Goal: Task Accomplishment & Management: Manage account settings

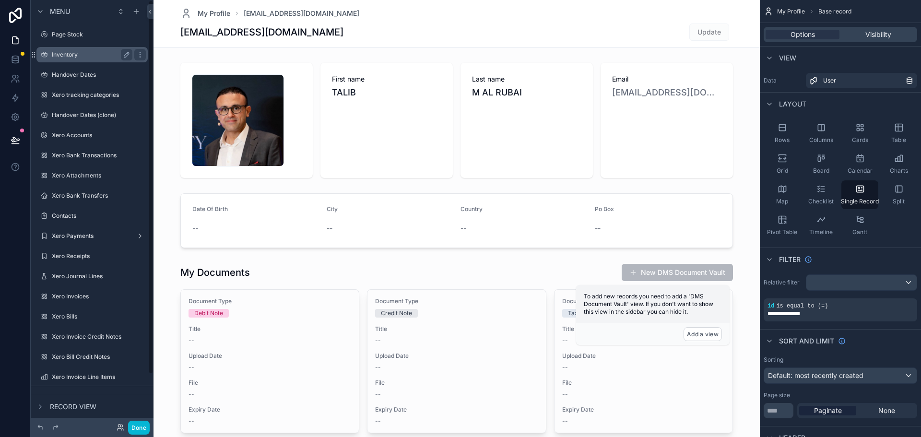
click at [98, 60] on div "Inventory" at bounding box center [92, 55] width 81 height 12
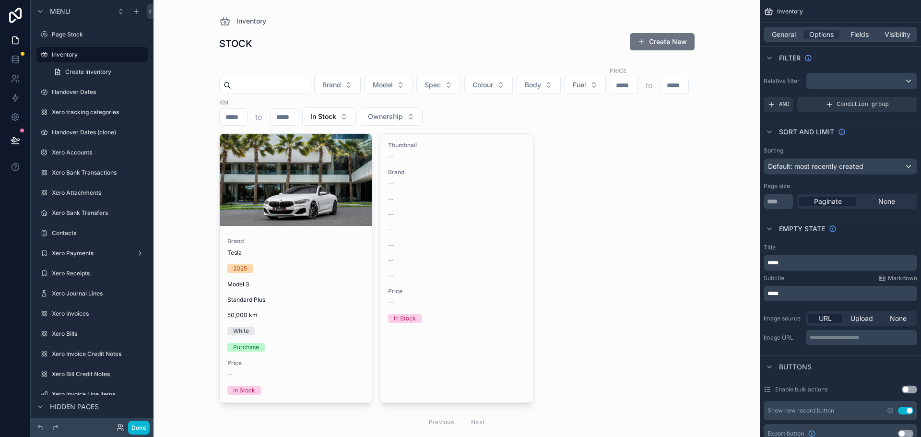
click at [296, 181] on div "scrollable content" at bounding box center [457, 232] width 491 height 464
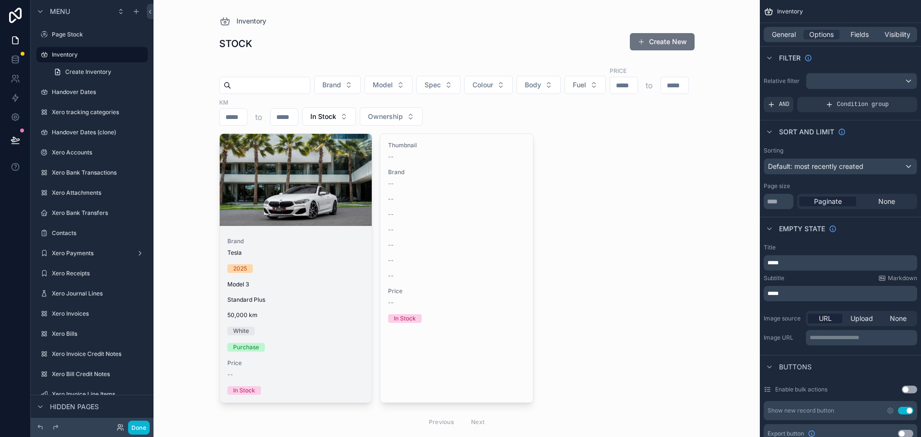
click at [300, 182] on div "scrollable content" at bounding box center [296, 180] width 153 height 92
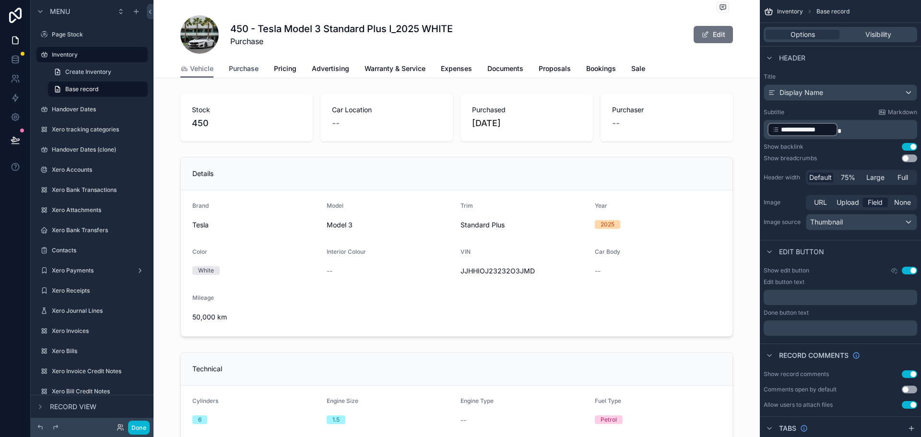
click at [244, 72] on span "Purchase" at bounding box center [244, 69] width 30 height 10
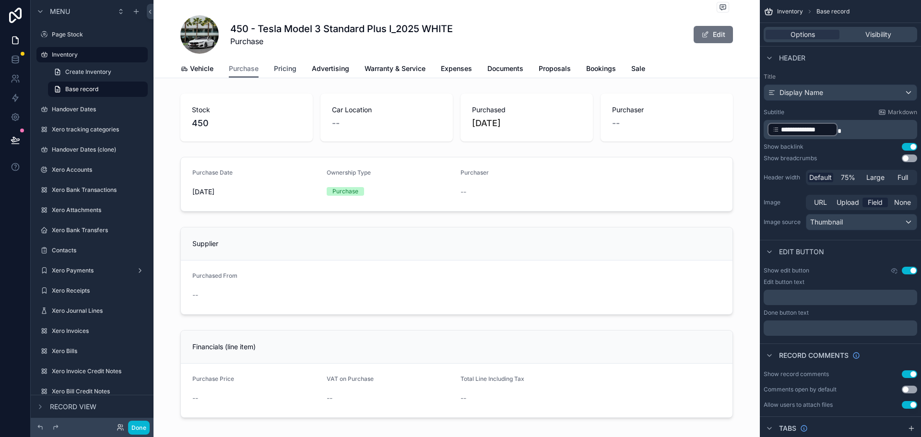
click at [287, 73] on span "Pricing" at bounding box center [285, 69] width 23 height 10
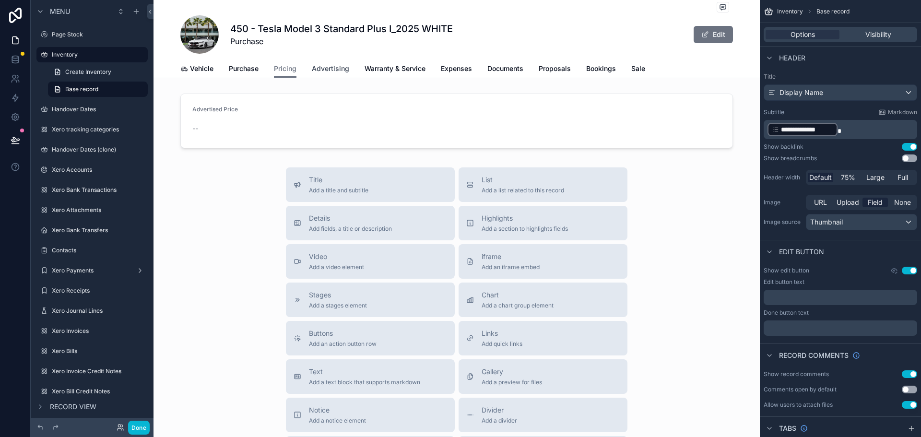
click at [334, 70] on span "Advertising" at bounding box center [330, 69] width 37 height 10
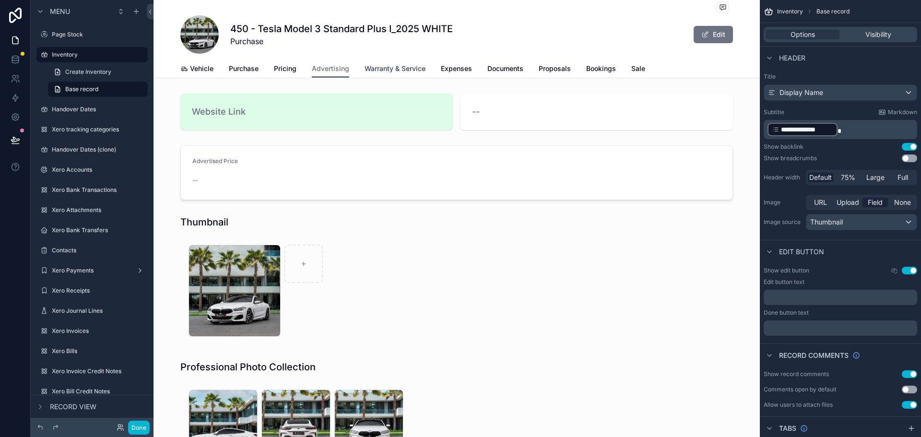
click at [390, 65] on span "Warranty & Service" at bounding box center [395, 69] width 61 height 10
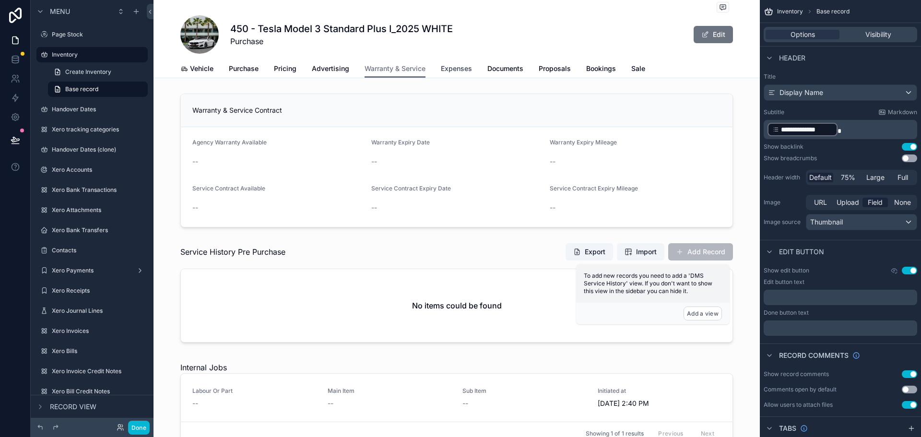
click at [452, 70] on span "Expenses" at bounding box center [456, 69] width 31 height 10
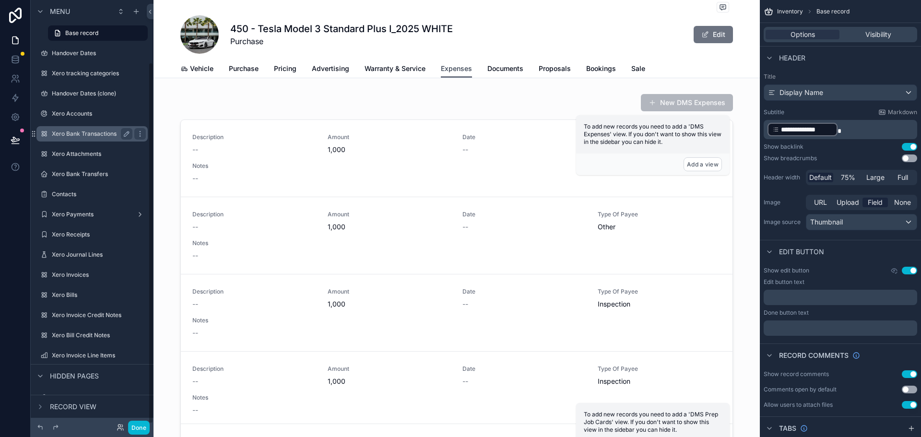
scroll to position [75, 0]
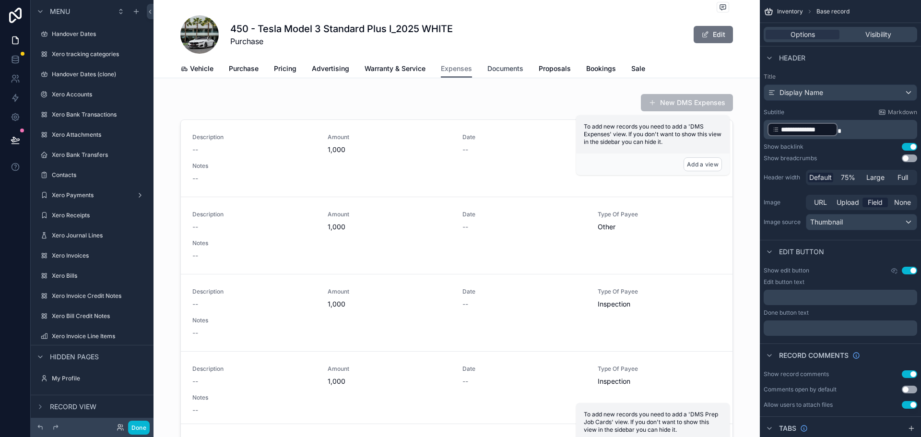
click at [507, 69] on span "Documents" at bounding box center [506, 69] width 36 height 10
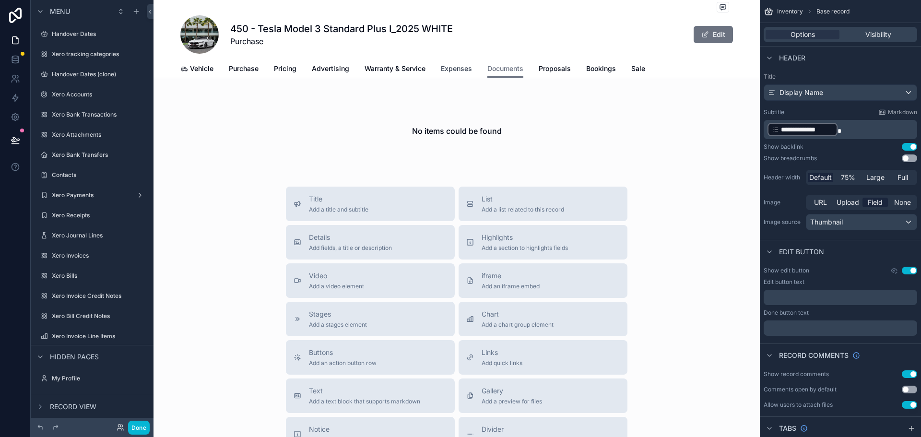
click at [452, 71] on span "Expenses" at bounding box center [456, 69] width 31 height 10
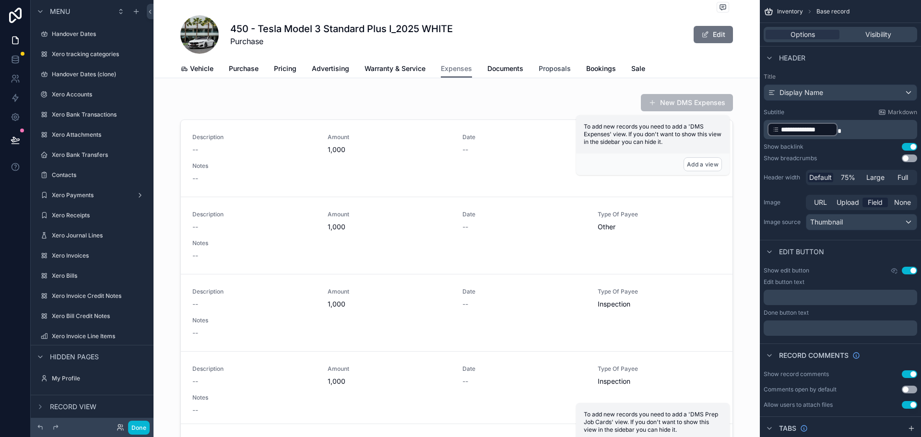
click at [549, 69] on span "Proposals" at bounding box center [555, 69] width 32 height 10
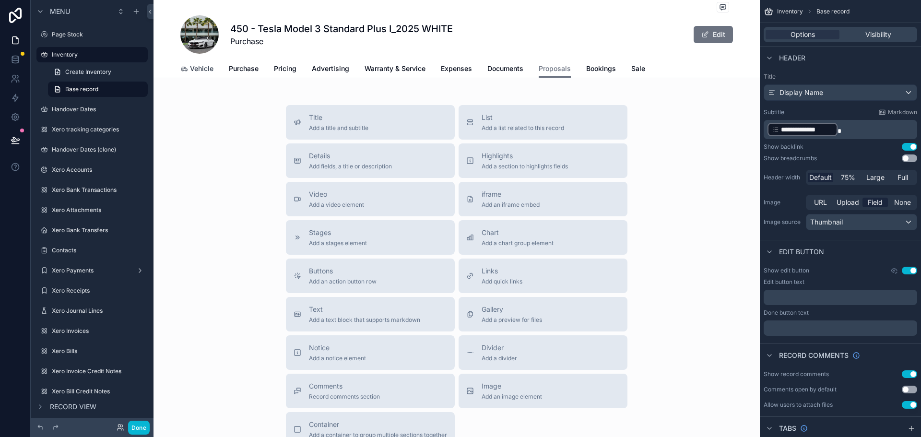
click at [197, 65] on span "Vehicle" at bounding box center [202, 69] width 24 height 10
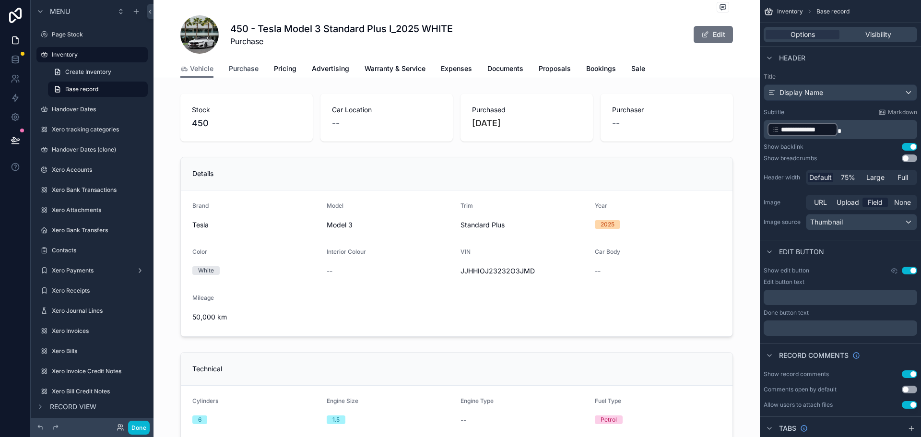
click at [246, 73] on span "Purchase" at bounding box center [244, 69] width 30 height 10
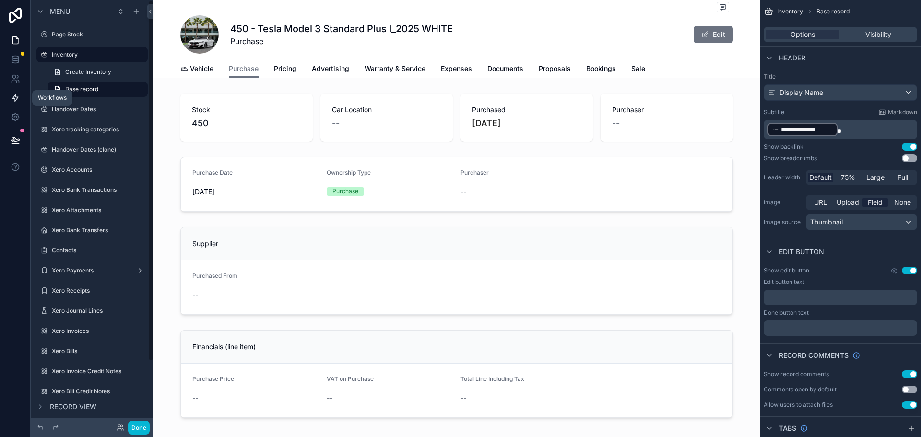
click at [19, 98] on icon at bounding box center [16, 98] width 10 height 10
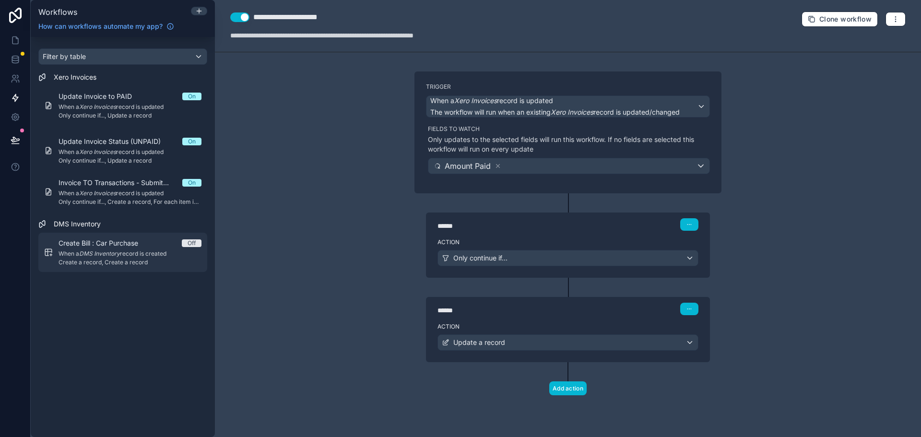
click at [142, 252] on span "When a DMS Inventory record is created" at bounding box center [130, 254] width 143 height 8
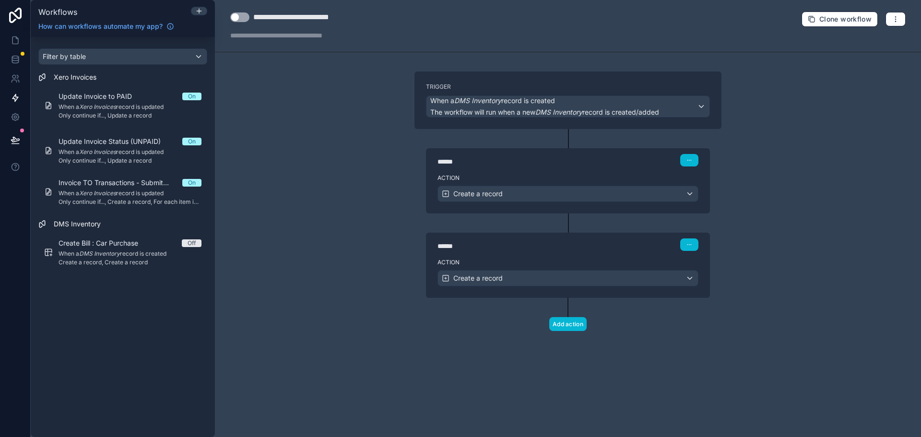
click at [345, 16] on div "**********" at bounding box center [303, 18] width 100 height 12
type div "**********"
click at [383, 328] on div "**********" at bounding box center [568, 218] width 706 height 437
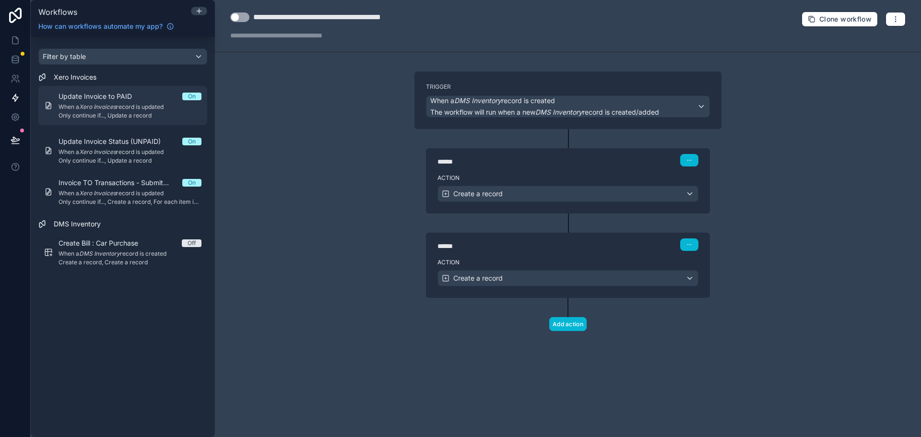
click at [112, 108] on em "Xero Invoices" at bounding box center [97, 106] width 37 height 7
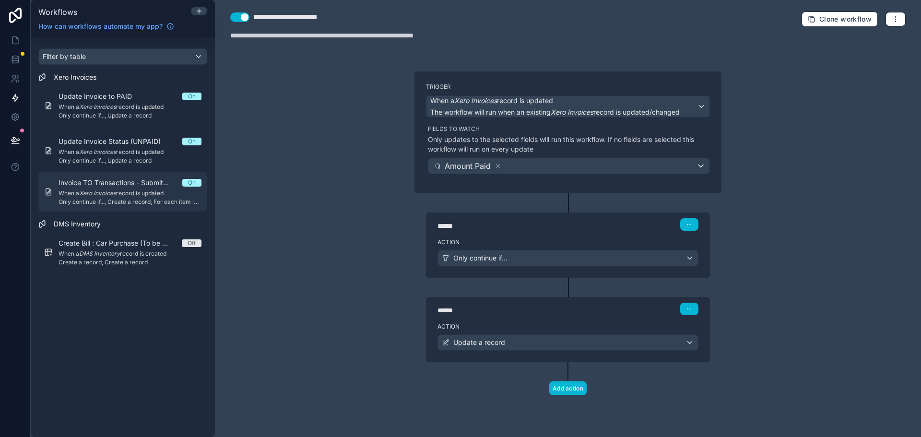
click at [120, 180] on span "Invoice TO Transactions - Submitted" at bounding box center [121, 183] width 124 height 10
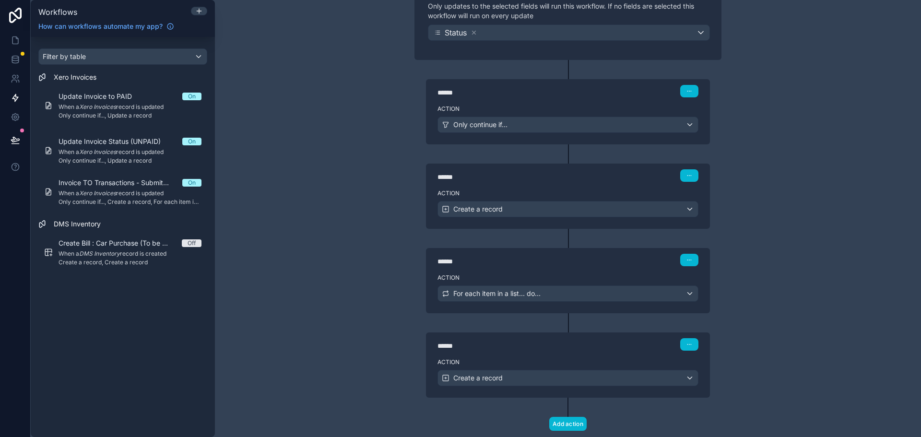
scroll to position [158, 0]
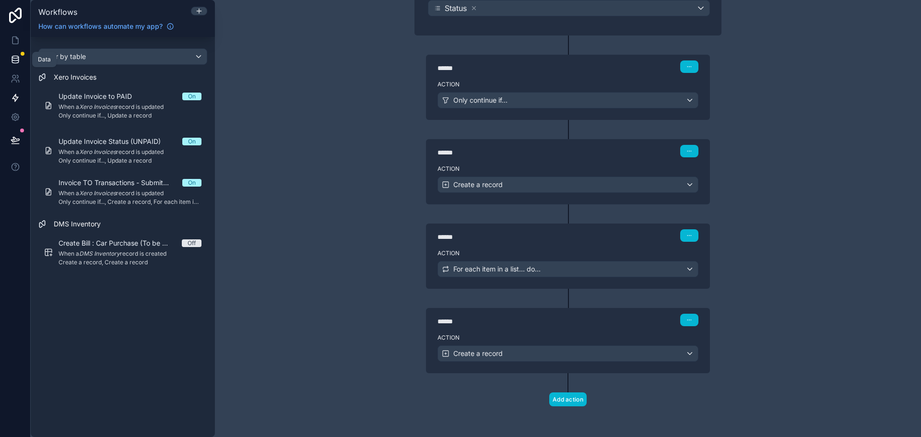
click at [17, 59] on icon at bounding box center [16, 60] width 10 height 10
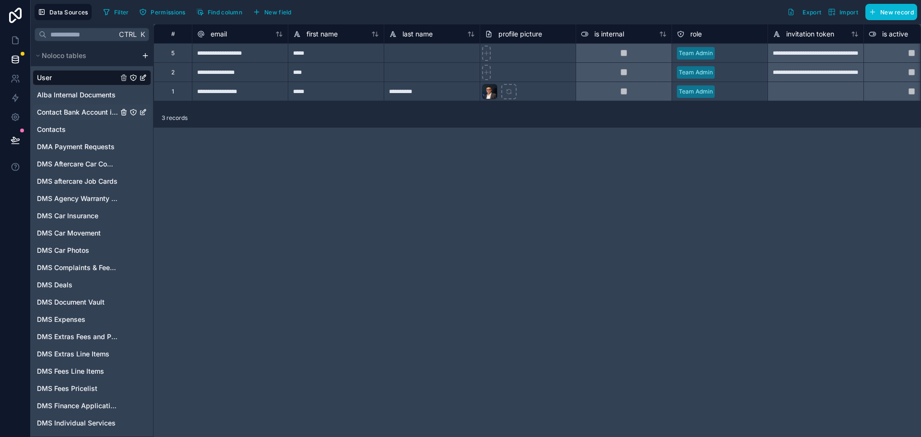
click at [96, 115] on span "Contact Bank Account information" at bounding box center [77, 112] width 81 height 10
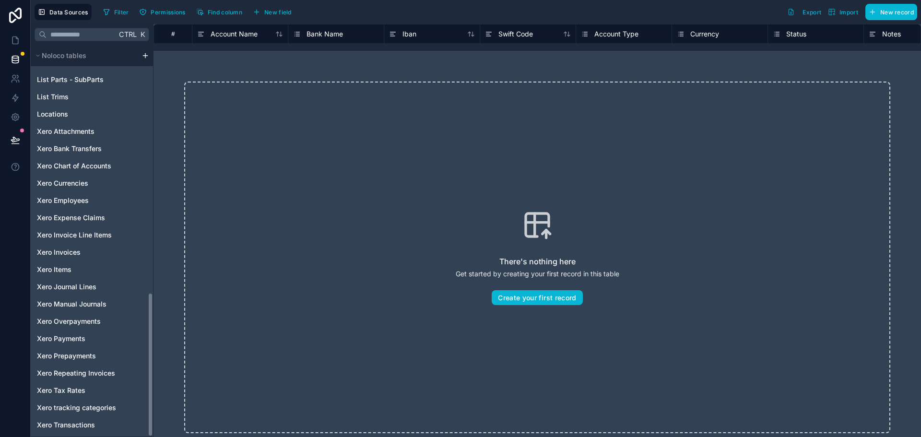
scroll to position [672, 0]
click at [96, 165] on span "Xero Chart of Accounts" at bounding box center [74, 166] width 74 height 10
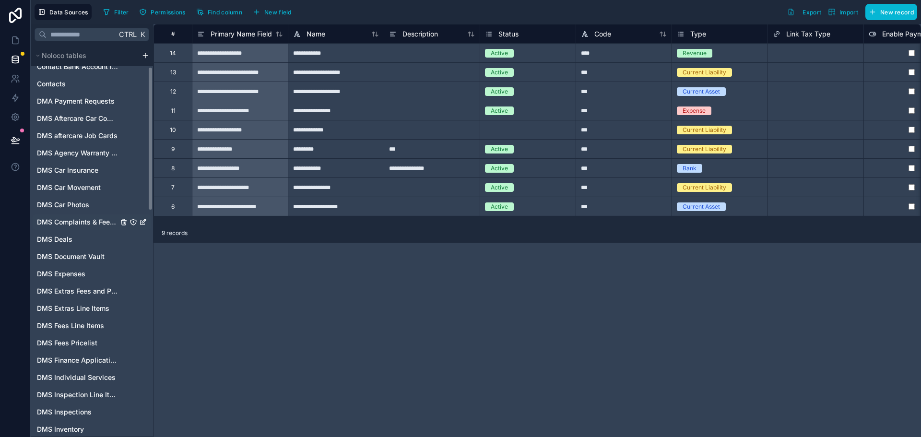
scroll to position [96, 0]
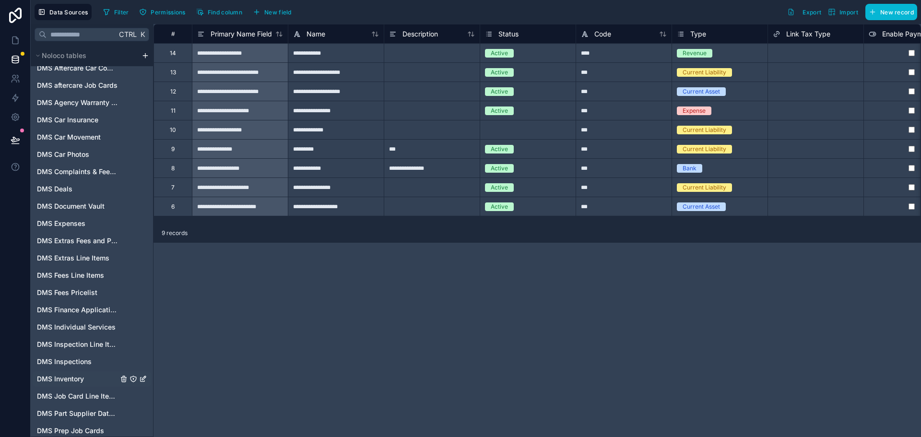
click at [89, 375] on div "DMS Inventory" at bounding box center [92, 378] width 119 height 15
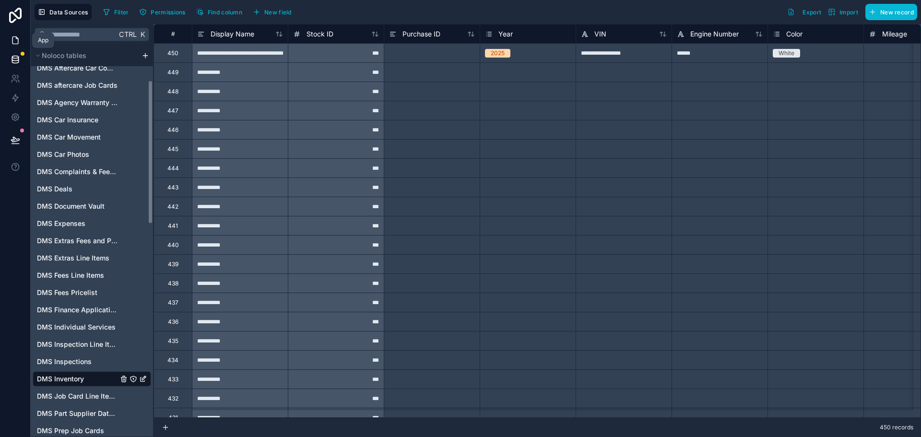
click at [18, 36] on icon at bounding box center [16, 41] width 10 height 10
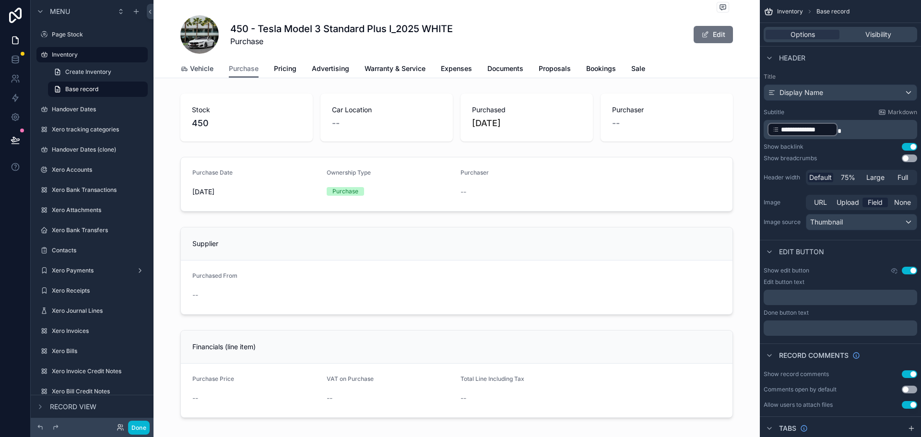
click at [186, 67] on div "Vehicle" at bounding box center [196, 69] width 33 height 10
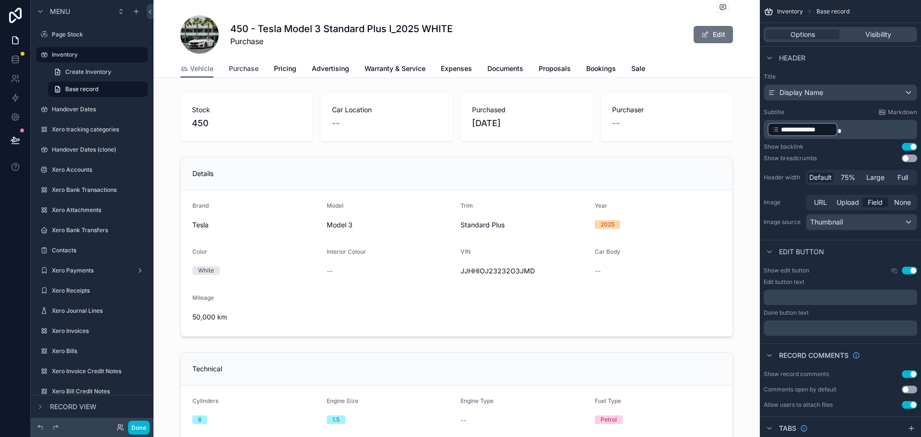
click at [243, 67] on span "Purchase" at bounding box center [244, 69] width 30 height 10
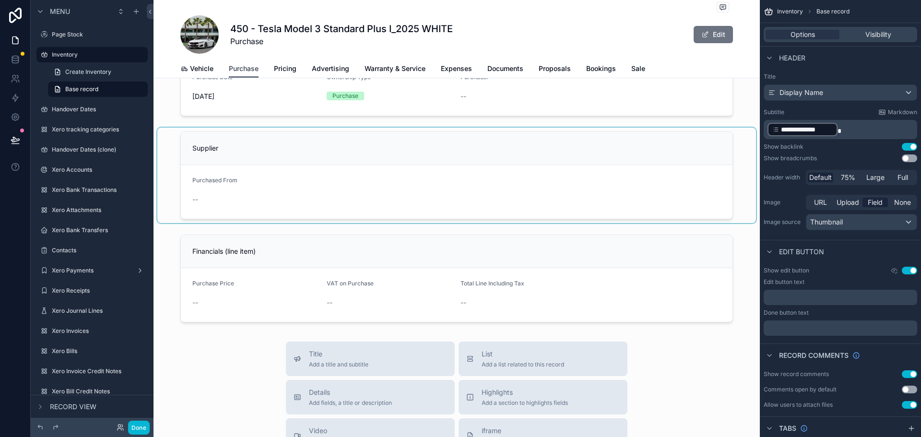
scroll to position [96, 0]
click at [381, 178] on div "scrollable content" at bounding box center [456, 174] width 599 height 95
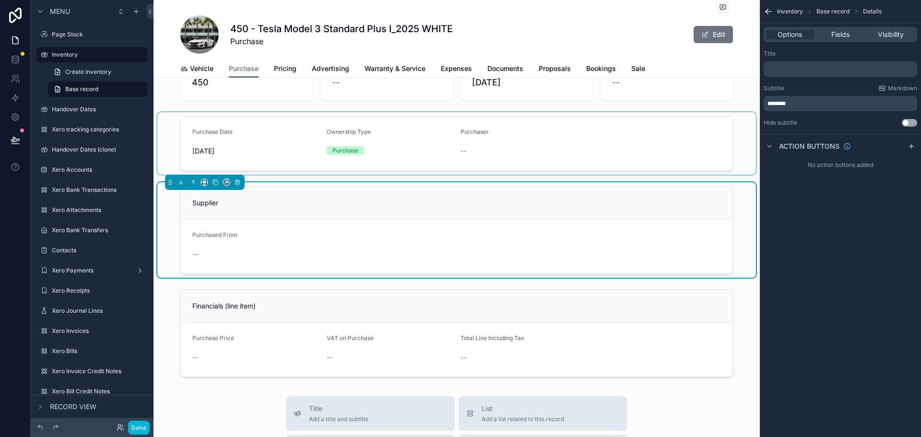
scroll to position [0, 0]
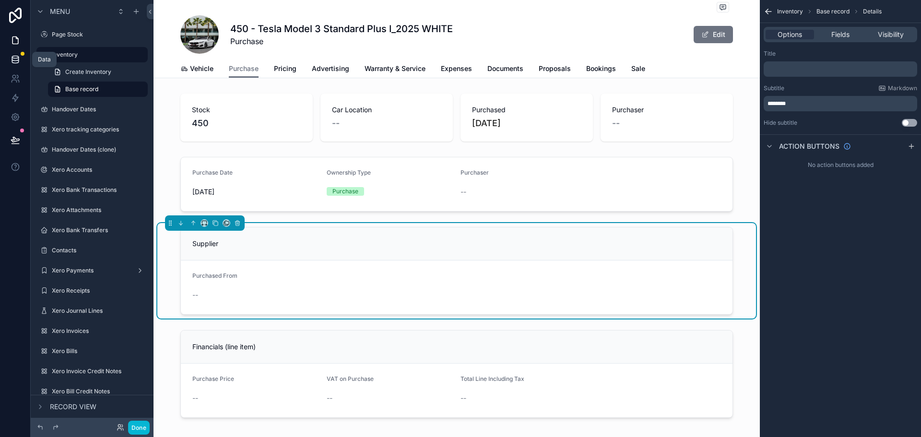
click at [18, 61] on icon at bounding box center [16, 60] width 10 height 10
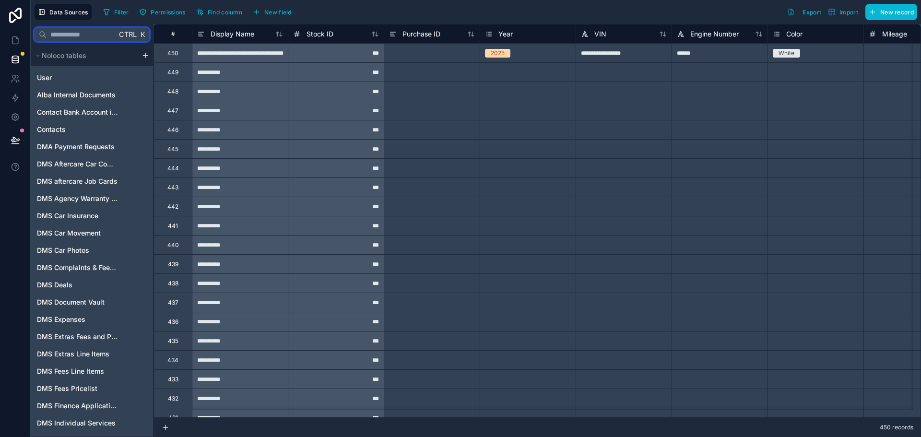
click at [94, 34] on input "text" at bounding box center [82, 34] width 70 height 17
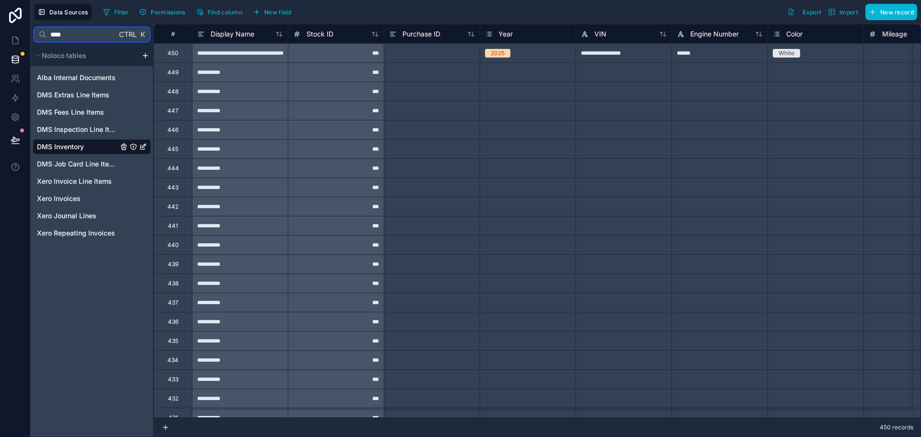
type input "****"
click at [63, 151] on span "DMS Inventory" at bounding box center [60, 147] width 47 height 10
click at [445, 48] on div at bounding box center [432, 52] width 96 height 19
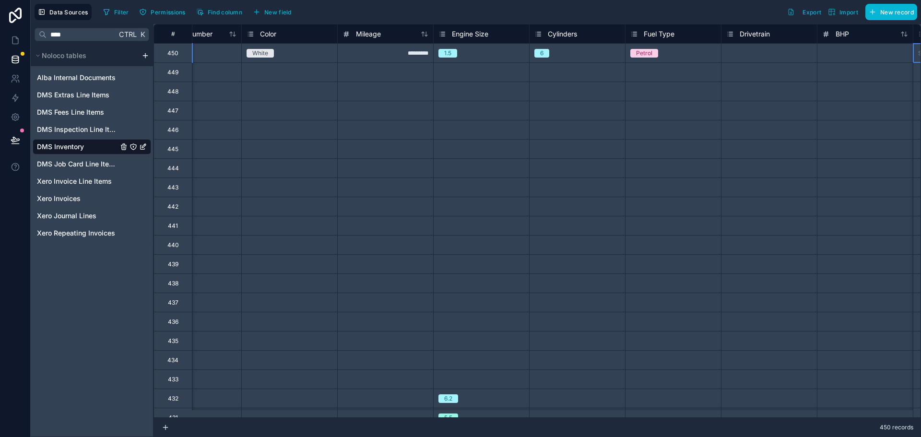
scroll to position [0, 622]
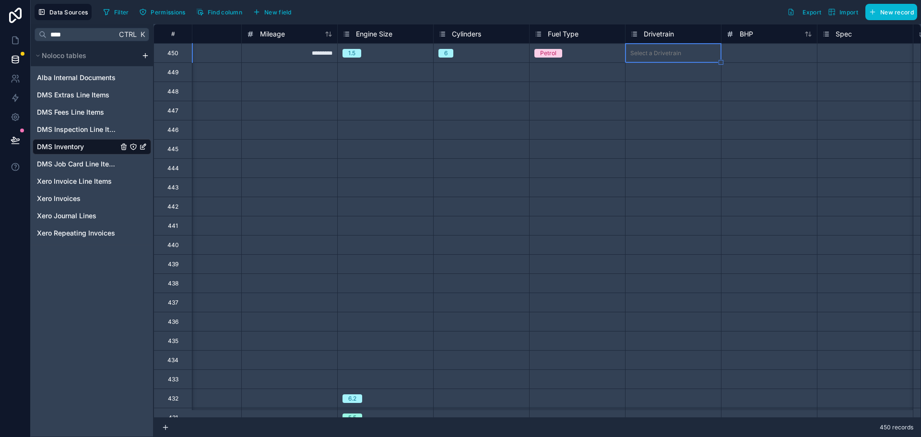
click at [682, 56] on div "Select a Drivetrain" at bounding box center [673, 53] width 95 height 10
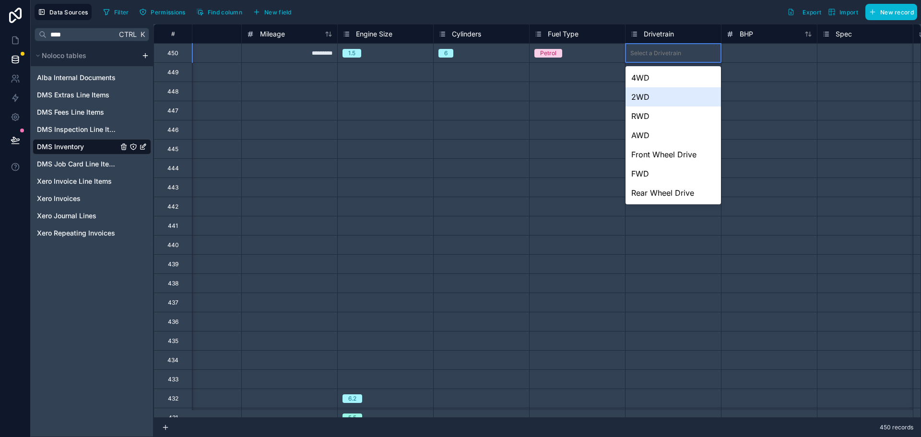
click at [672, 95] on div "2WD" at bounding box center [673, 96] width 95 height 19
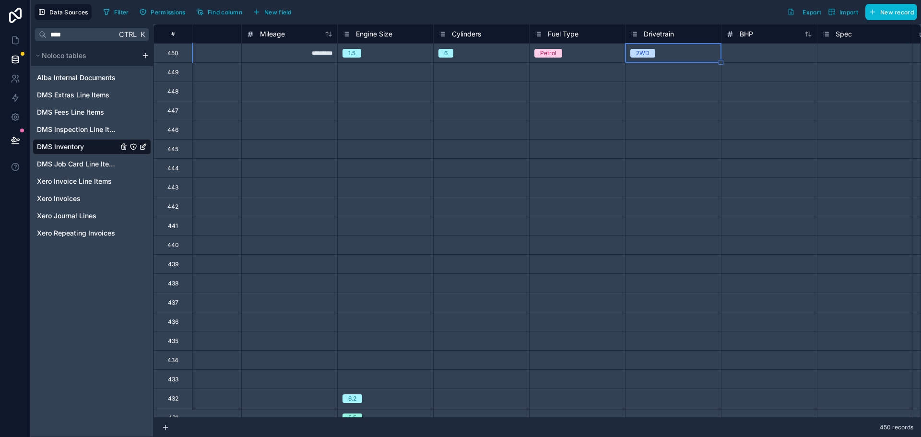
click at [761, 53] on div at bounding box center [769, 52] width 96 height 19
click at [761, 53] on input at bounding box center [769, 53] width 95 height 19
click at [762, 85] on div at bounding box center [769, 91] width 96 height 19
type input "***"
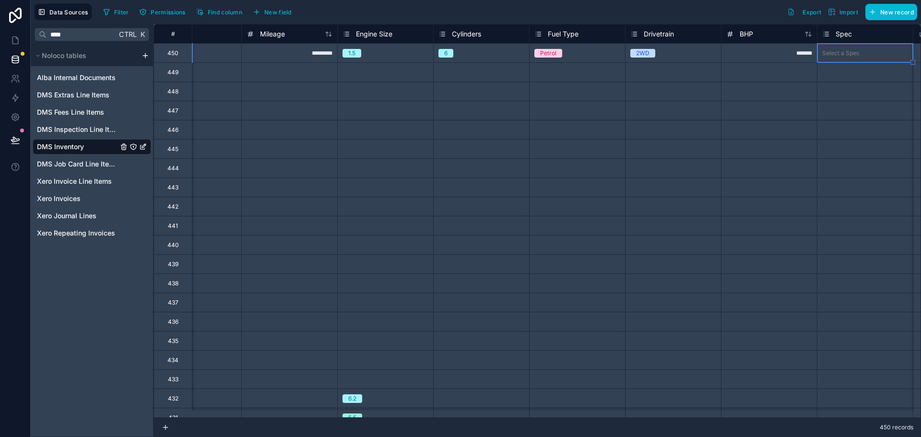
click at [852, 43] on div "Select a Spec" at bounding box center [865, 52] width 96 height 19
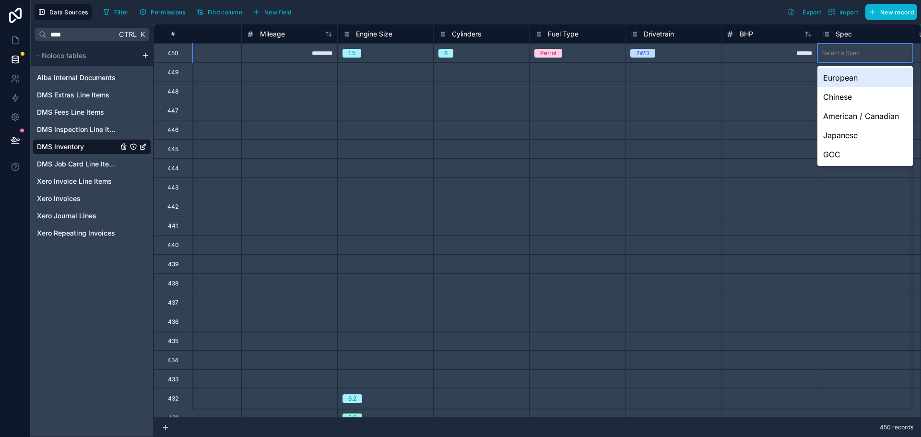
click at [852, 48] on div "Select a Spec" at bounding box center [865, 53] width 95 height 10
click at [841, 161] on div "GCC" at bounding box center [865, 154] width 95 height 19
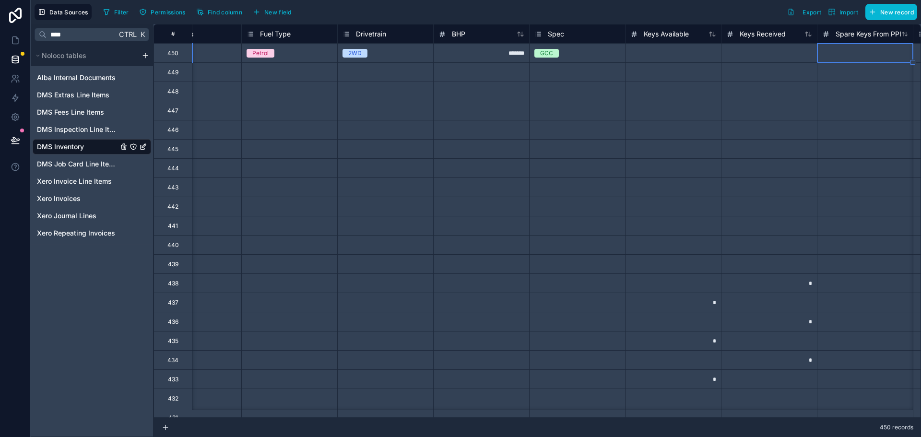
scroll to position [0, 1006]
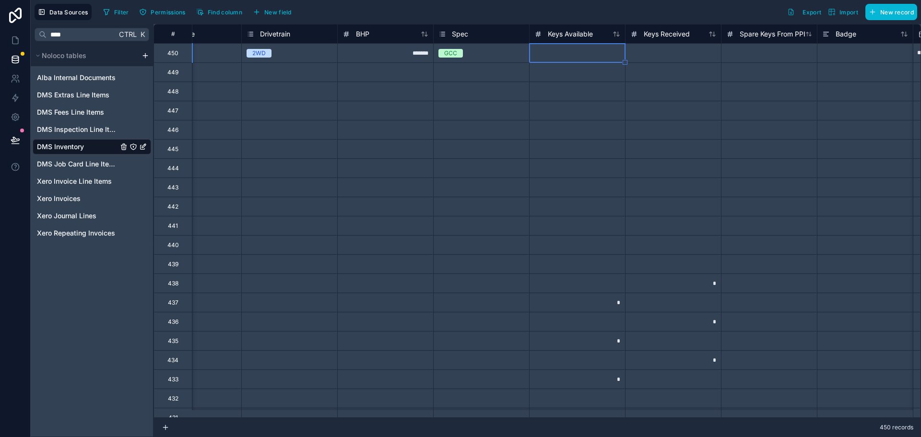
type input "*"
click at [672, 51] on div at bounding box center [673, 52] width 96 height 19
type input "*"
click at [770, 55] on div at bounding box center [769, 52] width 96 height 19
type input "*"
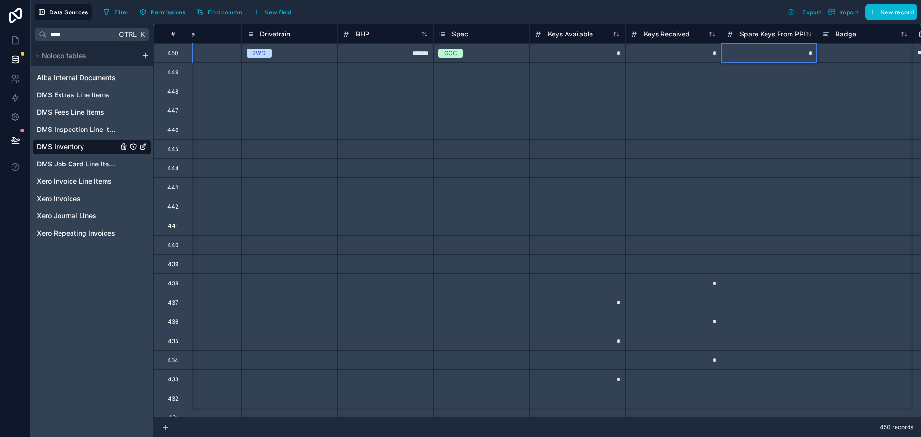
click at [841, 54] on div at bounding box center [865, 52] width 96 height 19
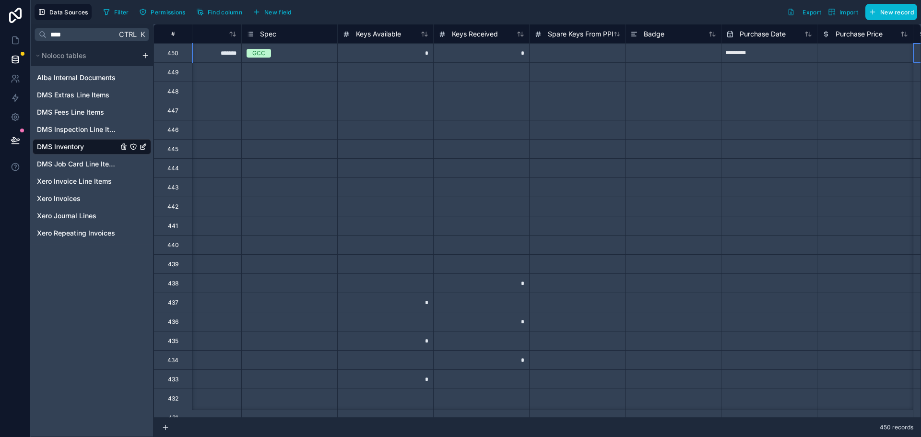
scroll to position [0, 1294]
type input "*****"
type input "**"
type input "*"
type input "*****"
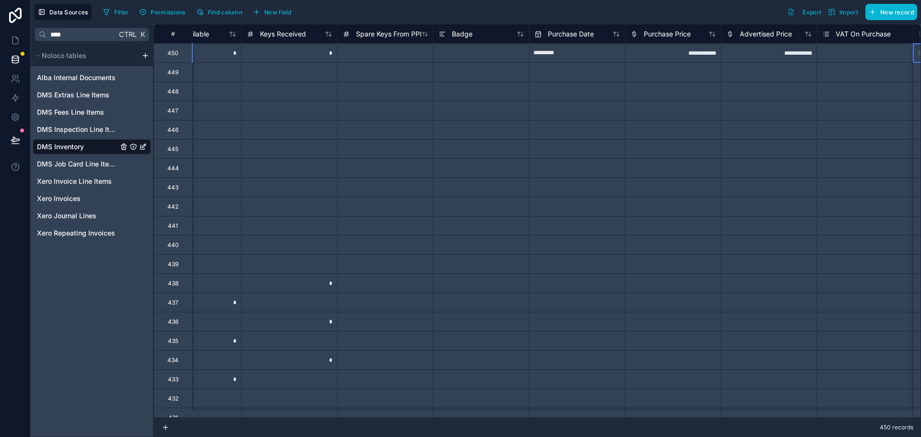
scroll to position [0, 1486]
click at [744, 54] on div "Select a VAT On Purchase" at bounding box center [762, 53] width 71 height 8
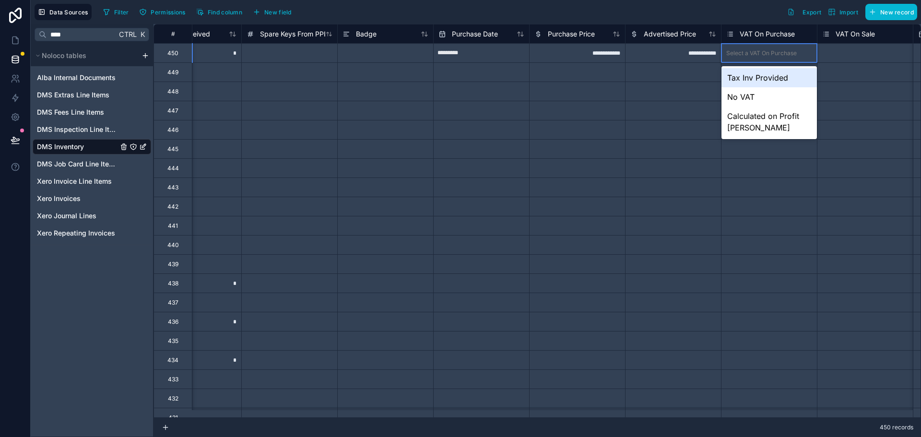
click at [763, 72] on div "Tax Inv Provided" at bounding box center [769, 77] width 95 height 19
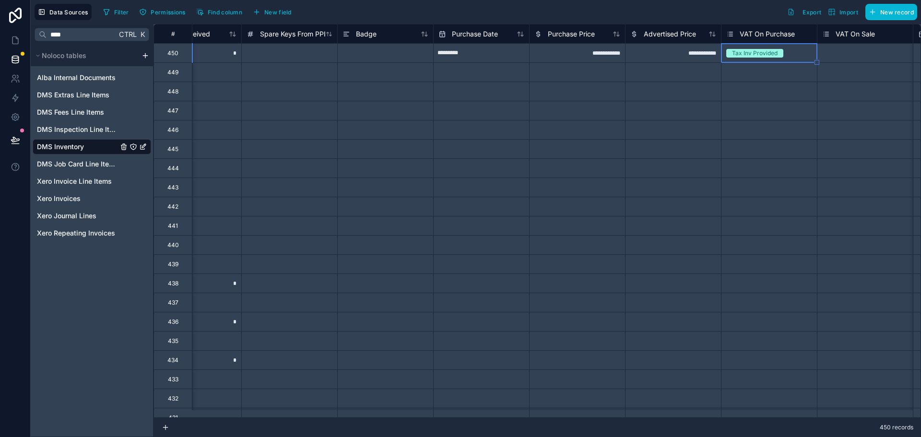
click at [837, 49] on div "Select a VAT On Sale" at bounding box center [850, 53] width 57 height 8
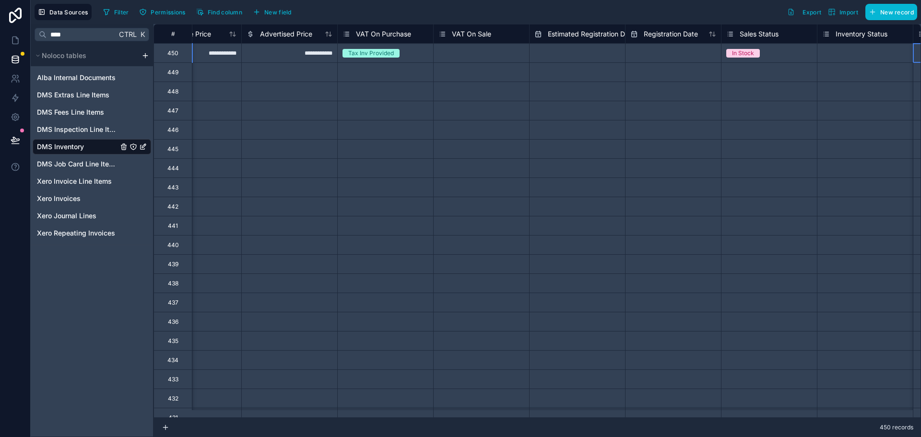
scroll to position [0, 1966]
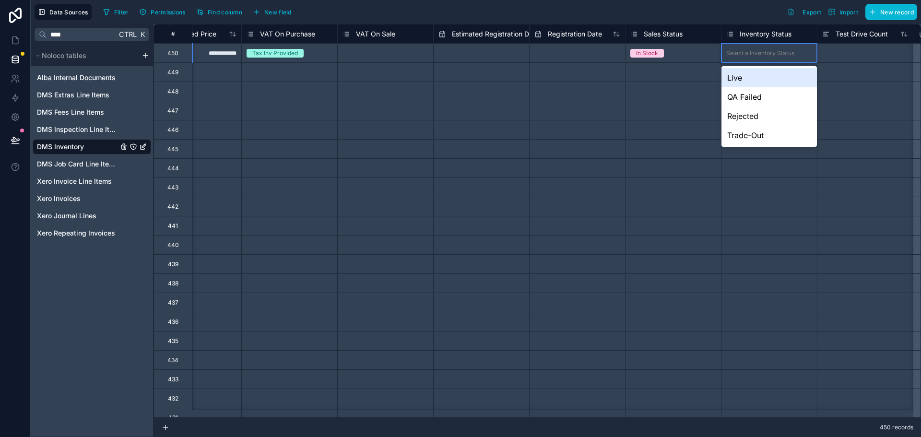
click at [779, 56] on div "Select a Inventory Status" at bounding box center [761, 53] width 68 height 8
click at [778, 51] on div "Select a Inventory Status" at bounding box center [761, 53] width 68 height 8
click at [774, 30] on span "Inventory Status" at bounding box center [766, 34] width 52 height 10
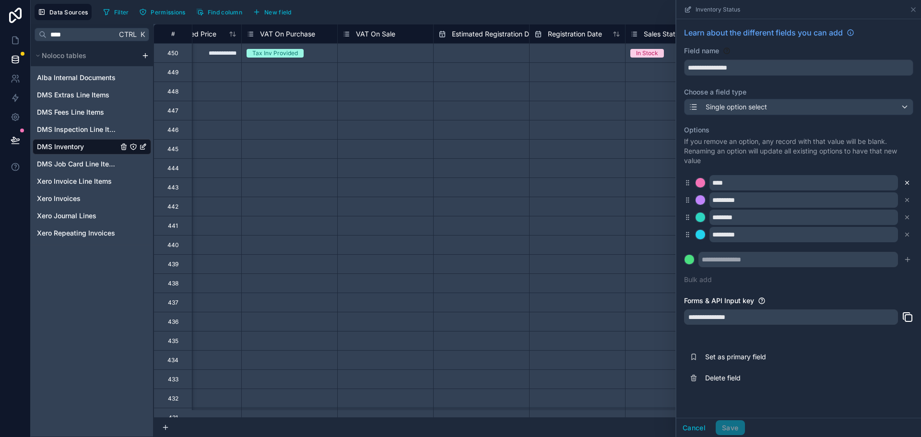
click at [907, 187] on button at bounding box center [907, 183] width 11 height 11
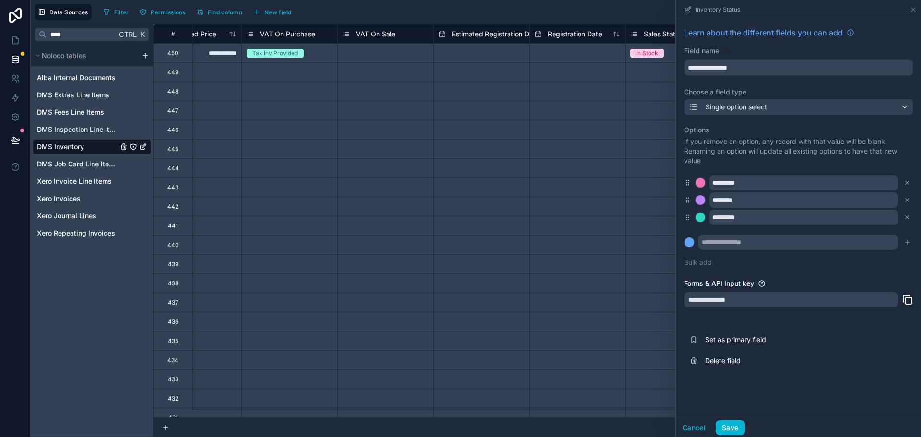
click at [907, 187] on button at bounding box center [907, 183] width 11 height 11
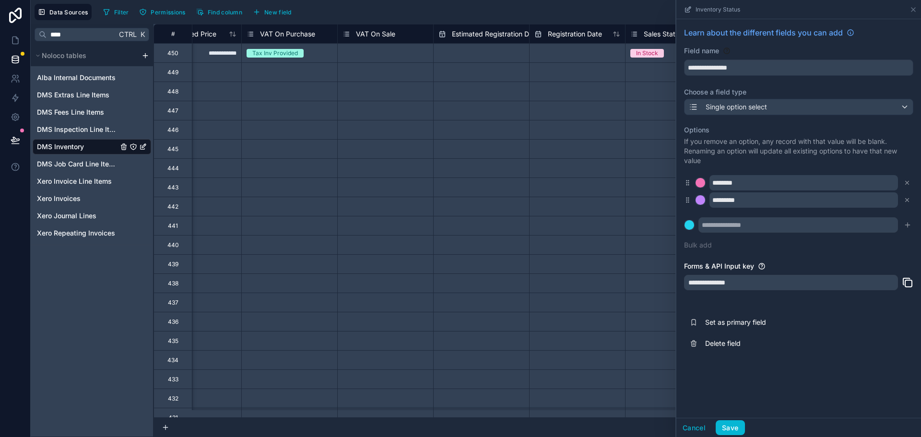
click at [907, 187] on button at bounding box center [907, 183] width 11 height 11
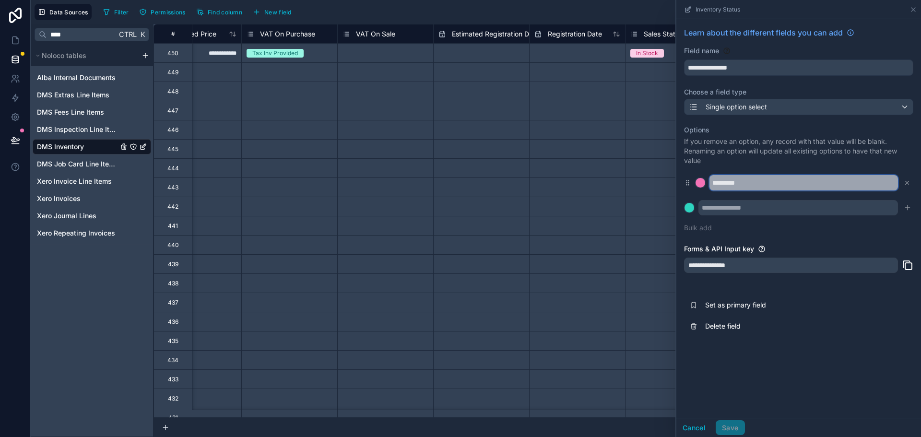
click at [805, 184] on input "*********" at bounding box center [804, 182] width 189 height 15
type input "*"
click at [800, 178] on input "********" at bounding box center [804, 182] width 189 height 15
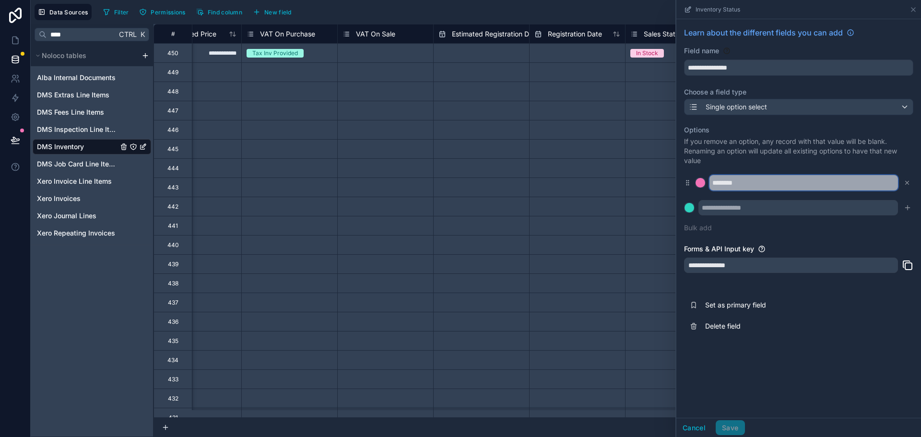
type input "********"
click at [822, 207] on input "text" at bounding box center [799, 207] width 200 height 15
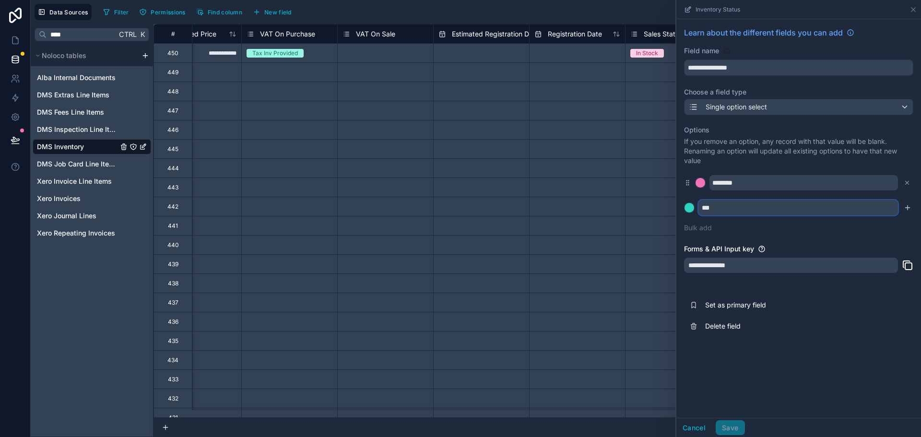
type input "***"
click at [684, 203] on button at bounding box center [689, 208] width 11 height 11
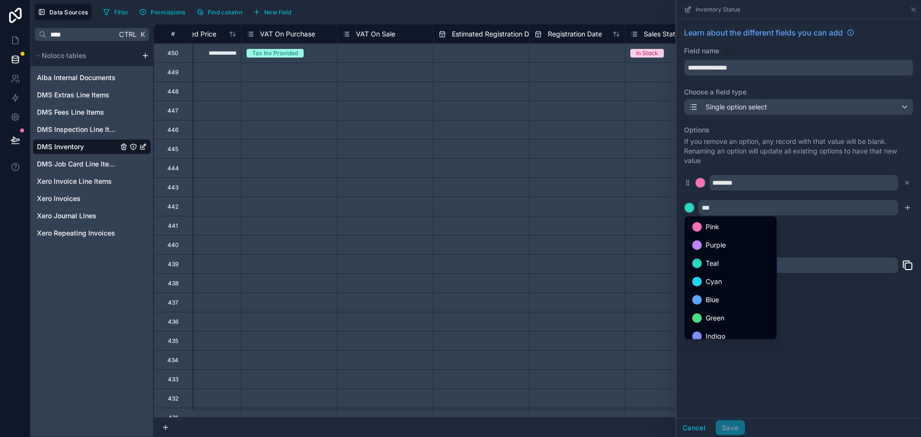
click at [842, 239] on div at bounding box center [799, 218] width 245 height 437
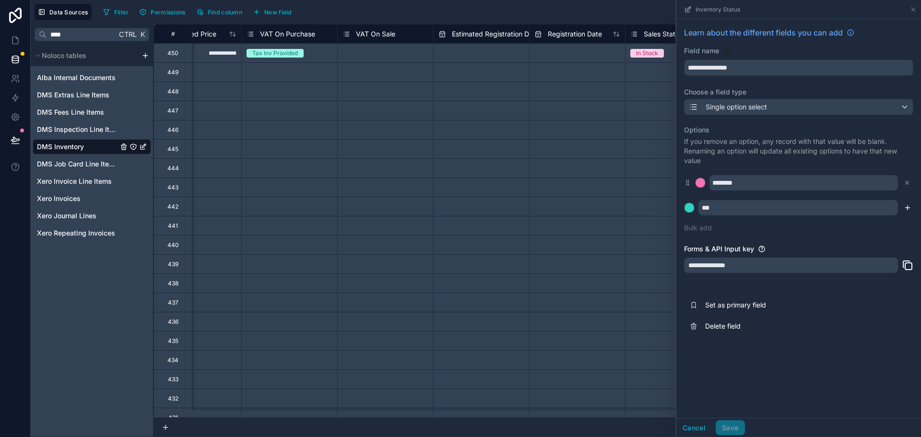
click at [908, 206] on icon "submit" at bounding box center [908, 208] width 8 height 8
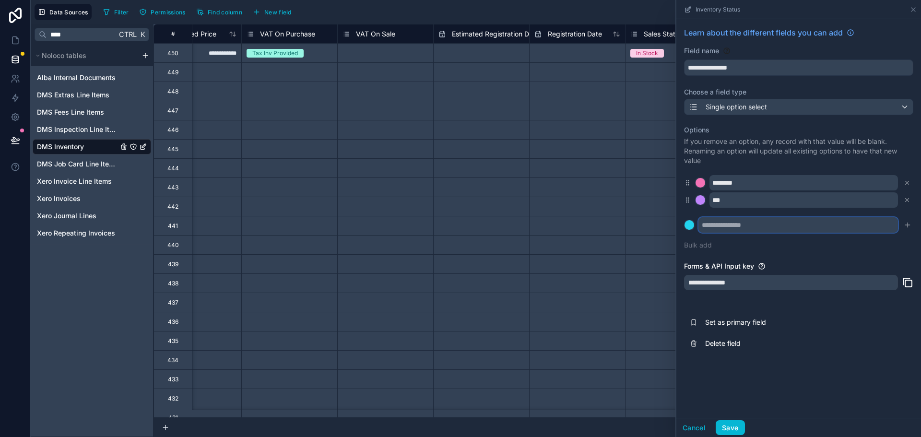
click at [806, 226] on input "text" at bounding box center [799, 224] width 200 height 15
type input "****"
click at [910, 222] on icon "submit" at bounding box center [908, 225] width 8 height 8
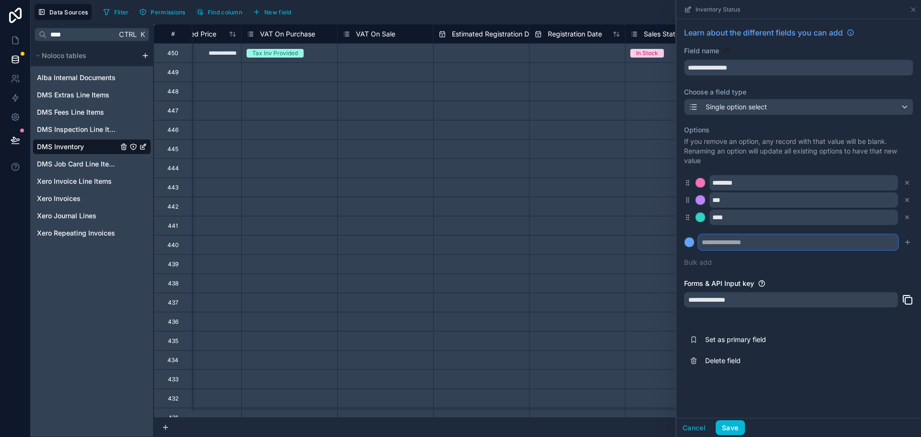
click at [749, 242] on input "text" at bounding box center [799, 242] width 200 height 15
type input "*******"
click at [908, 244] on icon "submit" at bounding box center [908, 242] width 8 height 8
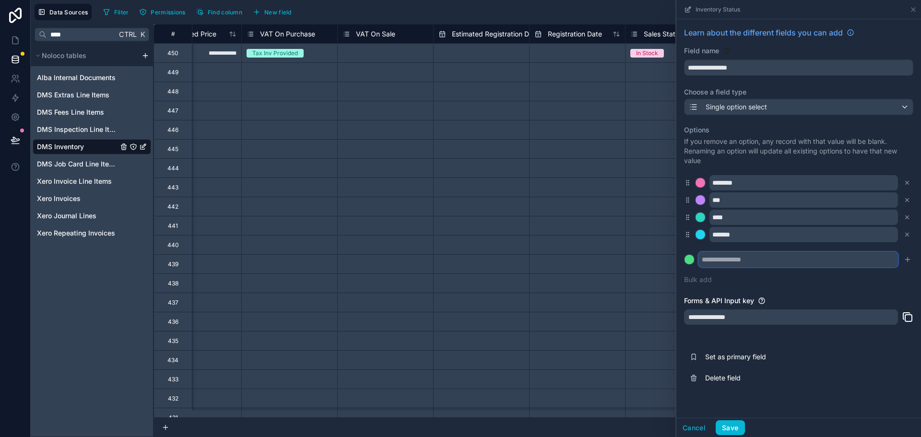
click at [822, 265] on input "text" at bounding box center [799, 259] width 200 height 15
type input "**********"
click at [911, 261] on icon "submit" at bounding box center [908, 260] width 8 height 8
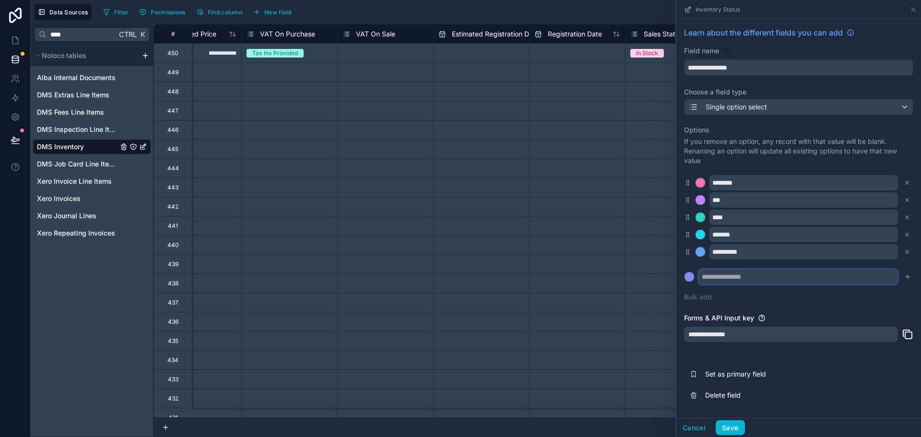
click at [740, 277] on input "text" at bounding box center [799, 276] width 200 height 15
type input "**********"
click at [908, 274] on icon "submit" at bounding box center [908, 277] width 8 height 8
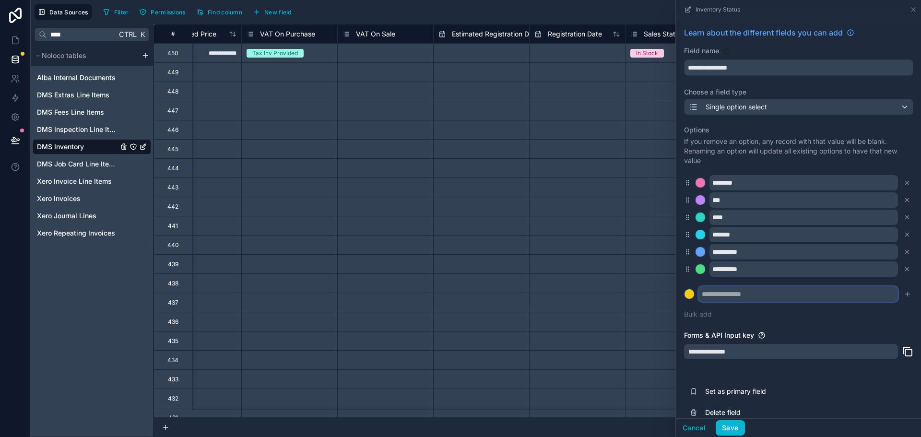
click at [730, 290] on input "text" at bounding box center [799, 293] width 200 height 15
type input "**"
click at [908, 296] on icon "submit" at bounding box center [908, 294] width 0 height 4
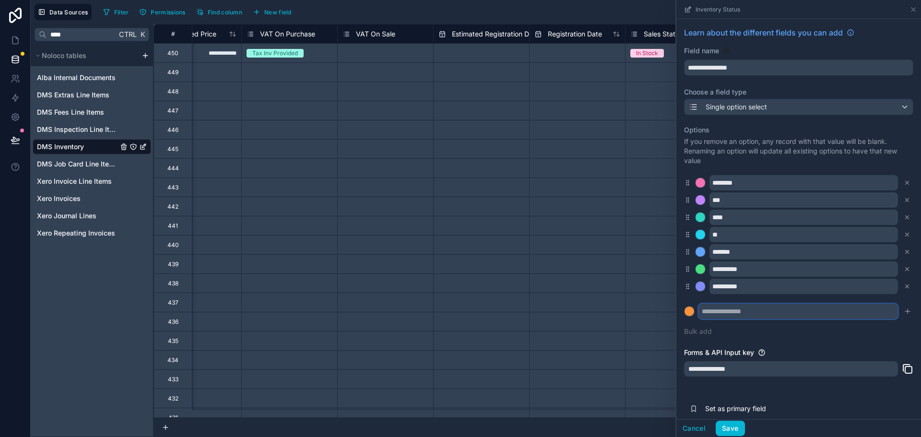
click at [838, 312] on input "text" at bounding box center [799, 311] width 200 height 15
type input "********"
click at [684, 306] on button at bounding box center [689, 311] width 11 height 11
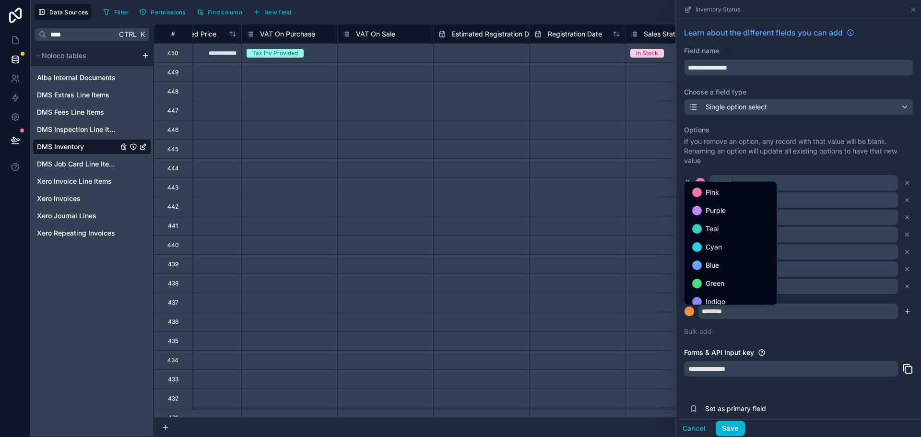
click at [838, 312] on div at bounding box center [799, 218] width 245 height 437
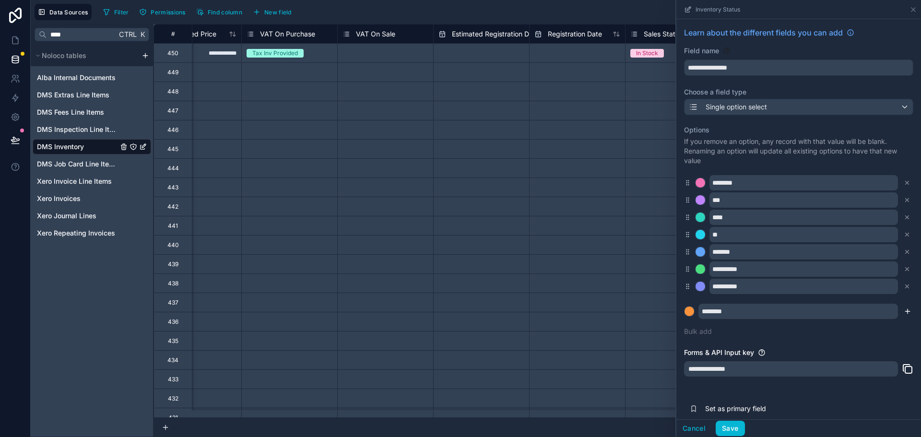
click at [908, 310] on icon "submit" at bounding box center [908, 311] width 0 height 4
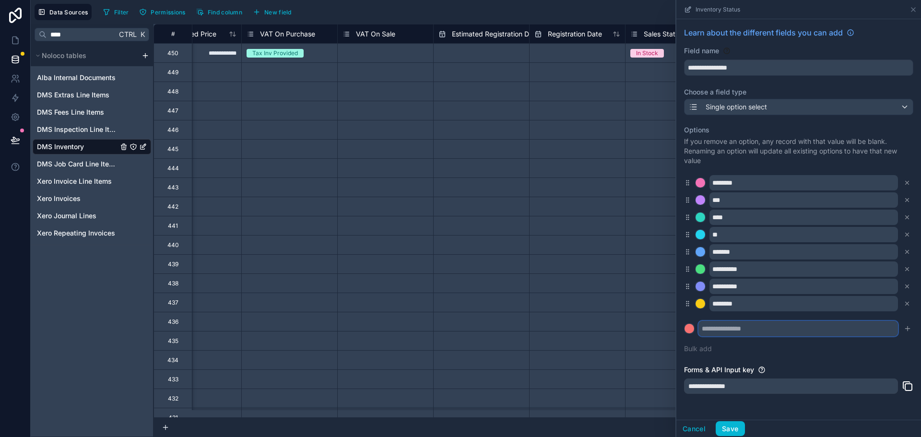
click at [776, 336] on input "text" at bounding box center [799, 328] width 200 height 15
type input "******"
click at [904, 328] on icon "submit" at bounding box center [908, 329] width 8 height 8
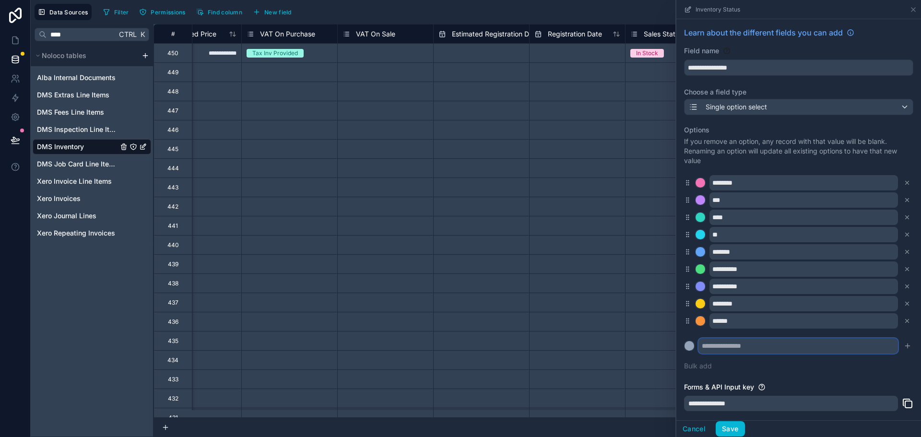
click at [802, 345] on input "text" at bounding box center [799, 345] width 200 height 15
type input "**********"
click at [904, 347] on icon "submit" at bounding box center [908, 346] width 8 height 8
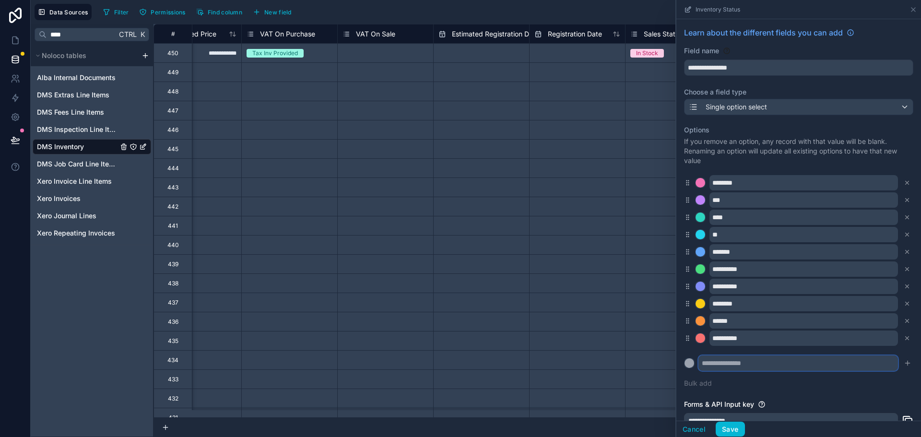
click at [738, 362] on input "text" at bounding box center [799, 363] width 200 height 15
type input "*********"
click at [904, 365] on icon "submit" at bounding box center [908, 363] width 8 height 8
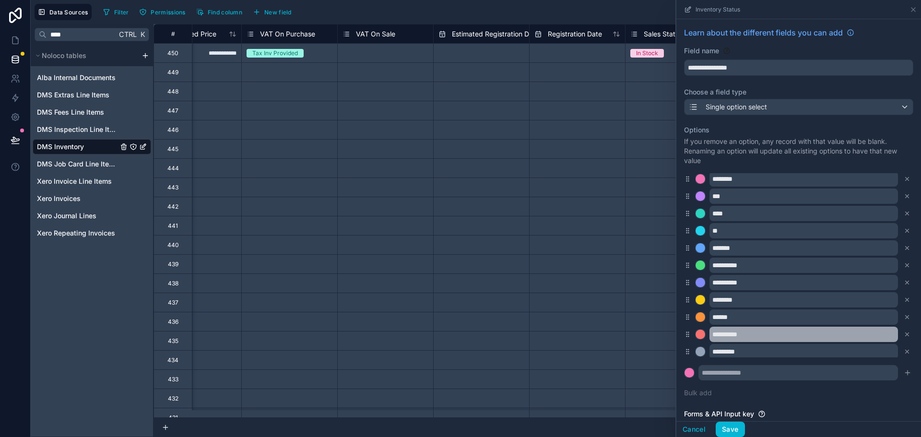
scroll to position [8, 0]
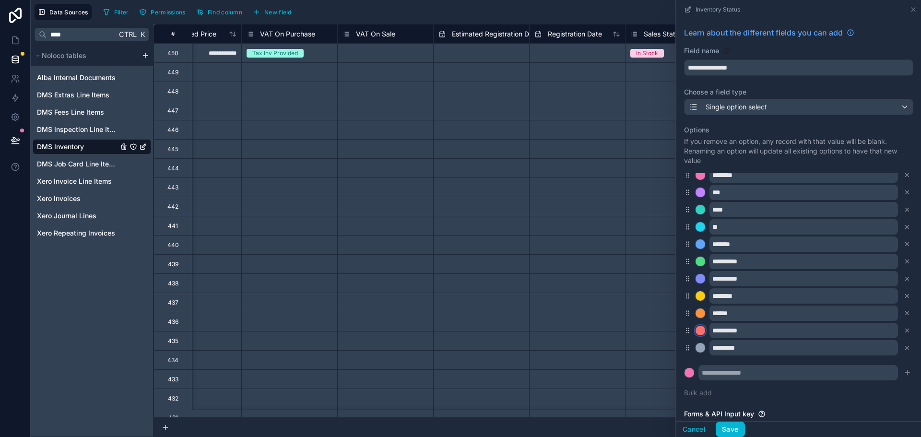
click at [703, 331] on div at bounding box center [701, 331] width 10 height 10
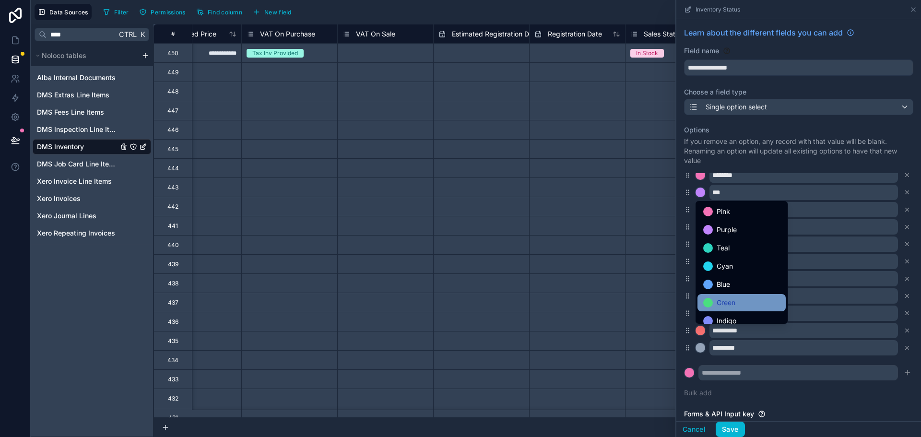
click at [719, 304] on span "Green" at bounding box center [726, 303] width 19 height 12
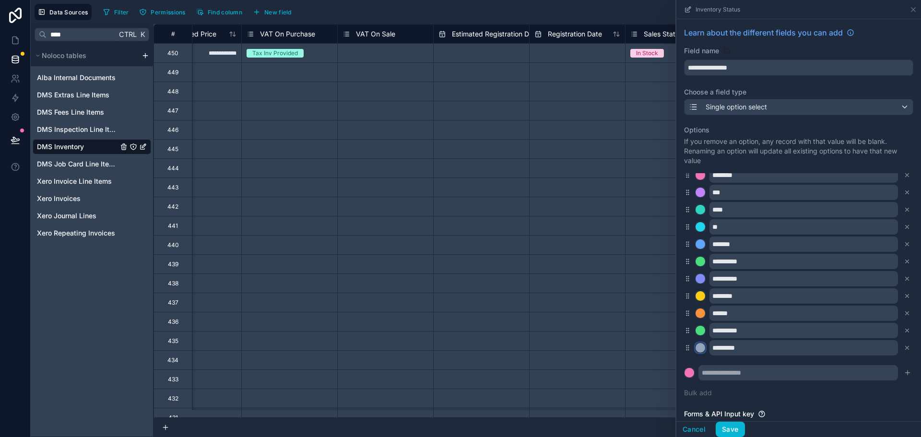
click at [702, 347] on div at bounding box center [701, 348] width 10 height 10
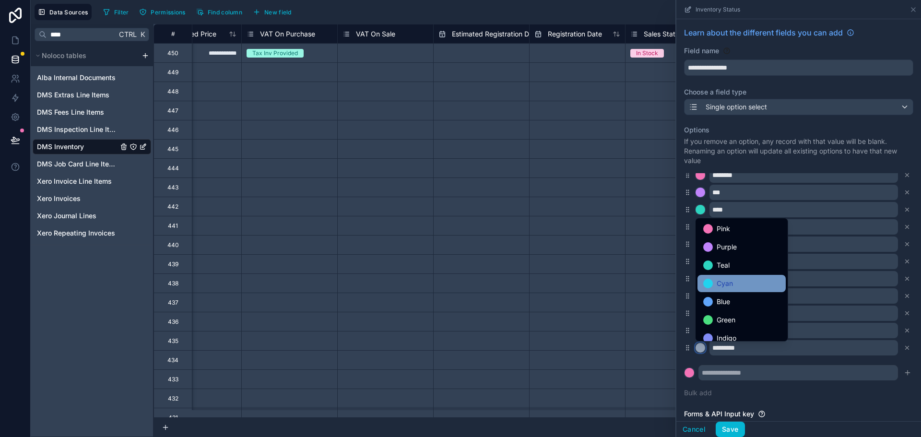
scroll to position [81, 0]
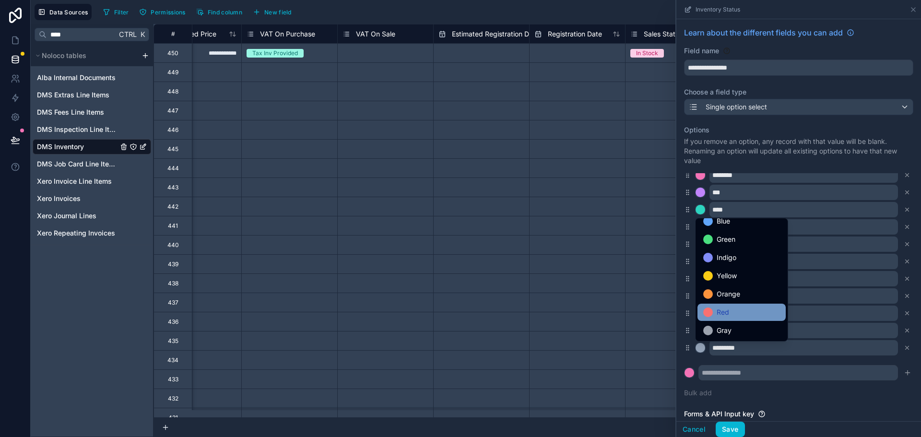
click at [730, 312] on div "Red" at bounding box center [741, 313] width 77 height 12
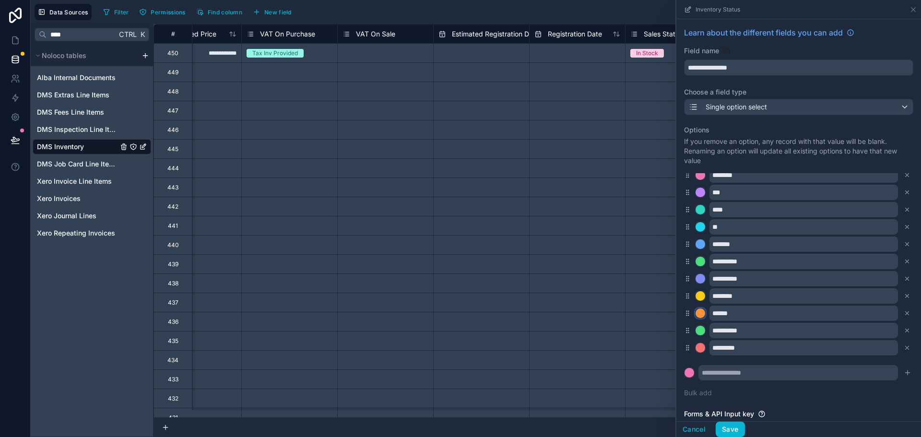
click at [701, 314] on div at bounding box center [701, 314] width 10 height 10
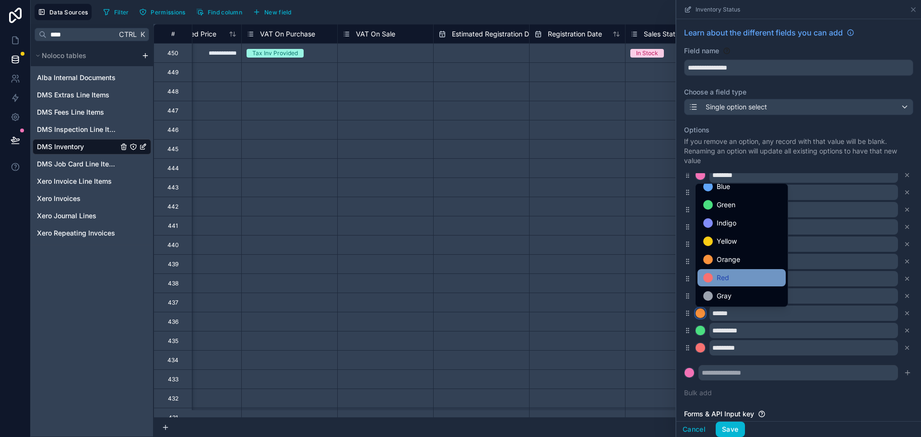
scroll to position [0, 0]
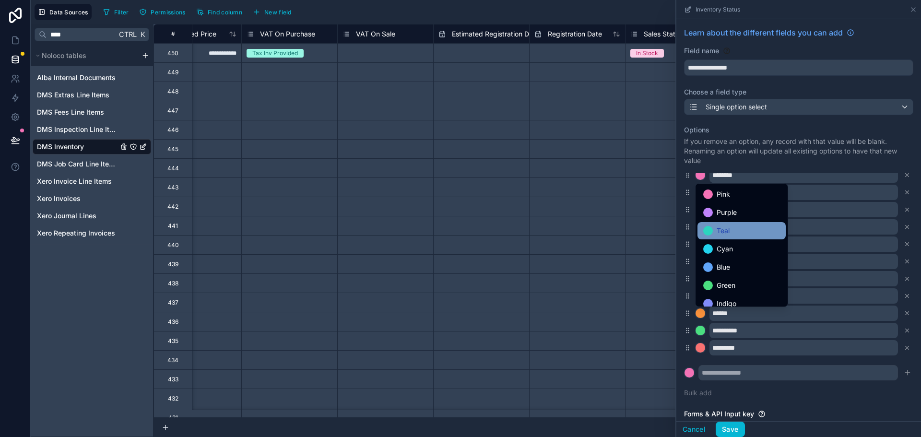
click at [736, 235] on div "Teal" at bounding box center [741, 231] width 77 height 12
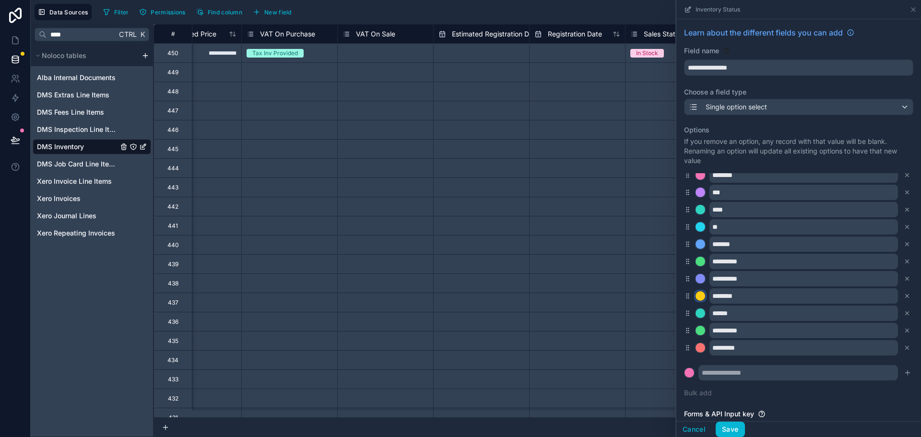
click at [705, 297] on button at bounding box center [700, 296] width 11 height 11
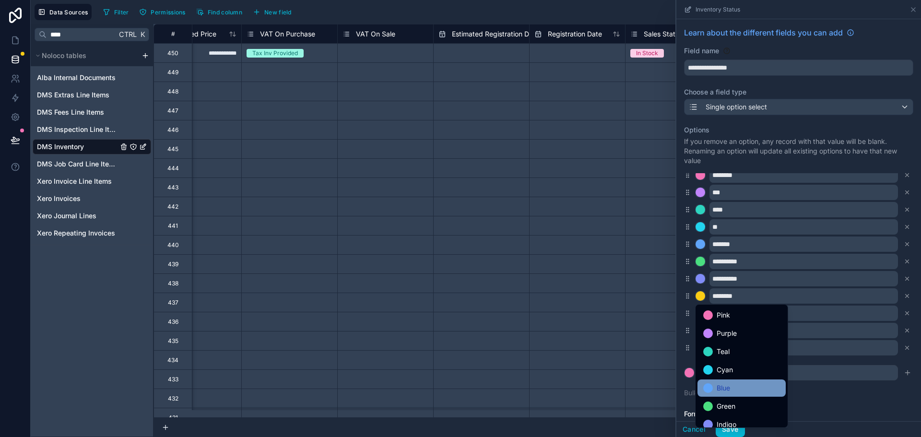
click at [738, 393] on div "Blue" at bounding box center [741, 388] width 77 height 12
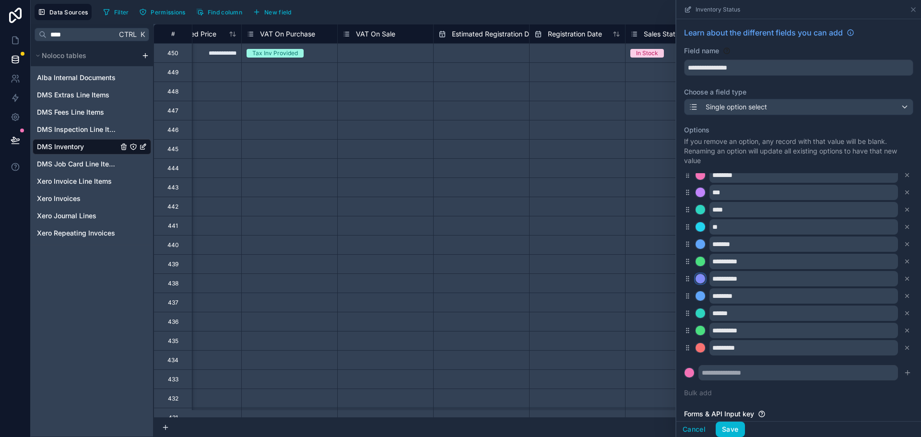
click at [704, 279] on div at bounding box center [701, 279] width 10 height 10
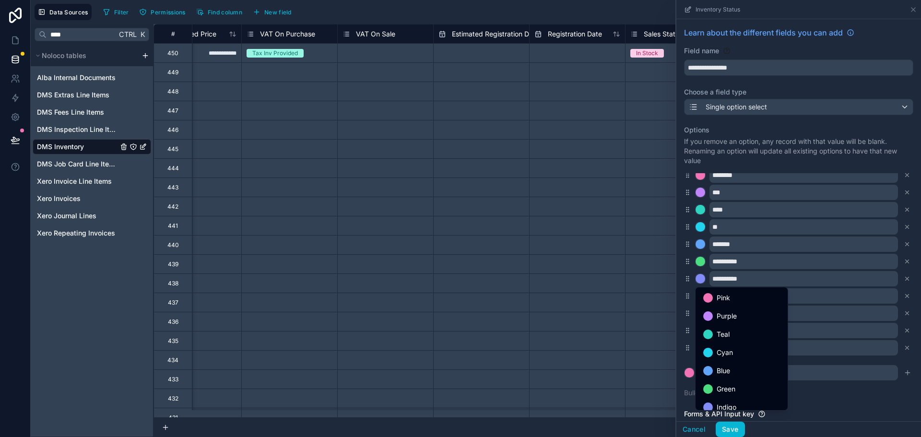
click at [704, 279] on div at bounding box center [799, 218] width 245 height 437
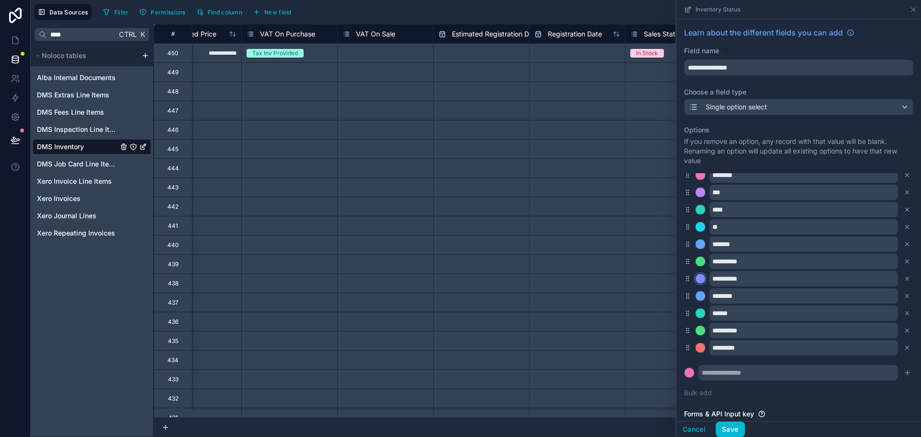
click at [704, 279] on div at bounding box center [701, 279] width 10 height 10
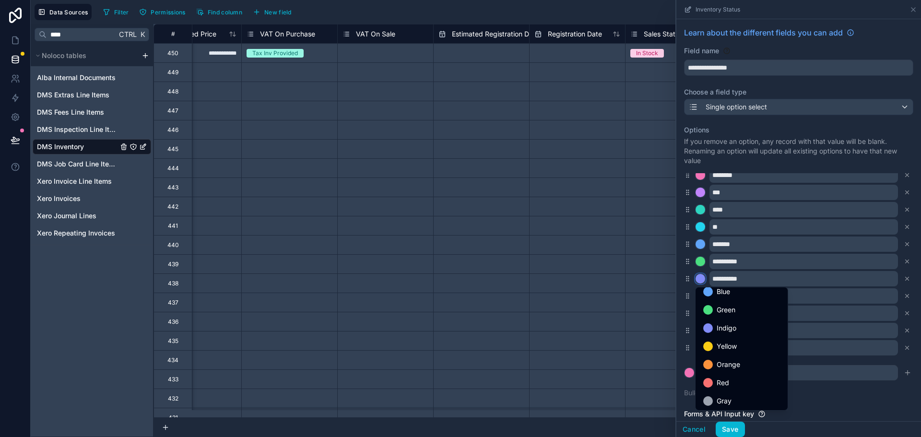
scroll to position [81, 0]
click at [739, 348] on div "Yellow" at bounding box center [741, 345] width 77 height 12
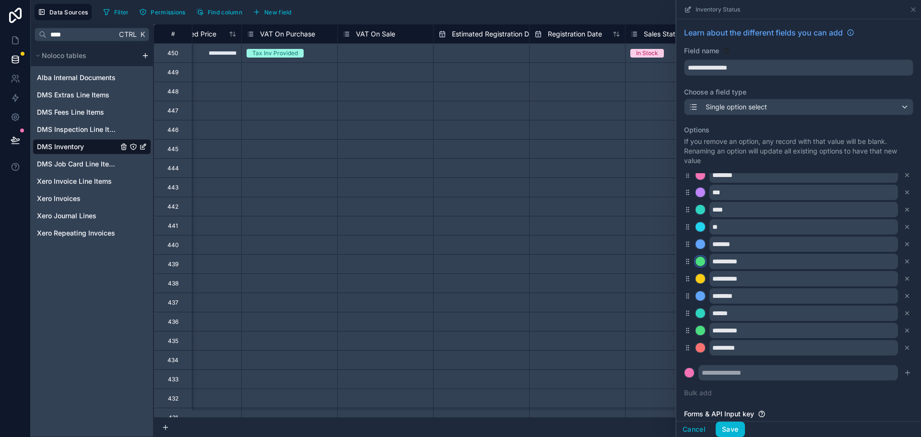
click at [700, 262] on div at bounding box center [701, 262] width 10 height 10
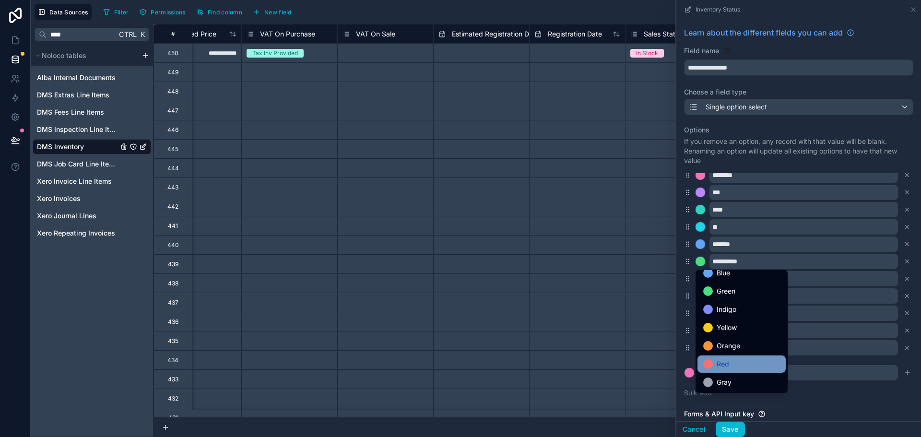
click at [739, 359] on div "Red" at bounding box center [741, 364] width 77 height 12
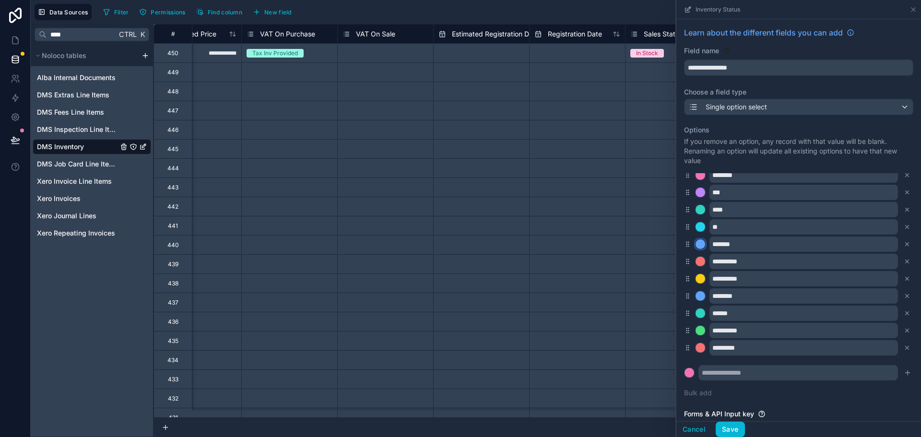
click at [702, 244] on div at bounding box center [701, 244] width 10 height 10
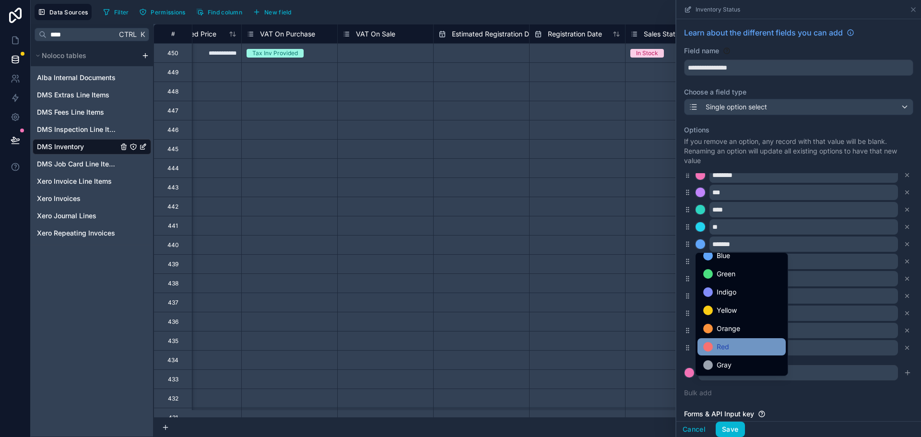
click at [735, 348] on div "Red" at bounding box center [741, 347] width 77 height 12
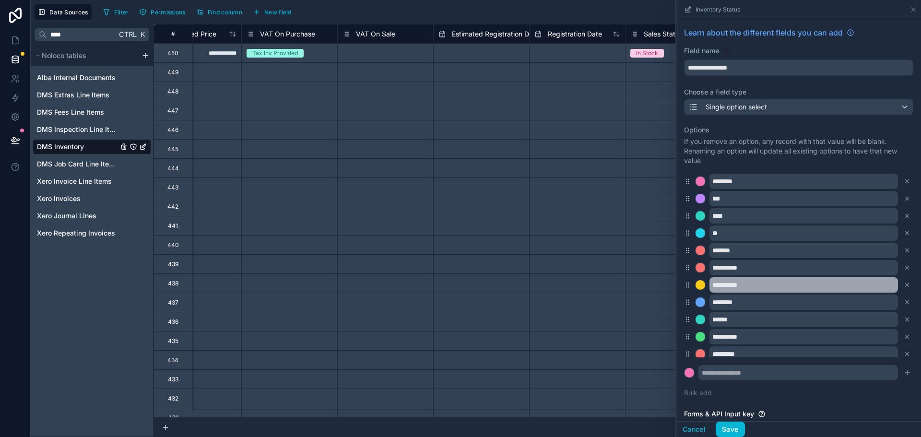
scroll to position [0, 0]
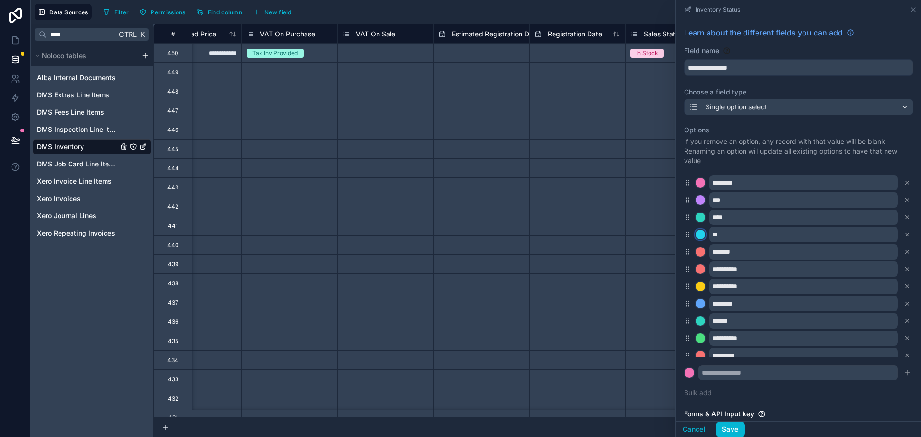
click at [701, 234] on div at bounding box center [701, 235] width 10 height 10
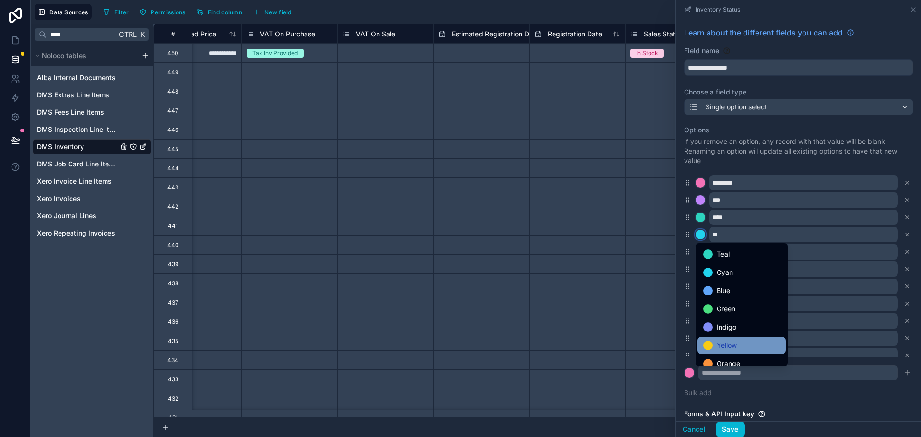
scroll to position [81, 0]
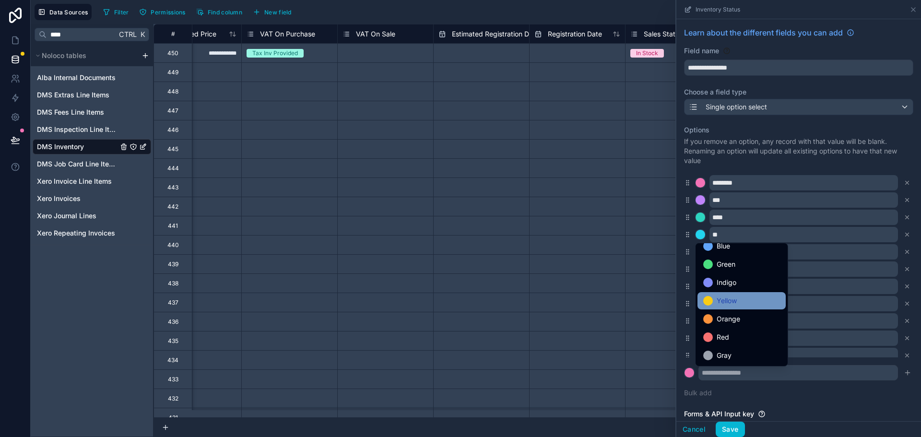
click at [741, 305] on div "Yellow" at bounding box center [741, 301] width 77 height 12
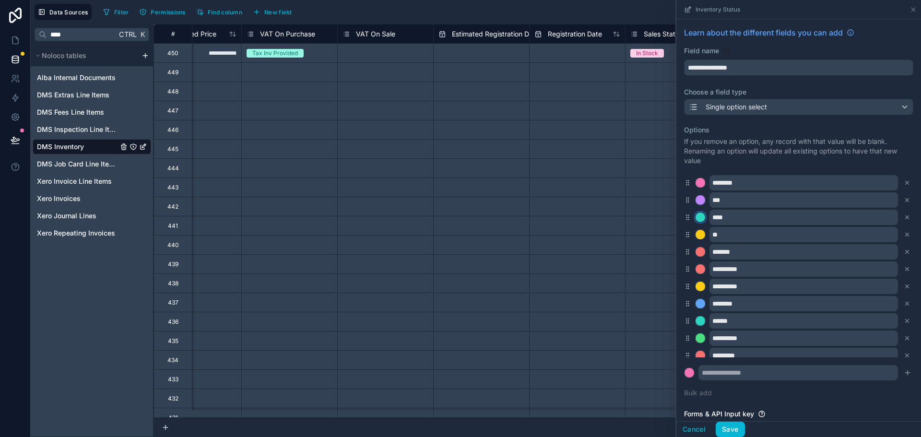
click at [701, 219] on div at bounding box center [701, 218] width 10 height 10
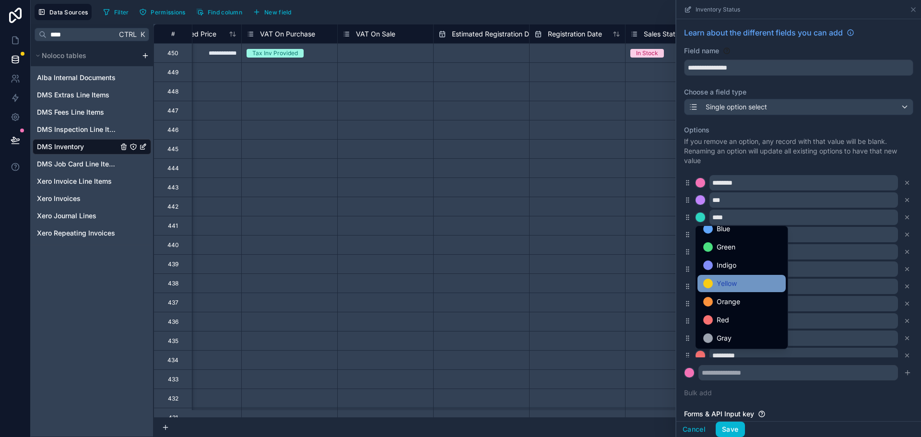
click at [741, 285] on div "Yellow" at bounding box center [741, 284] width 77 height 12
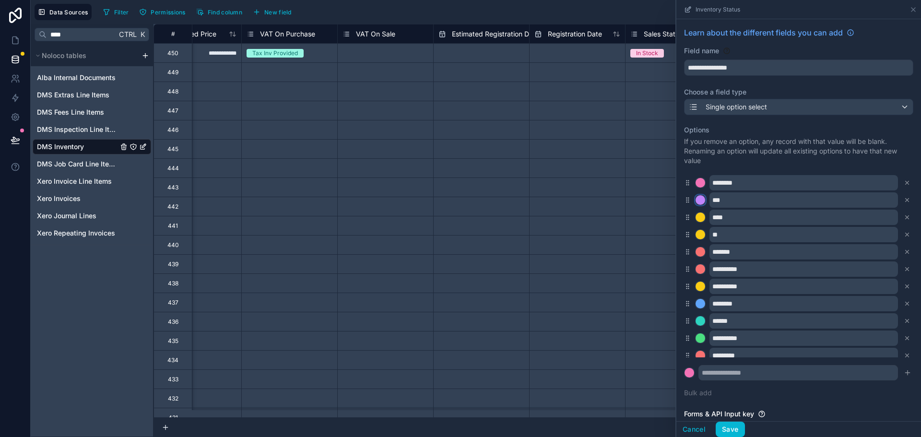
click at [703, 198] on div at bounding box center [701, 200] width 10 height 10
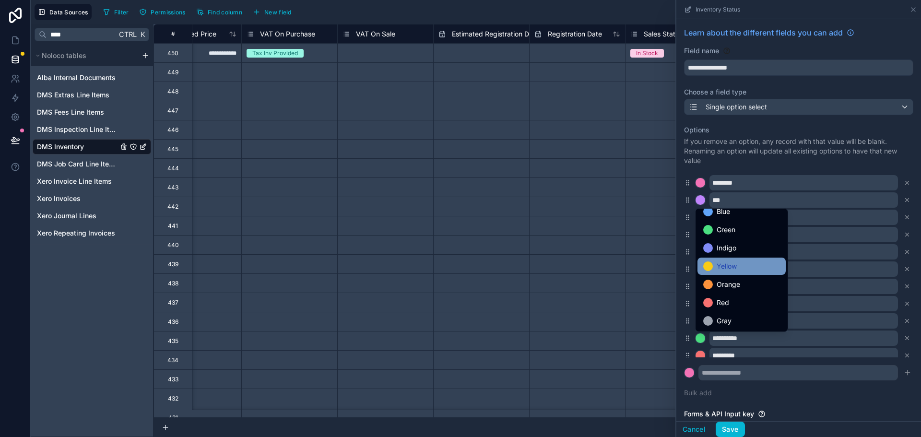
click at [731, 266] on span "Yellow" at bounding box center [727, 267] width 20 height 12
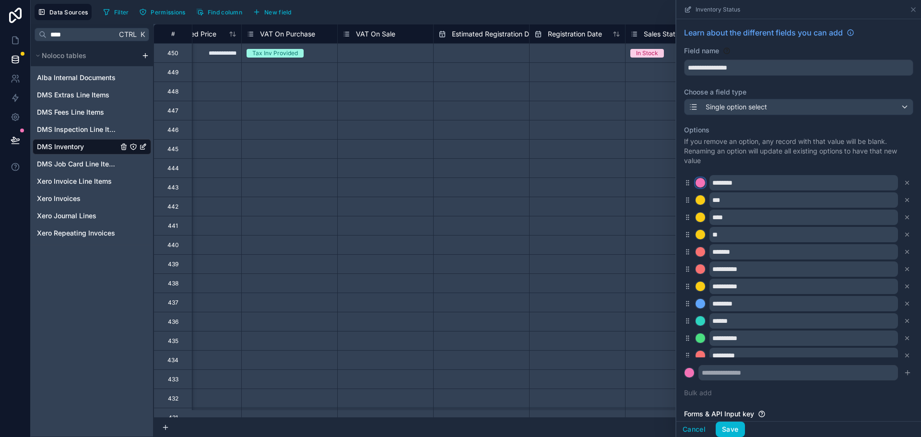
click at [703, 185] on div at bounding box center [701, 183] width 10 height 10
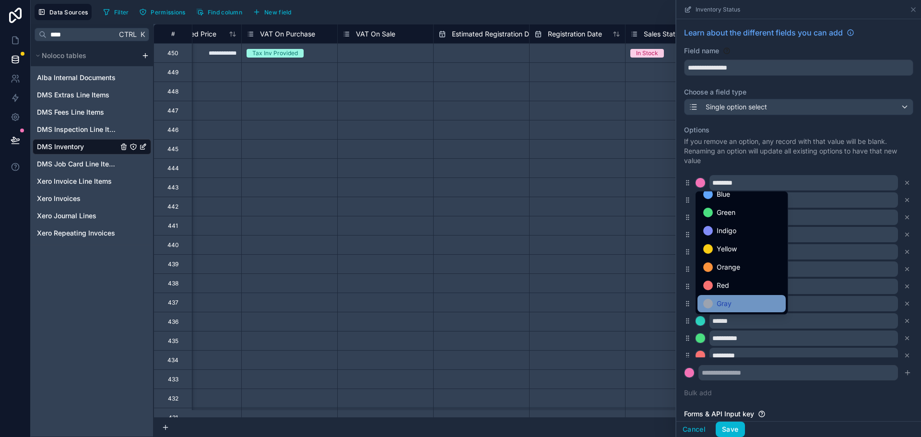
click at [745, 304] on div "Gray" at bounding box center [741, 304] width 77 height 12
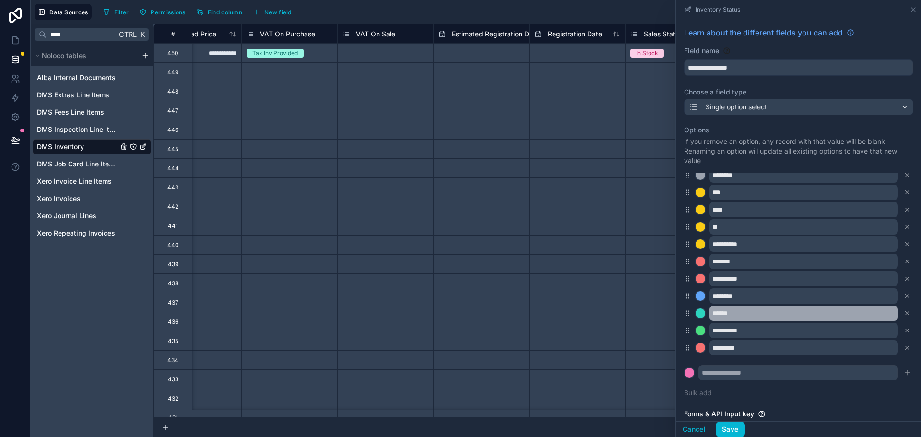
scroll to position [88, 0]
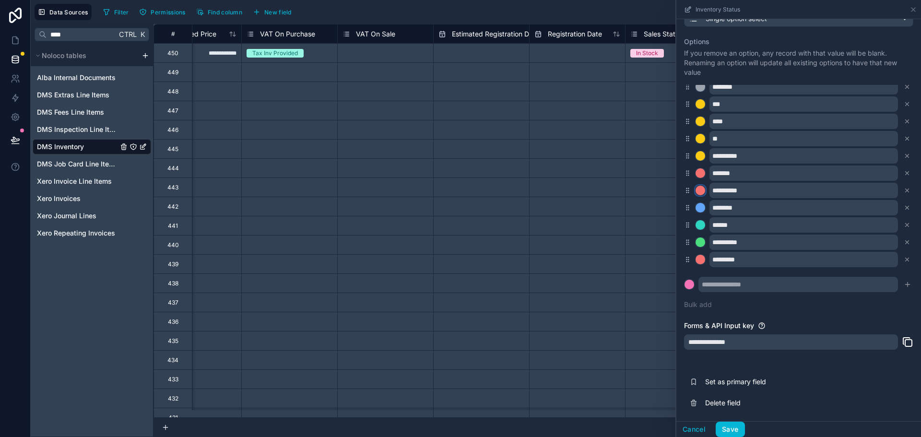
click at [701, 187] on div at bounding box center [701, 191] width 10 height 10
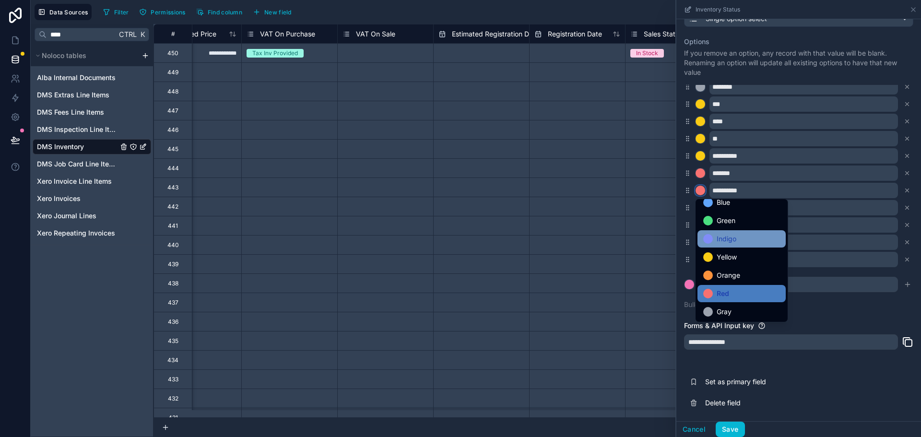
scroll to position [81, 0]
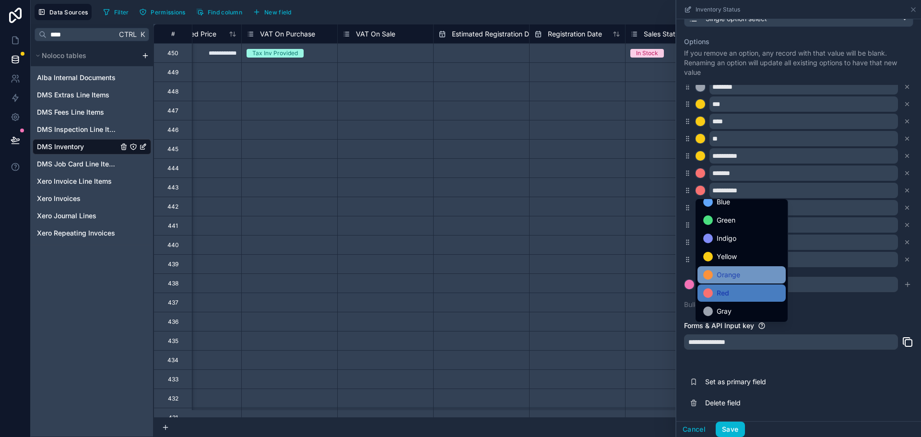
click at [734, 272] on span "Orange" at bounding box center [729, 275] width 24 height 12
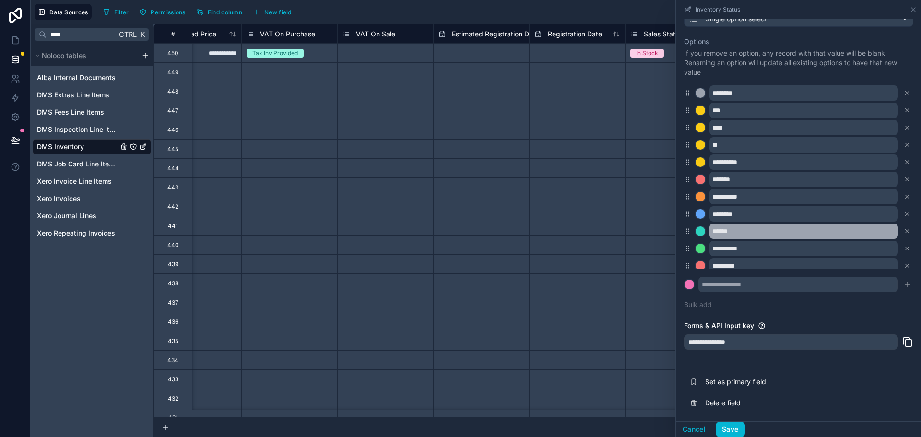
scroll to position [0, 0]
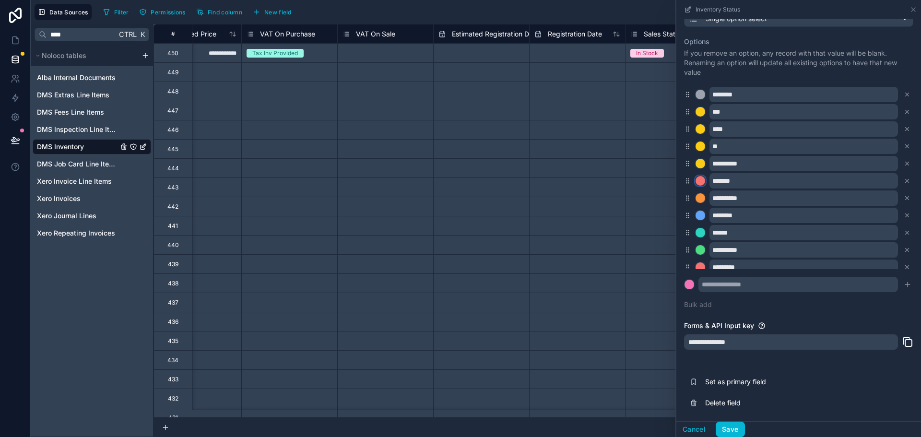
click at [699, 182] on div at bounding box center [701, 181] width 10 height 10
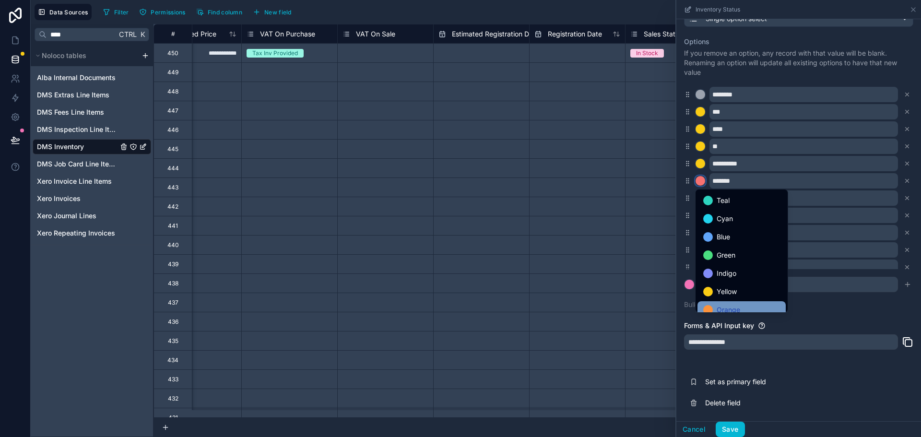
scroll to position [81, 0]
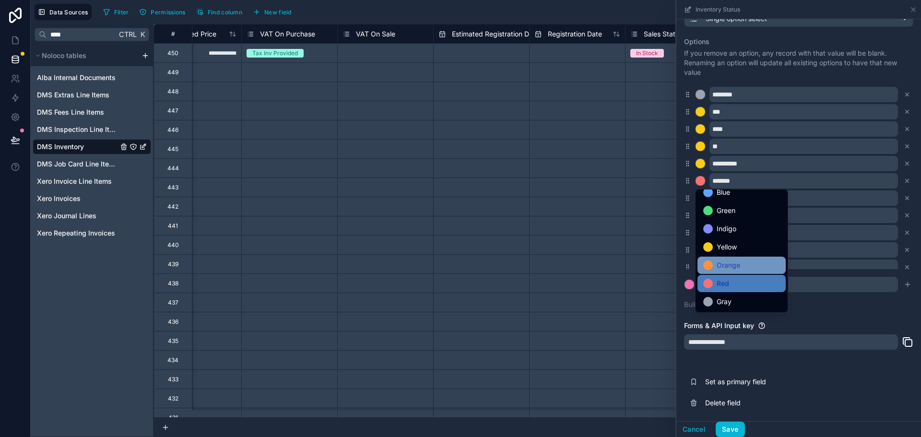
click at [735, 265] on span "Orange" at bounding box center [729, 266] width 24 height 12
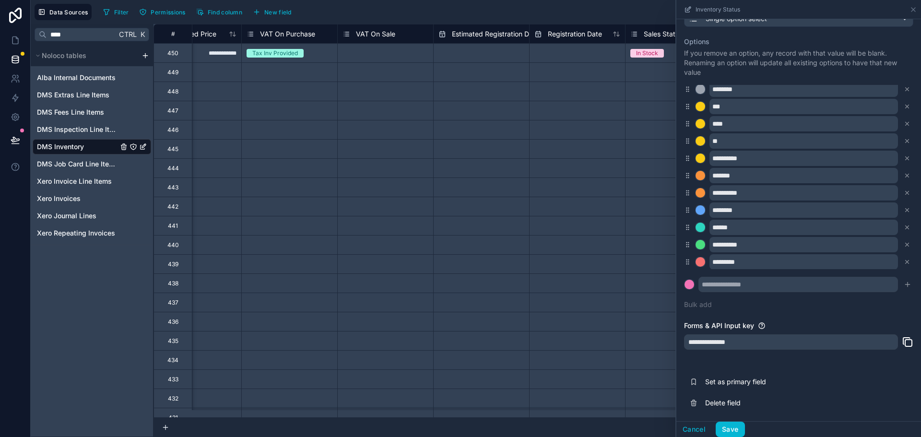
scroll to position [8, 0]
click at [731, 429] on button "Save" at bounding box center [730, 429] width 29 height 15
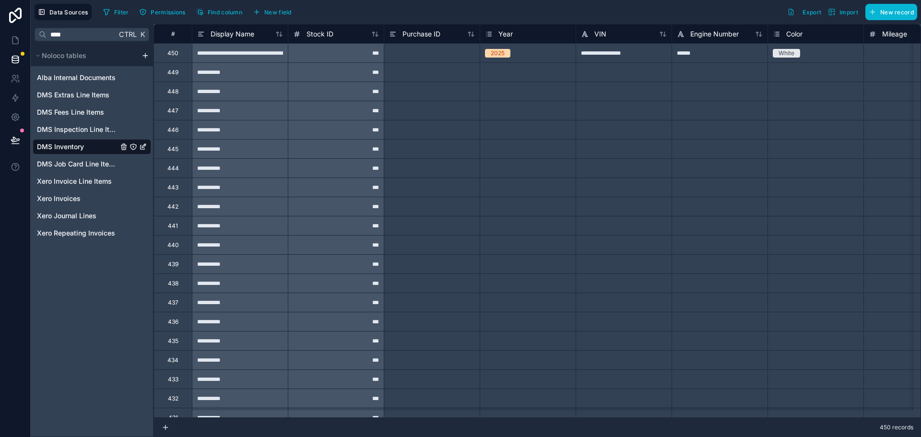
click at [715, 62] on div at bounding box center [720, 71] width 96 height 19
click at [720, 51] on div "******" at bounding box center [720, 52] width 96 height 19
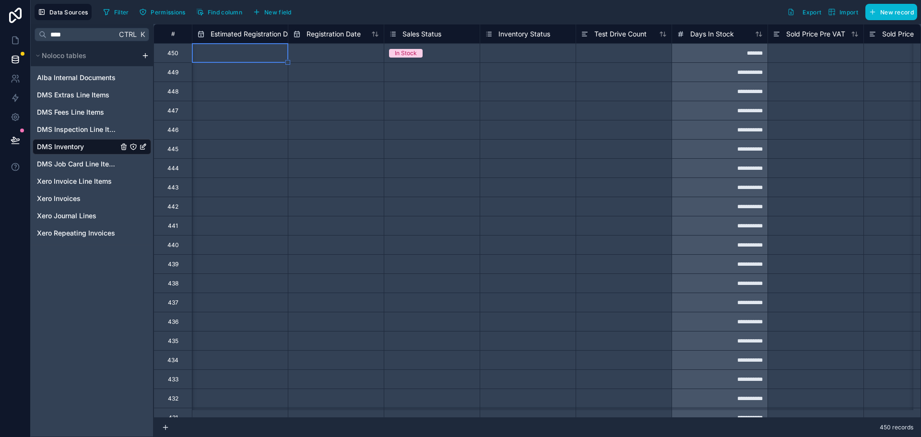
scroll to position [0, 1919]
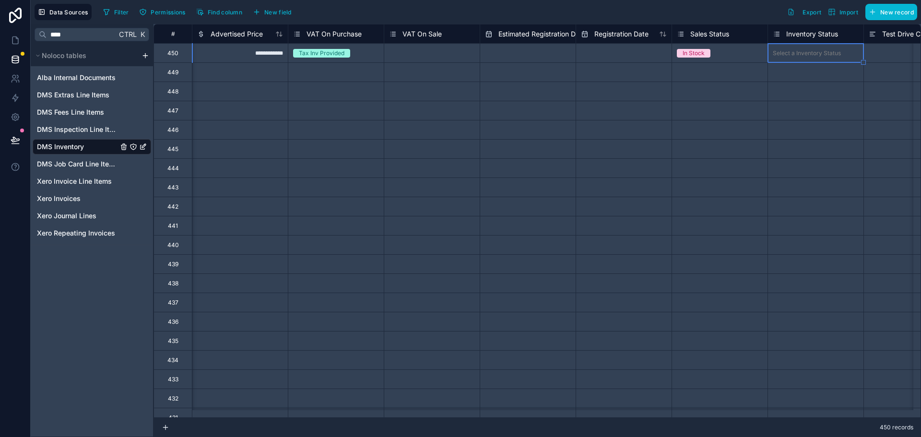
click at [749, 59] on div "In Stock" at bounding box center [719, 53] width 95 height 19
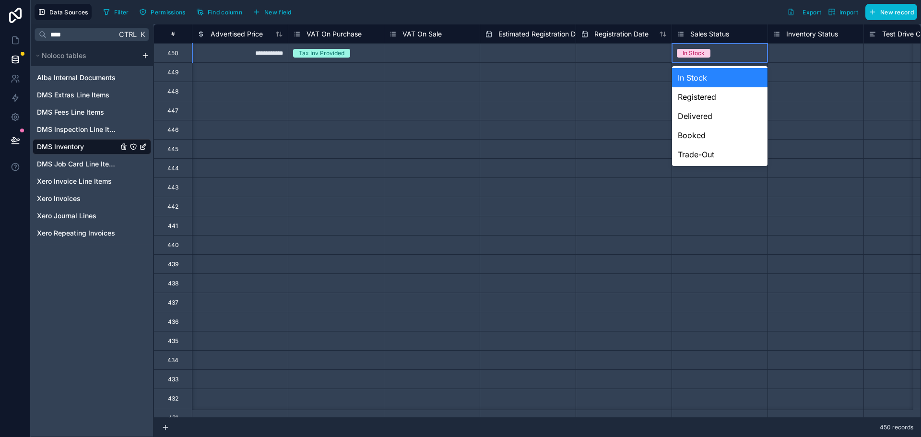
click at [785, 54] on div "Select a Inventory Status" at bounding box center [807, 53] width 68 height 8
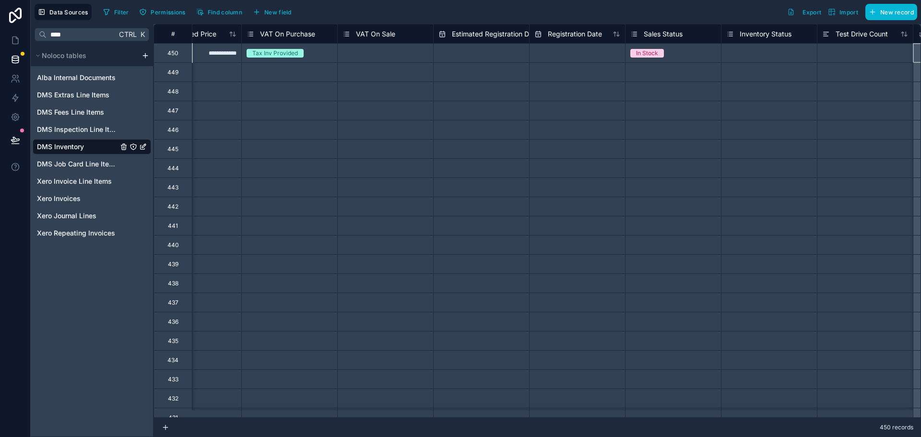
scroll to position [0, 2062]
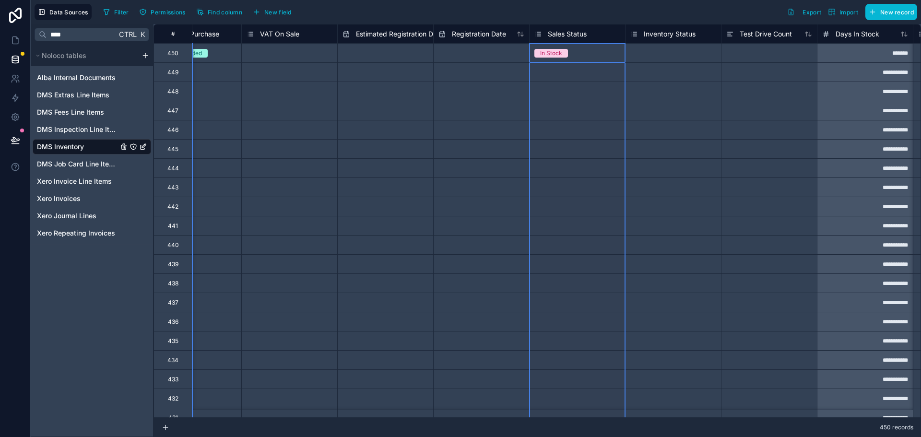
click at [568, 35] on span "Sales Status" at bounding box center [567, 34] width 39 height 10
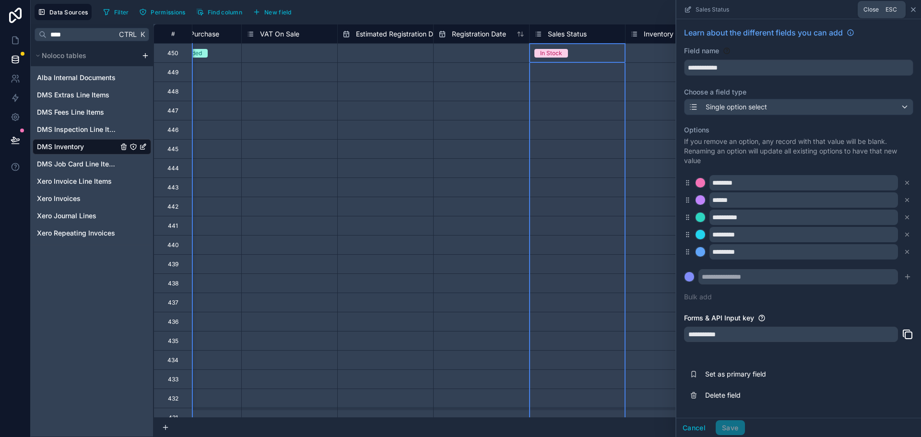
click at [913, 12] on icon at bounding box center [914, 10] width 8 height 8
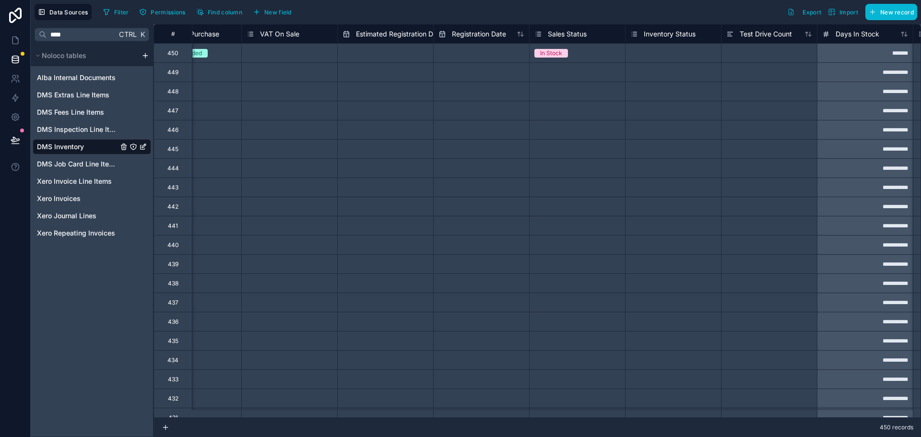
click at [675, 48] on div "Select a Inventory Status" at bounding box center [673, 53] width 95 height 10
click at [607, 56] on div "In Stock" at bounding box center [577, 53] width 95 height 11
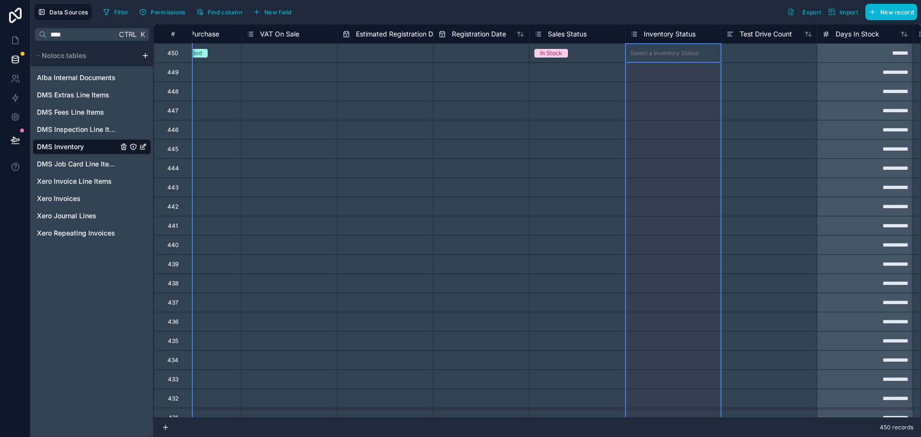
click at [669, 41] on div "Inventory Status" at bounding box center [673, 33] width 96 height 19
click at [668, 33] on span "Inventory Status" at bounding box center [670, 34] width 52 height 10
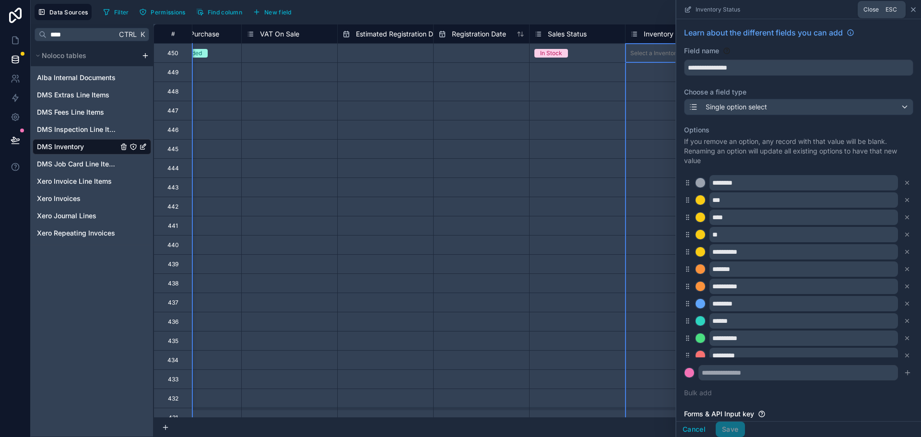
click at [913, 9] on icon at bounding box center [914, 10] width 4 height 4
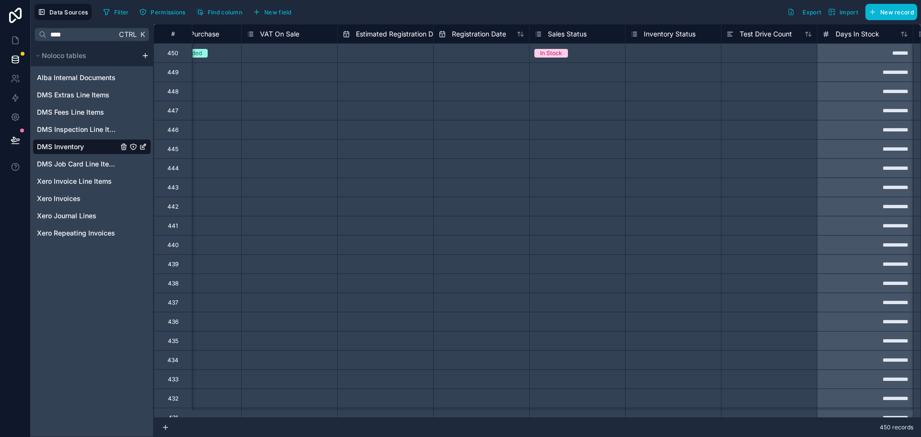
click at [667, 50] on div "Select a Inventory Status" at bounding box center [665, 53] width 68 height 8
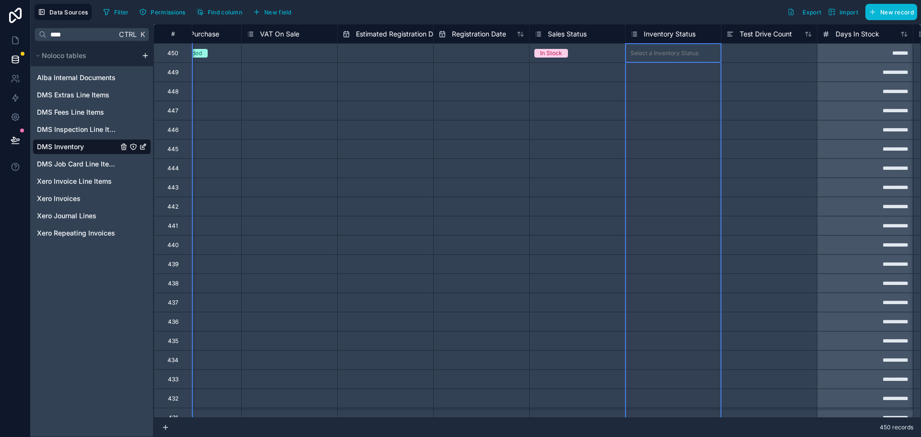
click at [664, 31] on span "Inventory Status" at bounding box center [670, 34] width 52 height 10
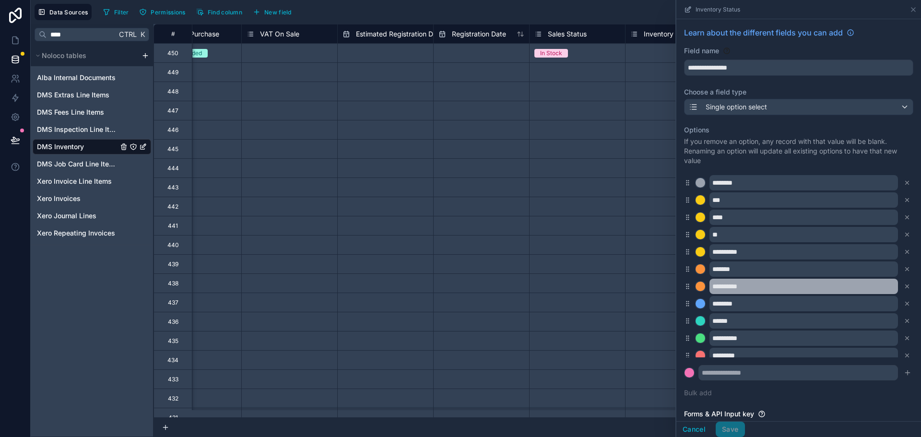
scroll to position [8, 0]
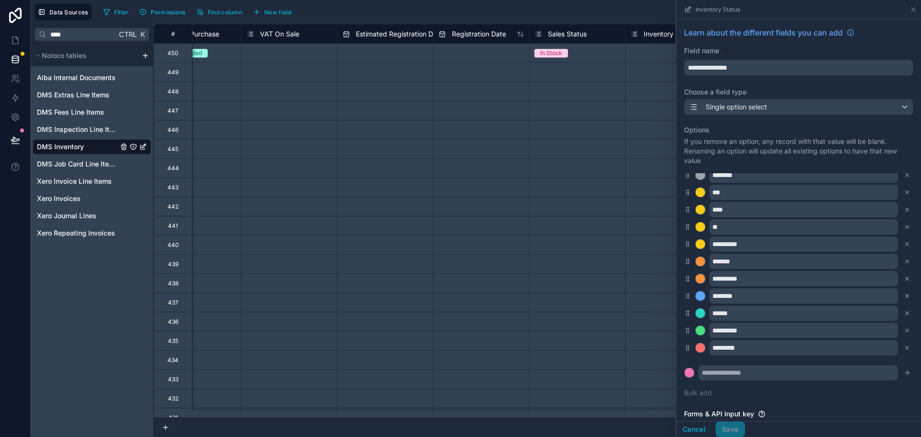
click at [566, 33] on span "Sales Status" at bounding box center [567, 34] width 39 height 10
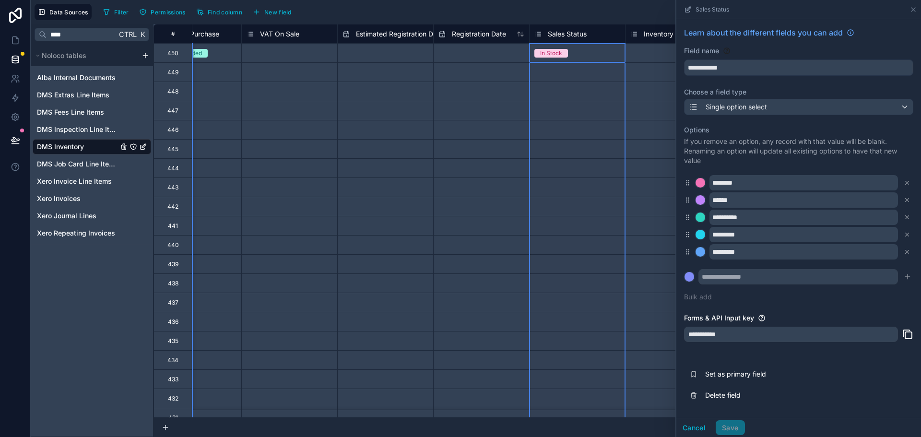
click at [566, 33] on span "Sales Status" at bounding box center [567, 34] width 39 height 10
click at [695, 296] on button "Bulk add" at bounding box center [698, 297] width 28 height 10
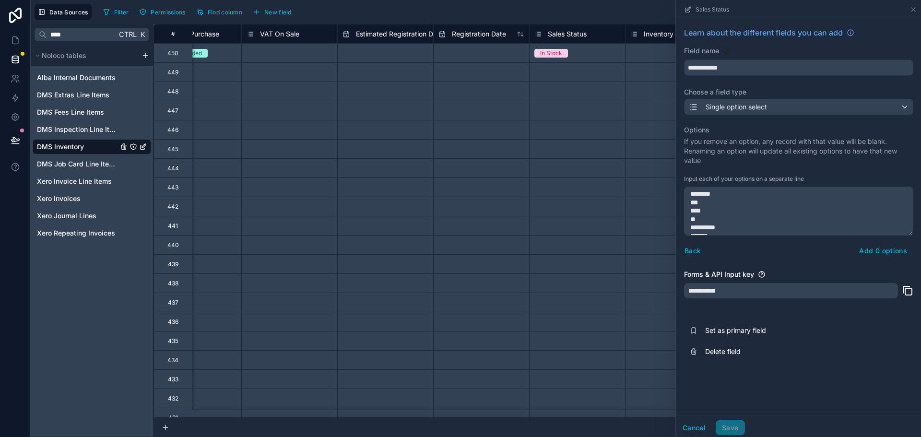
scroll to position [48, 0]
type textarea "**********"
click at [868, 253] on button "Add 11 options" at bounding box center [883, 250] width 62 height 15
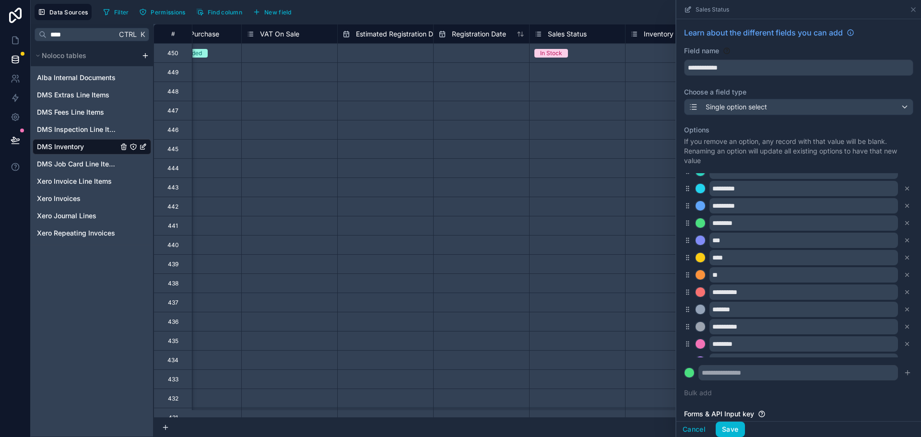
scroll to position [0, 0]
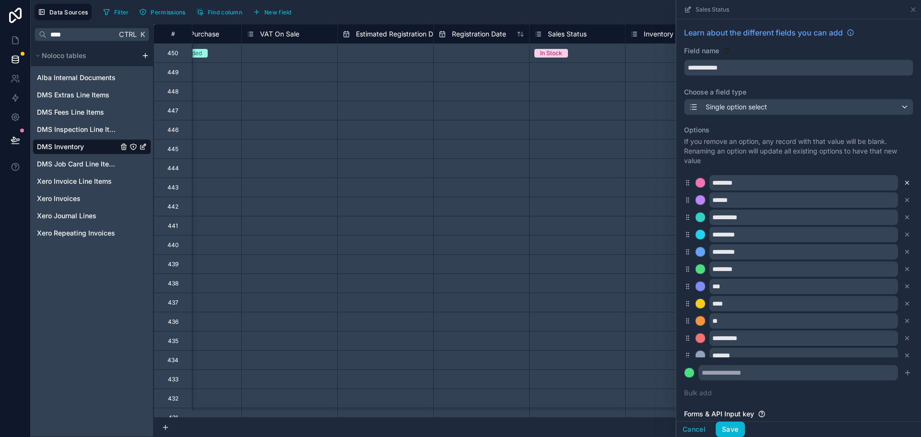
click at [904, 182] on icon at bounding box center [907, 182] width 7 height 7
click at [904, 197] on icon at bounding box center [907, 200] width 7 height 7
click at [904, 182] on icon at bounding box center [907, 182] width 7 height 7
click at [904, 197] on icon at bounding box center [907, 200] width 7 height 7
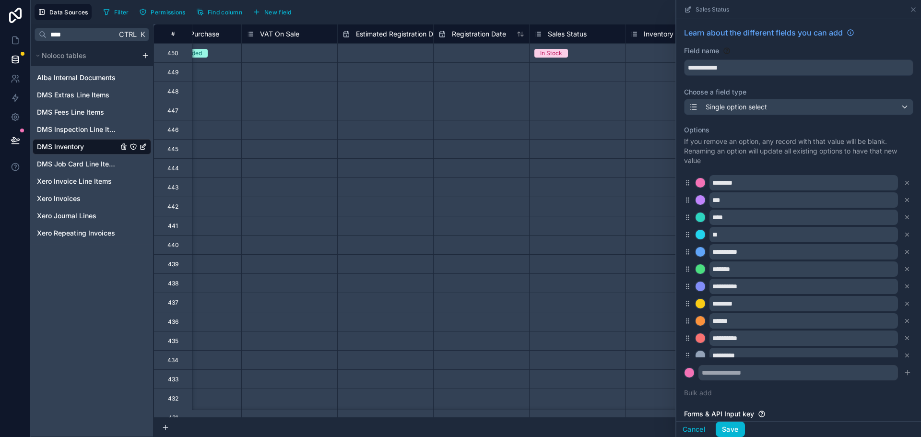
click at [904, 182] on icon at bounding box center [907, 182] width 7 height 7
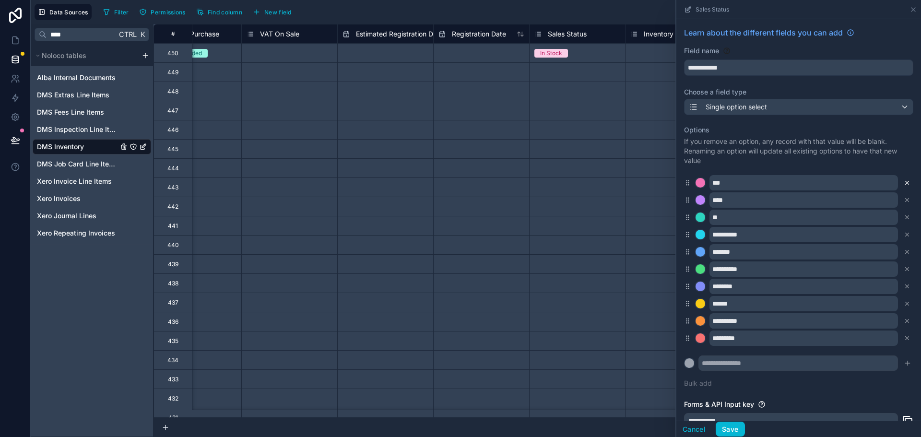
click at [904, 181] on icon at bounding box center [907, 182] width 7 height 7
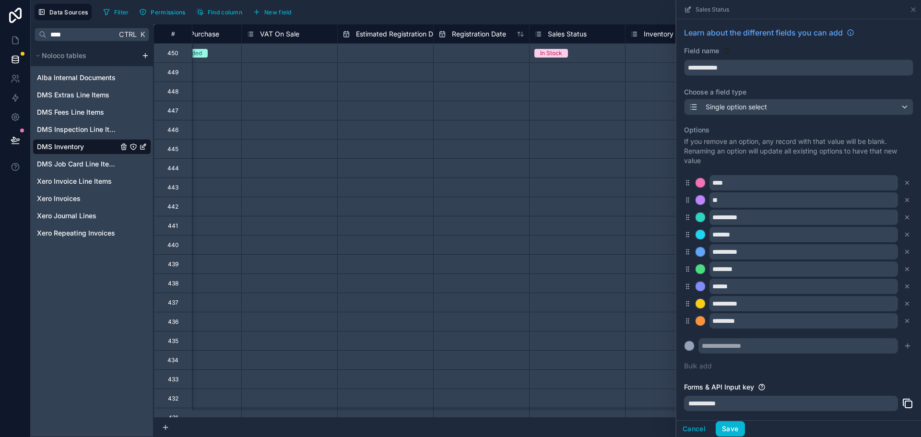
click at [904, 181] on icon at bounding box center [907, 182] width 7 height 7
click at [904, 197] on icon at bounding box center [907, 200] width 7 height 7
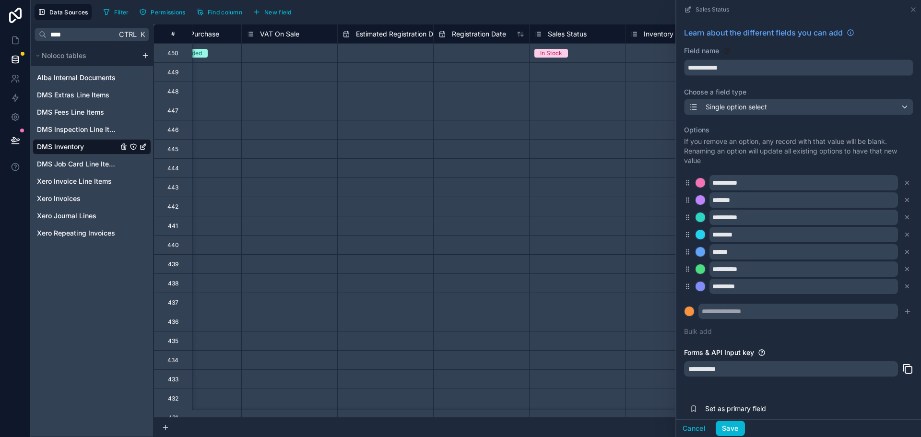
click at [904, 181] on icon at bounding box center [907, 182] width 7 height 7
click at [904, 197] on icon at bounding box center [907, 200] width 7 height 7
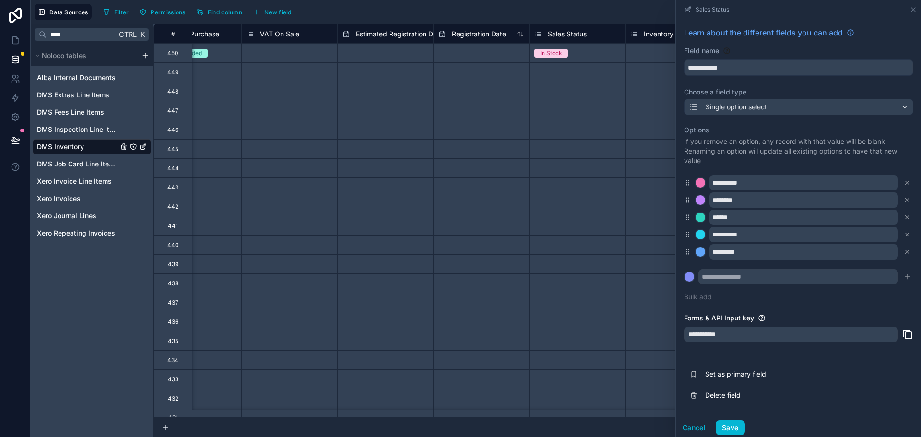
click at [901, 181] on div "**********" at bounding box center [798, 182] width 229 height 15
click at [906, 184] on icon at bounding box center [907, 182] width 3 height 3
click at [906, 199] on icon at bounding box center [907, 200] width 3 height 3
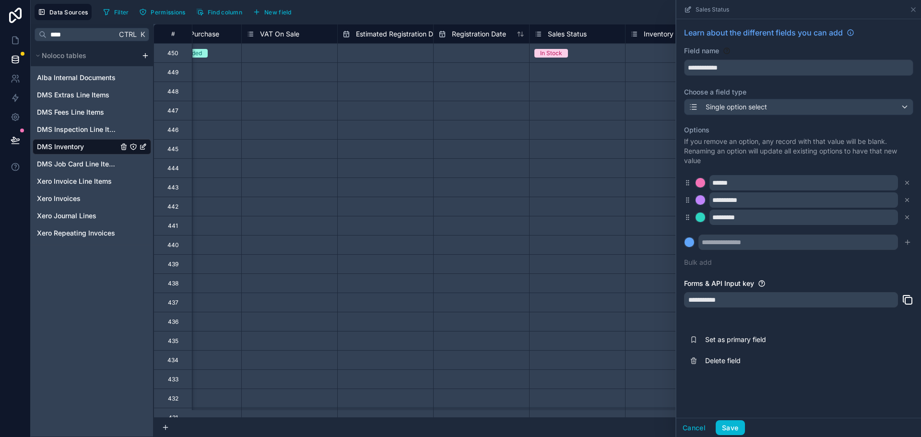
click at [906, 184] on icon at bounding box center [907, 182] width 3 height 3
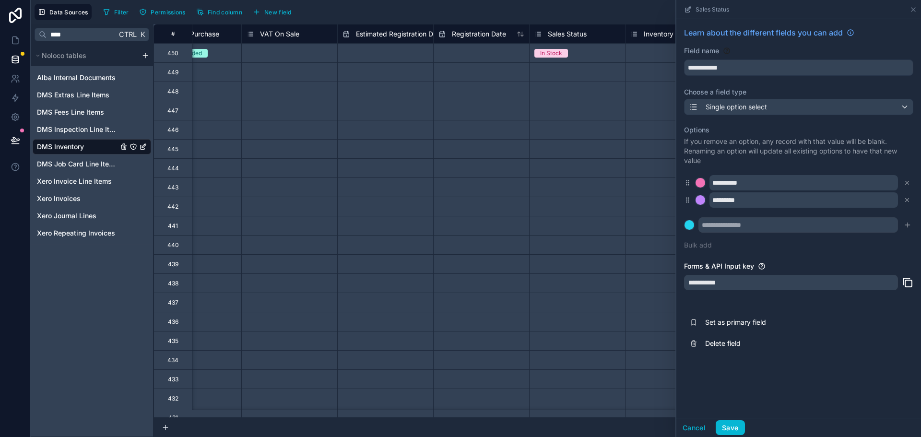
click at [906, 184] on icon at bounding box center [907, 182] width 3 height 3
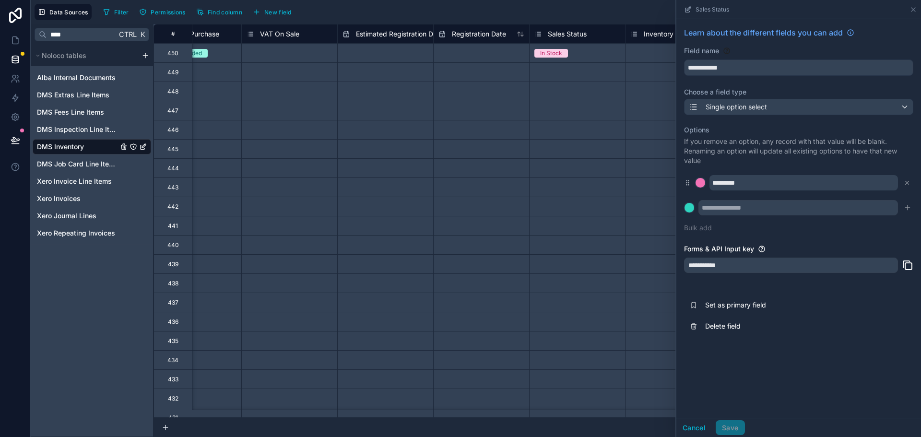
click at [700, 230] on button "Bulk add" at bounding box center [698, 228] width 28 height 10
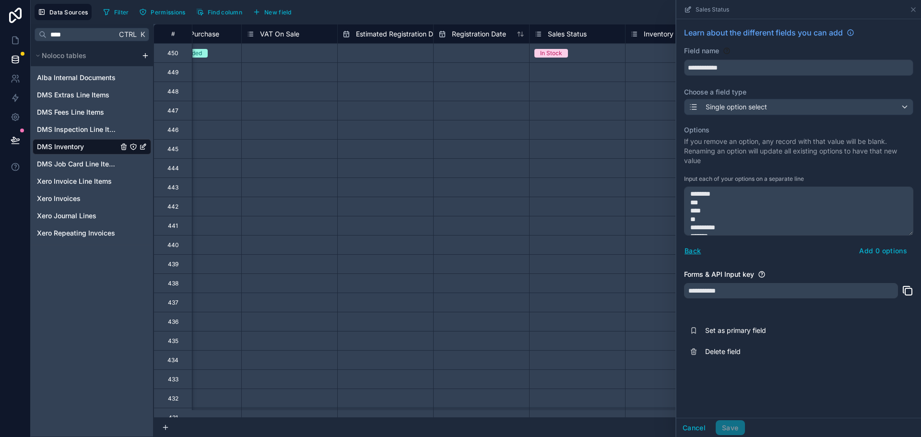
scroll to position [48, 0]
type textarea "**********"
click at [880, 249] on button "Add 11 options" at bounding box center [883, 250] width 62 height 15
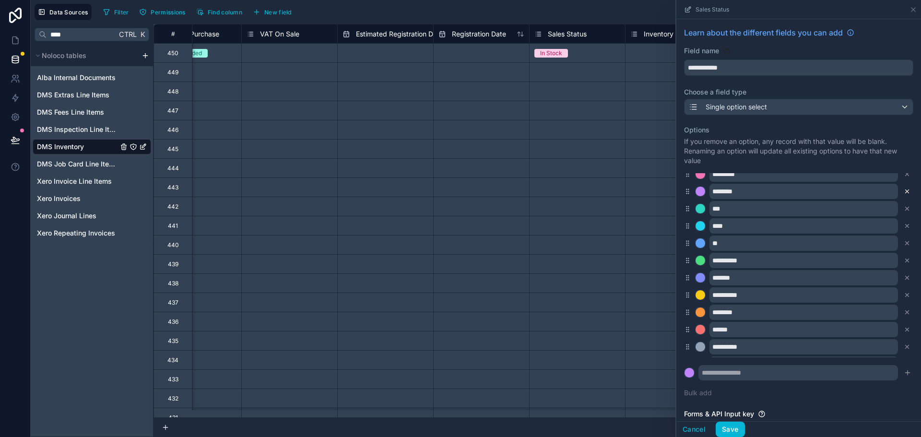
scroll to position [0, 0]
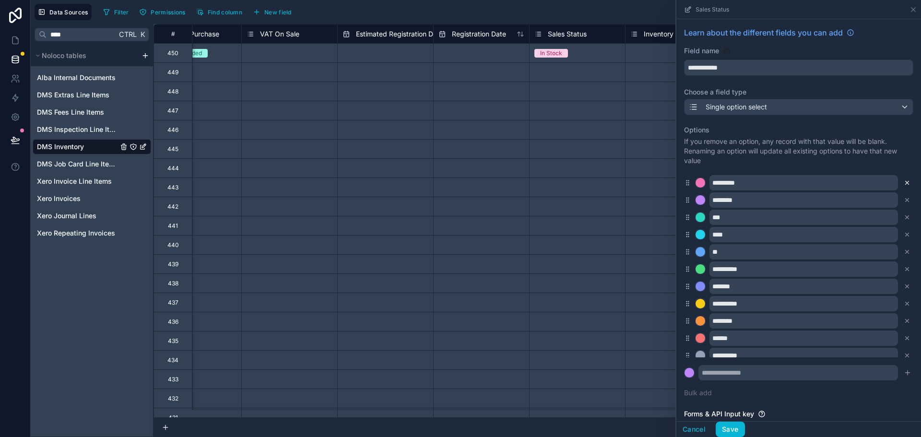
click at [904, 180] on icon at bounding box center [907, 182] width 7 height 7
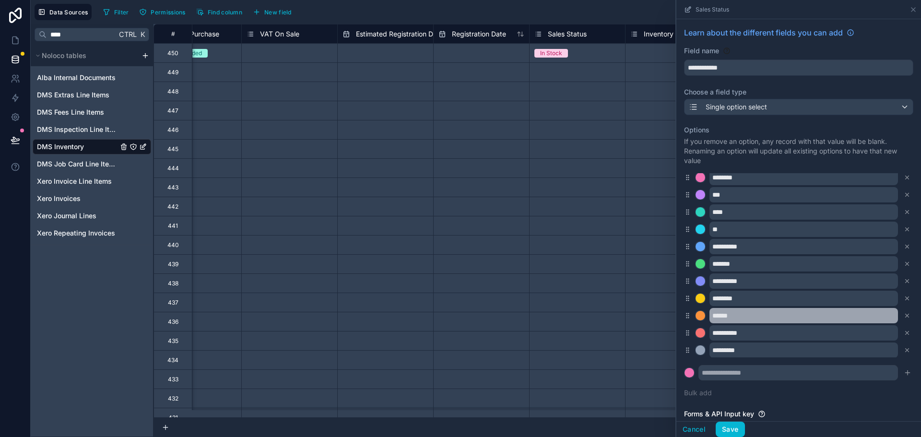
scroll to position [8, 0]
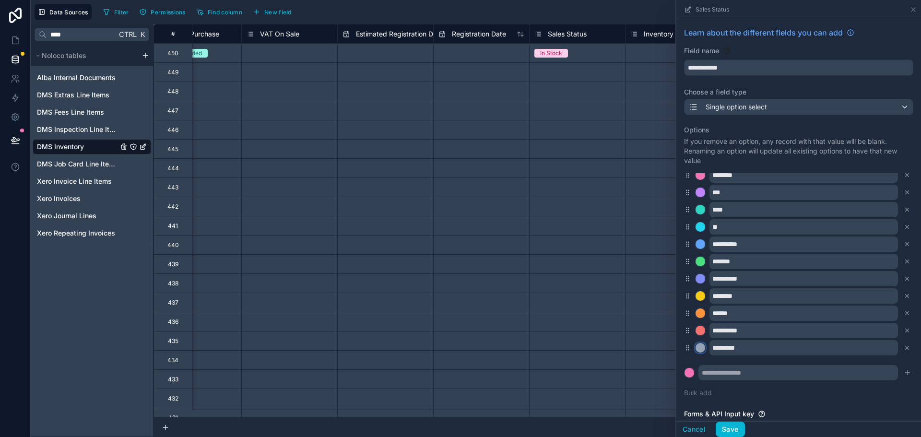
click at [701, 348] on div at bounding box center [701, 348] width 10 height 10
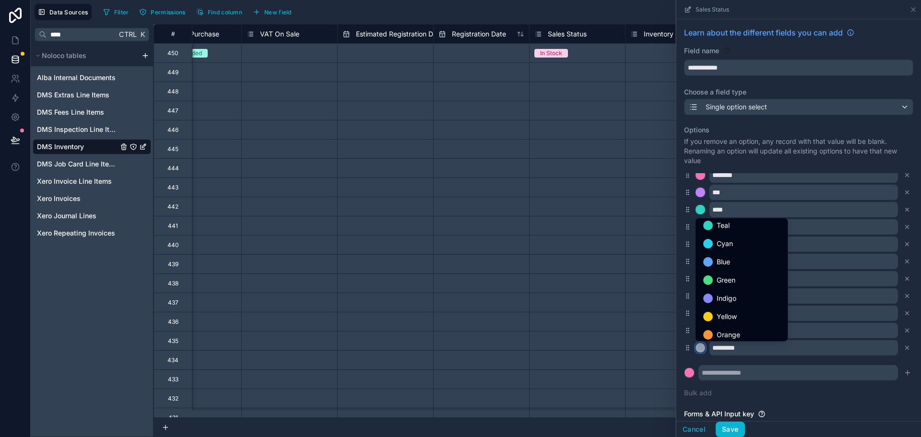
scroll to position [81, 0]
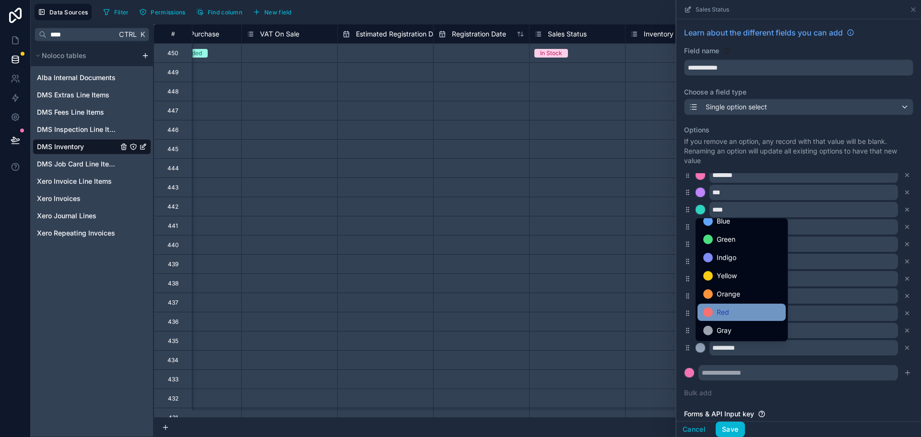
click at [730, 308] on div "Red" at bounding box center [741, 313] width 77 height 12
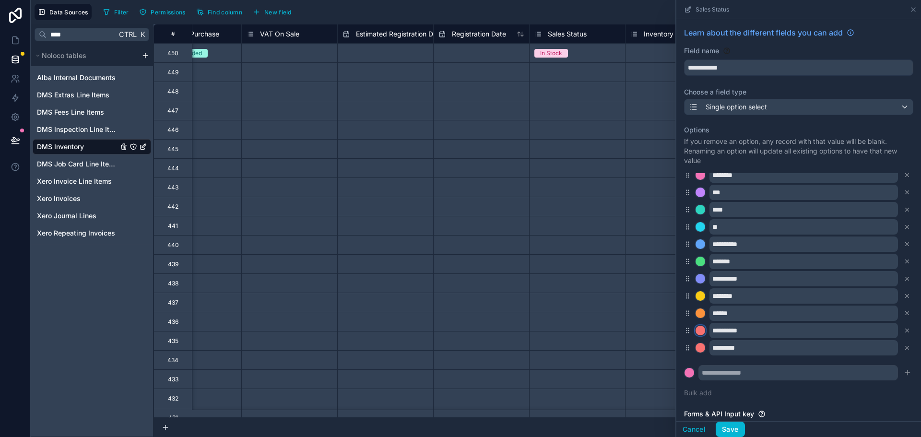
click at [697, 328] on div at bounding box center [701, 331] width 10 height 10
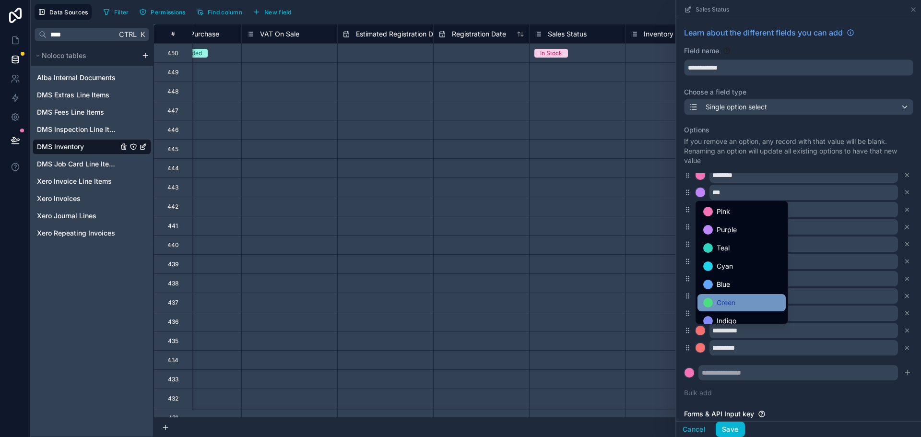
click at [716, 302] on div "Green" at bounding box center [741, 303] width 77 height 12
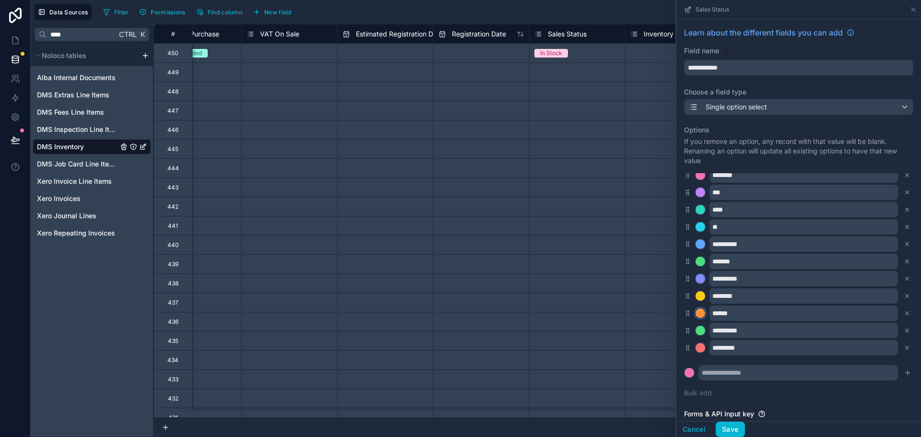
click at [701, 316] on div at bounding box center [701, 314] width 10 height 10
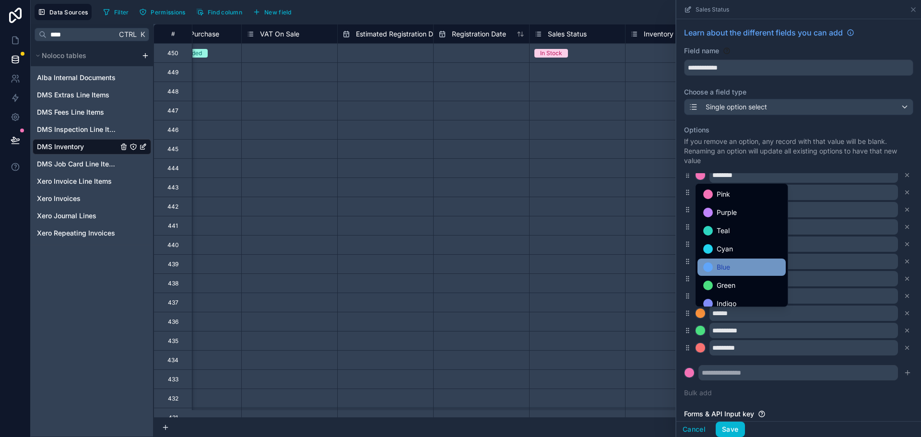
click at [717, 268] on span "Blue" at bounding box center [723, 268] width 13 height 12
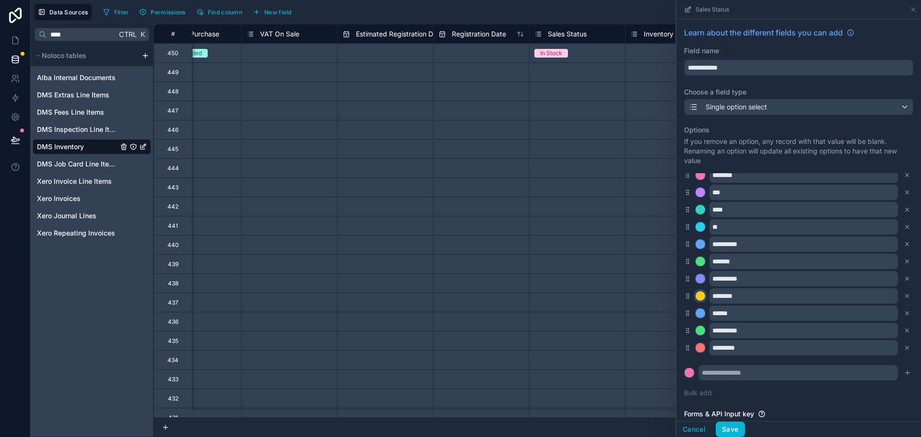
click at [703, 294] on div at bounding box center [701, 296] width 10 height 10
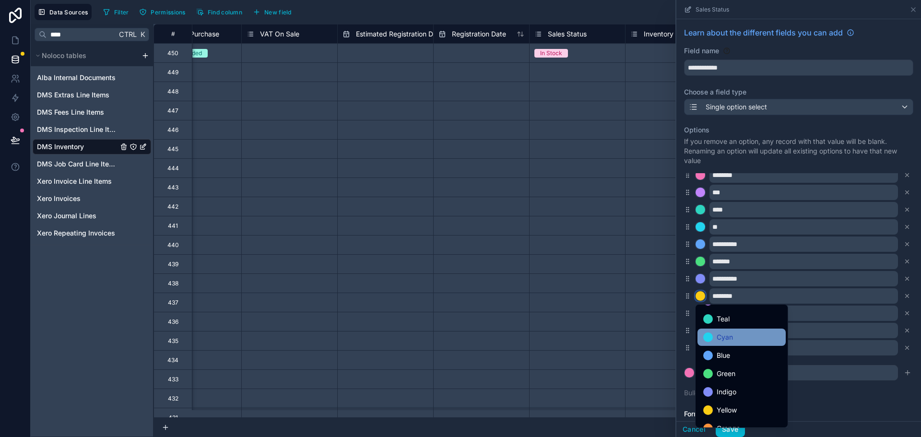
scroll to position [0, 0]
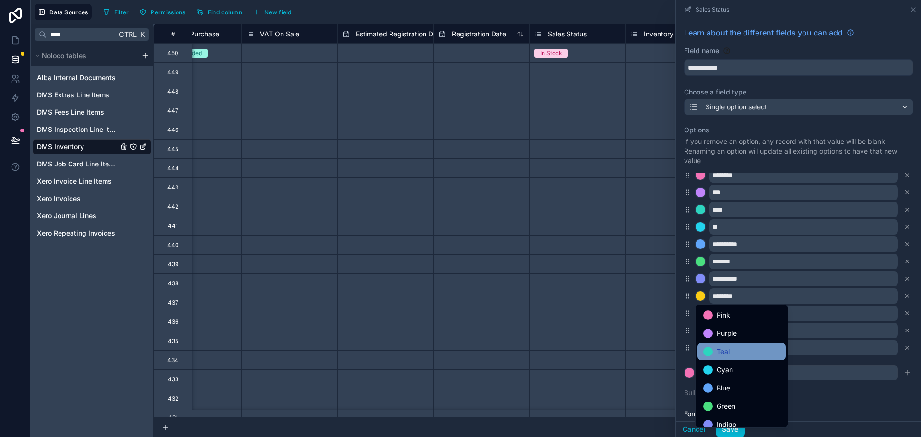
click at [747, 354] on div "Teal" at bounding box center [741, 352] width 77 height 12
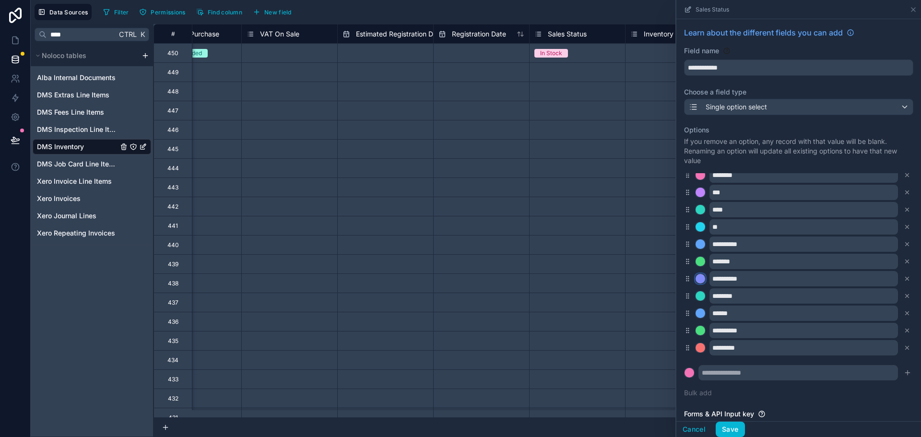
click at [701, 279] on div at bounding box center [701, 279] width 10 height 10
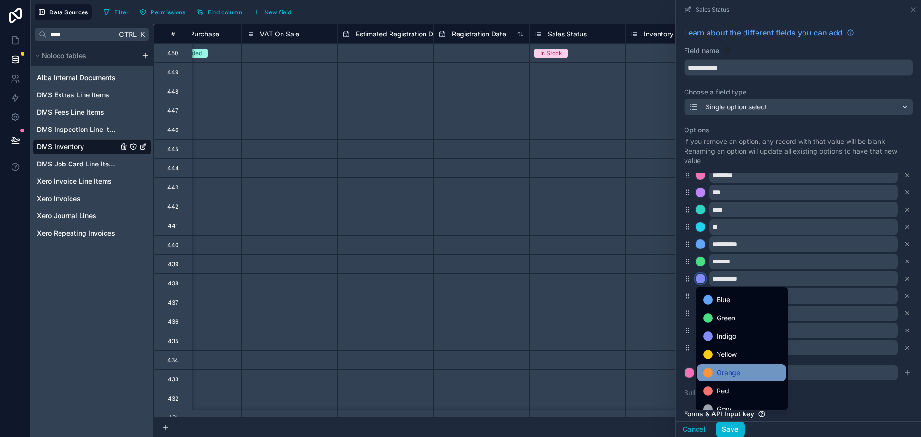
scroll to position [81, 0]
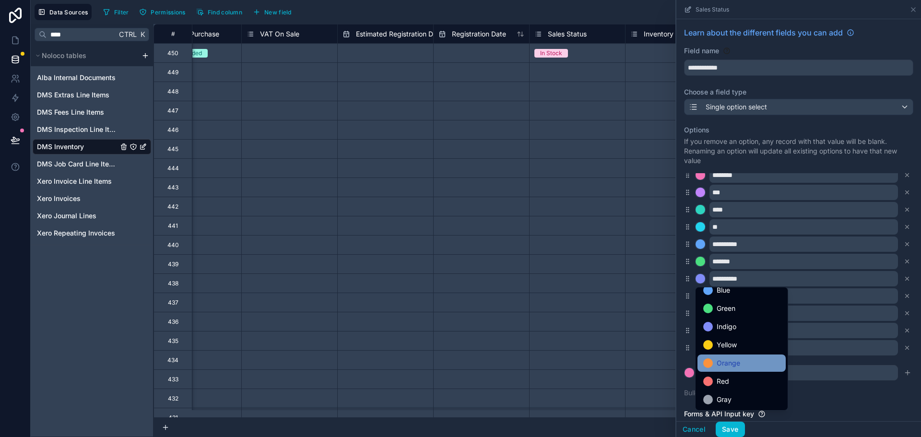
click at [730, 365] on span "Orange" at bounding box center [729, 363] width 24 height 12
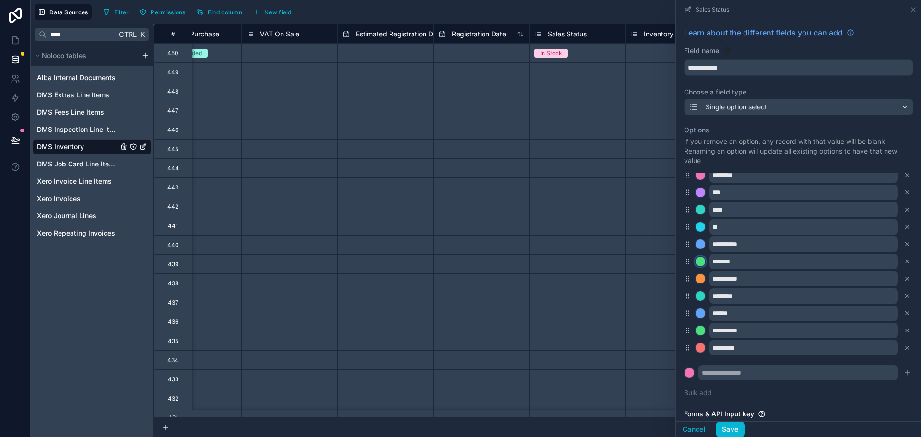
click at [700, 258] on div at bounding box center [701, 262] width 10 height 10
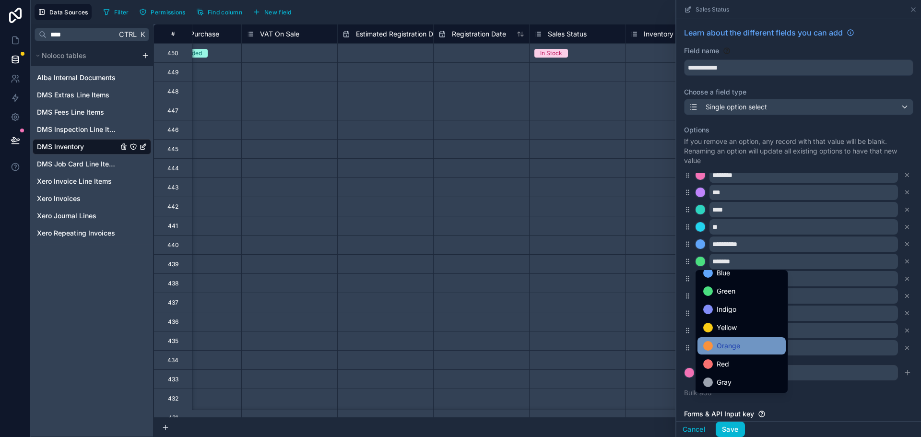
click at [730, 346] on span "Orange" at bounding box center [729, 346] width 24 height 12
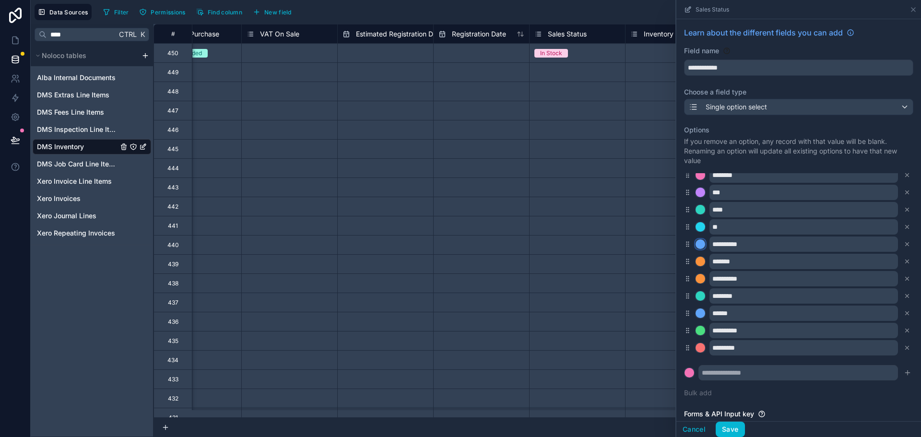
click at [698, 240] on div at bounding box center [701, 244] width 10 height 10
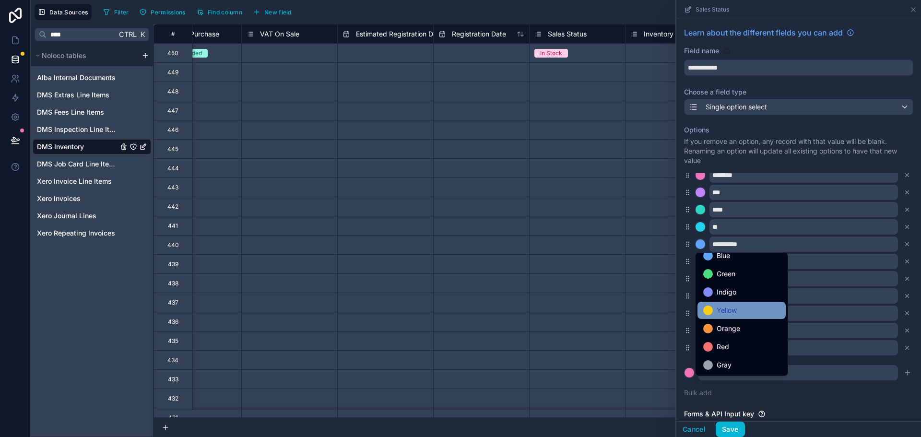
click at [732, 307] on span "Yellow" at bounding box center [727, 311] width 20 height 12
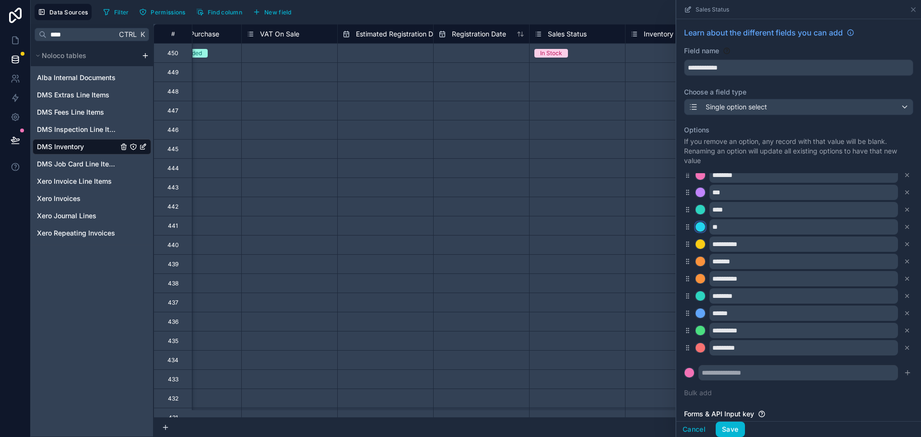
click at [697, 230] on div at bounding box center [701, 227] width 10 height 10
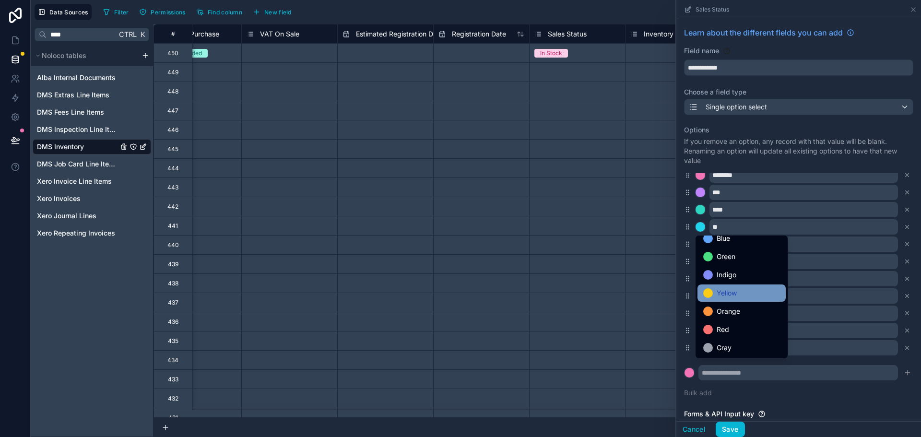
click at [732, 293] on span "Yellow" at bounding box center [727, 293] width 20 height 12
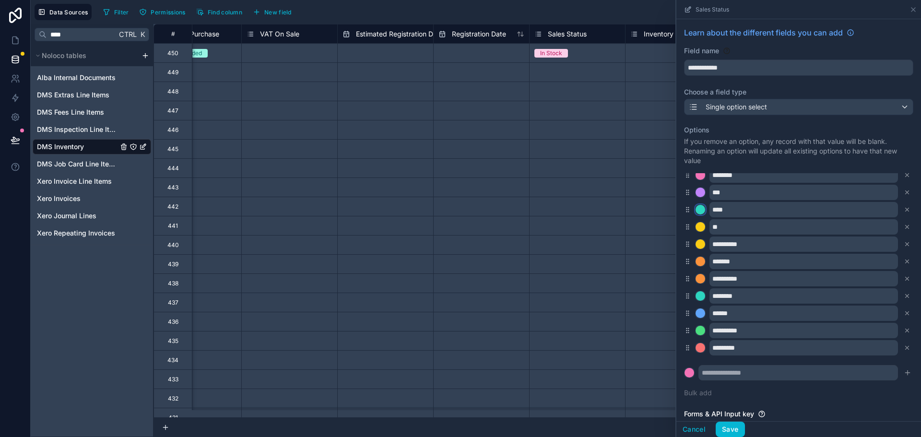
click at [698, 211] on div at bounding box center [701, 210] width 10 height 10
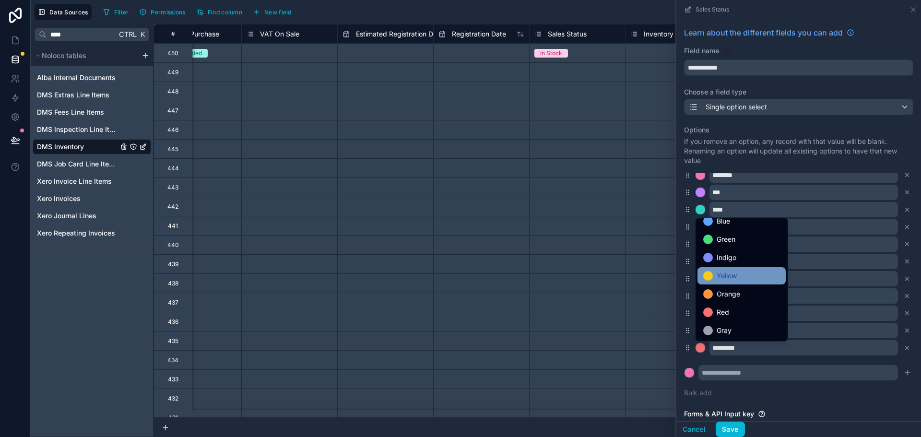
click at [732, 282] on div "Yellow" at bounding box center [742, 275] width 88 height 17
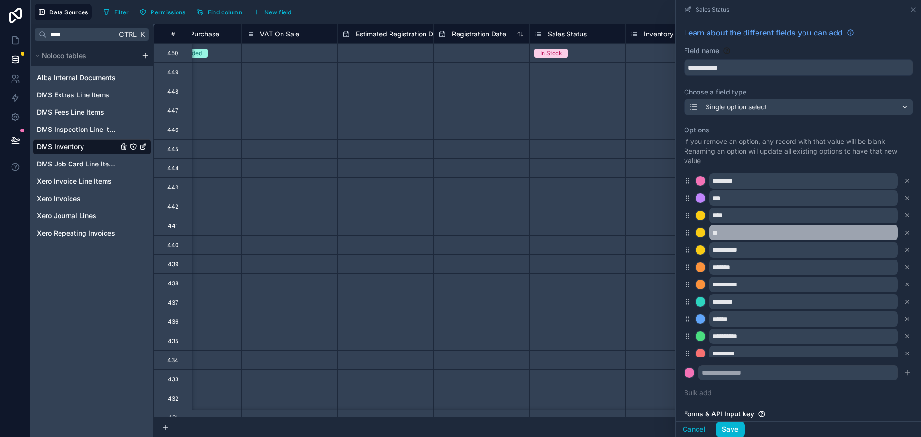
scroll to position [0, 0]
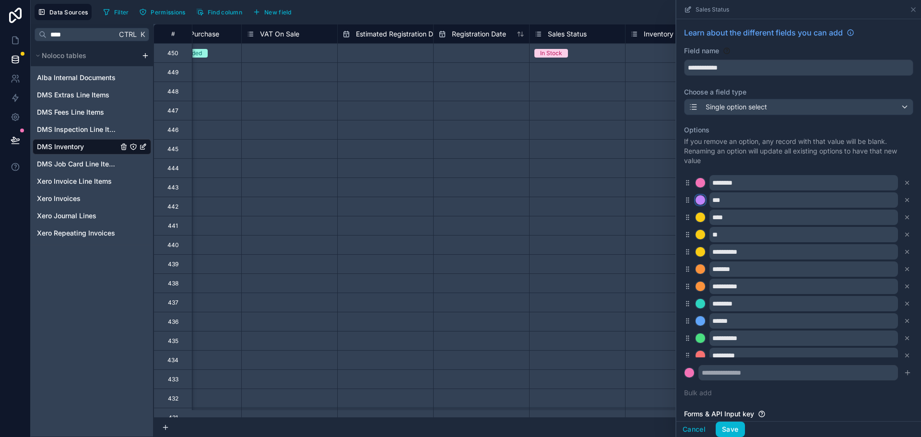
click at [700, 201] on div at bounding box center [701, 200] width 10 height 10
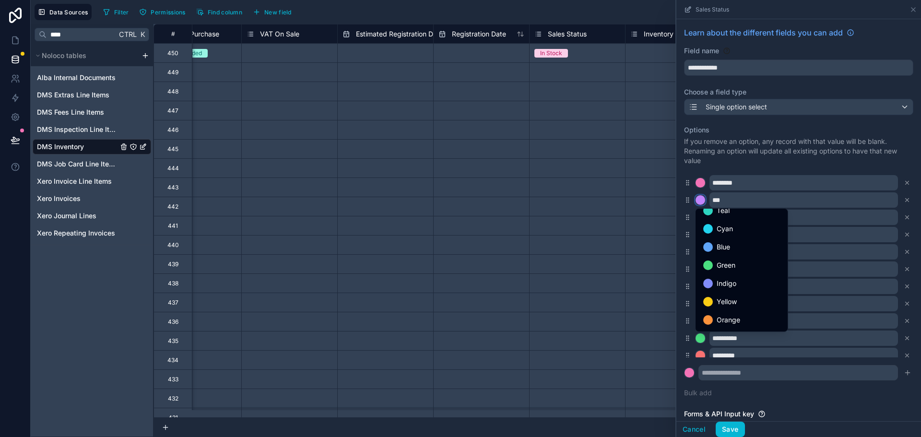
scroll to position [81, 0]
click at [740, 268] on div "Yellow" at bounding box center [741, 267] width 77 height 12
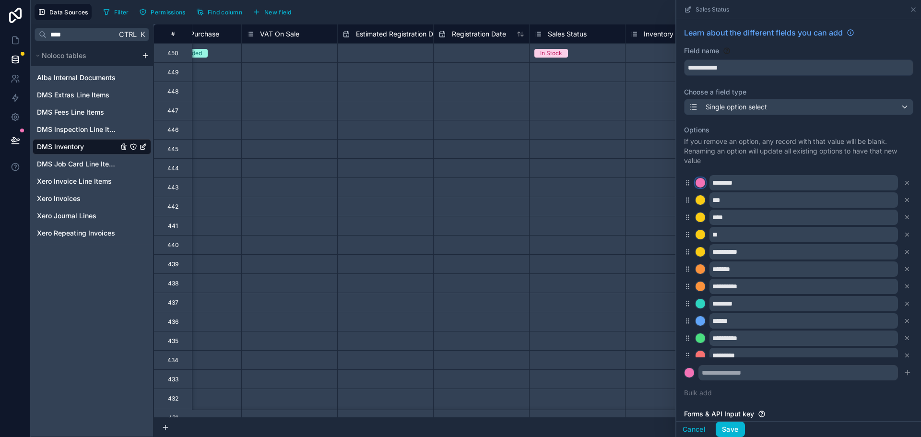
click at [697, 180] on div at bounding box center [701, 183] width 10 height 10
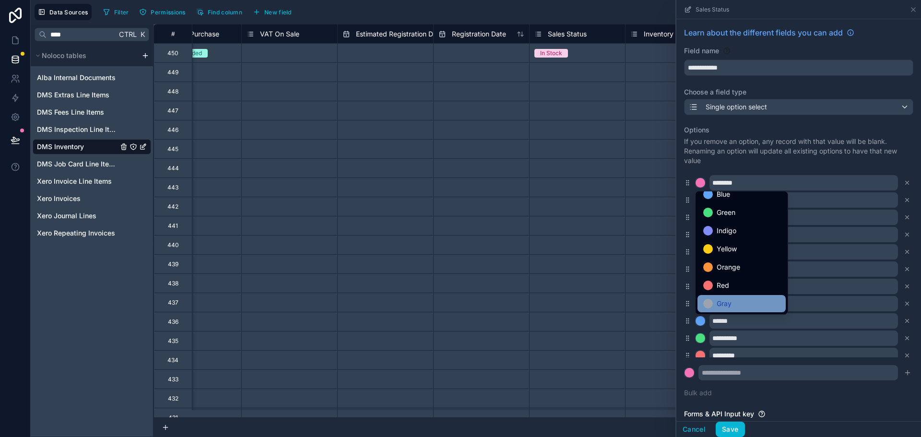
click at [721, 298] on span "Gray" at bounding box center [724, 304] width 15 height 12
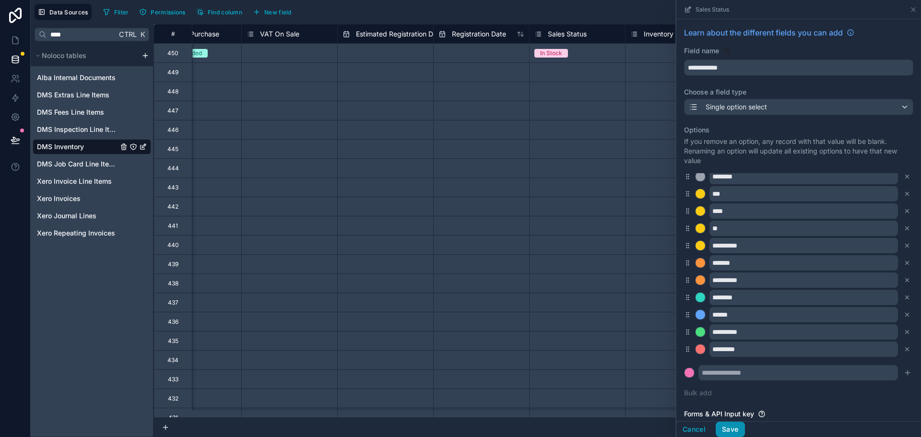
scroll to position [8, 0]
click at [729, 423] on button "Save" at bounding box center [730, 429] width 29 height 15
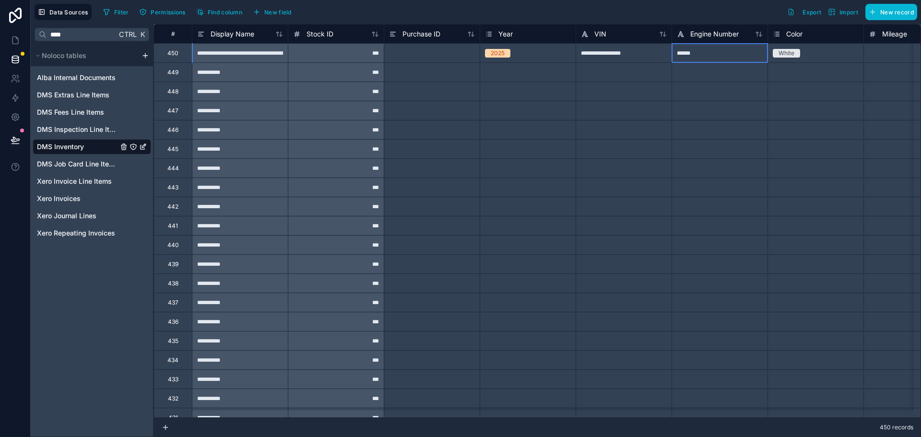
click at [687, 49] on div "******" at bounding box center [720, 52] width 96 height 19
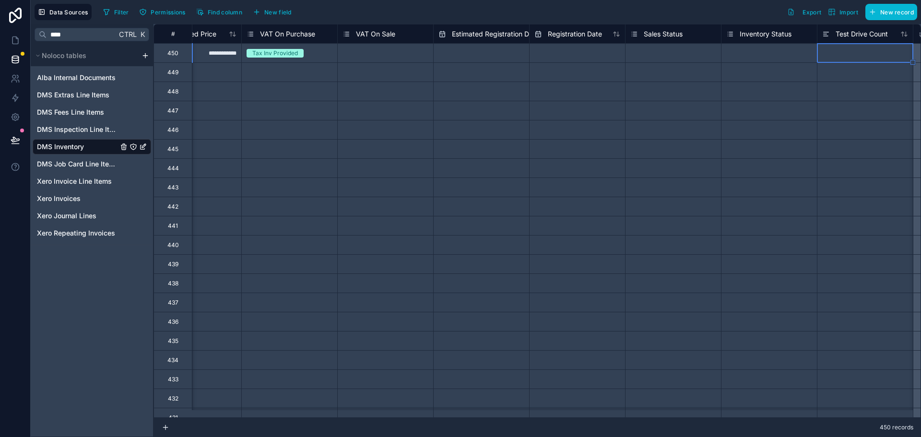
scroll to position [0, 2062]
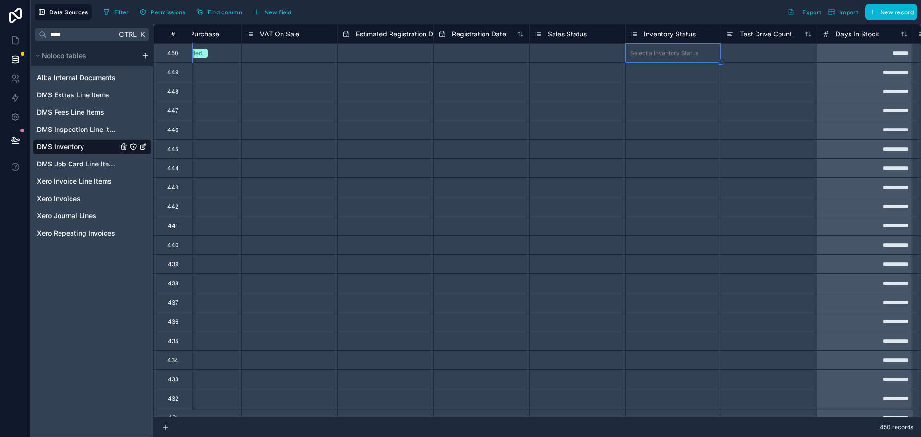
click at [684, 37] on span "Inventory Status" at bounding box center [670, 34] width 52 height 10
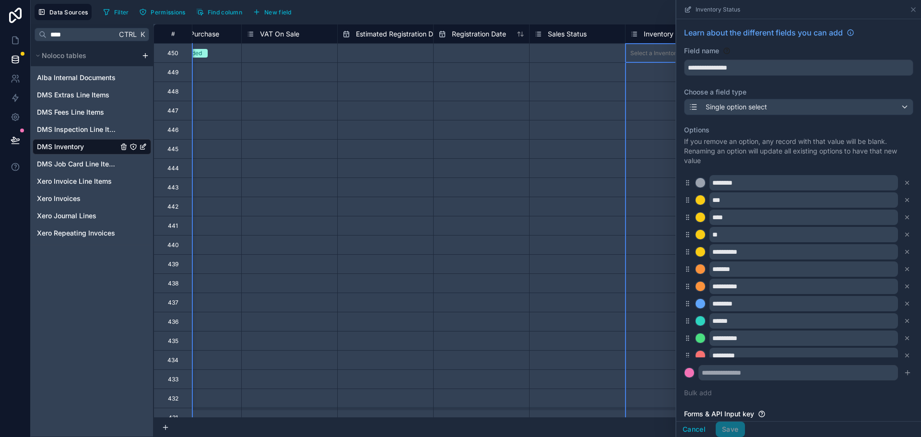
scroll to position [88, 0]
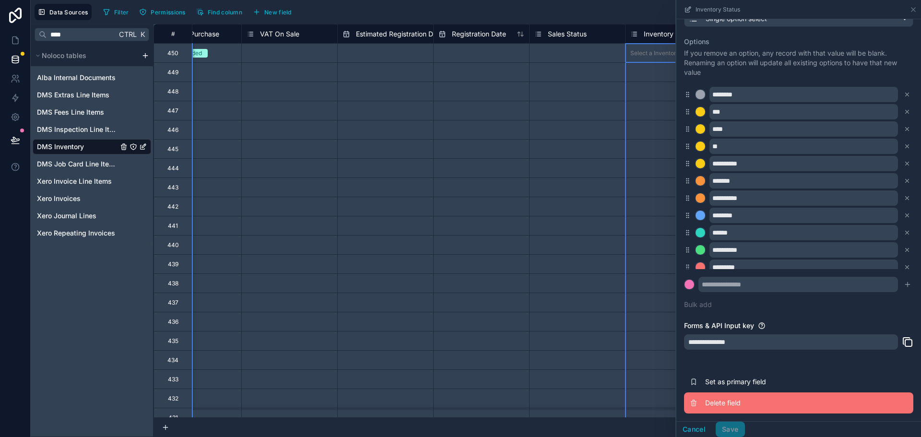
click at [714, 400] on span "Delete field" at bounding box center [774, 403] width 138 height 10
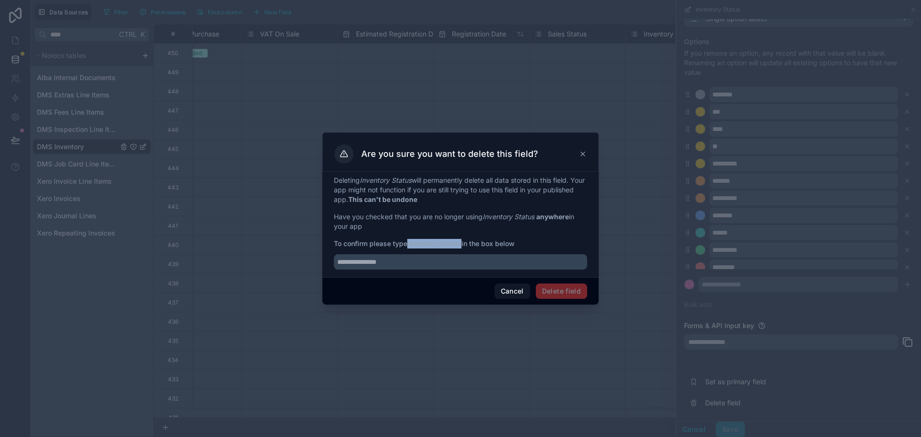
drag, startPoint x: 410, startPoint y: 244, endPoint x: 464, endPoint y: 248, distance: 53.8
click at [462, 248] on strong "Inventory Status" at bounding box center [434, 243] width 54 height 8
copy strong "Inventory Status"
click at [459, 269] on input "text" at bounding box center [460, 261] width 253 height 15
paste input "**********"
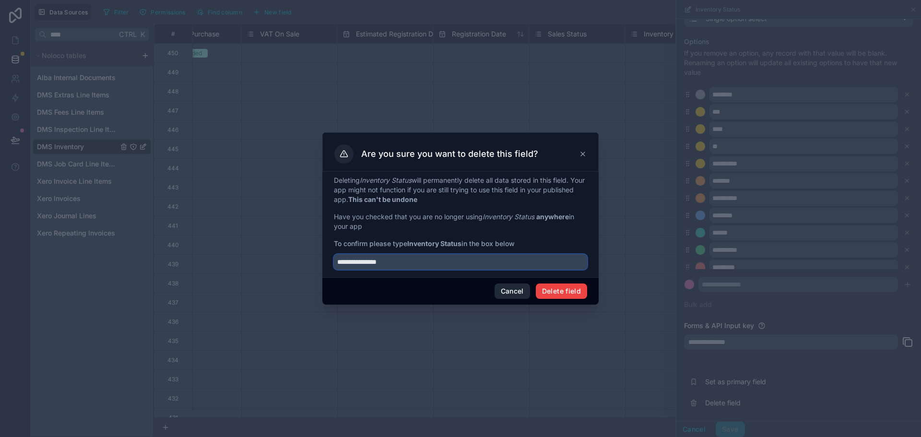
type input "**********"
click at [517, 290] on button "Cancel" at bounding box center [513, 291] width 36 height 15
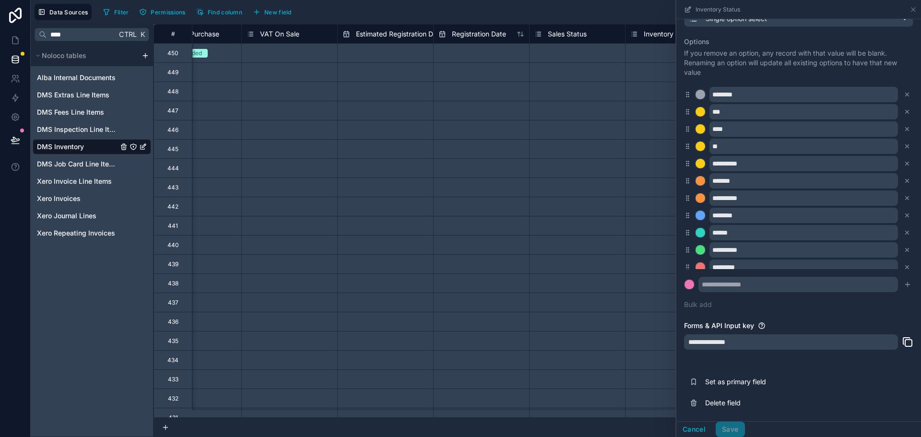
click at [918, 11] on div "Inventory Status" at bounding box center [799, 9] width 245 height 19
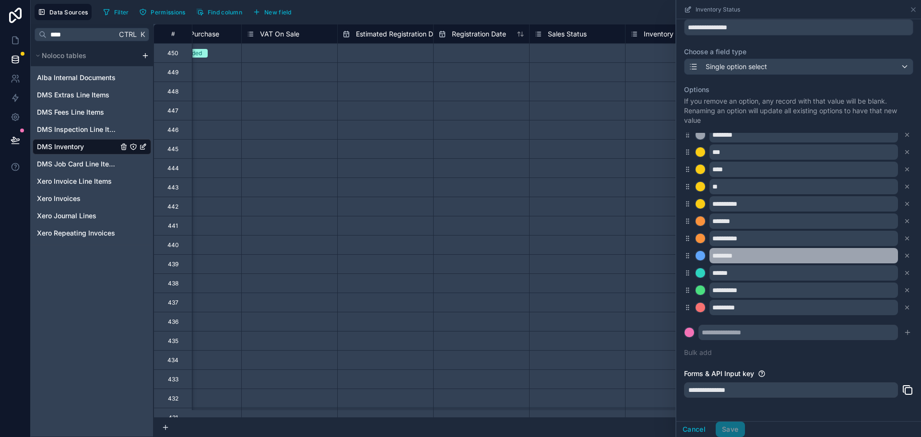
scroll to position [0, 0]
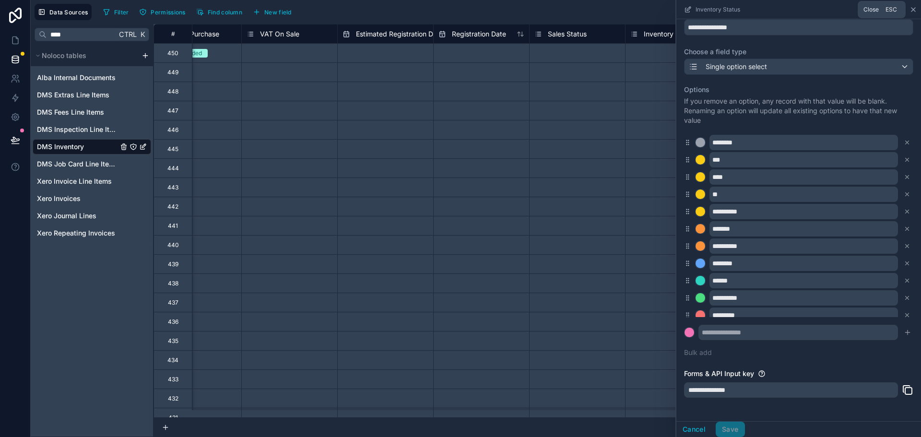
click at [911, 10] on icon at bounding box center [914, 10] width 8 height 8
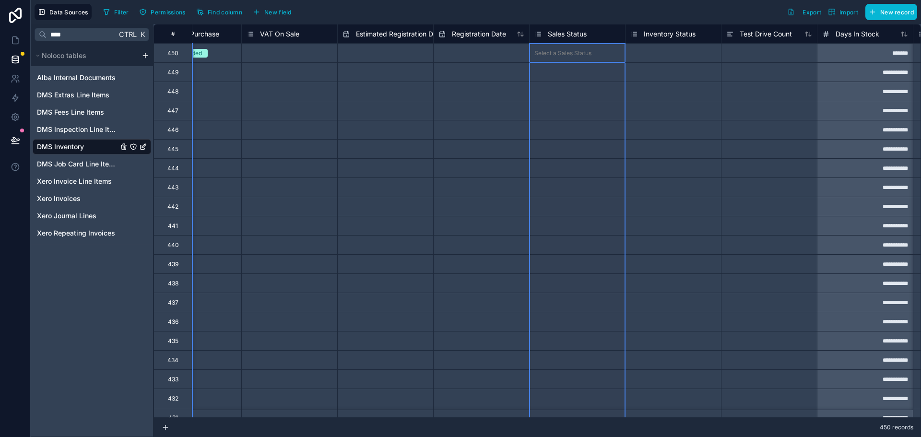
click at [574, 36] on span "Sales Status" at bounding box center [567, 34] width 39 height 10
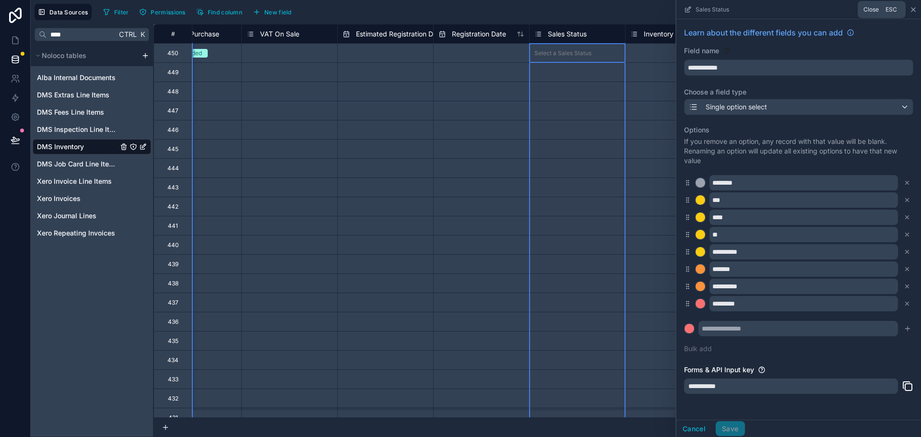
click at [914, 9] on icon at bounding box center [914, 10] width 4 height 4
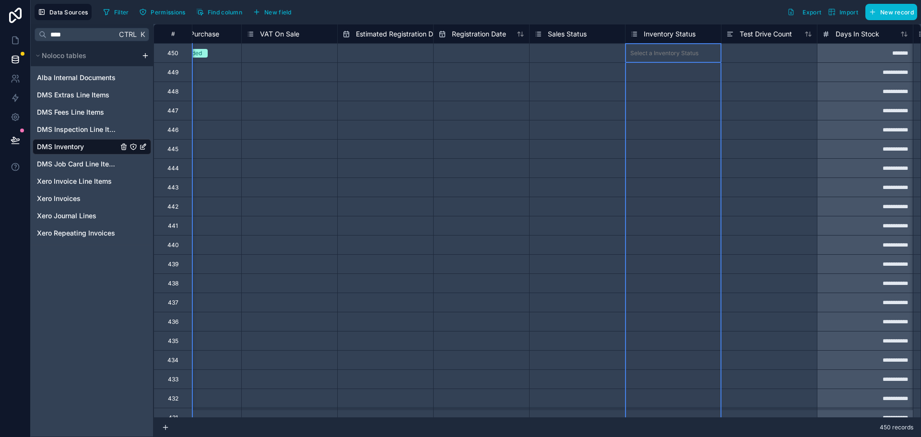
click at [681, 33] on span "Inventory Status" at bounding box center [670, 34] width 52 height 10
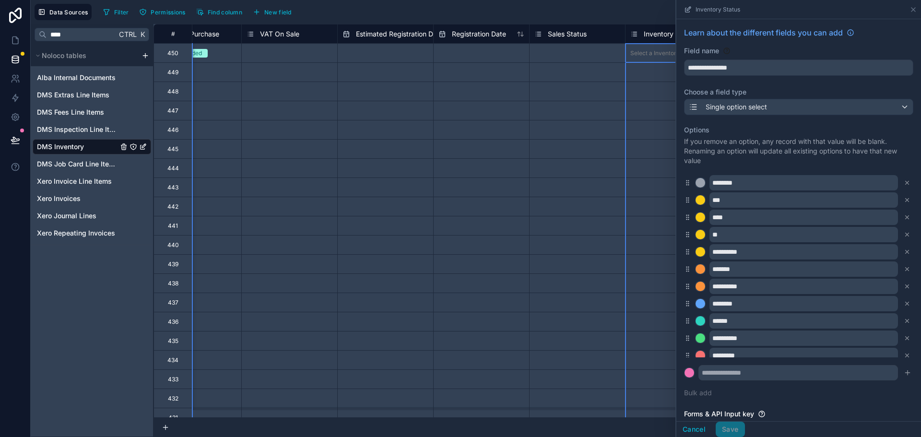
click at [555, 36] on span "Sales Status" at bounding box center [567, 34] width 39 height 10
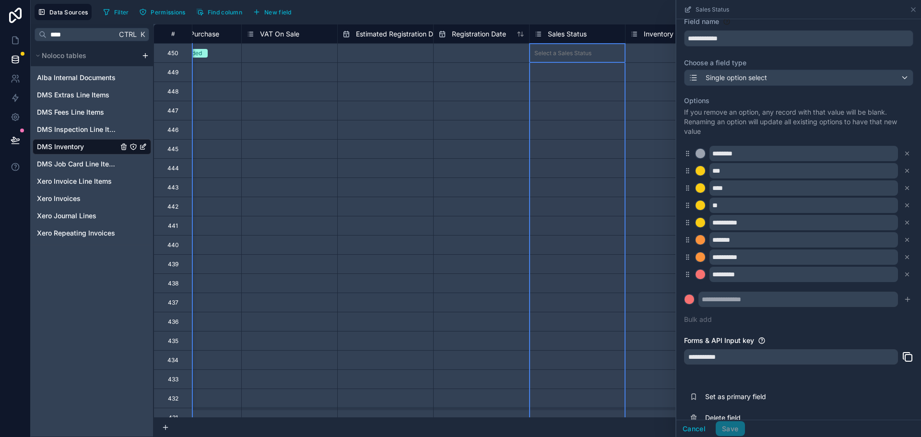
scroll to position [46, 0]
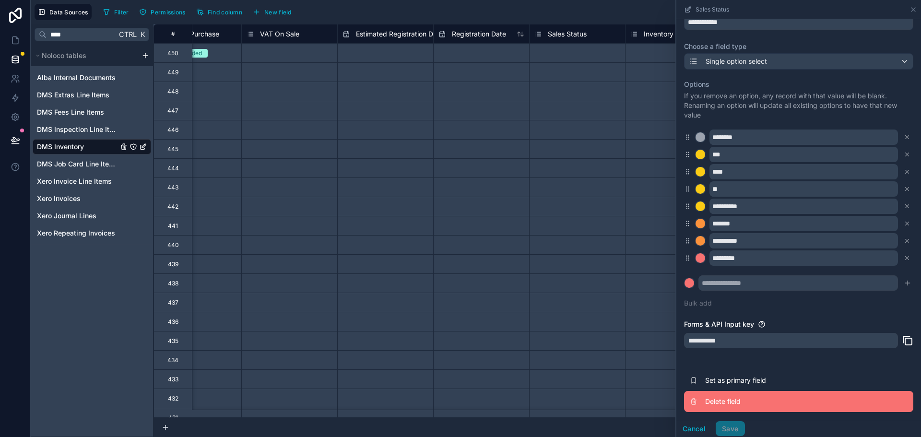
click at [712, 398] on span "Delete field" at bounding box center [774, 402] width 138 height 10
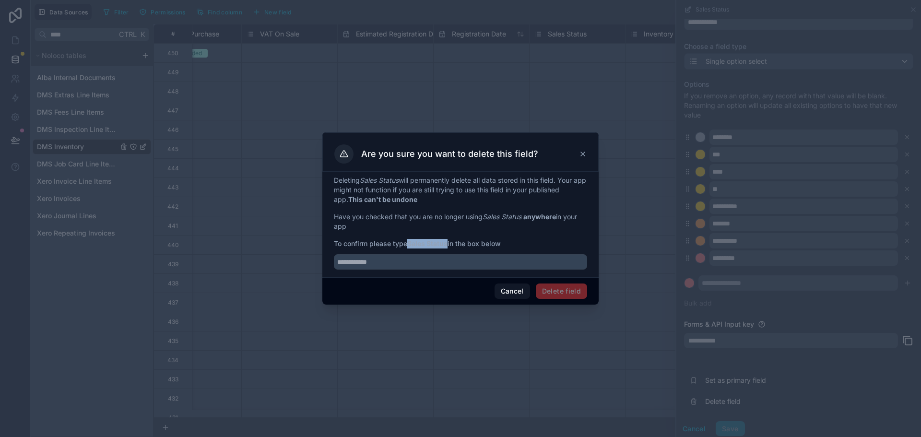
drag, startPoint x: 411, startPoint y: 243, endPoint x: 449, endPoint y: 245, distance: 37.9
click at [448, 245] on strong "Sales Status" at bounding box center [427, 243] width 40 height 8
copy strong "Sales Status"
click at [444, 260] on input "text" at bounding box center [460, 261] width 253 height 15
paste input "**********"
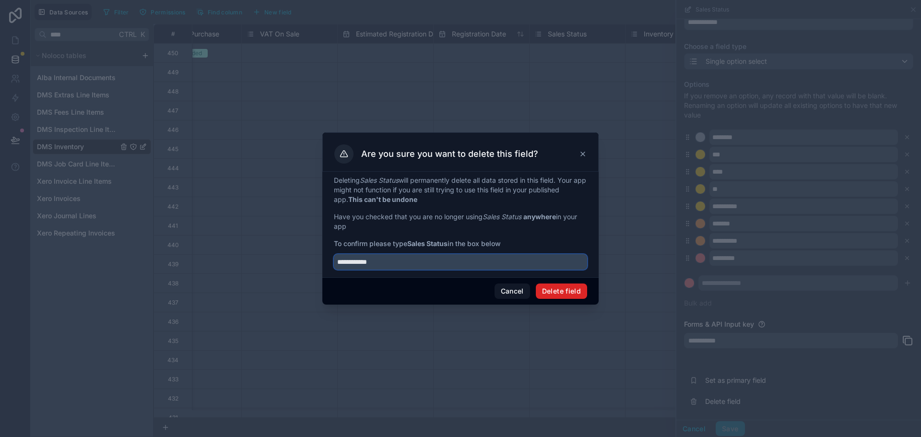
type input "**********"
click at [565, 294] on button "Delete field" at bounding box center [561, 291] width 51 height 15
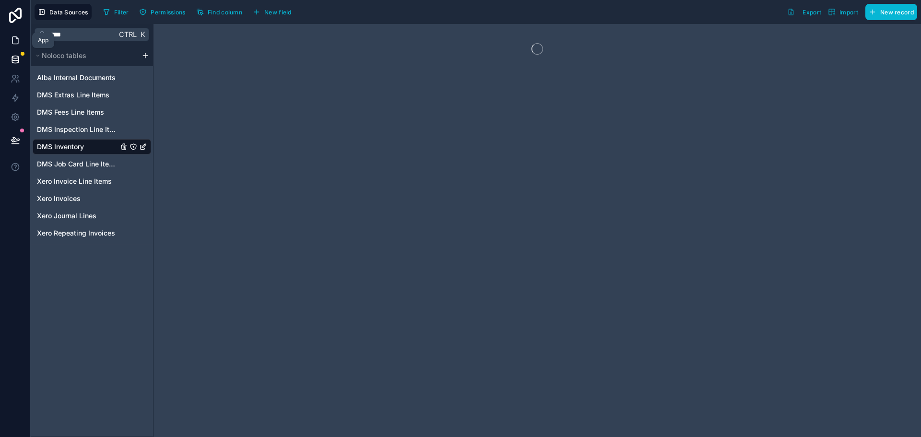
click at [20, 33] on link at bounding box center [15, 40] width 30 height 19
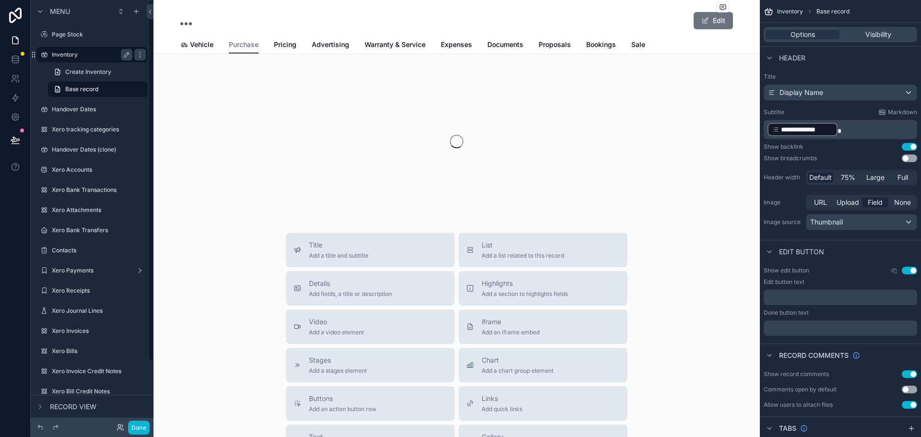
click at [94, 57] on label "Inventory" at bounding box center [90, 55] width 77 height 8
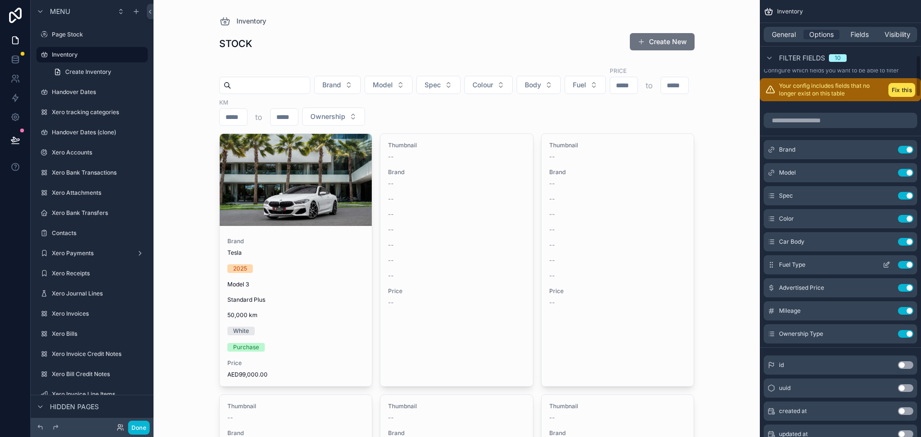
scroll to position [480, 0]
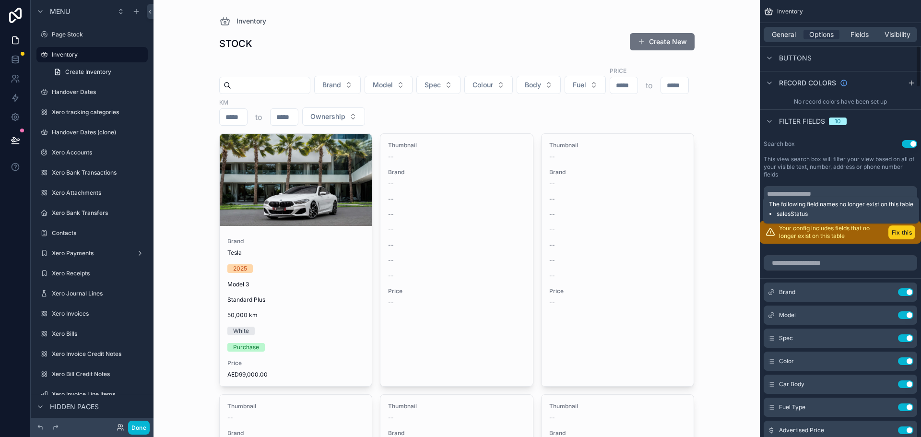
click at [893, 237] on button "Fix this" at bounding box center [902, 233] width 27 height 14
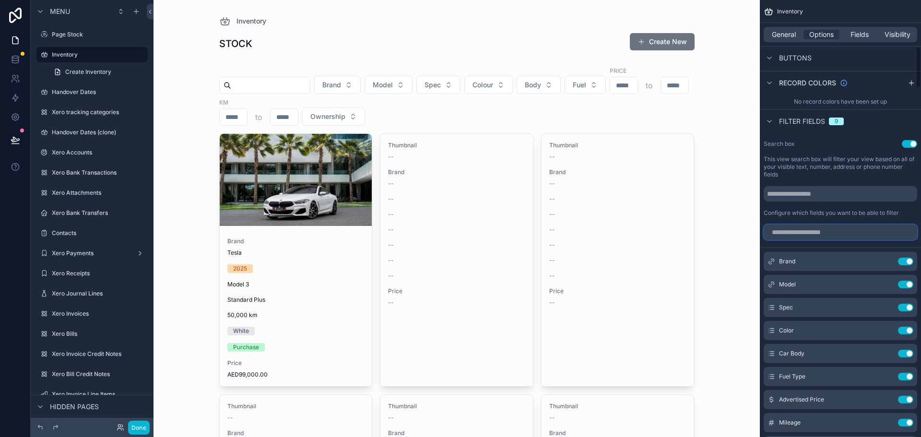
click at [853, 233] on input "scrollable content" at bounding box center [841, 232] width 154 height 15
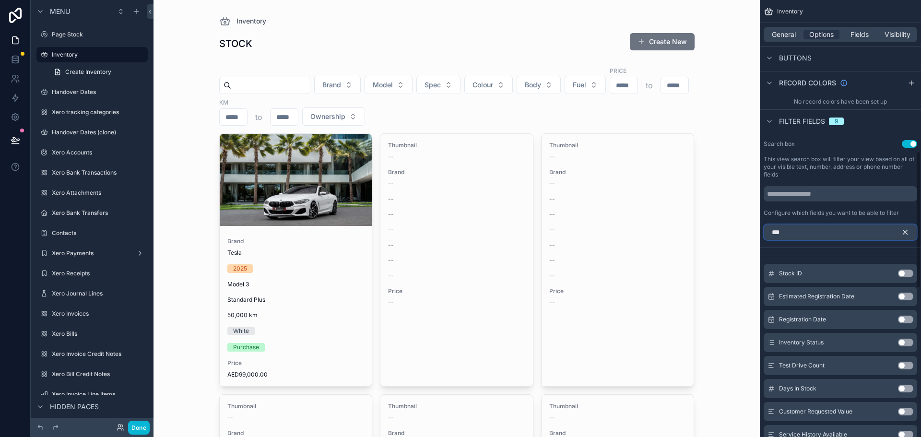
scroll to position [376, 0]
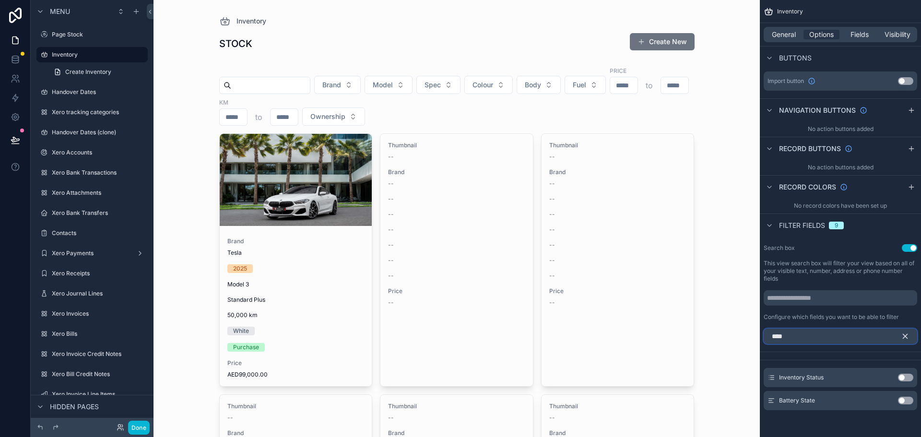
type input "****"
click at [902, 375] on button "Use setting" at bounding box center [905, 378] width 15 height 8
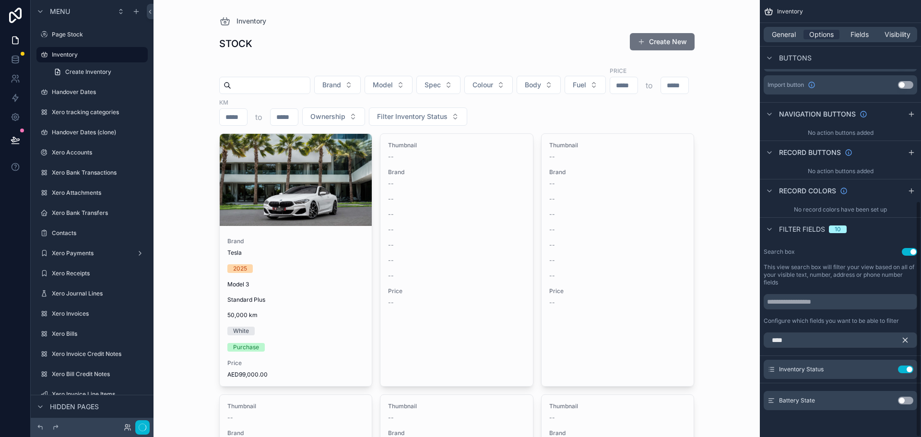
scroll to position [372, 0]
click at [886, 369] on icon "scrollable content" at bounding box center [887, 370] width 8 height 8
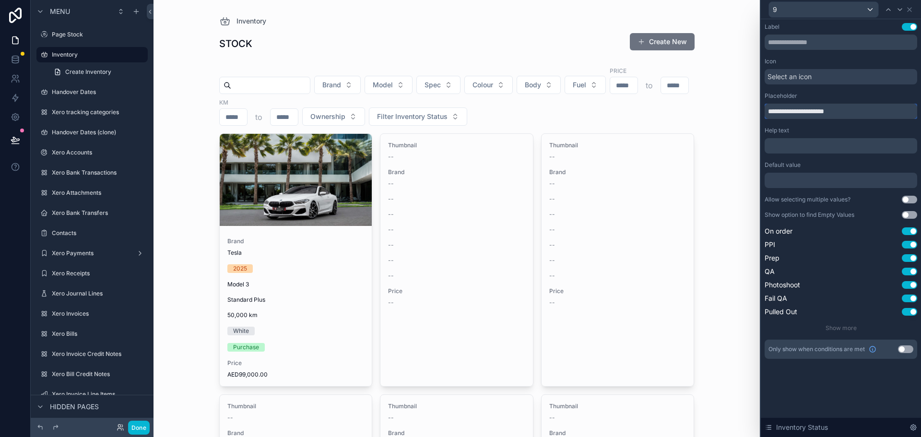
drag, startPoint x: 817, startPoint y: 110, endPoint x: 735, endPoint y: 114, distance: 82.1
click at [735, 114] on div "**********" at bounding box center [460, 218] width 921 height 437
type input "******"
click at [827, 130] on div "Help text" at bounding box center [841, 131] width 153 height 8
click at [912, 201] on button "Use setting" at bounding box center [909, 200] width 15 height 8
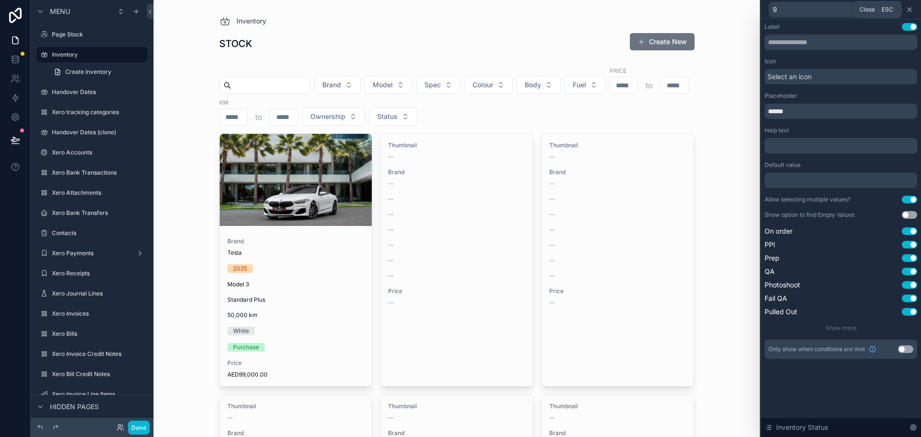
click at [912, 11] on icon at bounding box center [910, 10] width 4 height 4
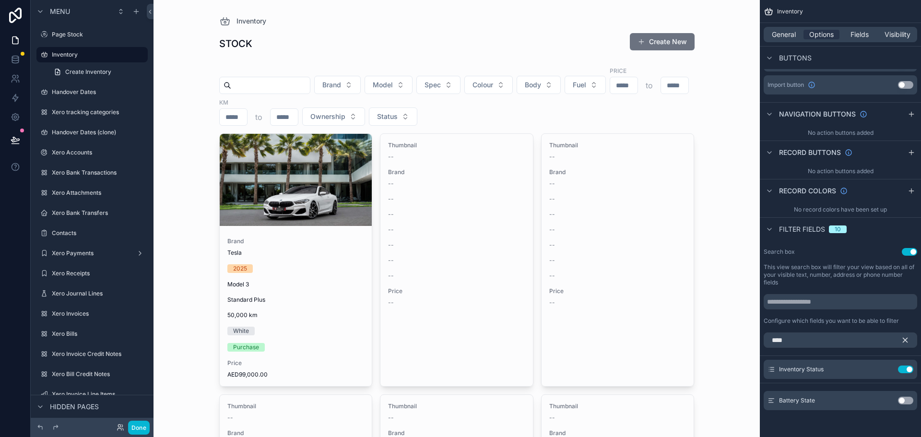
click at [732, 160] on div "Inventory STOCK Create New Brand Model Spec Colour Body Fuel Price to KM to Own…" at bounding box center [457, 218] width 607 height 437
click at [142, 56] on icon "scrollable content" at bounding box center [140, 55] width 8 height 8
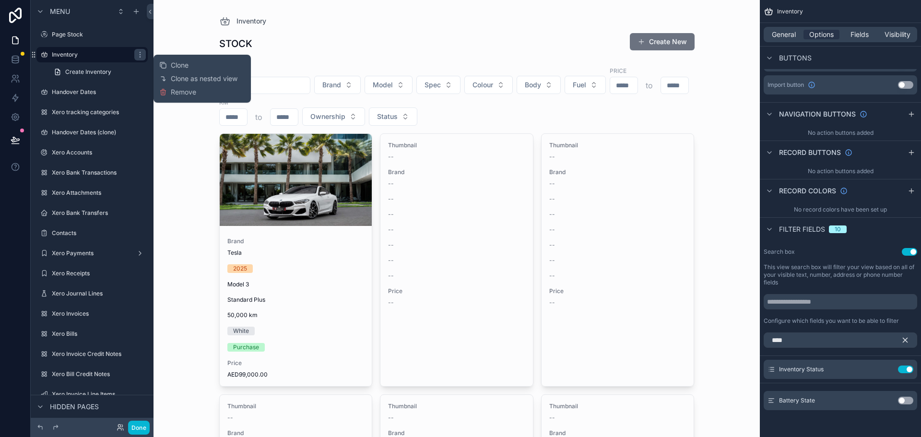
click at [194, 159] on div "Inventory STOCK Create New Brand Model Spec Colour Body Fuel Price to KM to Own…" at bounding box center [457, 218] width 607 height 437
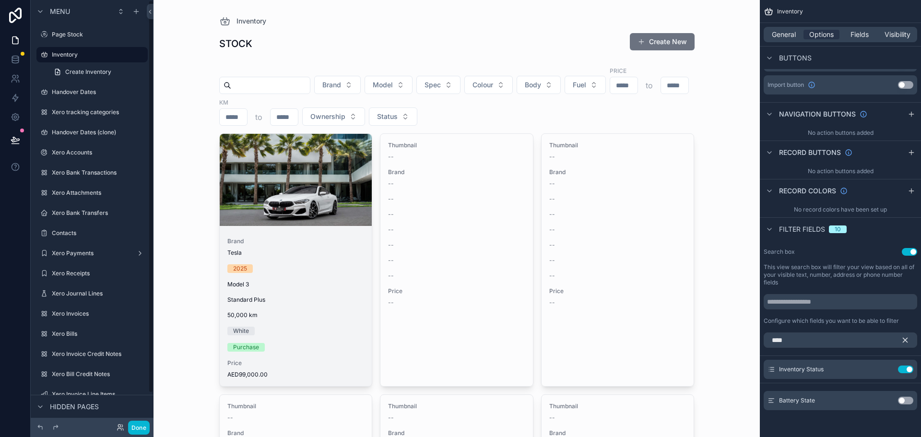
click at [284, 147] on div "scrollable content" at bounding box center [296, 180] width 153 height 92
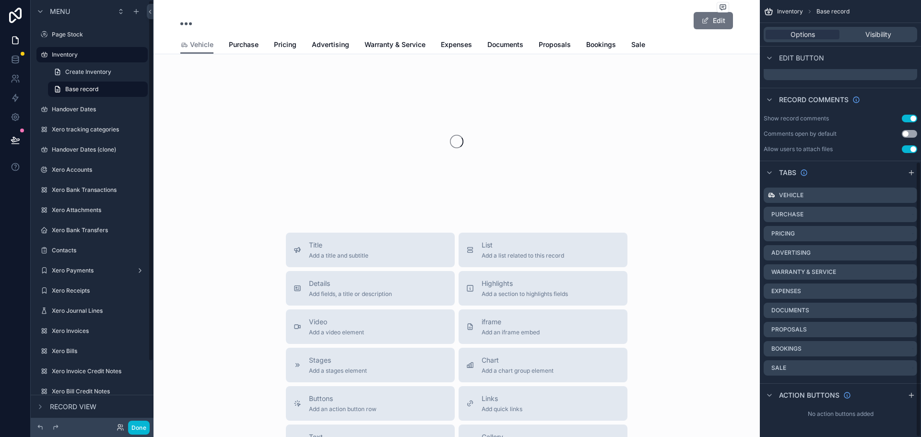
scroll to position [256, 0]
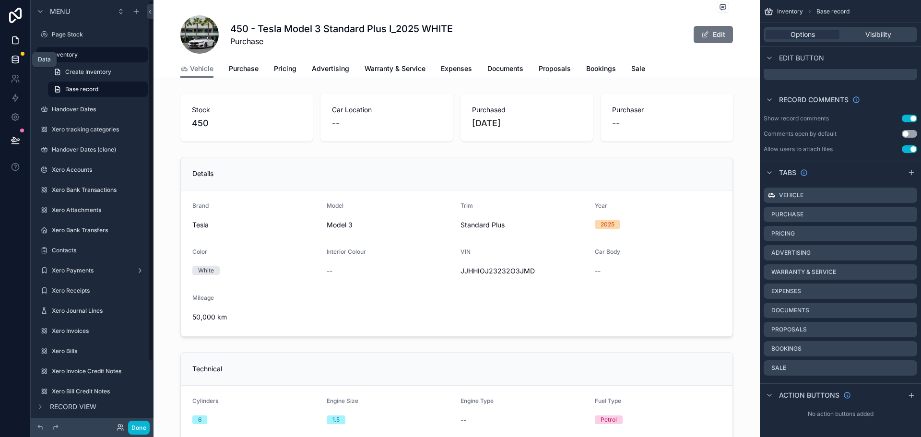
click at [14, 58] on icon at bounding box center [16, 60] width 10 height 10
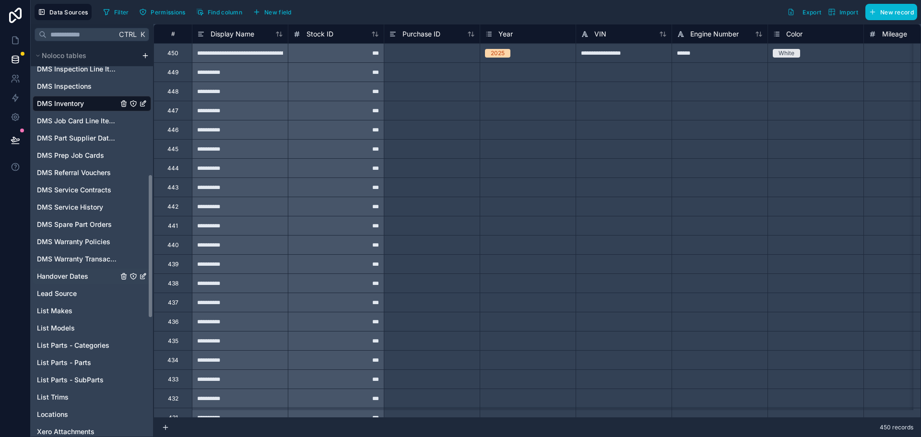
scroll to position [288, 0]
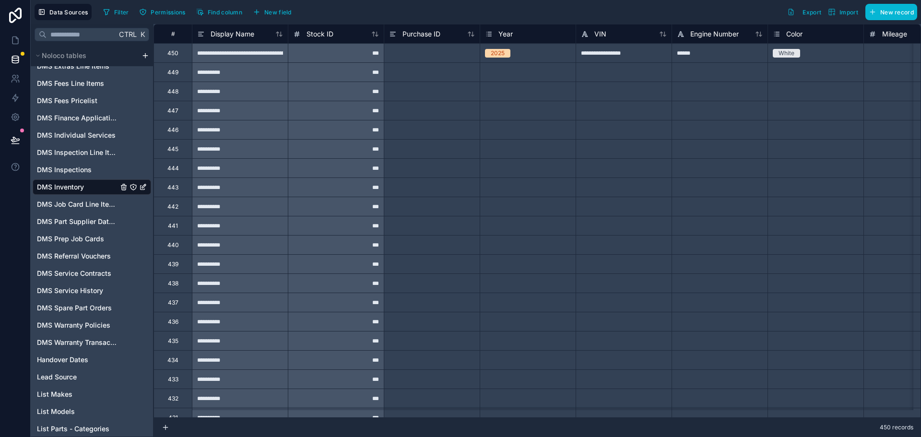
click at [641, 54] on div "**********" at bounding box center [624, 52] width 96 height 19
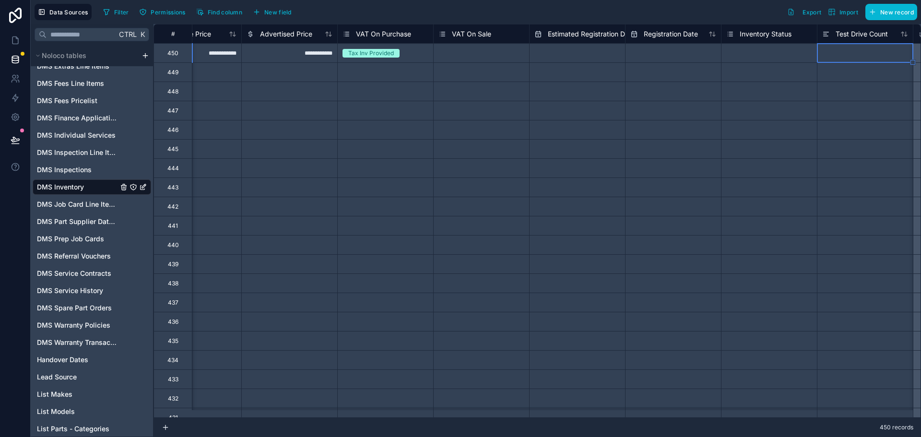
scroll to position [0, 1966]
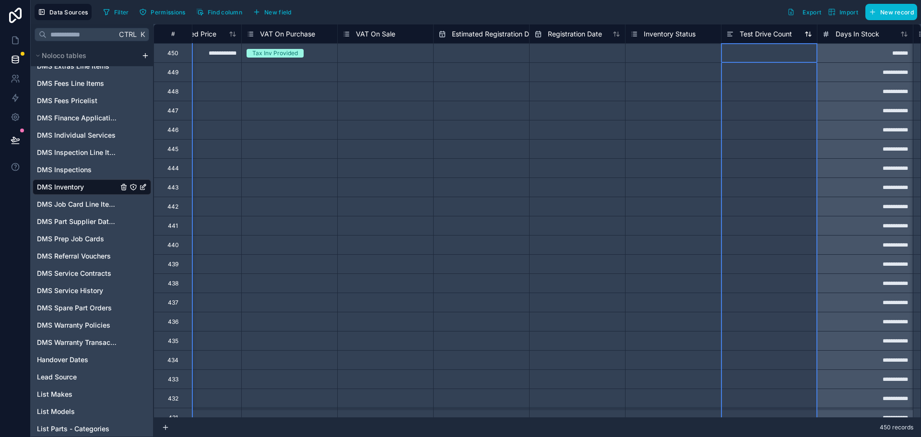
click at [762, 32] on span "Test Drive Count" at bounding box center [766, 34] width 52 height 10
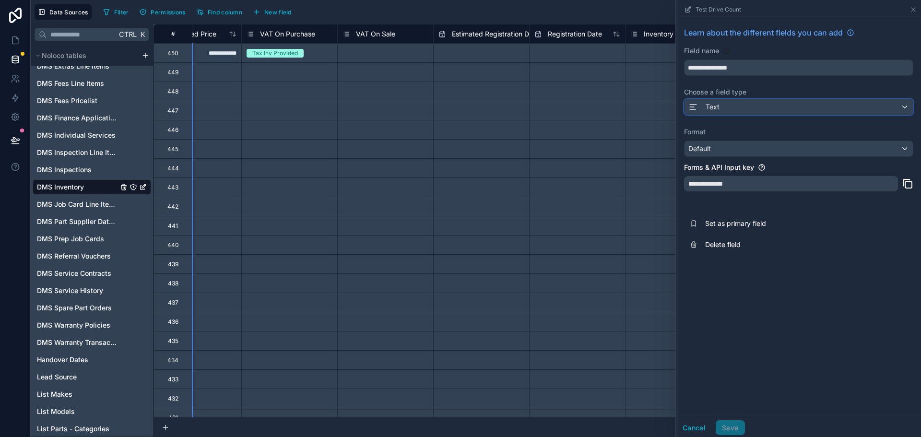
click at [755, 103] on div "Text" at bounding box center [799, 106] width 228 height 15
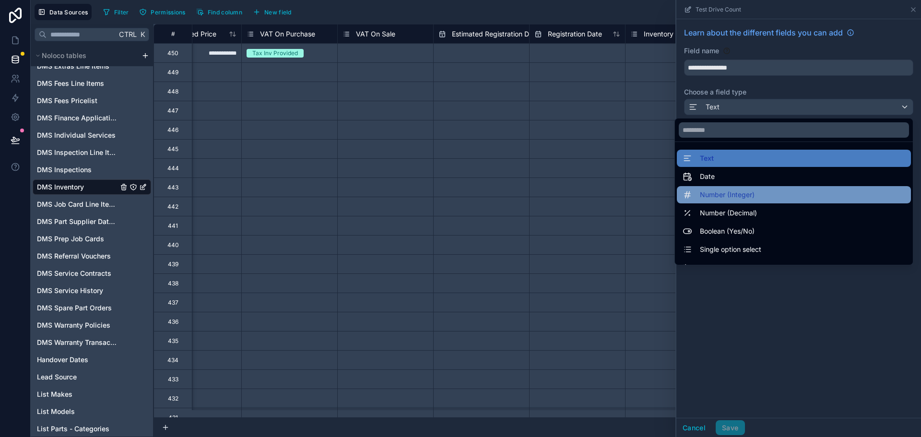
click at [733, 194] on span "Number (Integer)" at bounding box center [727, 195] width 55 height 12
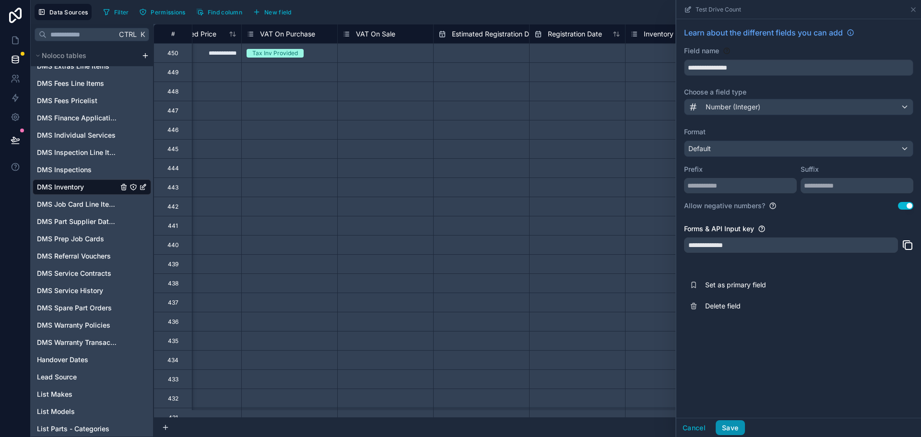
click at [736, 425] on button "Save" at bounding box center [730, 427] width 29 height 15
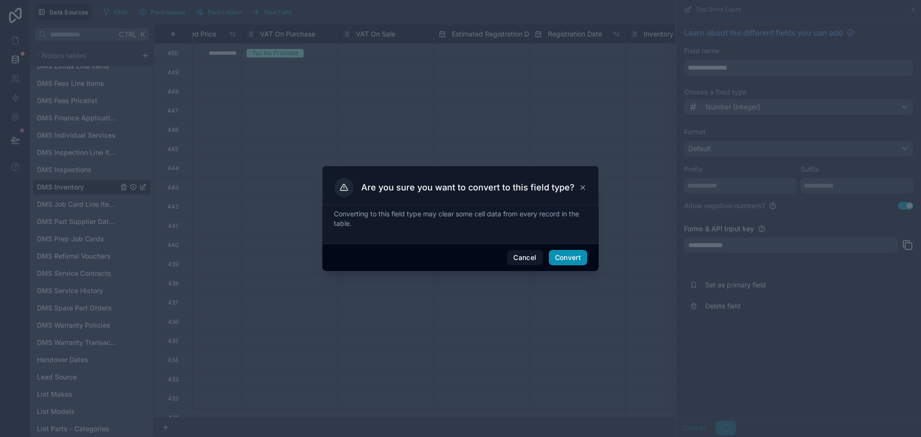
click at [576, 260] on button "Convert" at bounding box center [568, 257] width 38 height 15
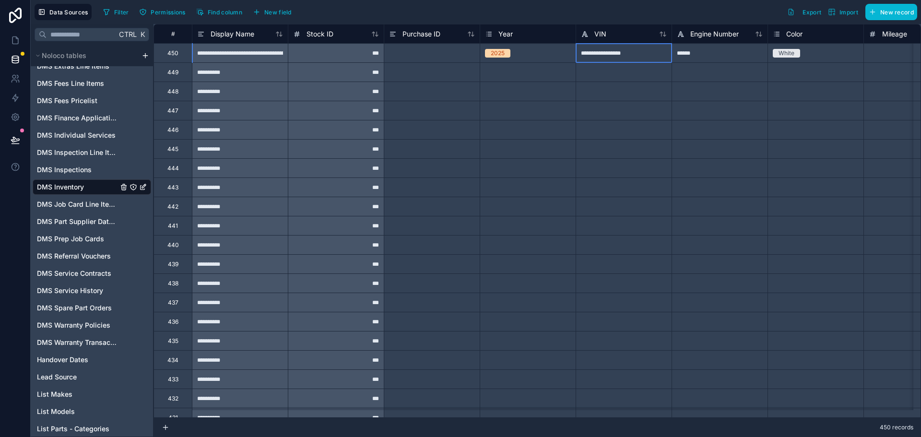
click at [627, 55] on div "**********" at bounding box center [624, 52] width 96 height 19
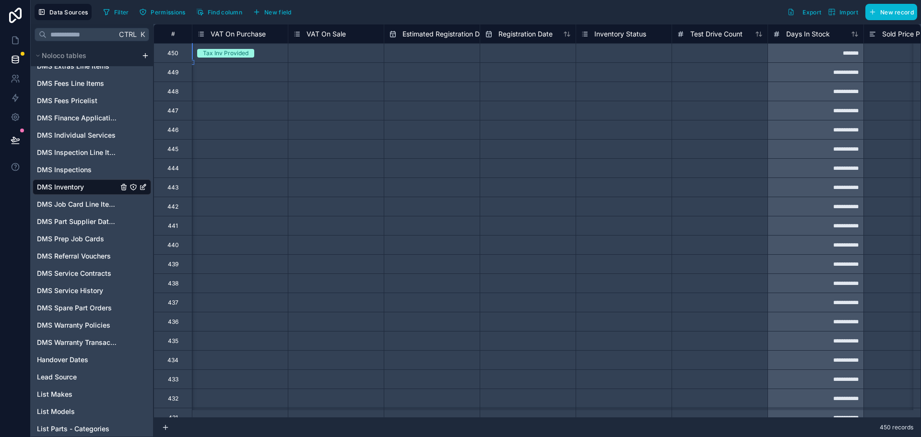
scroll to position [0, 1919]
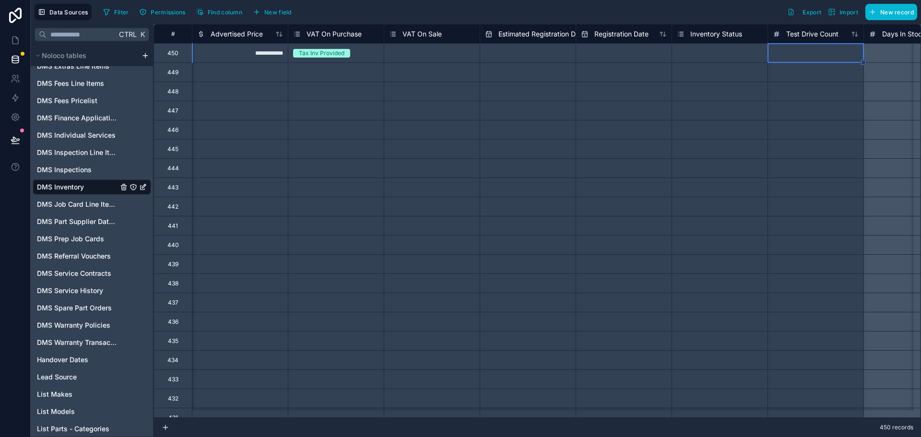
click at [744, 58] on div "Select a Inventory Status" at bounding box center [719, 53] width 95 height 19
click at [744, 58] on div "Select a Inventory Status" at bounding box center [719, 53] width 95 height 10
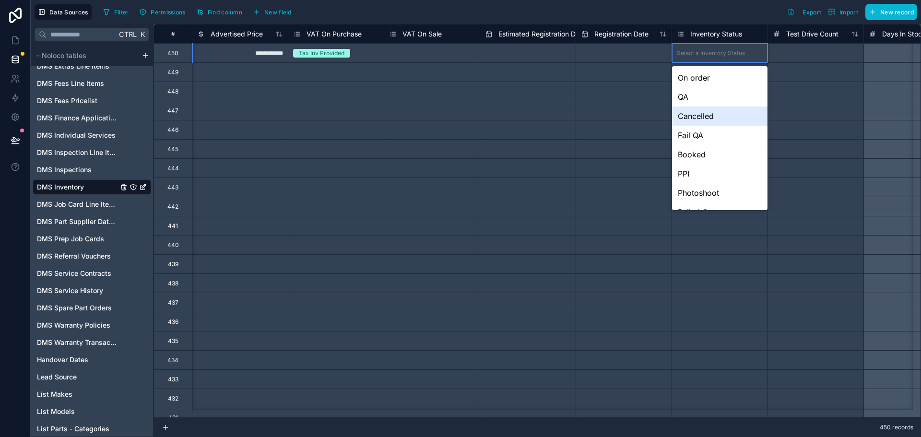
scroll to position [71, 0]
click at [719, 203] on div "In Stock" at bounding box center [719, 198] width 95 height 19
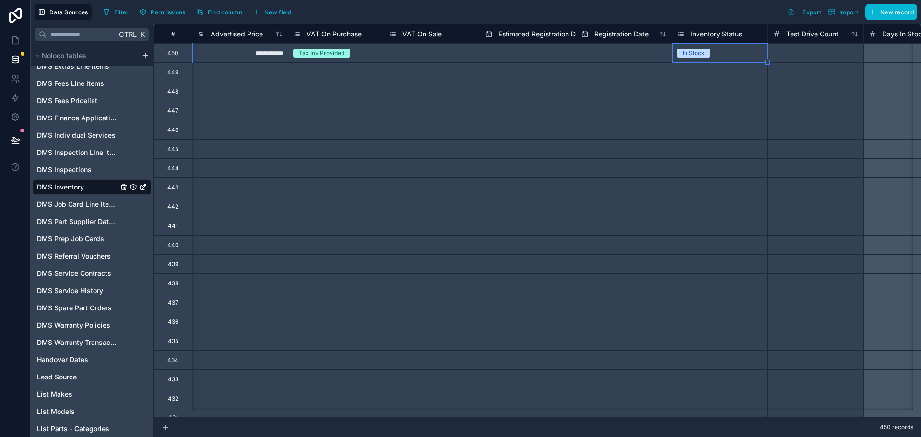
click at [787, 56] on div at bounding box center [816, 52] width 96 height 19
type input "*"
click at [787, 56] on div at bounding box center [816, 52] width 96 height 19
type input "*"
click at [890, 51] on div "*******" at bounding box center [912, 52] width 96 height 19
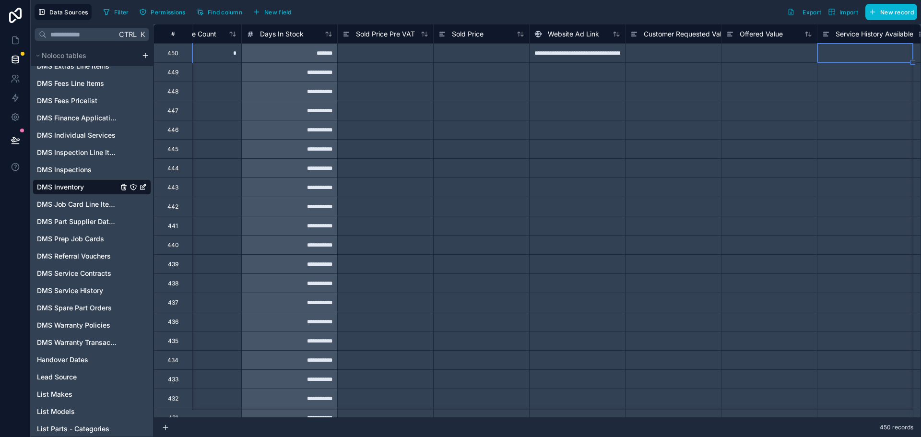
scroll to position [0, 2638]
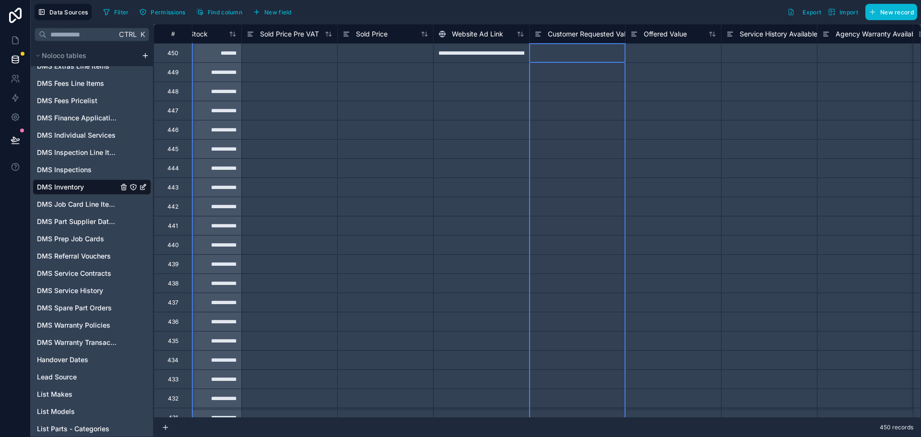
click at [600, 39] on div "Customer Requested Value" at bounding box center [584, 34] width 99 height 12
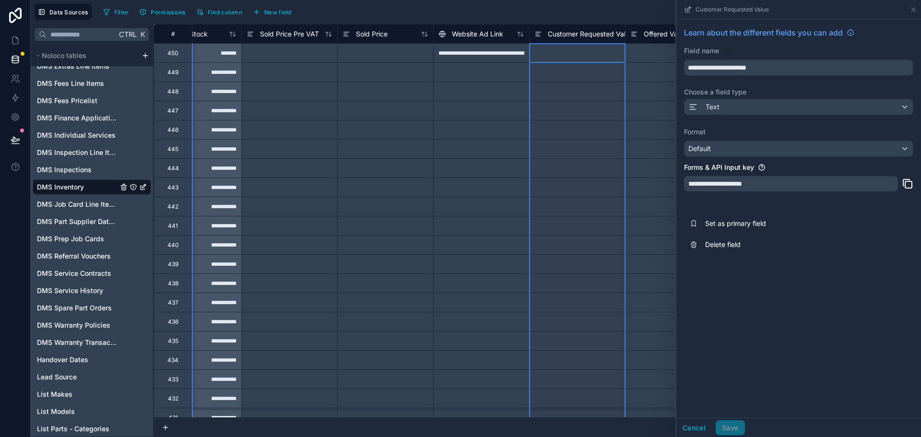
click at [603, 105] on div at bounding box center [577, 110] width 96 height 19
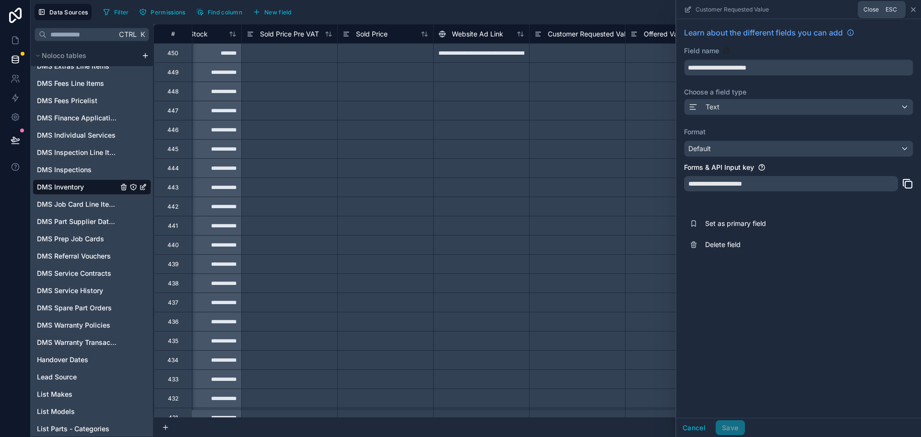
click at [917, 10] on icon at bounding box center [914, 10] width 8 height 8
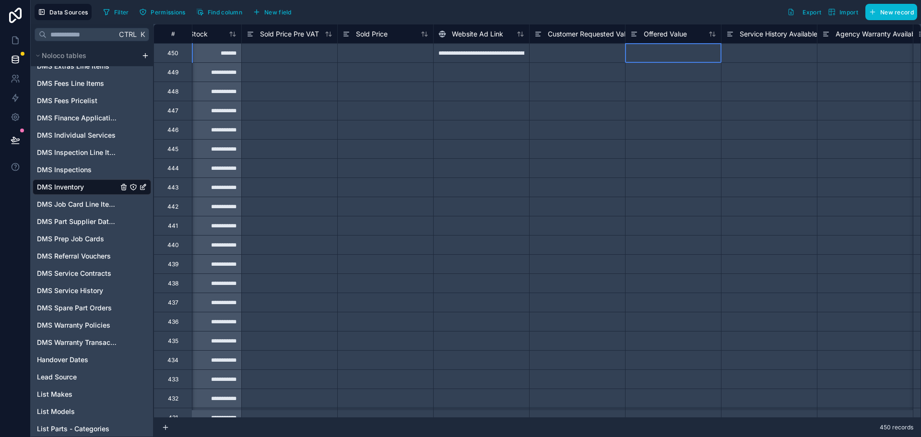
click at [667, 57] on div at bounding box center [673, 52] width 96 height 19
click at [766, 33] on span "Service History Available" at bounding box center [779, 34] width 78 height 10
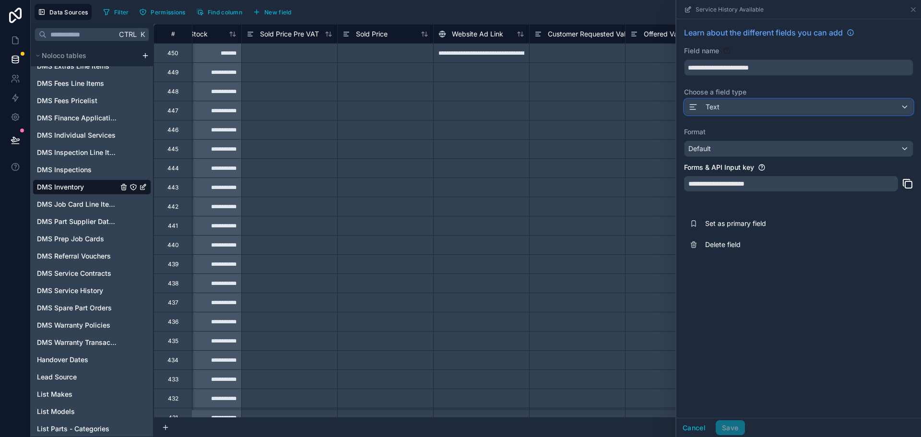
click at [803, 107] on div "Text" at bounding box center [799, 106] width 228 height 15
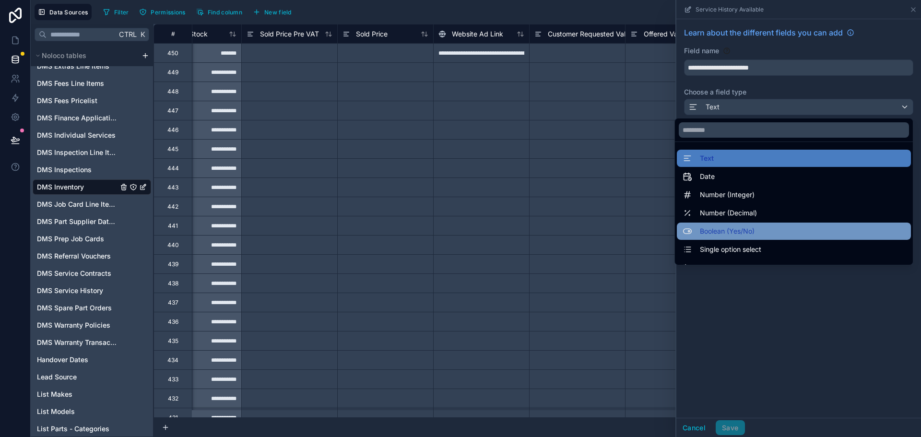
click at [756, 231] on div "Boolean (Yes/No)" at bounding box center [794, 232] width 223 height 12
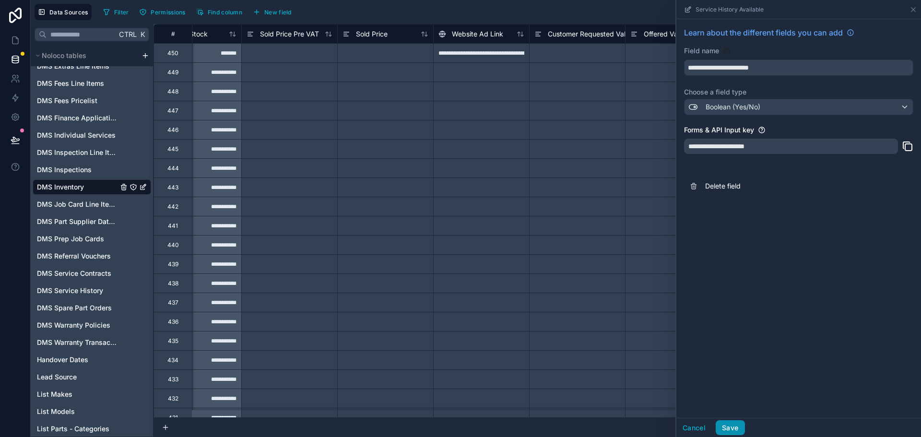
click at [731, 429] on button "Save" at bounding box center [730, 427] width 29 height 15
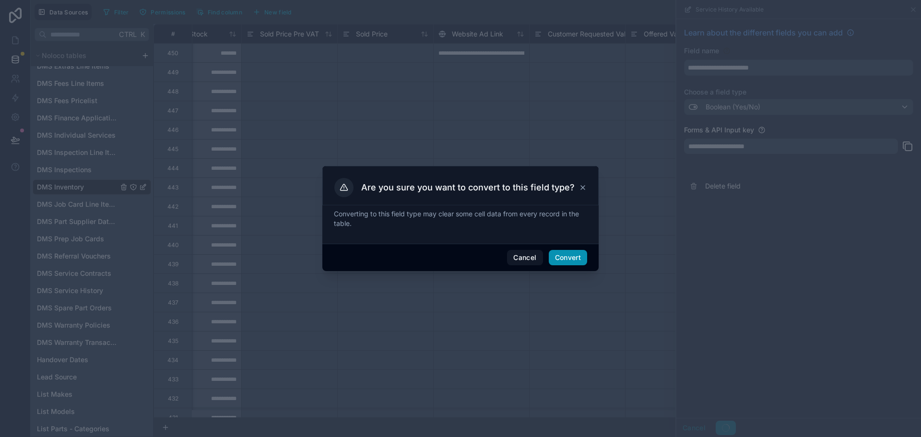
click at [572, 258] on button "Convert" at bounding box center [568, 257] width 38 height 15
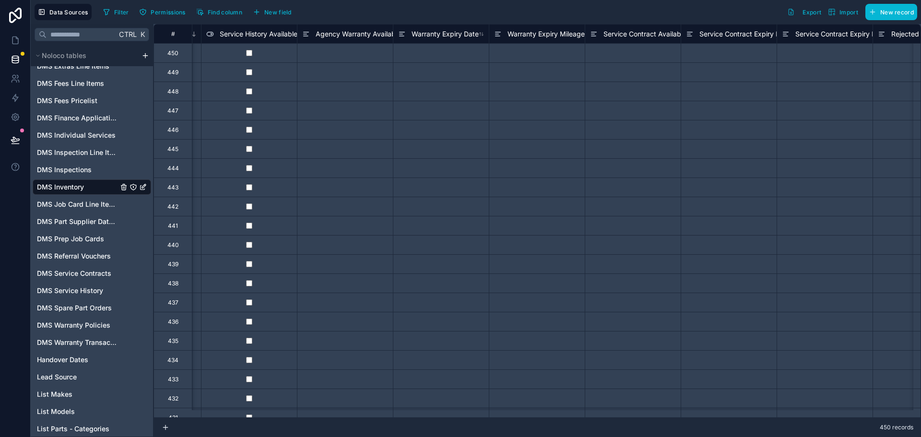
scroll to position [0, 3127]
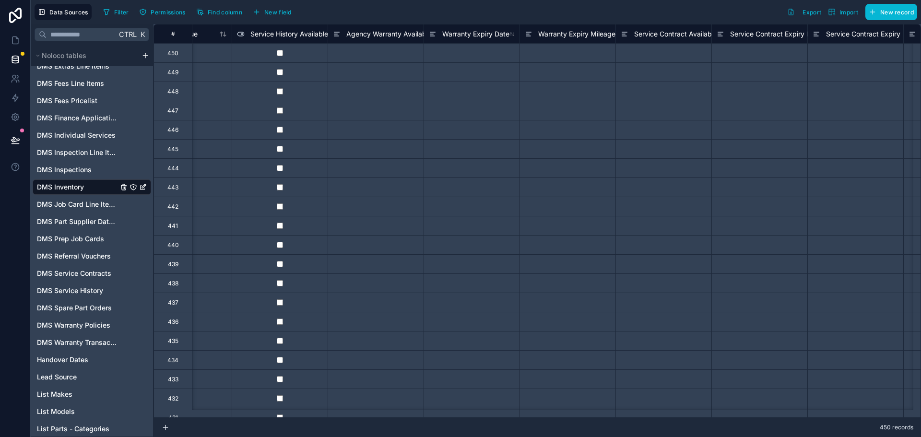
click at [390, 35] on span "Agency Warranty Available" at bounding box center [388, 34] width 85 height 10
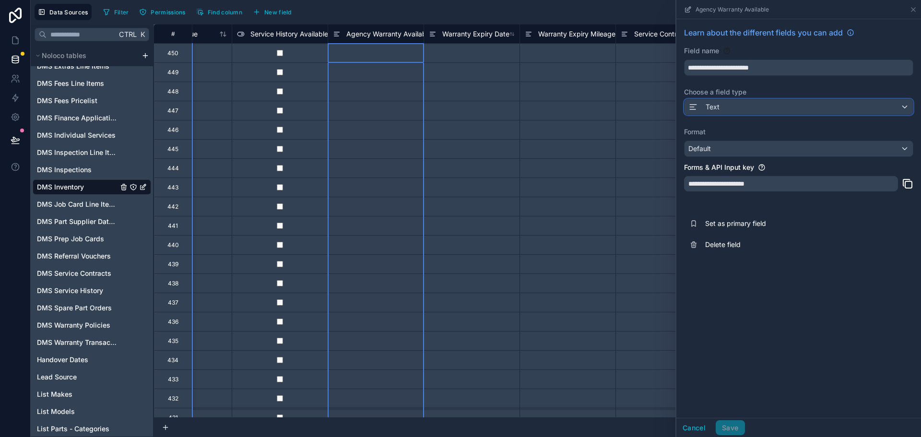
click at [772, 100] on div "Text" at bounding box center [799, 106] width 228 height 15
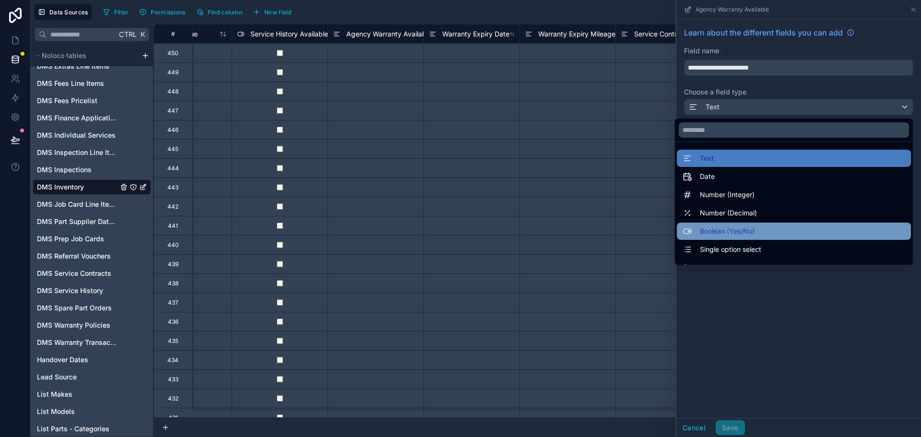
click at [751, 232] on div "Boolean (Yes/No)" at bounding box center [794, 232] width 223 height 12
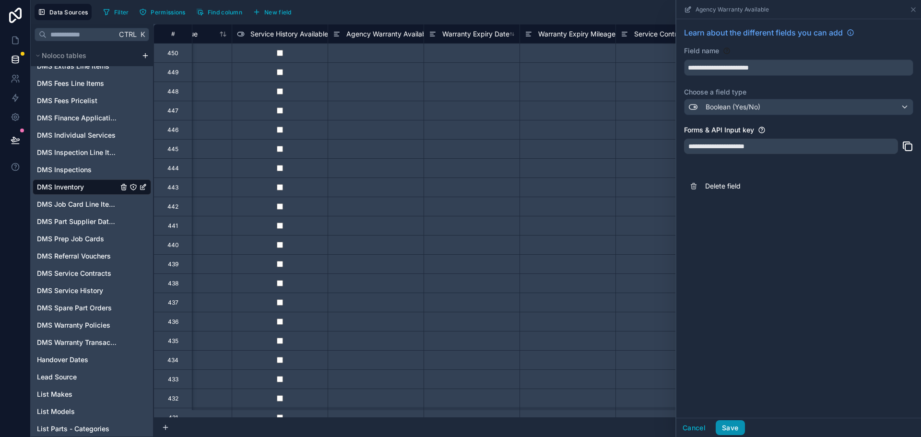
click at [725, 426] on button "Save" at bounding box center [730, 427] width 29 height 15
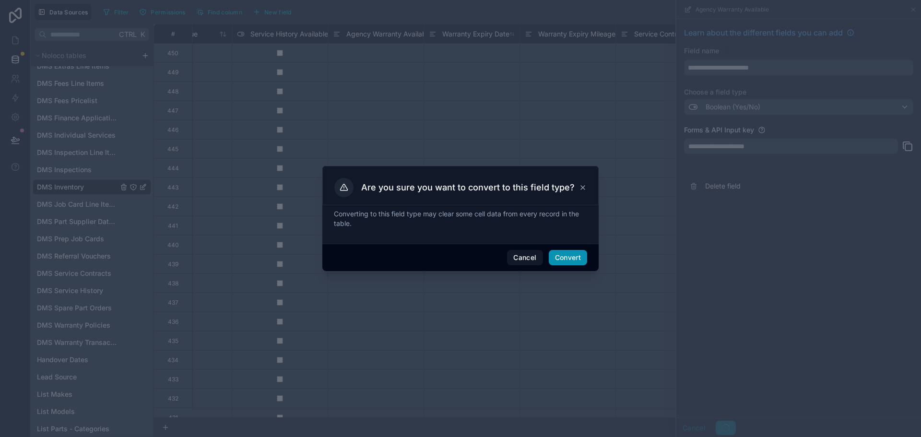
click at [568, 259] on button "Convert" at bounding box center [568, 257] width 38 height 15
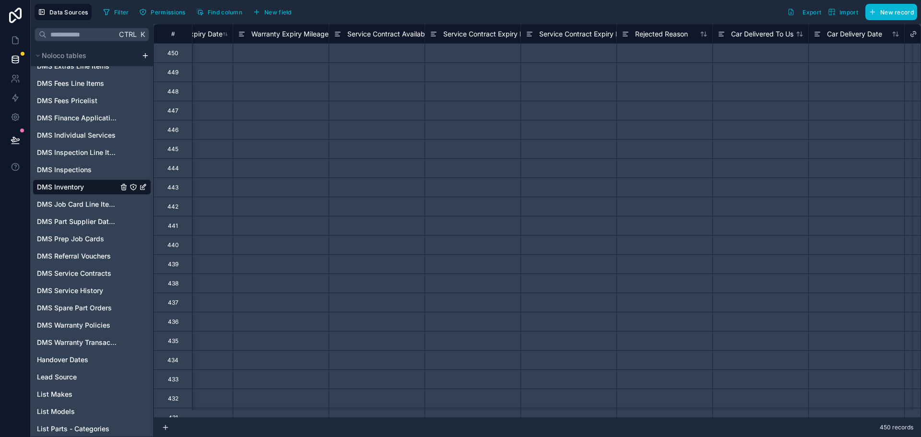
scroll to position [0, 3343]
click at [464, 31] on span "Service Contract Available" at bounding box center [460, 34] width 83 height 10
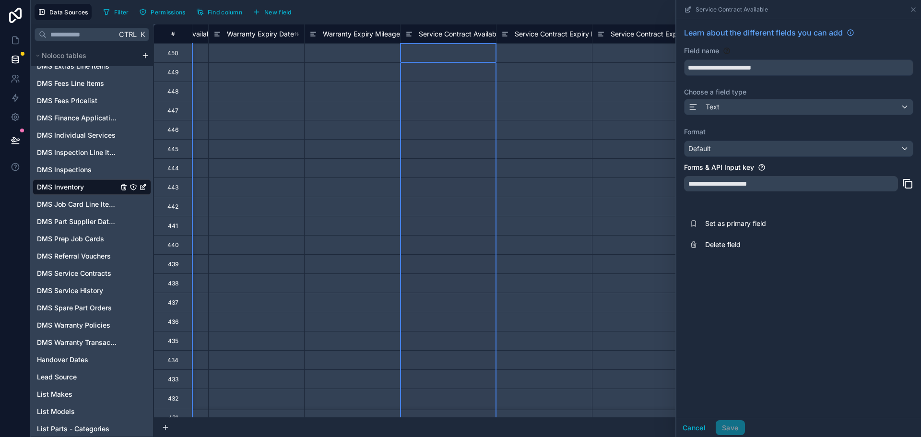
click at [774, 96] on label "Choose a field type" at bounding box center [798, 92] width 229 height 10
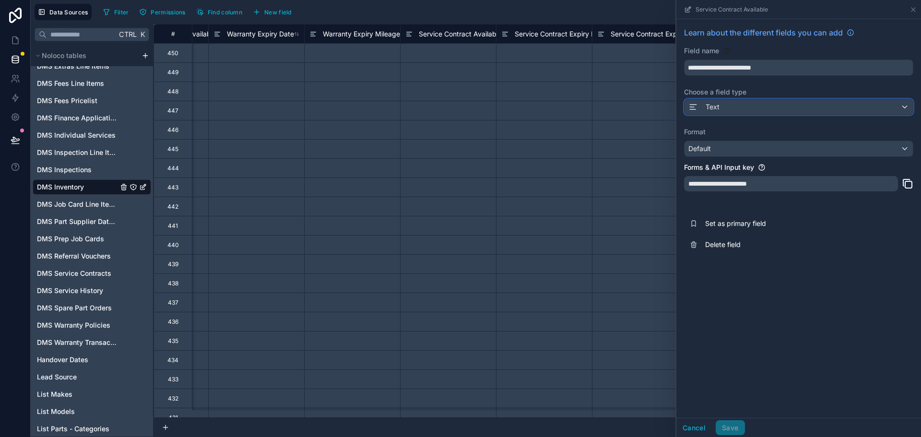
click at [772, 105] on div "Text" at bounding box center [799, 106] width 228 height 15
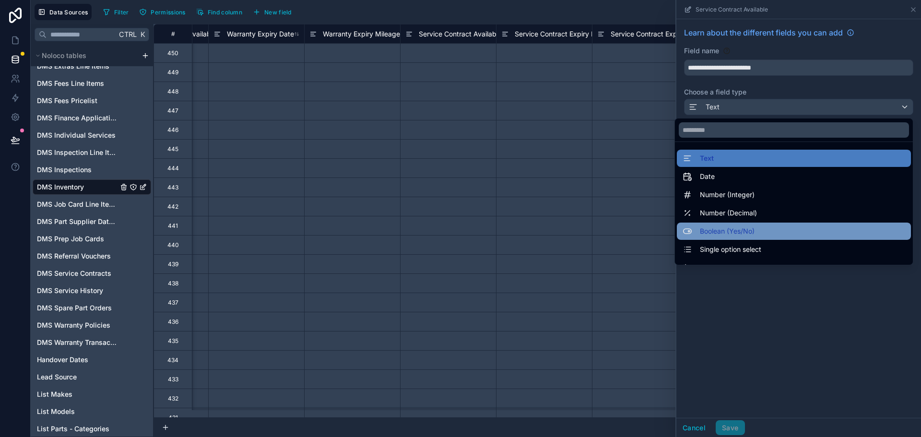
click at [750, 234] on div "Boolean (Yes/No)" at bounding box center [794, 232] width 223 height 12
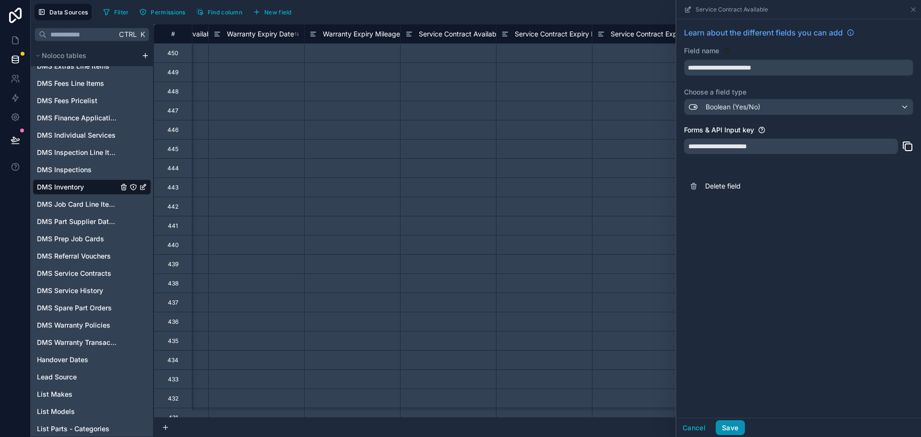
click at [737, 430] on button "Save" at bounding box center [730, 427] width 29 height 15
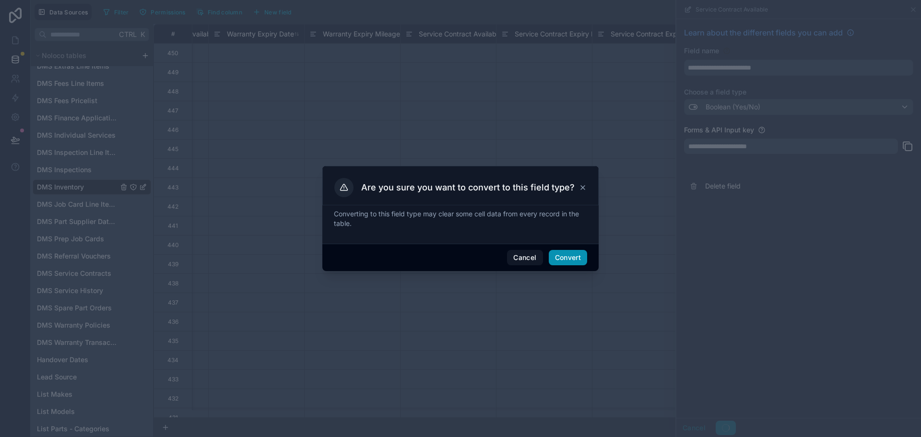
click at [576, 260] on button "Convert" at bounding box center [568, 257] width 38 height 15
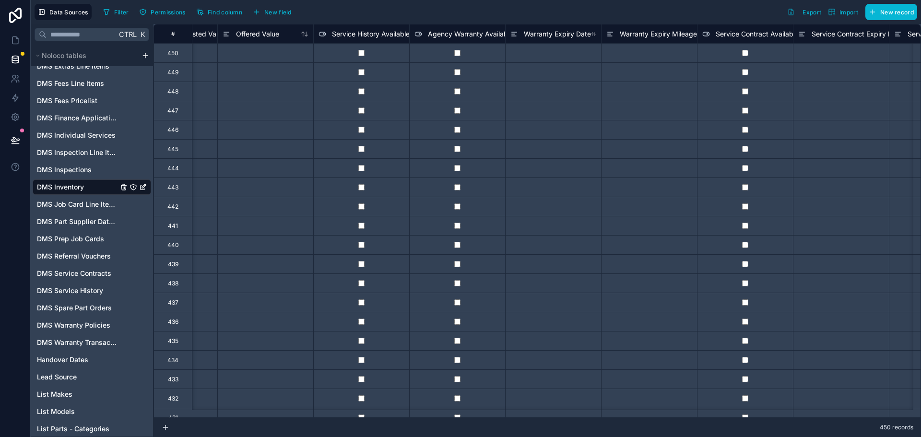
scroll to position [0, 3055]
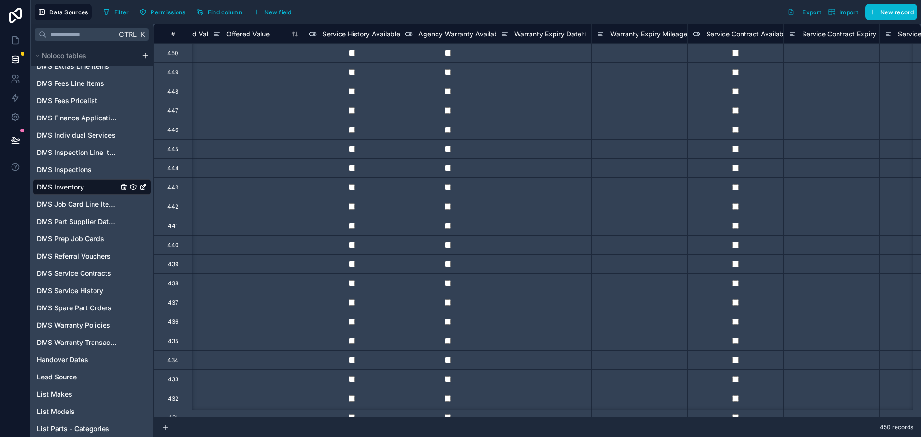
click at [555, 36] on span "Warranty Expiry Date" at bounding box center [547, 34] width 67 height 10
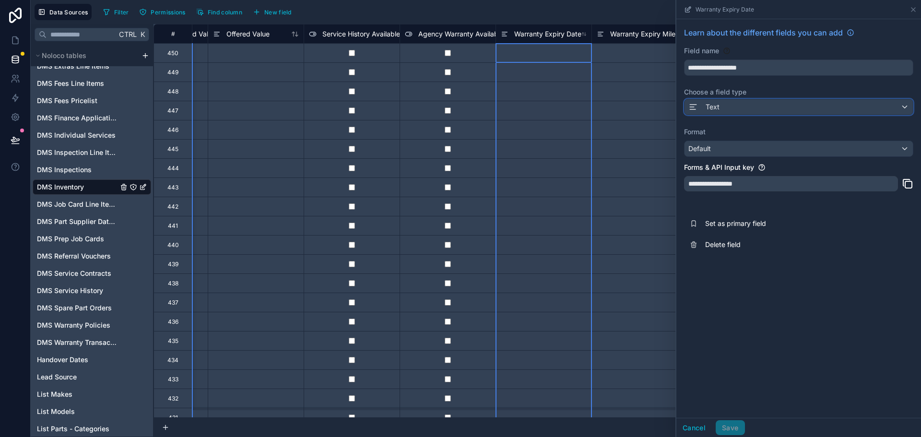
click at [724, 111] on div "Text" at bounding box center [799, 106] width 228 height 15
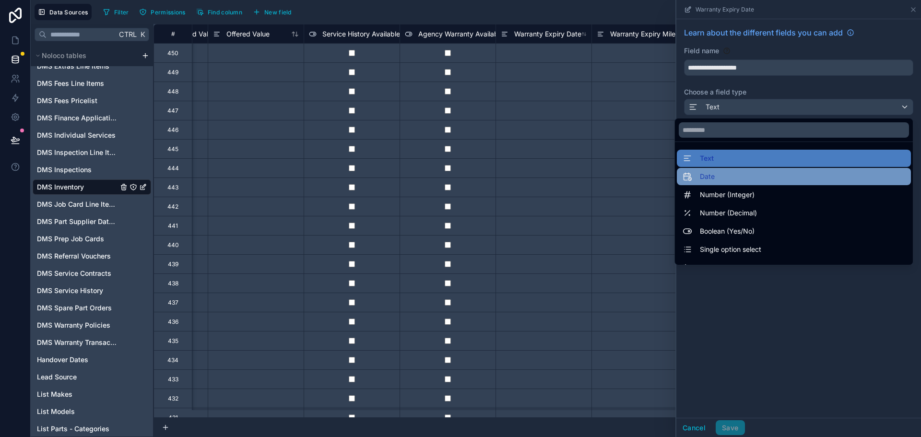
click at [727, 176] on div "Date" at bounding box center [794, 177] width 223 height 12
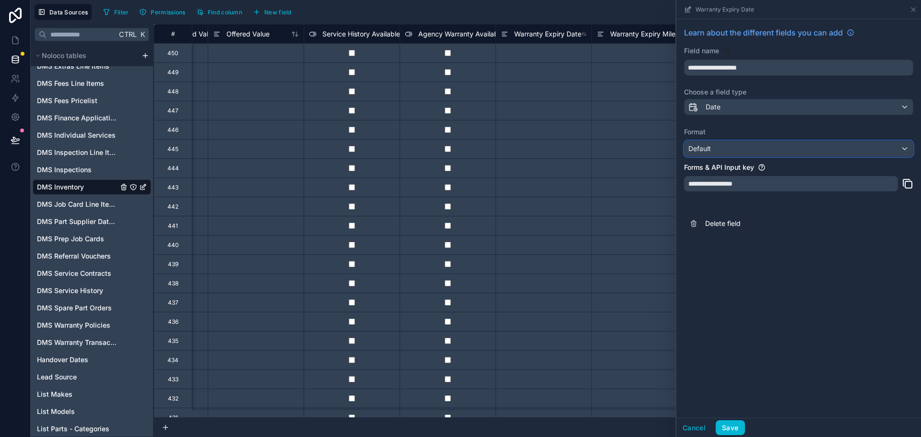
click at [740, 146] on div "Default" at bounding box center [799, 148] width 228 height 15
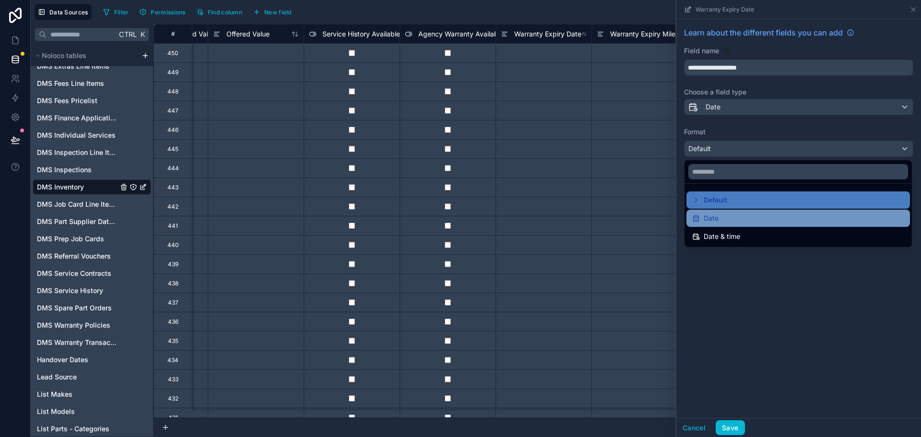
click at [734, 215] on div "Date" at bounding box center [798, 219] width 212 height 12
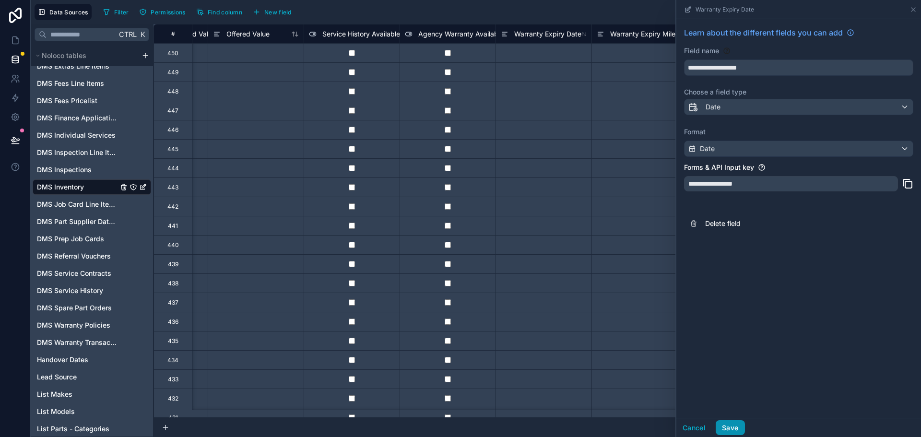
click at [727, 421] on button "Save" at bounding box center [730, 427] width 29 height 15
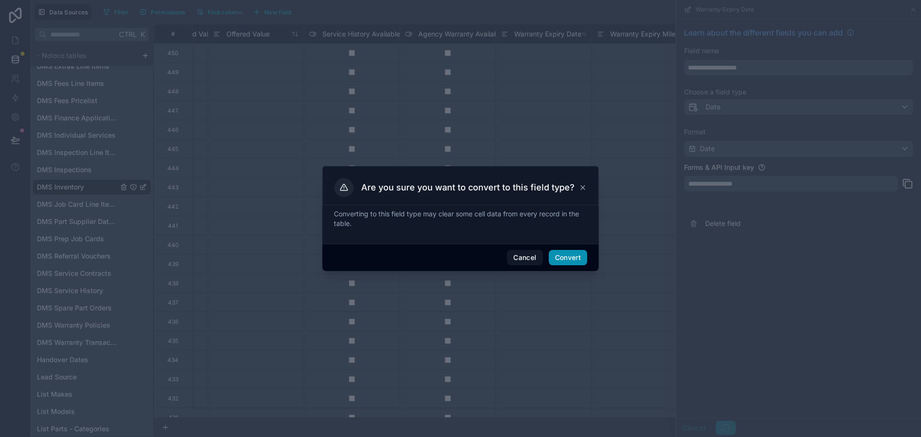
click at [569, 258] on button "Convert" at bounding box center [568, 257] width 38 height 15
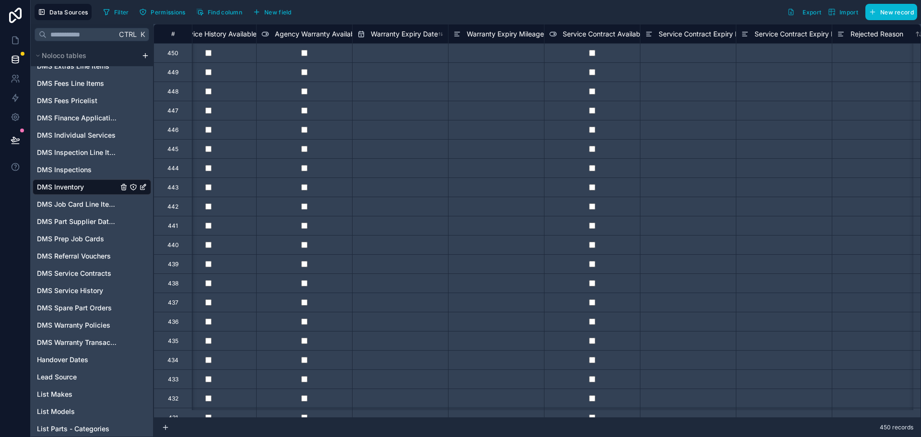
scroll to position [0, 3179]
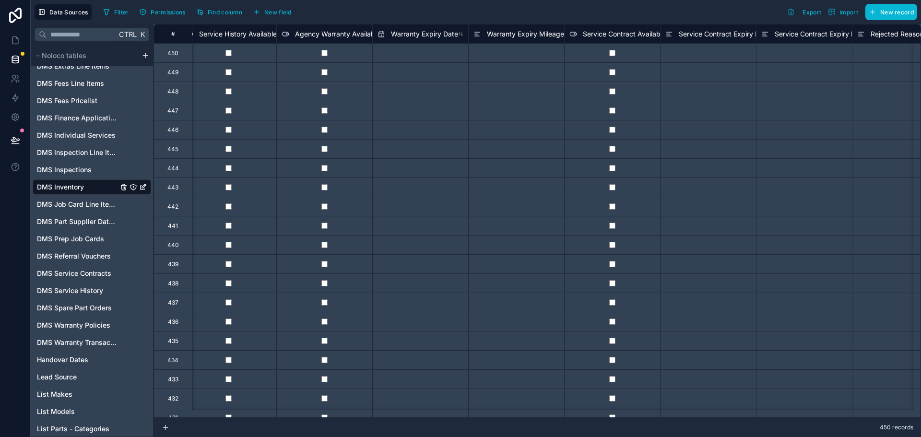
click at [527, 34] on span "Warranty Expiry Mileage" at bounding box center [525, 34] width 77 height 10
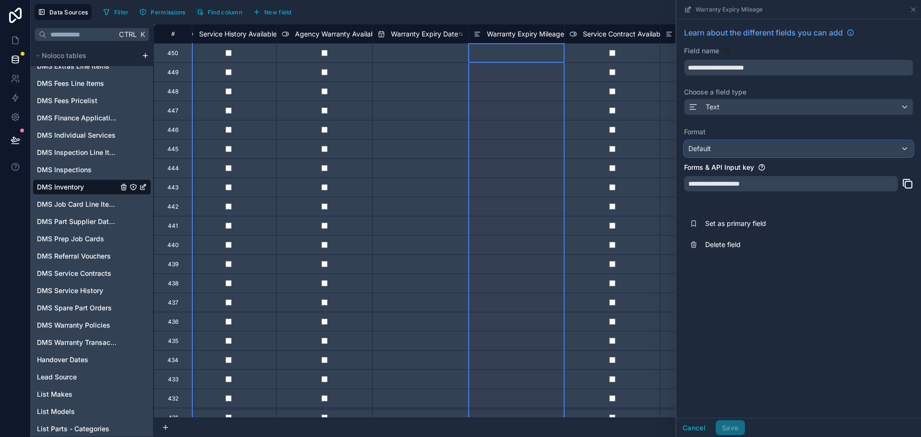
click at [719, 151] on div "Default" at bounding box center [799, 148] width 228 height 15
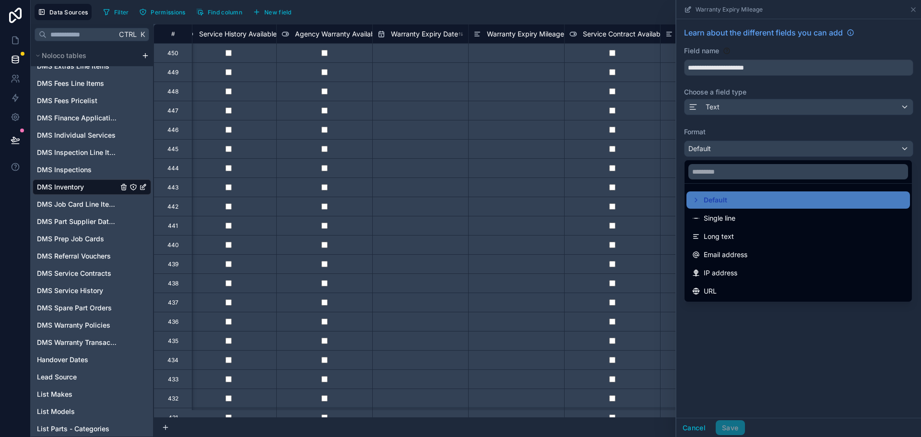
click at [737, 109] on div at bounding box center [799, 218] width 245 height 437
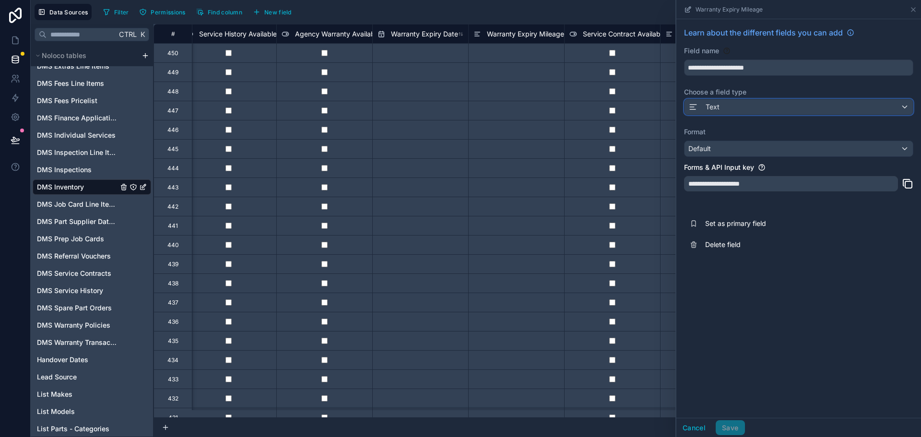
click at [739, 109] on div "Text" at bounding box center [799, 106] width 228 height 15
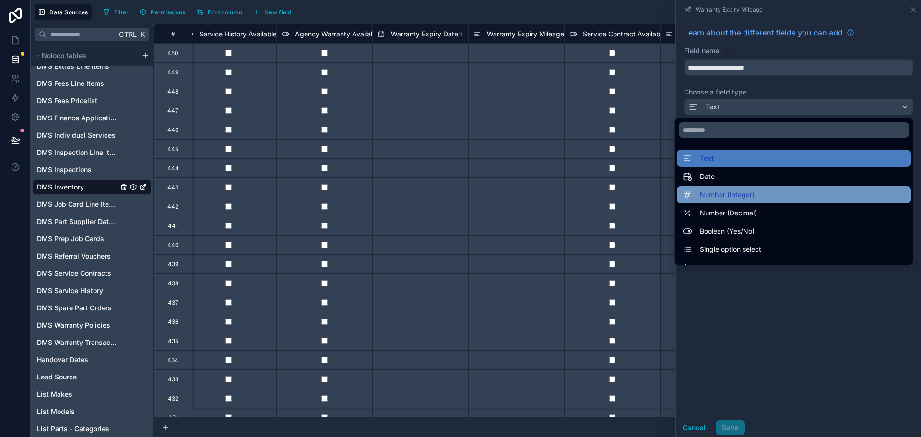
click at [751, 197] on div "Number (Integer)" at bounding box center [794, 195] width 223 height 12
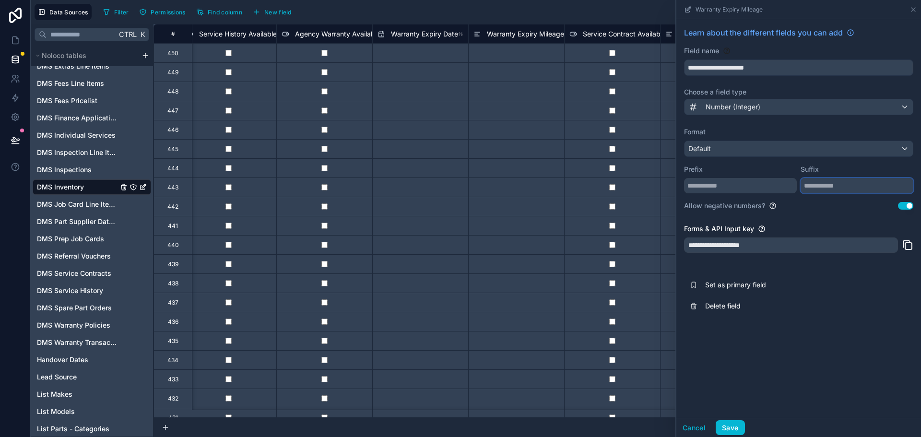
click at [832, 191] on input "text" at bounding box center [857, 185] width 113 height 15
type input "**"
click at [725, 429] on button "Save" at bounding box center [730, 427] width 29 height 15
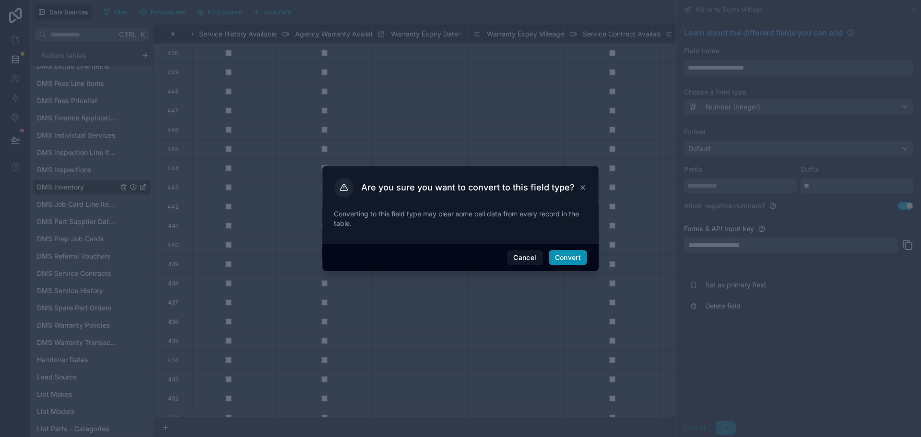
click at [568, 257] on button "Convert" at bounding box center [568, 257] width 38 height 15
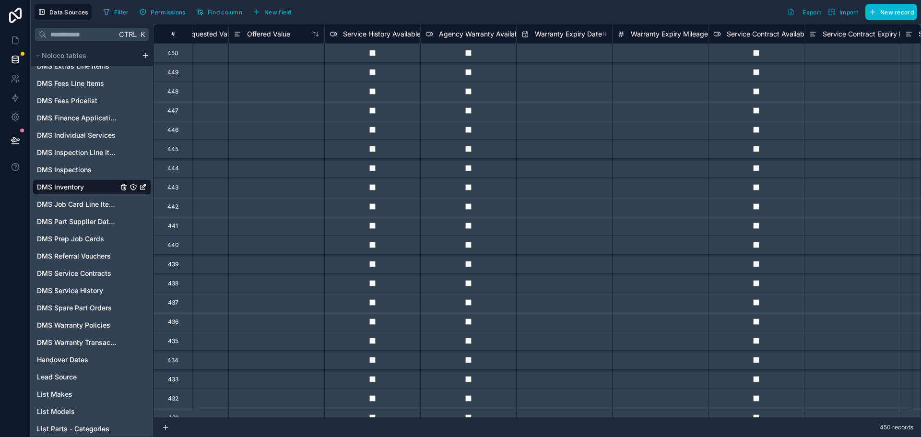
scroll to position [0, 3046]
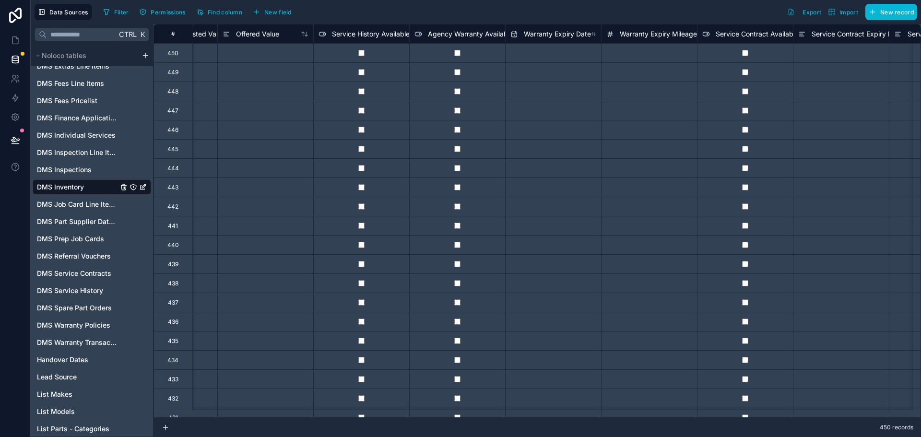
click at [365, 52] on div at bounding box center [361, 52] width 96 height 19
click at [535, 49] on input "text" at bounding box center [553, 53] width 95 height 15
select select "****"
select select "*"
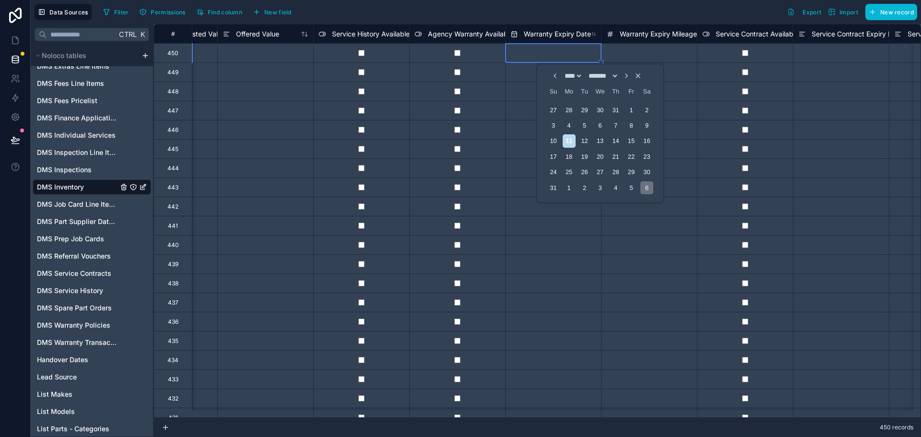
click at [643, 185] on div "6" at bounding box center [647, 187] width 13 height 13
type input "********"
select select "*"
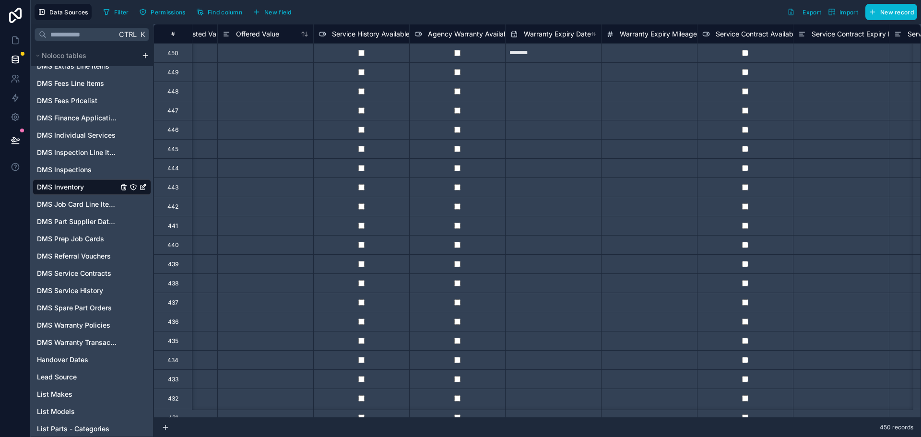
click at [652, 52] on div at bounding box center [649, 52] width 96 height 19
click at [648, 56] on div at bounding box center [649, 52] width 96 height 19
type input "******"
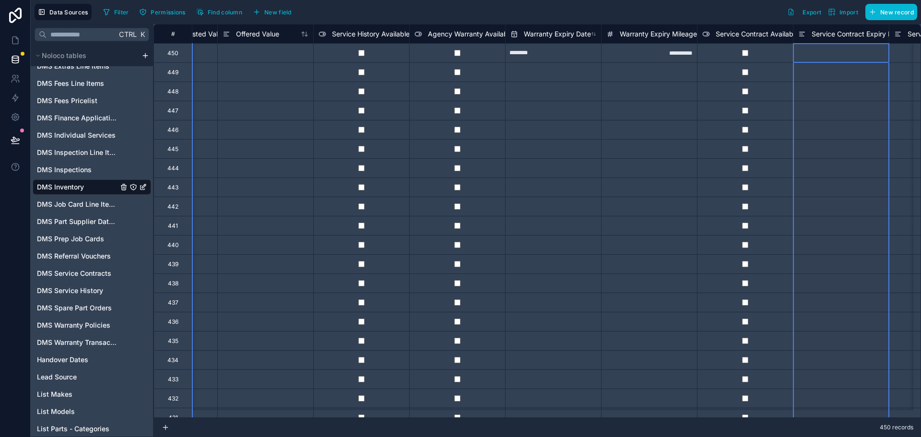
click at [847, 34] on span "Service Contract Expiry Date" at bounding box center [857, 34] width 91 height 10
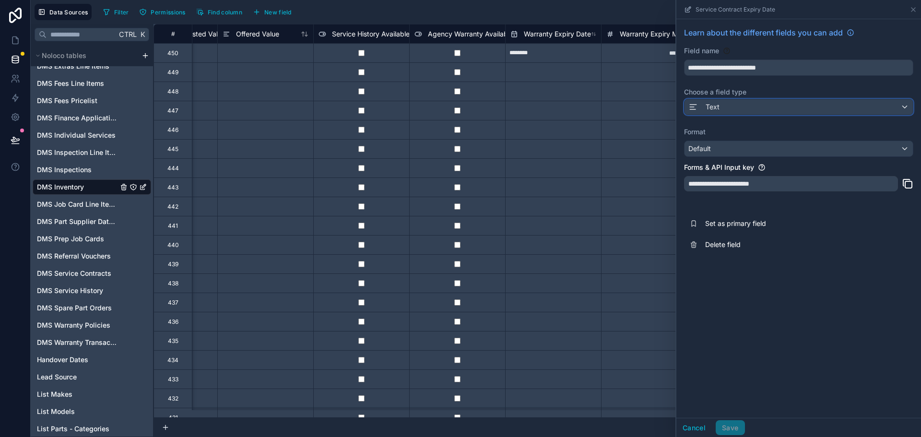
click at [762, 109] on div "Text" at bounding box center [799, 106] width 228 height 15
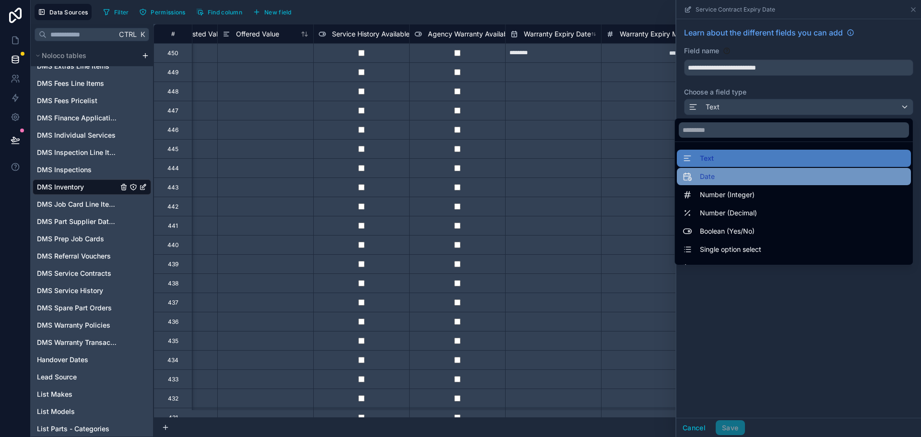
click at [729, 179] on div "Date" at bounding box center [794, 177] width 223 height 12
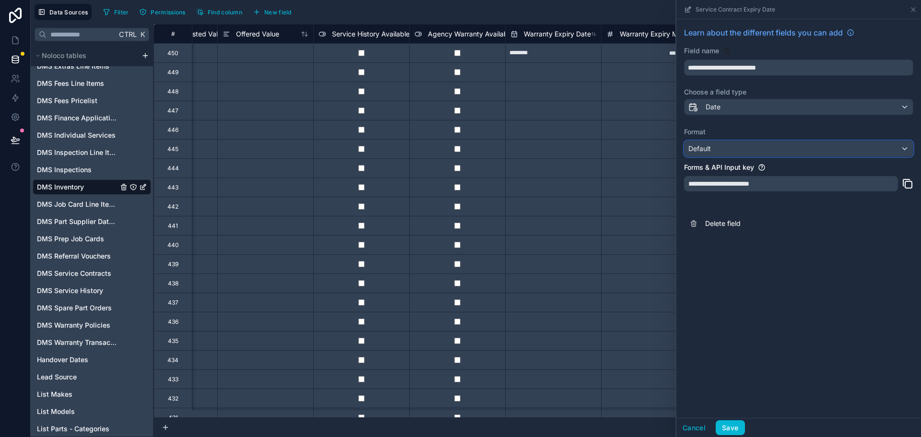
click at [749, 143] on div "Default" at bounding box center [799, 148] width 228 height 15
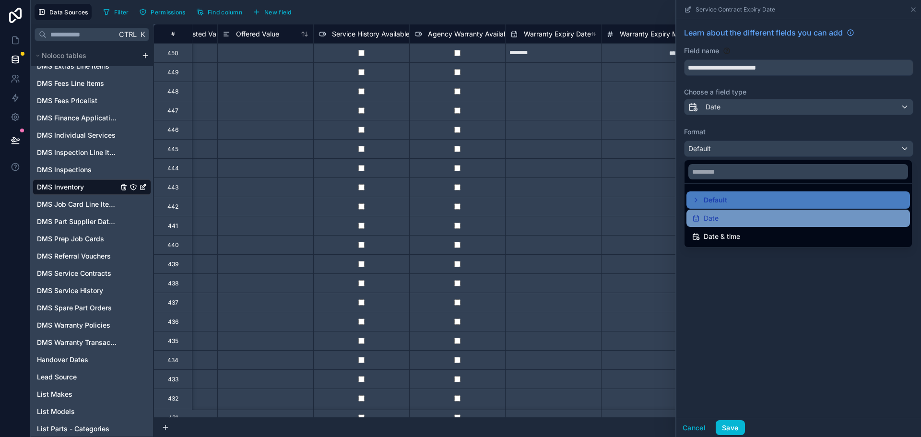
click at [719, 212] on div "Date" at bounding box center [799, 218] width 224 height 17
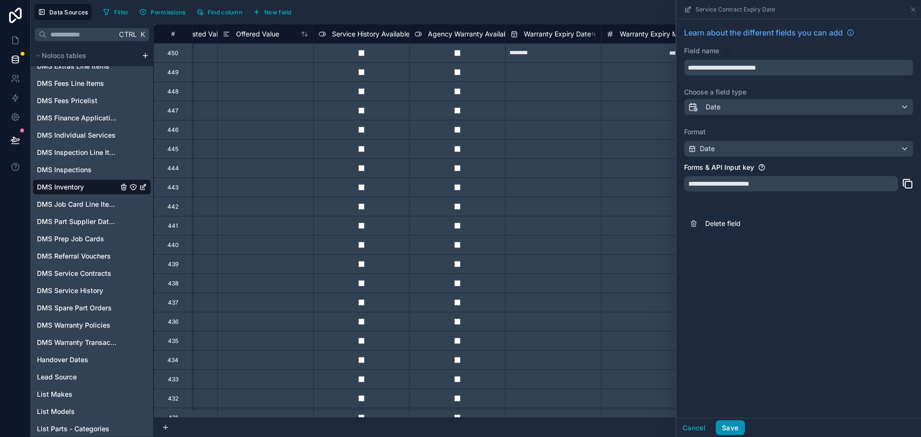
click at [739, 429] on button "Save" at bounding box center [730, 427] width 29 height 15
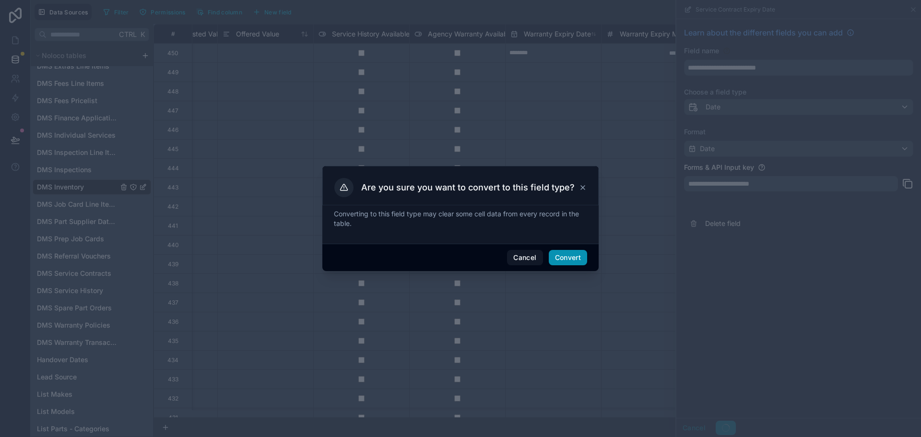
click at [572, 258] on button "Convert" at bounding box center [568, 257] width 38 height 15
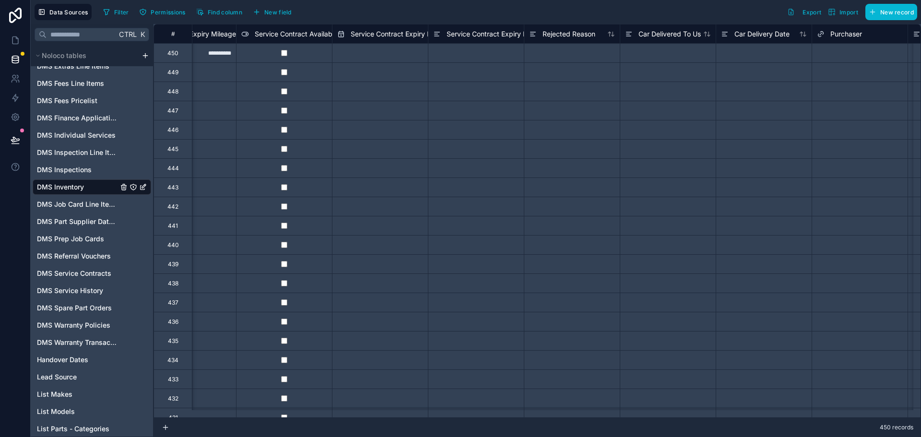
scroll to position [0, 3517]
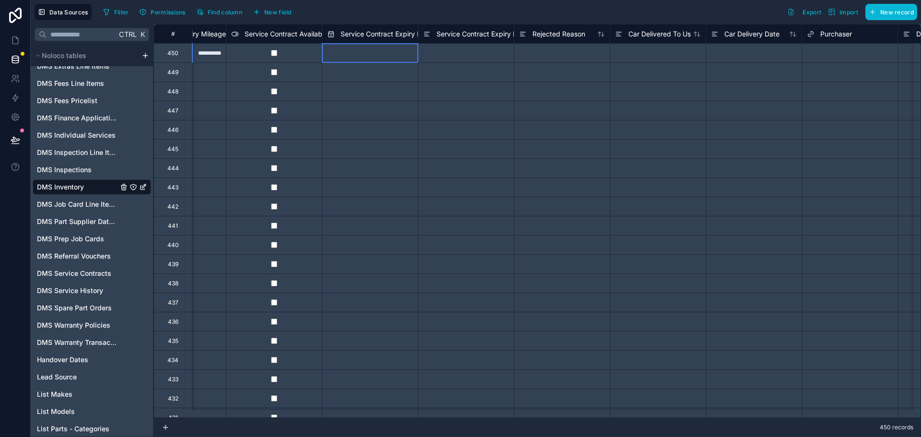
click at [130, 48] on input "text" at bounding box center [82, 53] width 95 height 15
select select "****"
select select "*"
click at [130, 60] on input "text" at bounding box center [82, 53] width 95 height 15
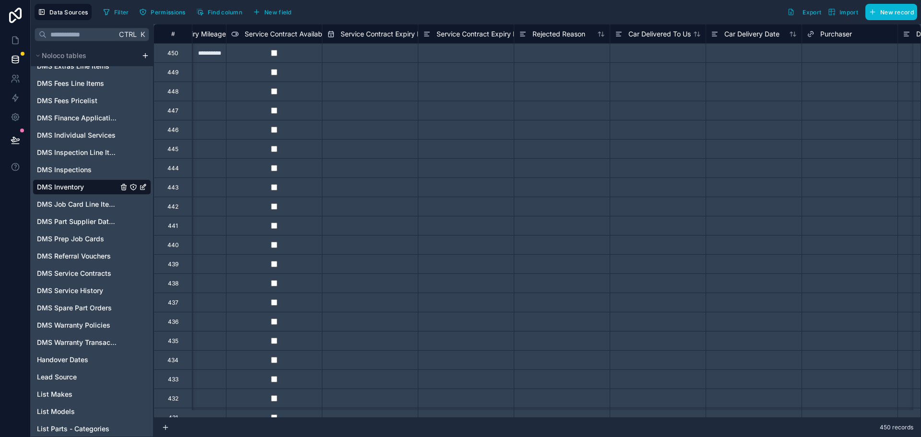
select select "****"
select select "*"
click at [396, 183] on div "4" at bounding box center [401, 187] width 13 height 13
type input "********"
click at [462, 57] on div at bounding box center [466, 52] width 96 height 19
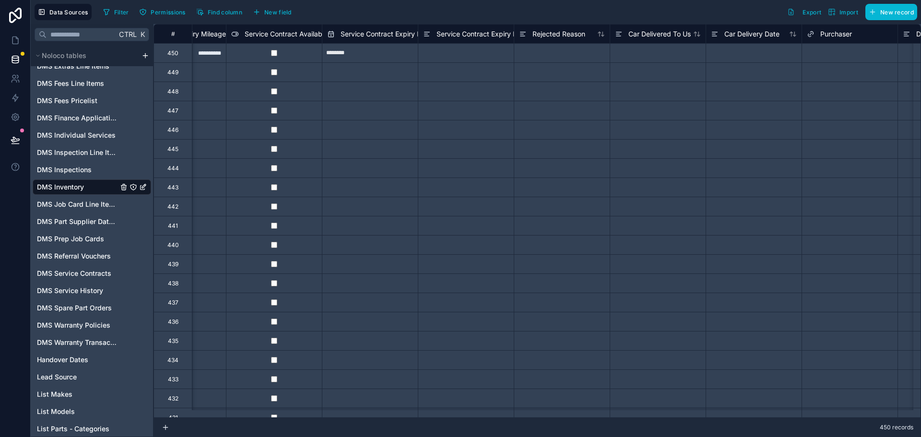
click at [479, 30] on span "Service Contract Expiry Mileage" at bounding box center [487, 34] width 101 height 10
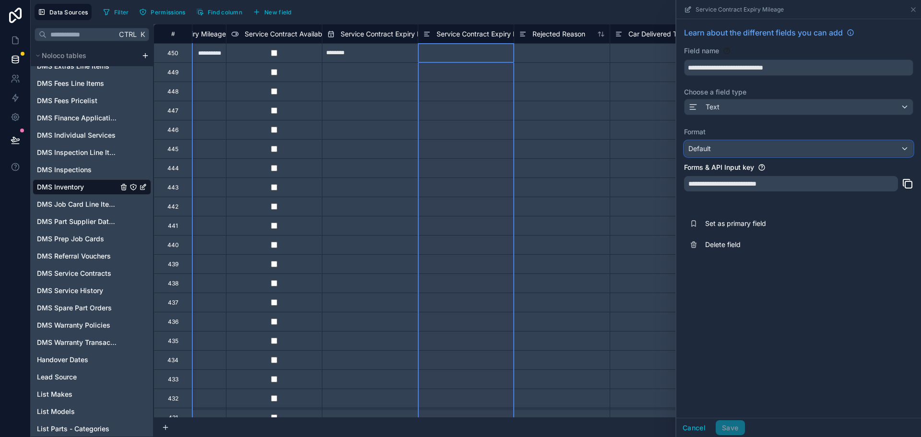
click at [765, 149] on div "Default" at bounding box center [799, 148] width 228 height 15
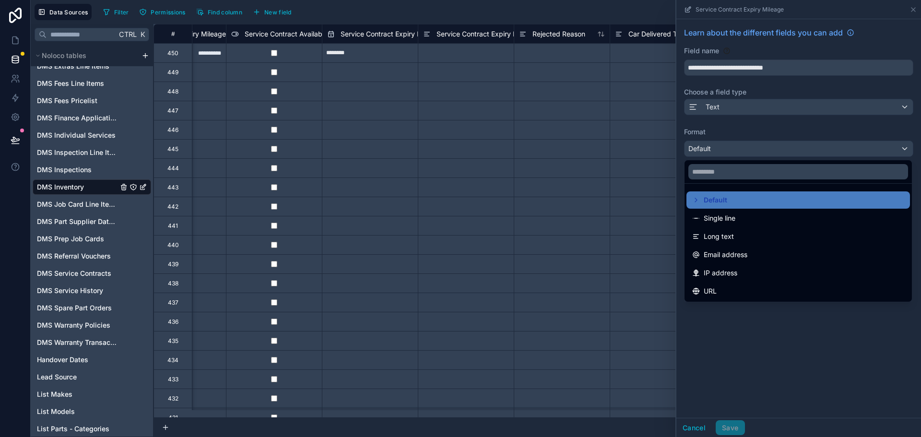
click at [771, 113] on div at bounding box center [799, 218] width 245 height 437
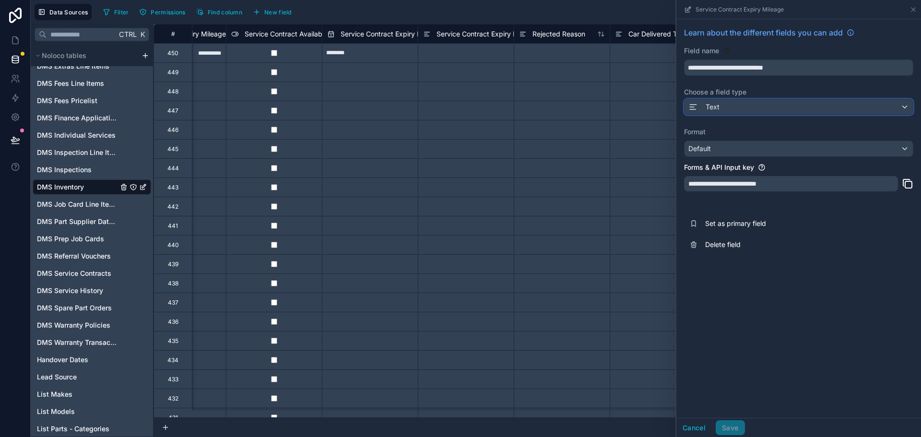
click at [771, 113] on div "Text" at bounding box center [799, 106] width 228 height 15
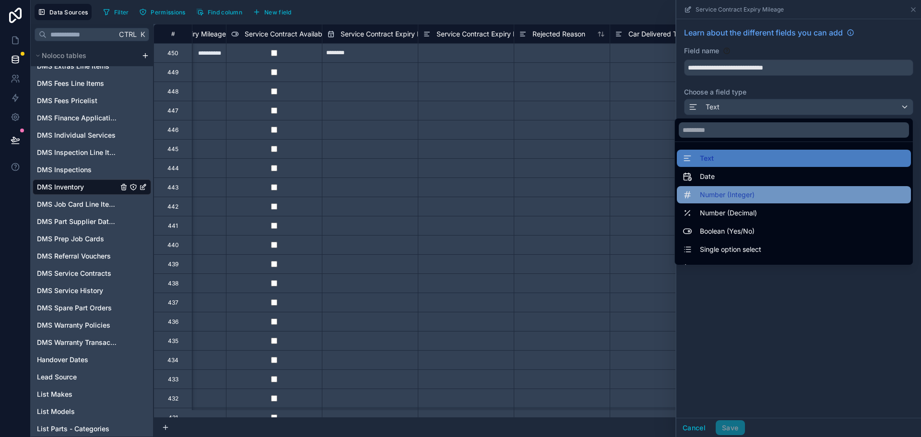
click at [757, 195] on div "Number (Integer)" at bounding box center [794, 195] width 223 height 12
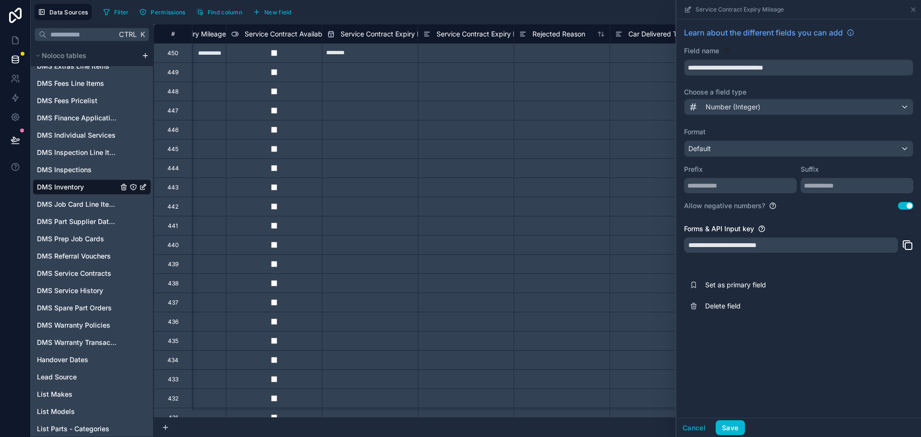
click at [843, 195] on div "**********" at bounding box center [799, 171] width 245 height 305
click at [843, 188] on input "text" at bounding box center [857, 185] width 113 height 15
type input "**"
click at [727, 422] on button "Save" at bounding box center [730, 427] width 29 height 15
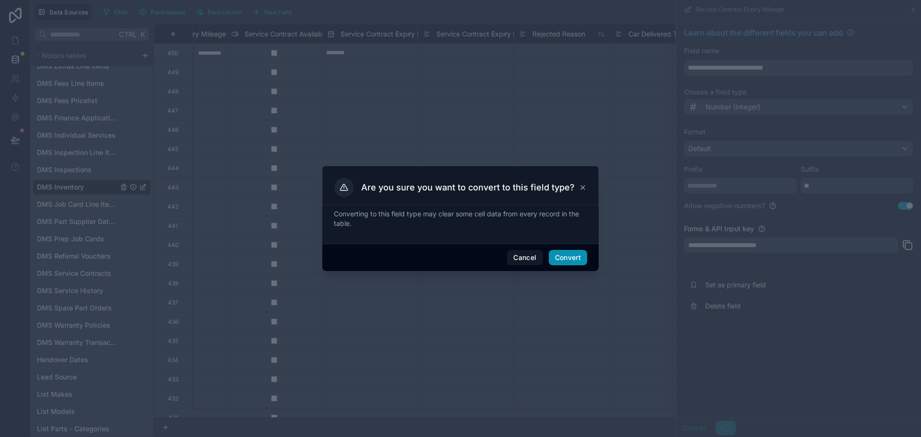
click at [584, 263] on button "Convert" at bounding box center [568, 257] width 38 height 15
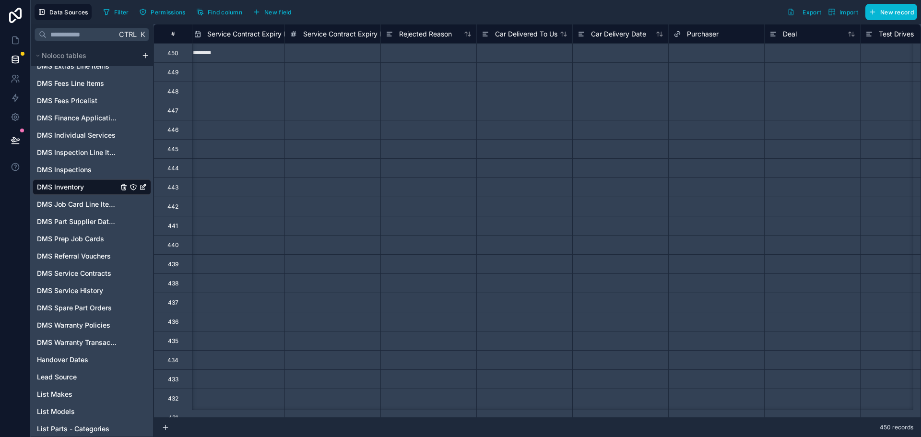
scroll to position [0, 3681]
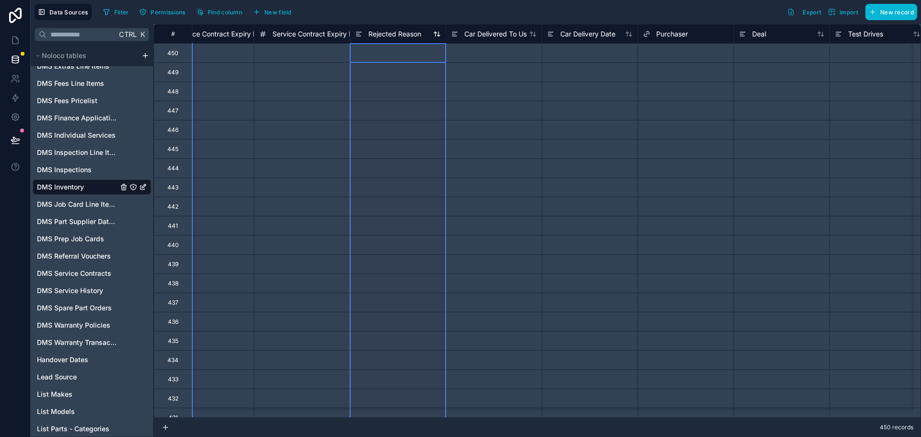
click at [402, 33] on span "Rejected Reason" at bounding box center [395, 34] width 53 height 10
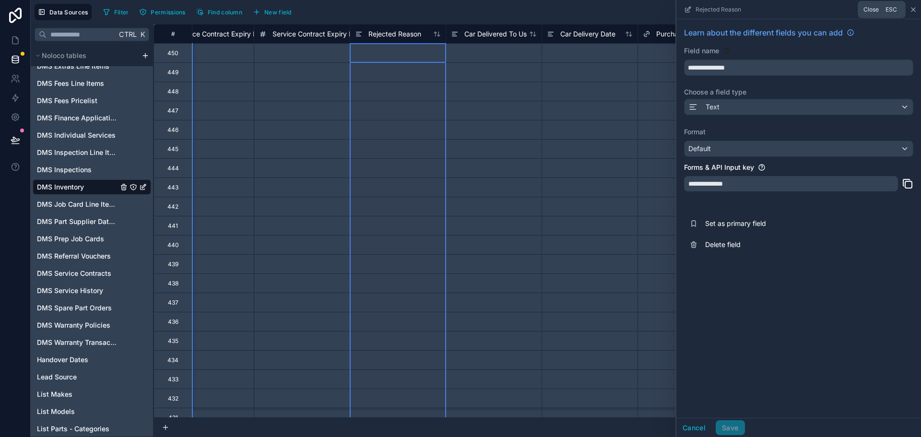
click at [916, 10] on icon at bounding box center [914, 10] width 8 height 8
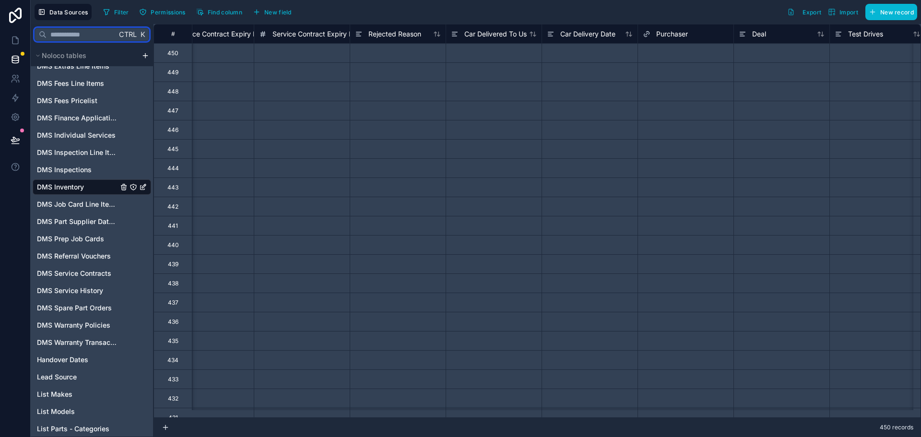
click at [104, 33] on input "text" at bounding box center [82, 34] width 70 height 17
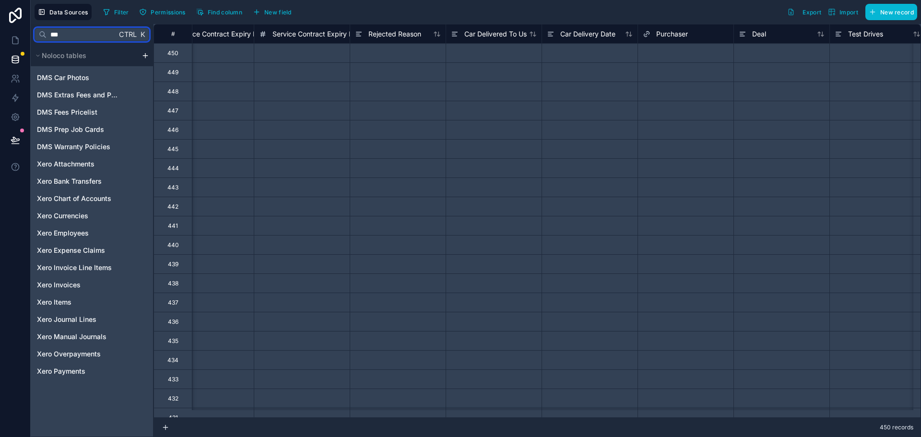
type input "****"
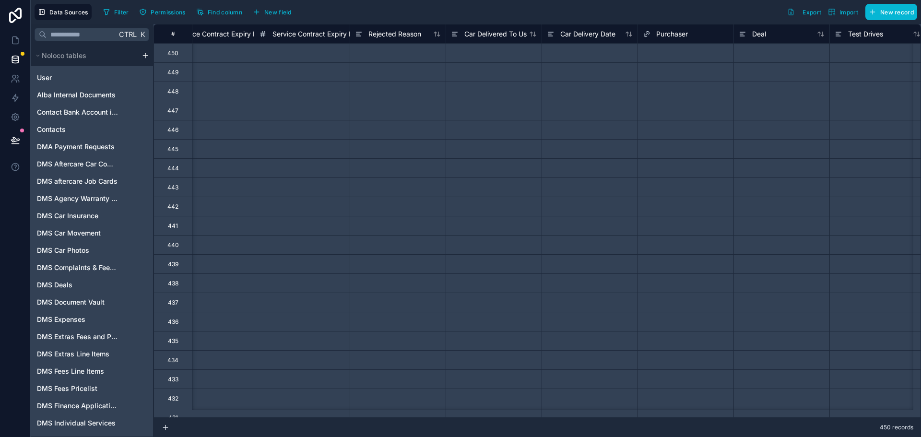
click at [143, 54] on html "Data Sources Filter Permissions Find column New field Export Import New record …" at bounding box center [460, 218] width 921 height 437
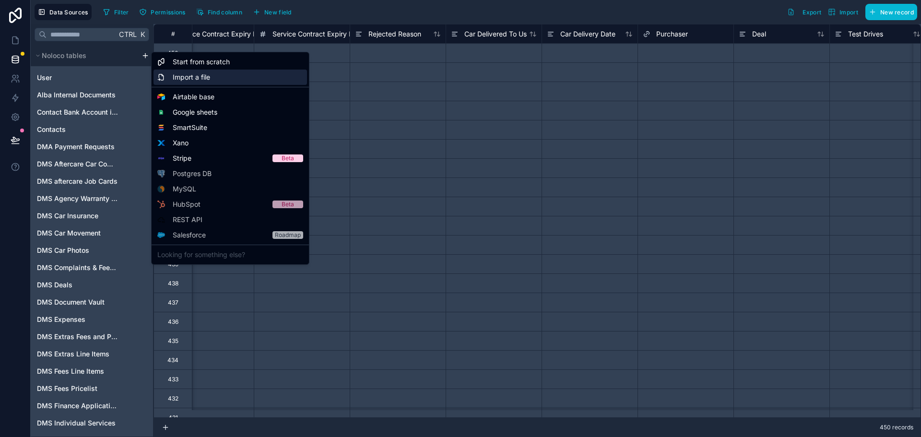
click at [210, 79] on span "Import a file" at bounding box center [191, 77] width 37 height 10
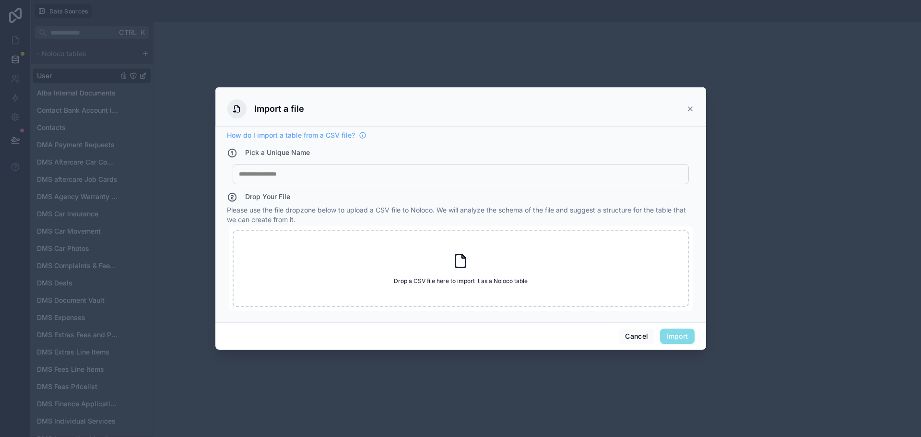
click at [281, 176] on div at bounding box center [461, 174] width 444 height 8
click at [414, 248] on div "Drop a CSV file here to import it as a Noloco table Drop a CSV file here to imp…" at bounding box center [461, 268] width 456 height 77
type input "**********"
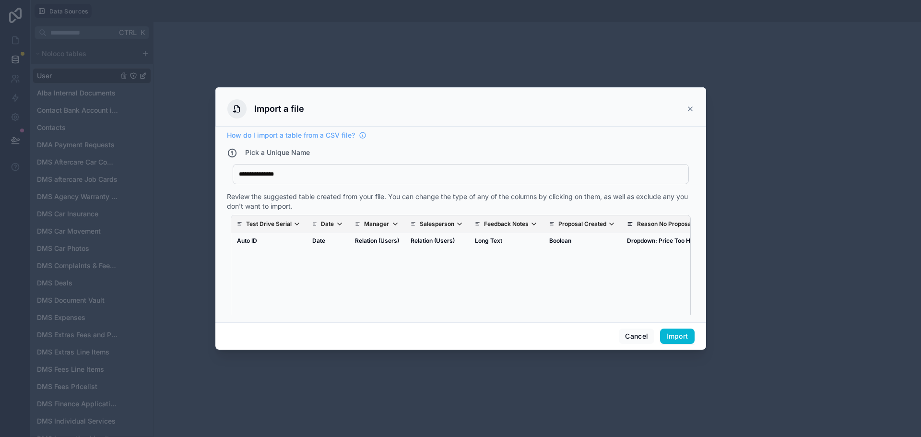
click at [262, 222] on p "Test Drive Serial" at bounding box center [269, 224] width 46 height 8
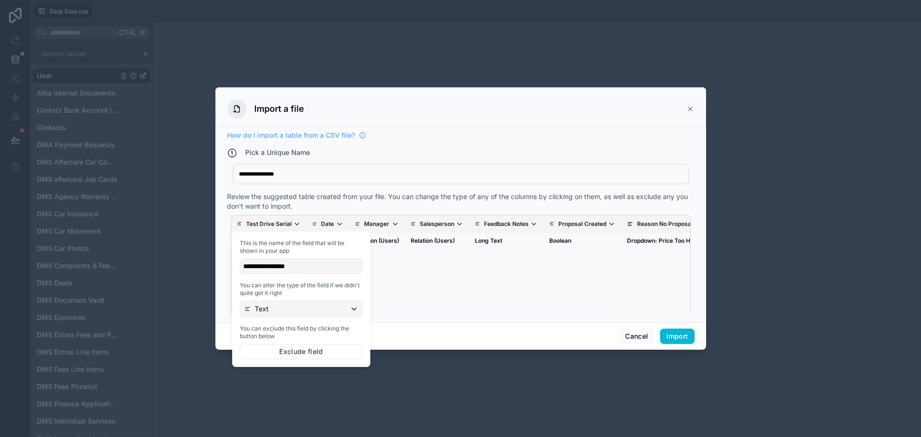
click at [438, 282] on div "Test Drive Serial Date Manager Salesperson Feedback Notes Proposal Created Reas…" at bounding box center [460, 272] width 459 height 114
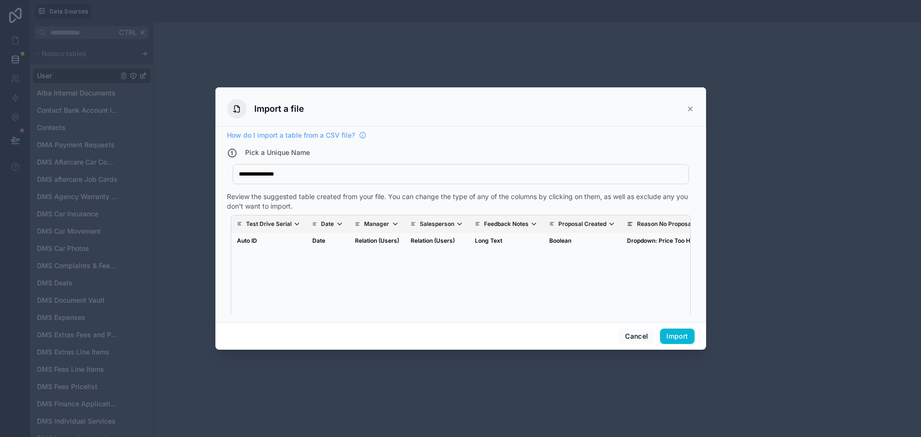
click at [319, 219] on th "Date" at bounding box center [328, 224] width 43 height 18
click at [327, 226] on p "Date" at bounding box center [327, 224] width 13 height 8
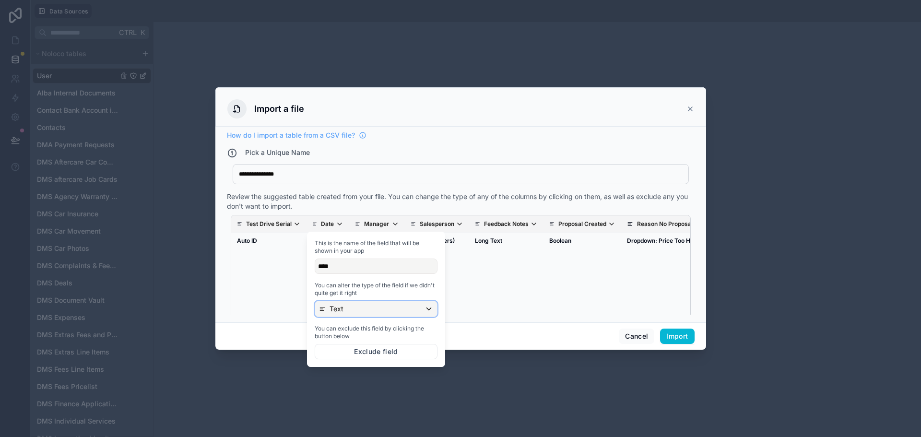
click at [337, 314] on div "Text" at bounding box center [376, 308] width 122 height 15
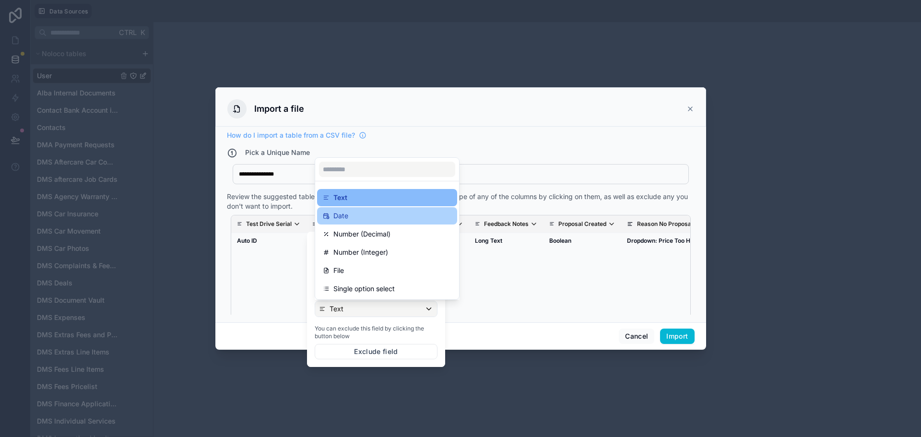
click at [352, 218] on div "Date" at bounding box center [387, 216] width 129 height 12
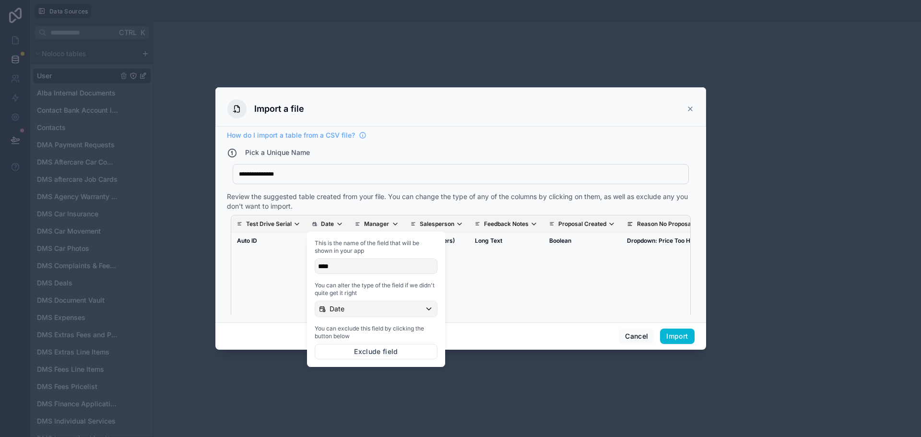
click at [384, 225] on p "Manager" at bounding box center [376, 224] width 25 height 8
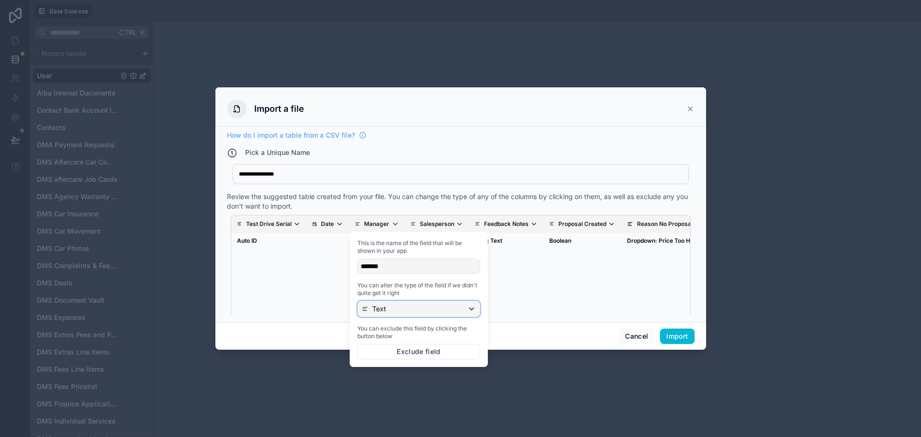
click at [395, 310] on div "Text" at bounding box center [419, 308] width 122 height 15
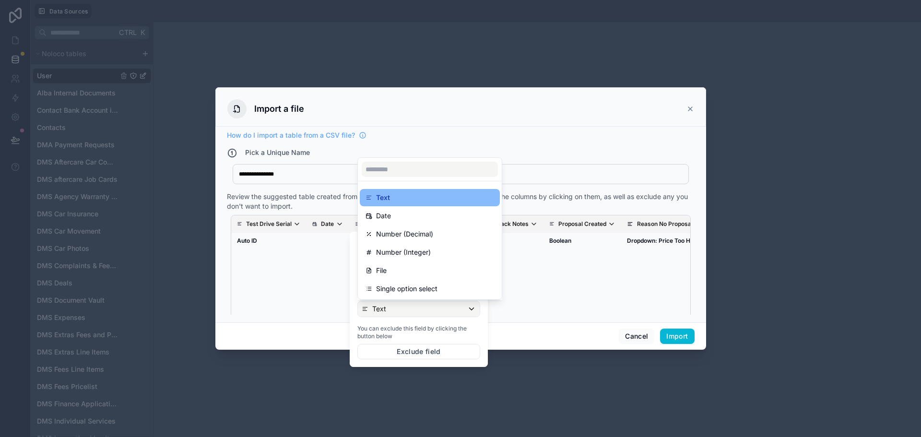
click at [395, 310] on div at bounding box center [419, 299] width 138 height 135
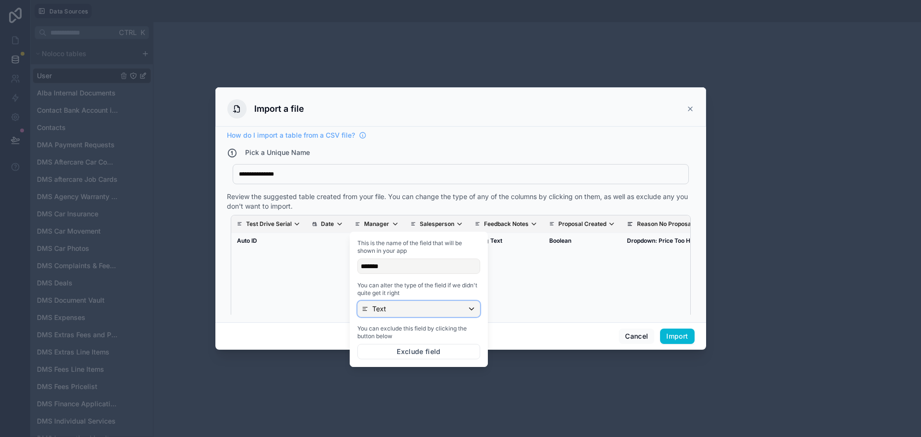
click at [395, 310] on div "Text" at bounding box center [419, 308] width 122 height 15
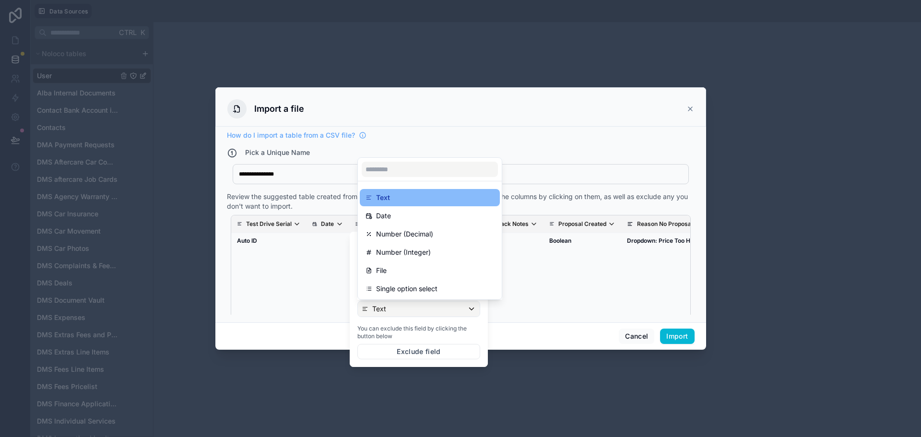
click at [321, 273] on div "Test Drive Serial Date Manager Salesperson Feedback Notes Proposal Created Reas…" at bounding box center [460, 272] width 459 height 114
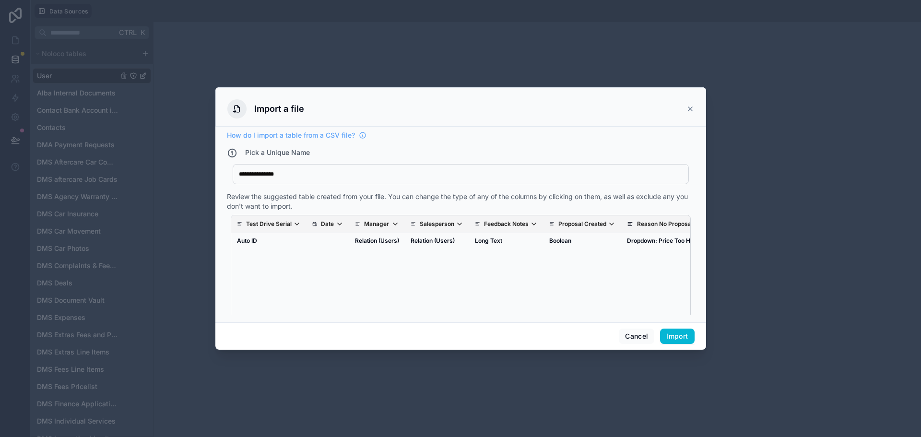
click at [576, 226] on p "Proposal Created" at bounding box center [583, 224] width 48 height 8
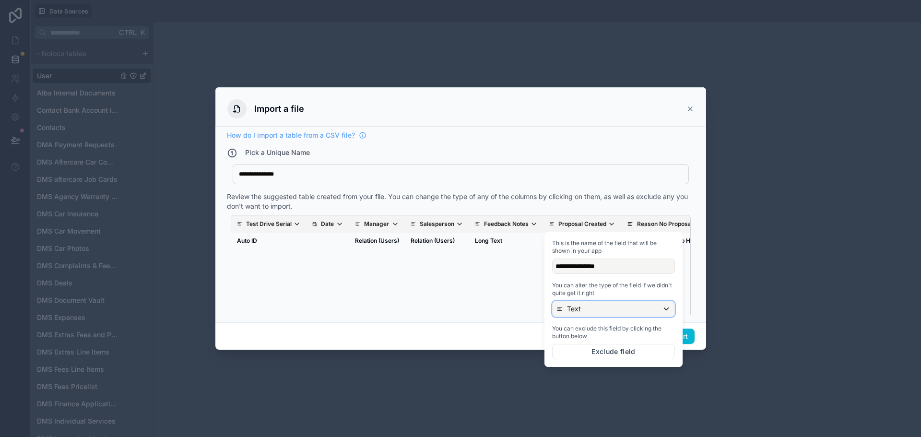
click at [584, 305] on div "Text" at bounding box center [614, 308] width 122 height 15
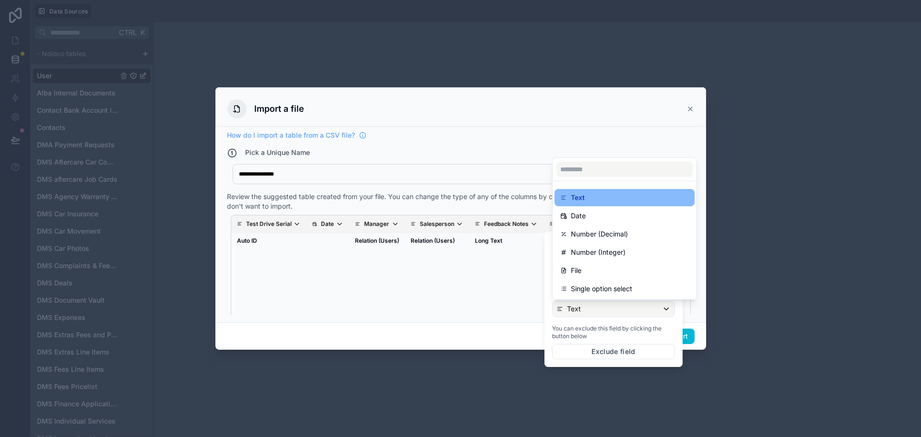
click at [484, 302] on div "Test Drive Serial Date Manager Salesperson Feedback Notes Proposal Created Reas…" at bounding box center [460, 272] width 459 height 114
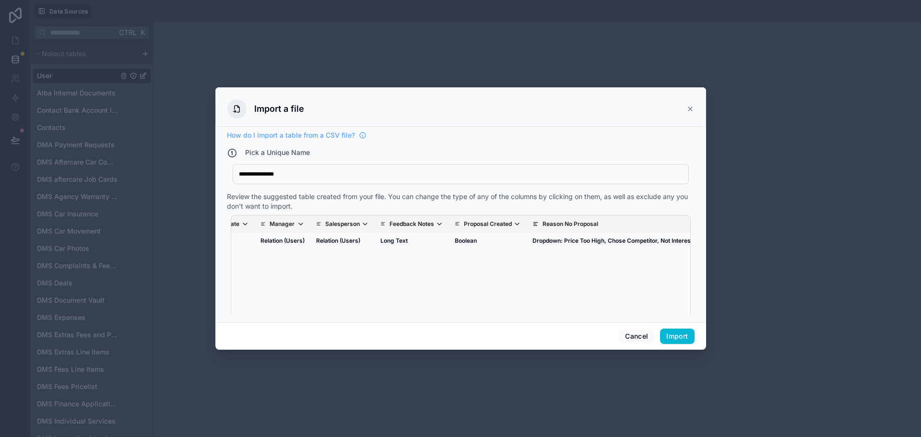
drag, startPoint x: 509, startPoint y: 281, endPoint x: 552, endPoint y: 274, distance: 43.6
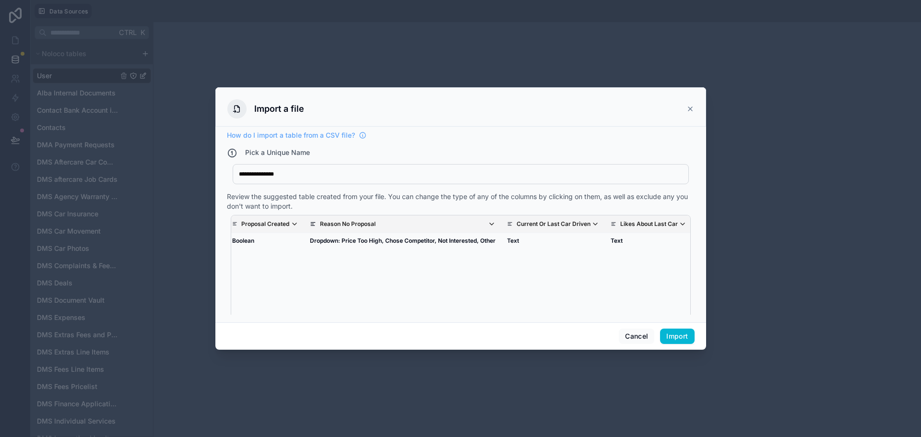
drag, startPoint x: 508, startPoint y: 279, endPoint x: 570, endPoint y: 283, distance: 62.5
click at [319, 239] on td "Dropdown: Price Too High, Chose Competitor, Not Interested, Other" at bounding box center [374, 241] width 197 height 16
click at [305, 242] on td "Dropdown: Price Too High, Chose Competitor, Not Interested, Other" at bounding box center [374, 241] width 197 height 16
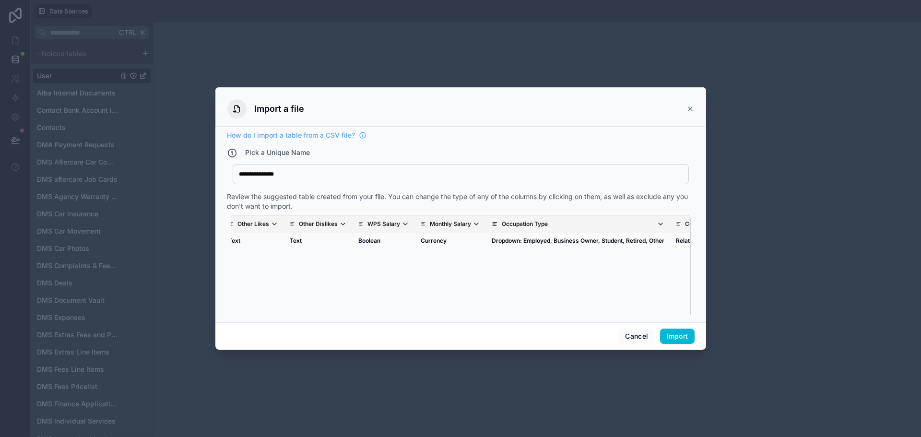
drag, startPoint x: 511, startPoint y: 263, endPoint x: 563, endPoint y: 264, distance: 52.3
click at [634, 337] on button "Cancel" at bounding box center [637, 336] width 36 height 15
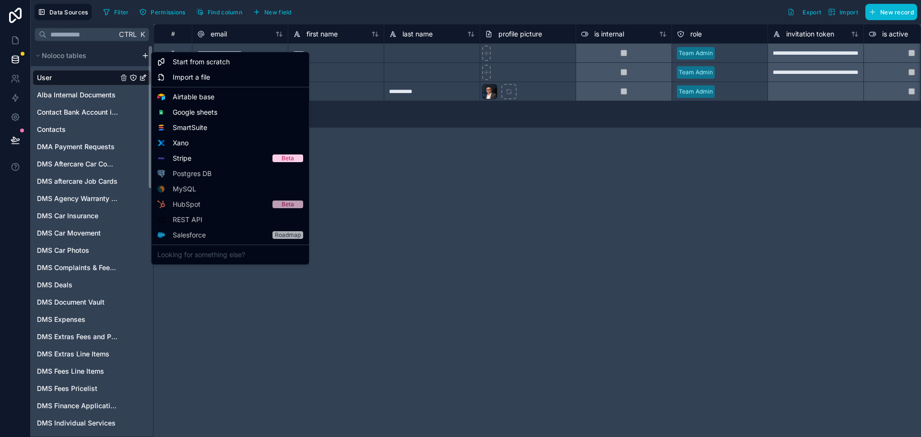
click at [144, 52] on html "Data Sources Filter Permissions Find column New field Export Import New record …" at bounding box center [460, 218] width 921 height 437
click at [186, 77] on span "Import a file" at bounding box center [191, 77] width 37 height 10
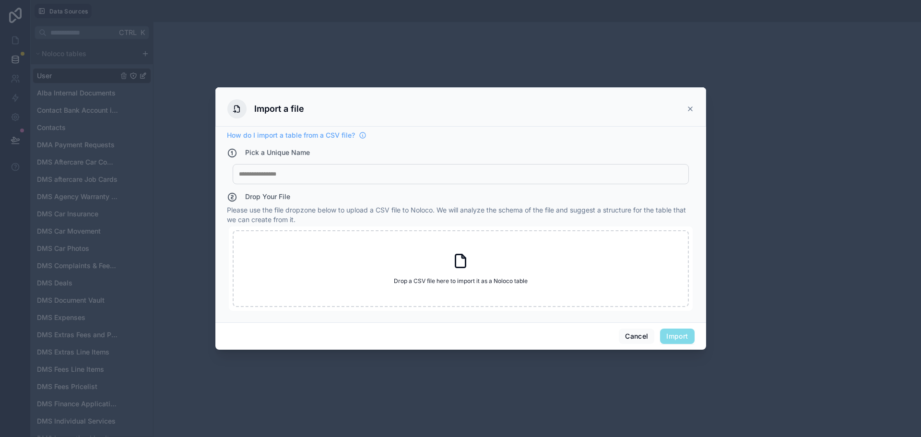
click at [392, 174] on div at bounding box center [461, 174] width 444 height 8
click at [401, 251] on div "Drop a CSV file here to import it as a Noloco table Drop a CSV file here to imp…" at bounding box center [461, 268] width 456 height 77
type input "**********"
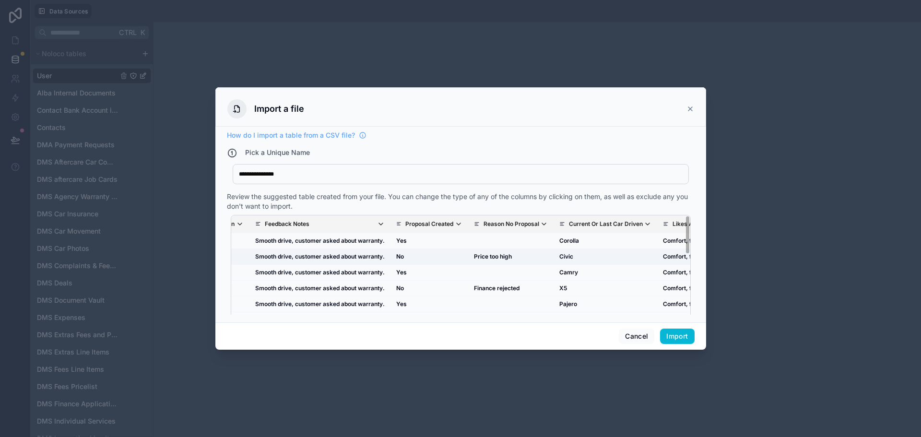
drag, startPoint x: 429, startPoint y: 256, endPoint x: 481, endPoint y: 258, distance: 51.8
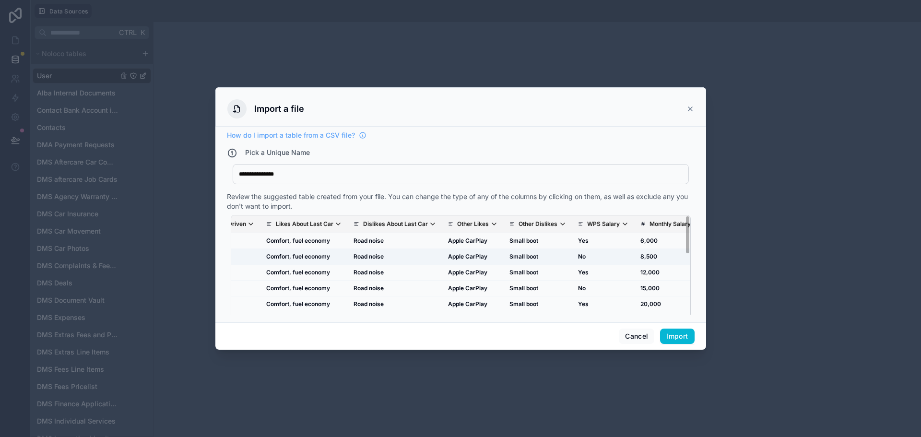
scroll to position [0, 654]
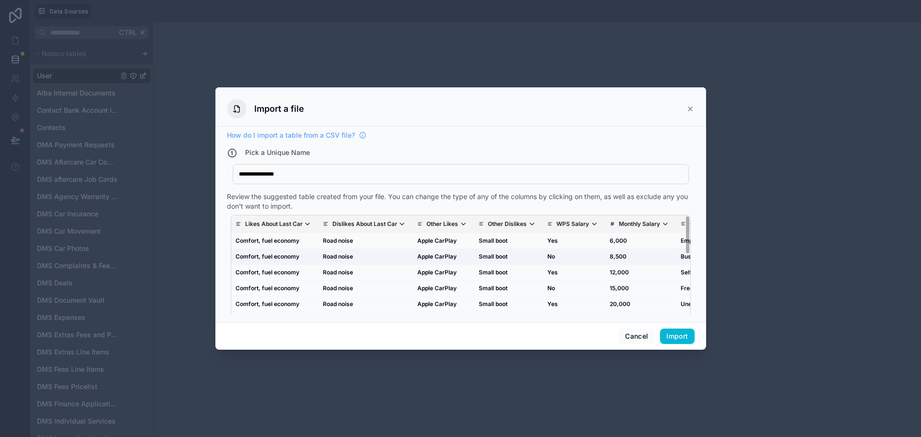
drag, startPoint x: 503, startPoint y: 255, endPoint x: 530, endPoint y: 255, distance: 27.4
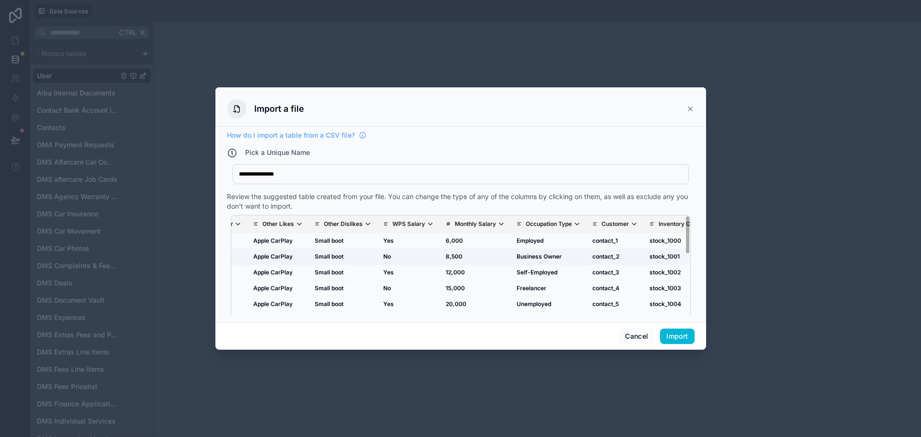
scroll to position [0, 896]
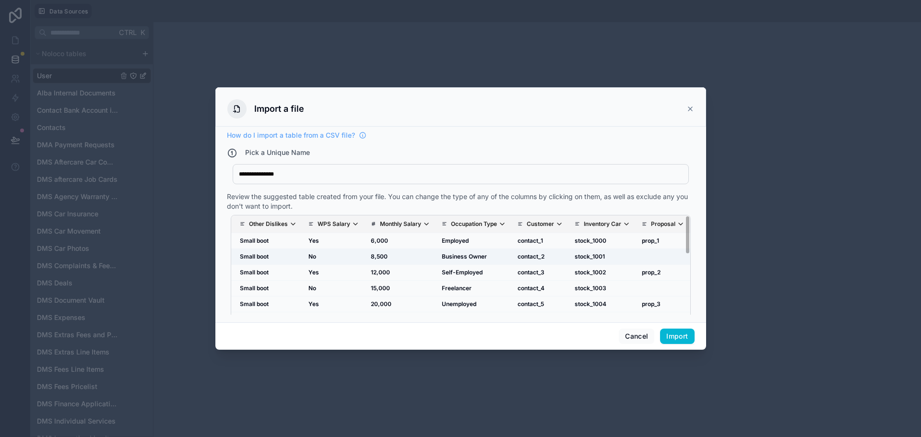
drag, startPoint x: 530, startPoint y: 255, endPoint x: 603, endPoint y: 258, distance: 72.5
drag, startPoint x: 569, startPoint y: 262, endPoint x: 596, endPoint y: 264, distance: 27.4
click at [672, 338] on button "Import" at bounding box center [677, 336] width 34 height 15
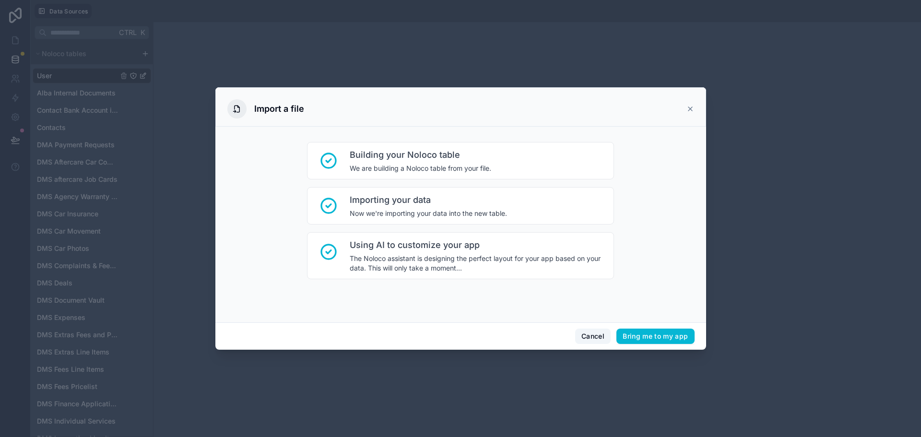
click at [602, 335] on button "Cancel" at bounding box center [593, 336] width 36 height 15
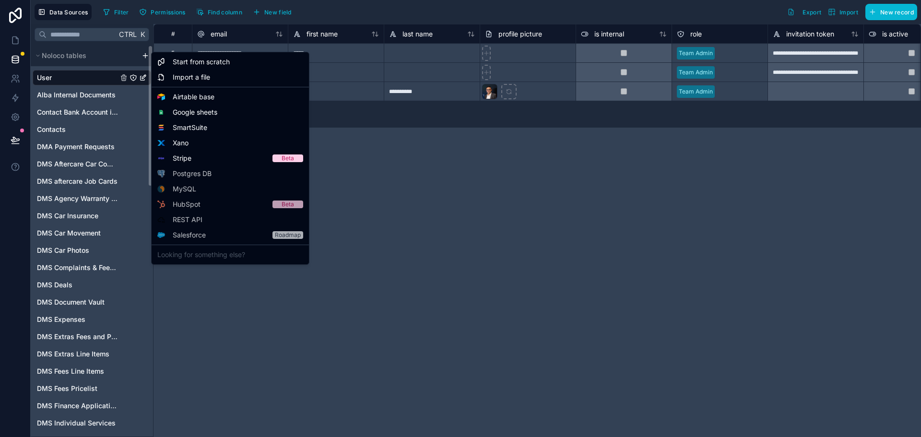
click at [143, 55] on html "Data Sources Filter Permissions Find column New field Export Import New record …" at bounding box center [460, 218] width 921 height 437
click at [187, 82] on span "Import a file" at bounding box center [191, 77] width 37 height 10
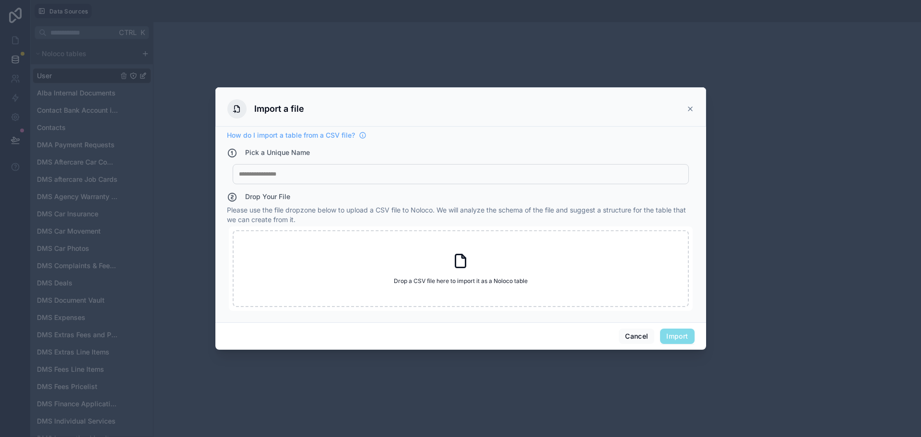
click at [303, 171] on div at bounding box center [461, 174] width 444 height 8
click at [411, 258] on div "Drop a CSV file here to import it as a Noloco table Drop a CSV file here to imp…" at bounding box center [461, 268] width 456 height 77
type input "**********"
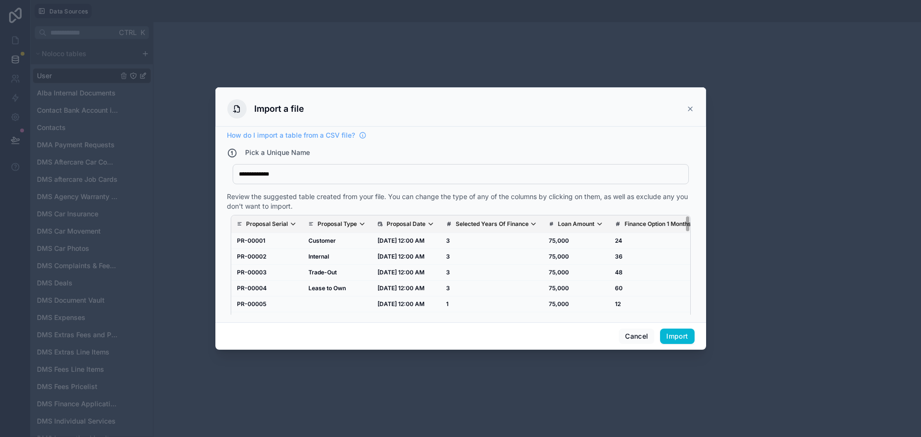
click at [350, 222] on p "Proposal Type" at bounding box center [337, 224] width 39 height 8
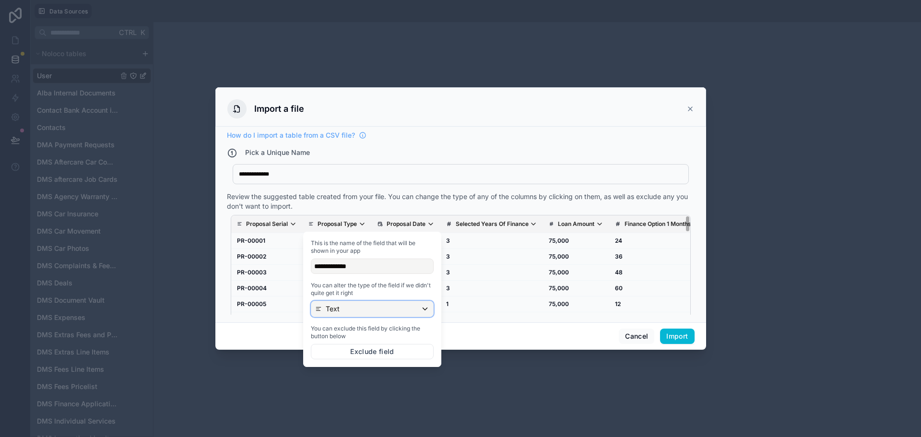
click at [355, 304] on div "Text" at bounding box center [372, 308] width 122 height 15
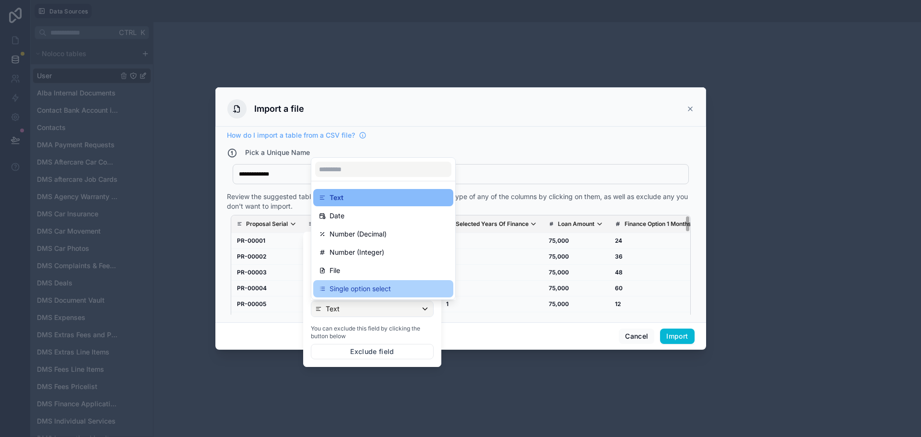
click at [366, 287] on p "Single option select" at bounding box center [360, 289] width 61 height 12
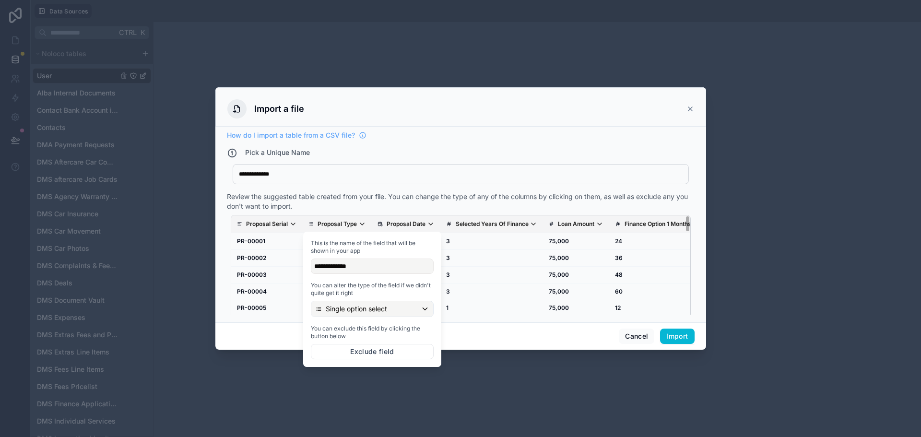
click at [404, 225] on p "Proposal Date" at bounding box center [406, 224] width 39 height 8
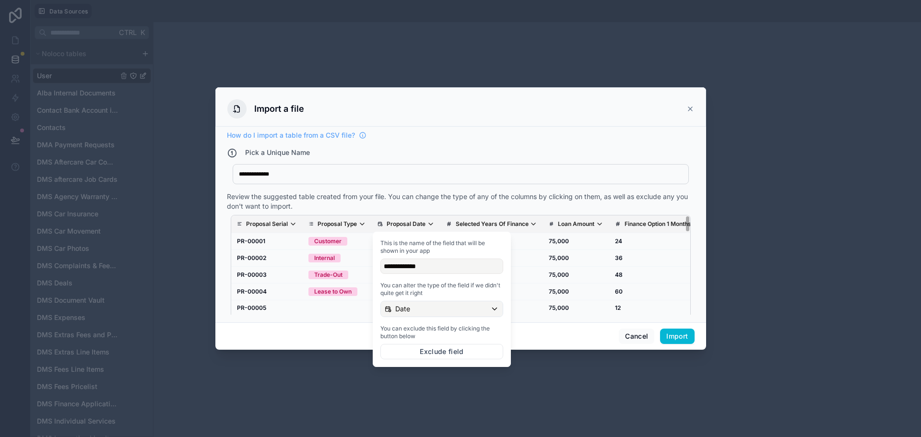
click at [425, 216] on th "Proposal Date" at bounding box center [406, 224] width 69 height 18
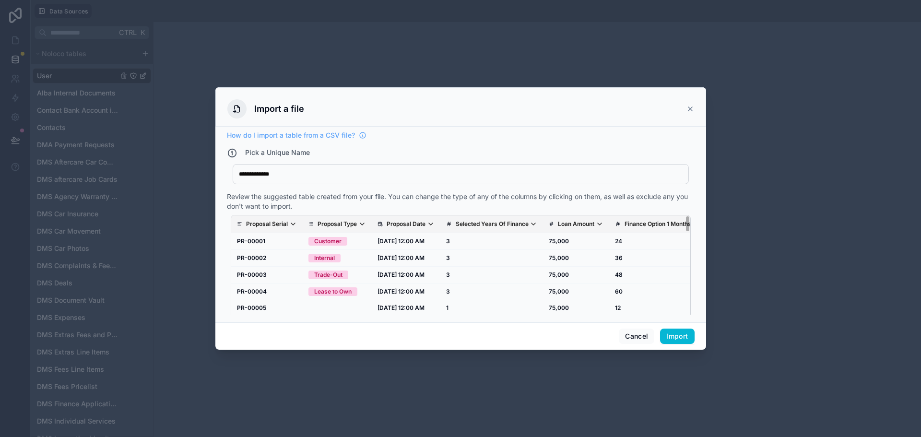
click at [408, 226] on p "Proposal Date" at bounding box center [406, 224] width 39 height 8
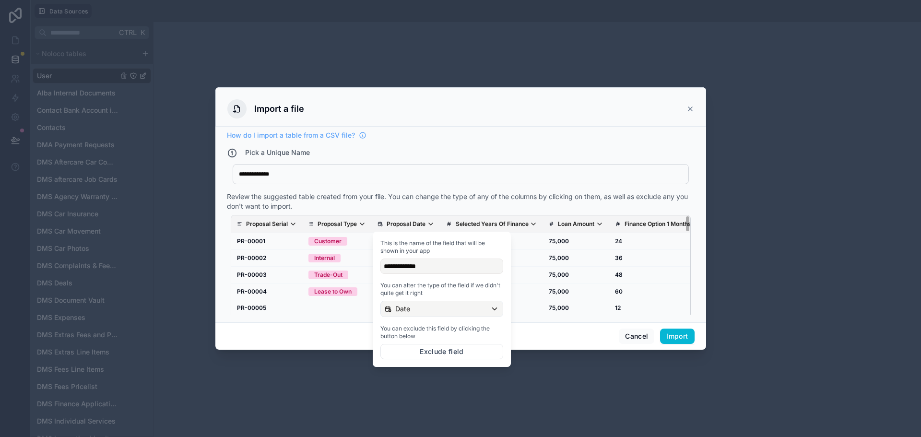
click at [483, 202] on div "Review the suggested table created from your file. You can change the type of a…" at bounding box center [461, 201] width 468 height 19
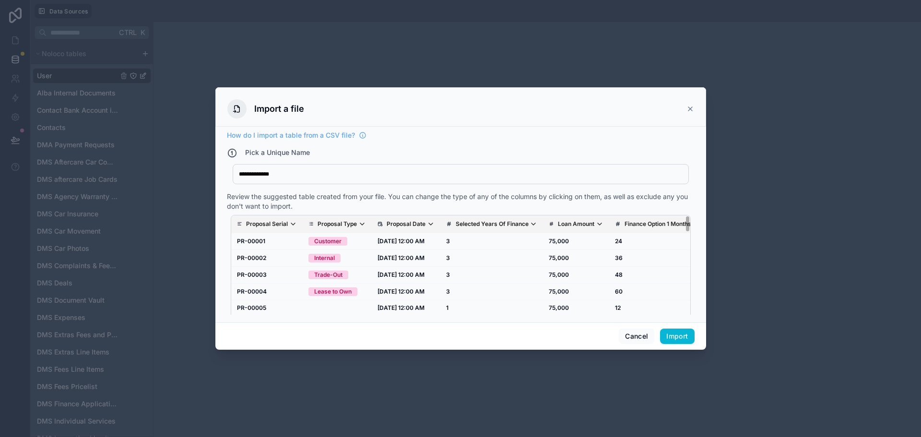
click at [497, 224] on p "Selected Years Of Finance" at bounding box center [492, 224] width 73 height 8
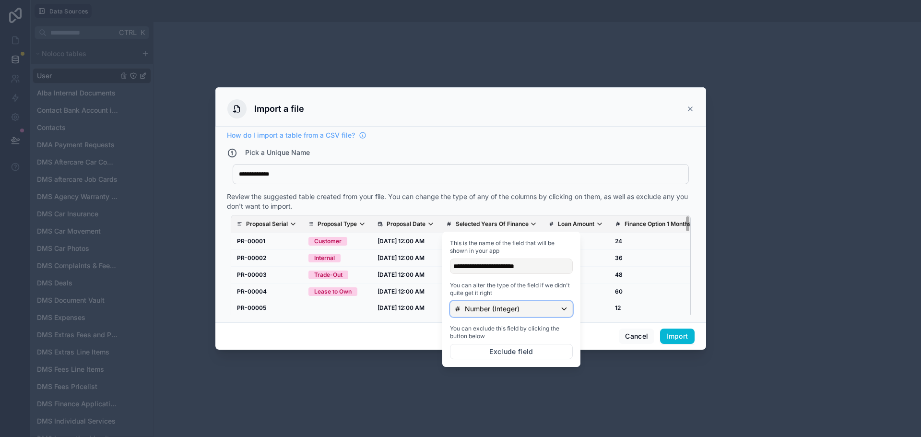
click at [492, 314] on div "Number (Integer)" at bounding box center [512, 308] width 122 height 15
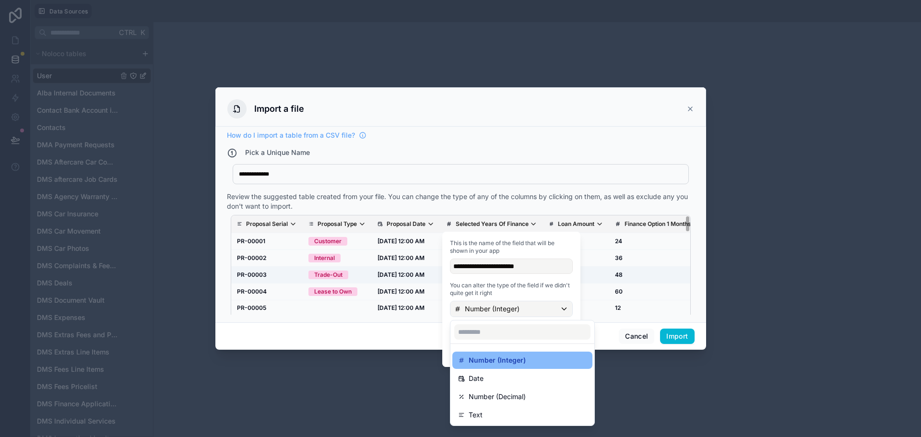
click at [381, 277] on td "[DATE] 12:00 AM" at bounding box center [406, 275] width 69 height 17
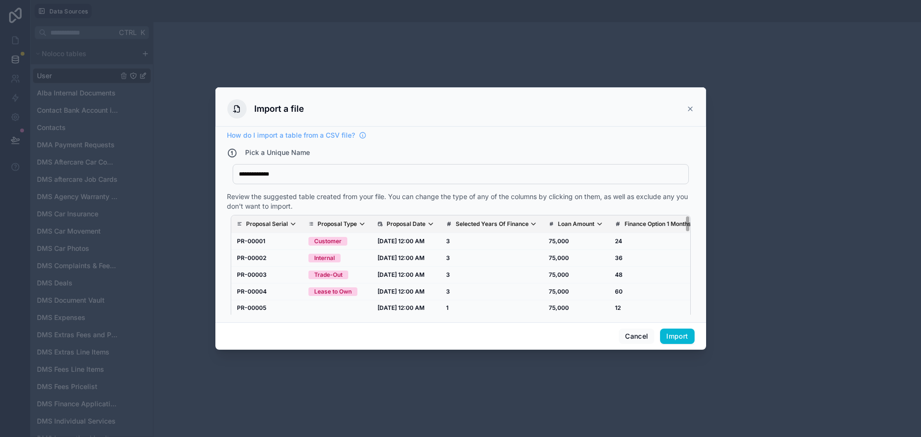
click at [591, 223] on p "Loan Amount" at bounding box center [576, 224] width 36 height 8
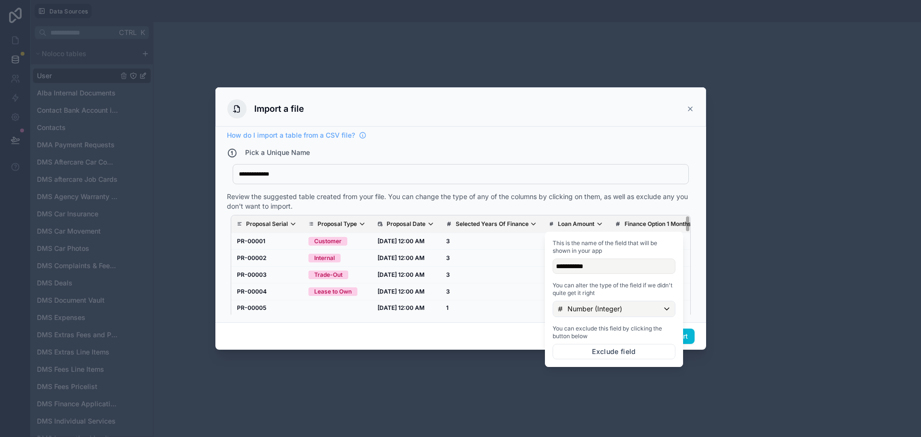
click at [591, 223] on p "Loan Amount" at bounding box center [576, 224] width 36 height 8
click at [584, 308] on p "Number (Integer)" at bounding box center [595, 309] width 55 height 10
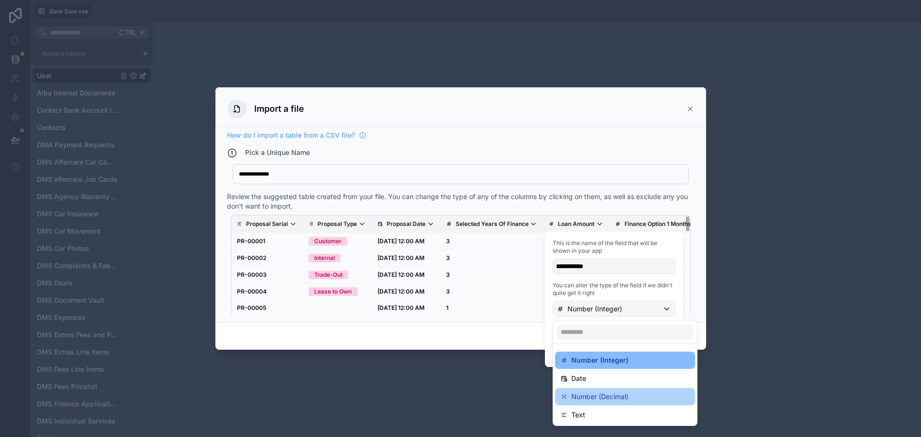
click at [583, 402] on p "Number (Decimal)" at bounding box center [600, 397] width 57 height 12
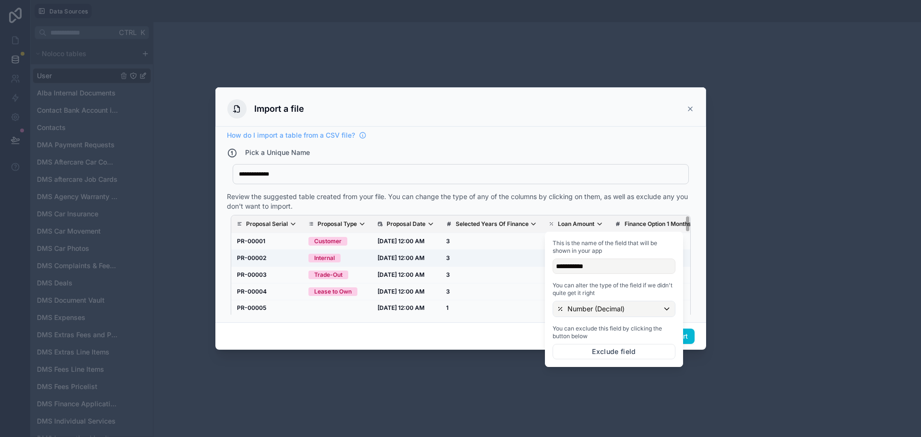
click at [500, 250] on td "3" at bounding box center [492, 258] width 103 height 17
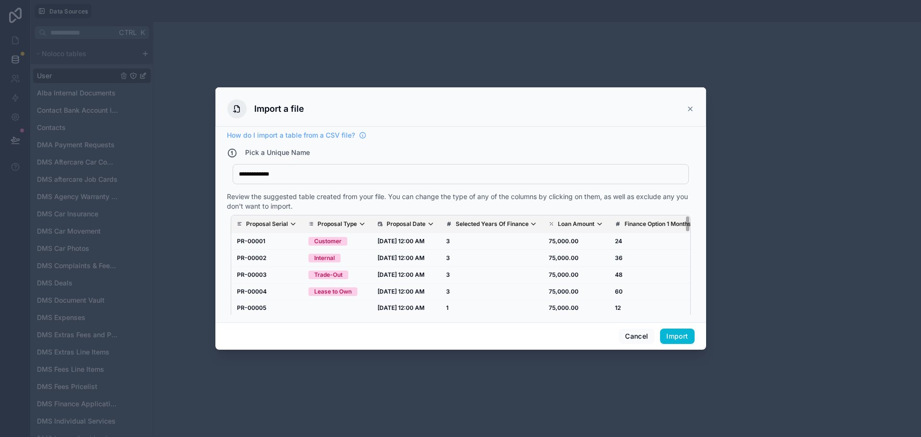
click at [649, 226] on p "Finance Option 1 Months" at bounding box center [658, 224] width 67 height 8
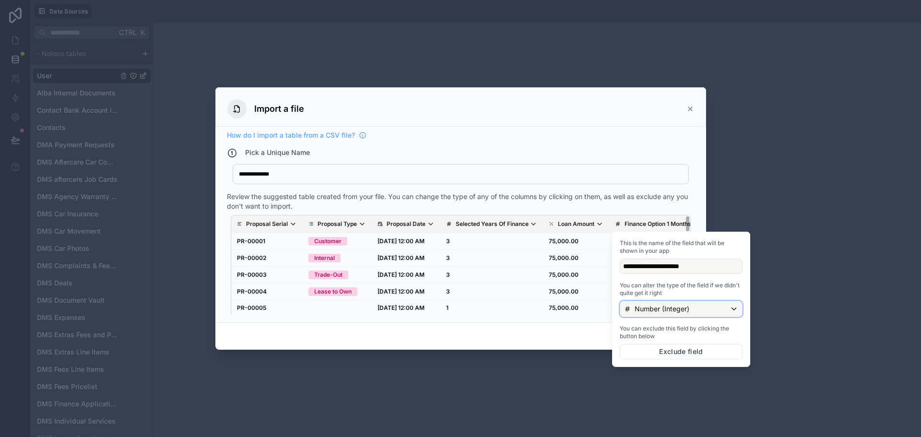
click at [641, 311] on p "Number (Integer)" at bounding box center [662, 309] width 55 height 10
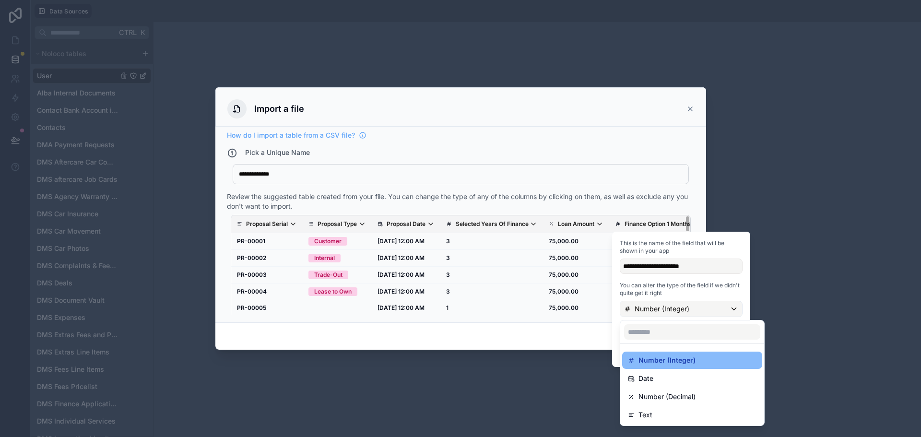
click at [641, 311] on div at bounding box center [681, 299] width 138 height 135
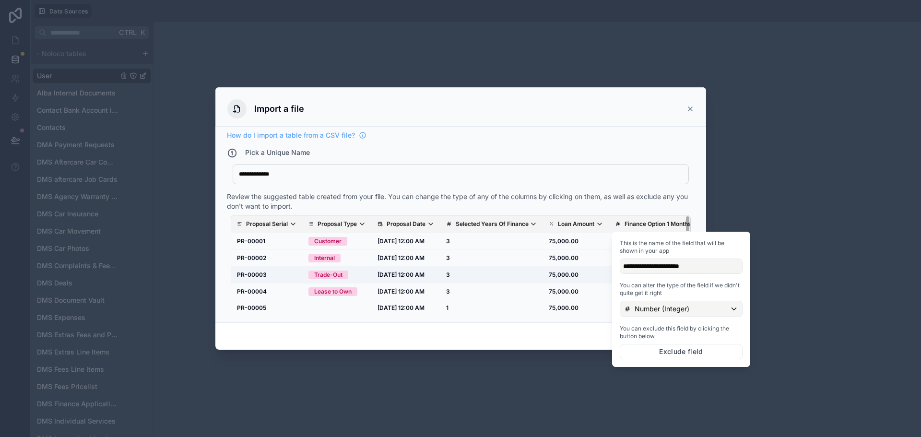
click at [536, 281] on td "3" at bounding box center [492, 275] width 103 height 17
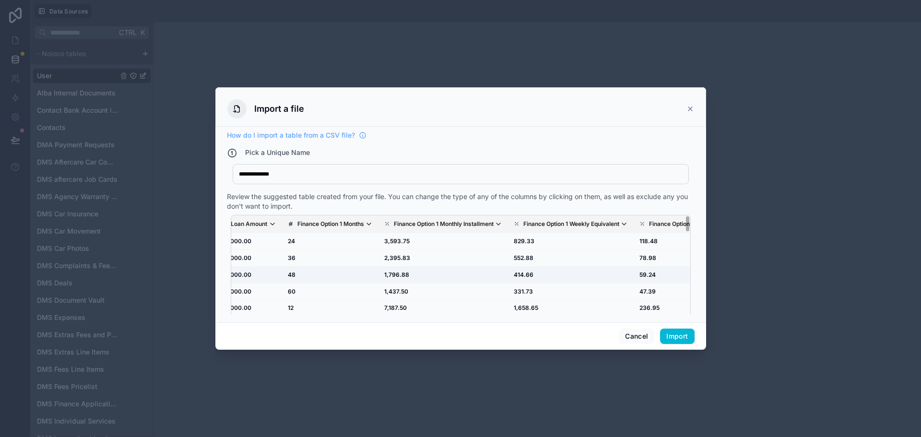
drag, startPoint x: 535, startPoint y: 278, endPoint x: 572, endPoint y: 274, distance: 38.1
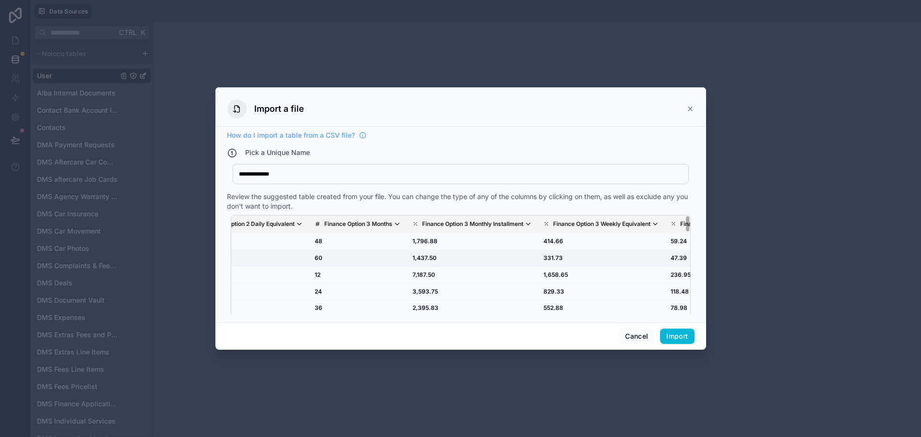
drag, startPoint x: 509, startPoint y: 256, endPoint x: 541, endPoint y: 256, distance: 32.6
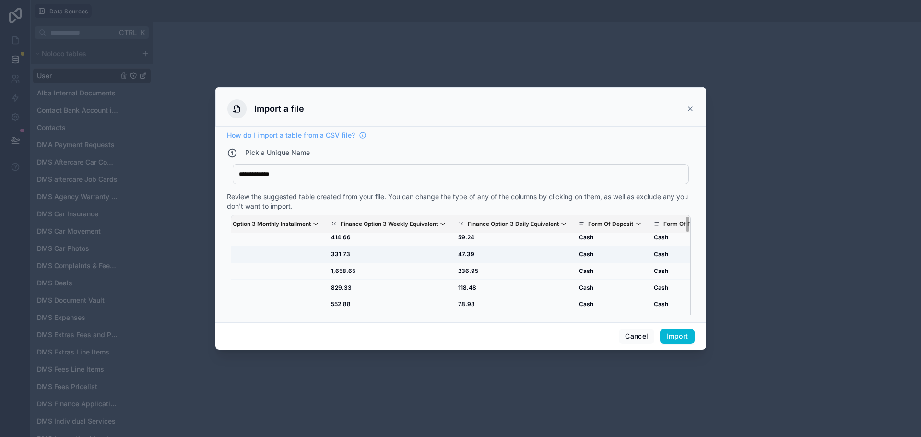
scroll to position [5, 1500]
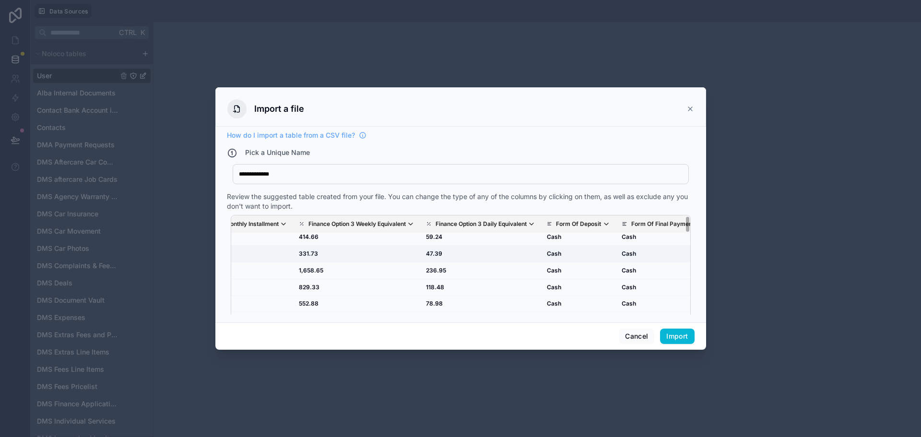
drag, startPoint x: 541, startPoint y: 256, endPoint x: 583, endPoint y: 264, distance: 42.0
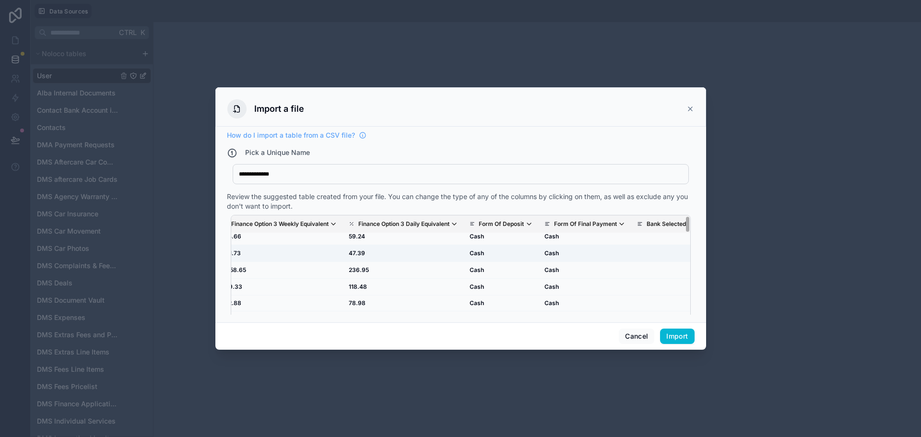
scroll to position [5, 1588]
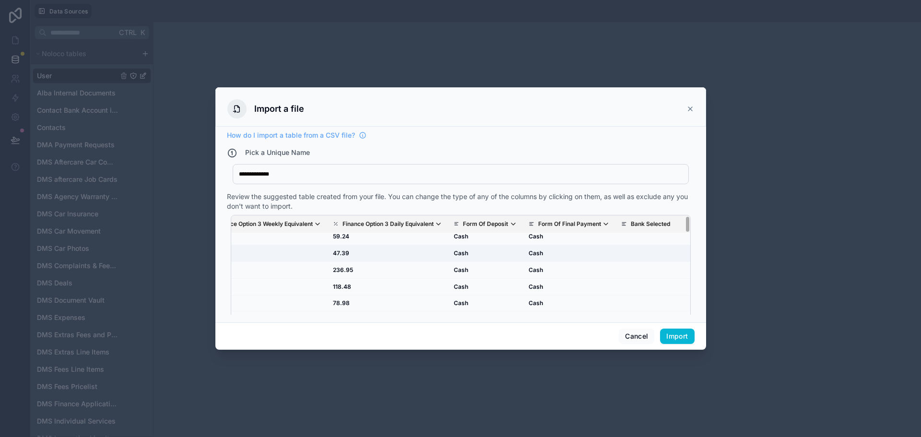
drag, startPoint x: 497, startPoint y: 253, endPoint x: 520, endPoint y: 255, distance: 23.1
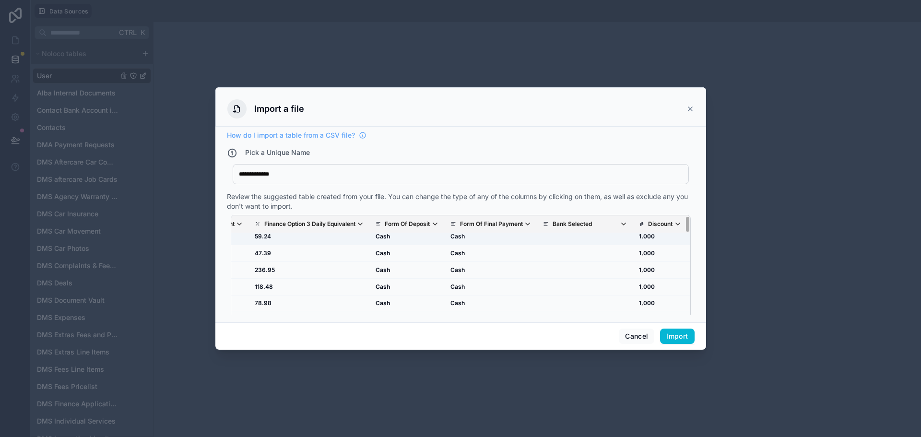
drag, startPoint x: 424, startPoint y: 241, endPoint x: 445, endPoint y: 242, distance: 21.1
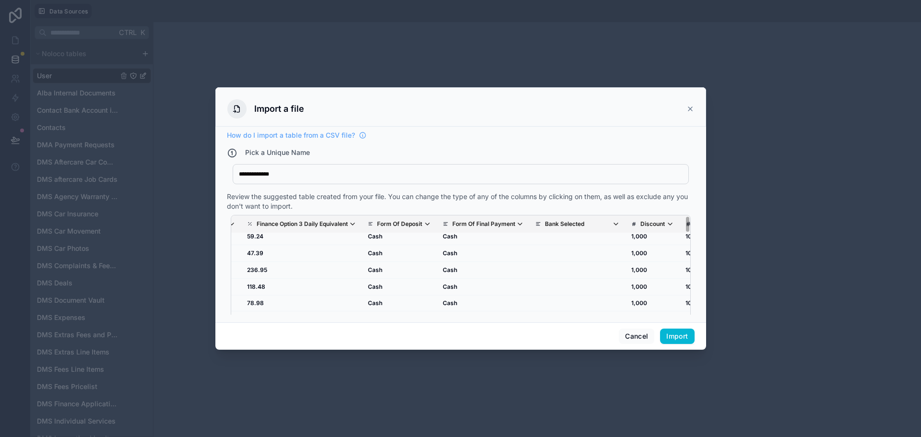
click at [422, 224] on p "Form Of Deposit" at bounding box center [399, 224] width 45 height 8
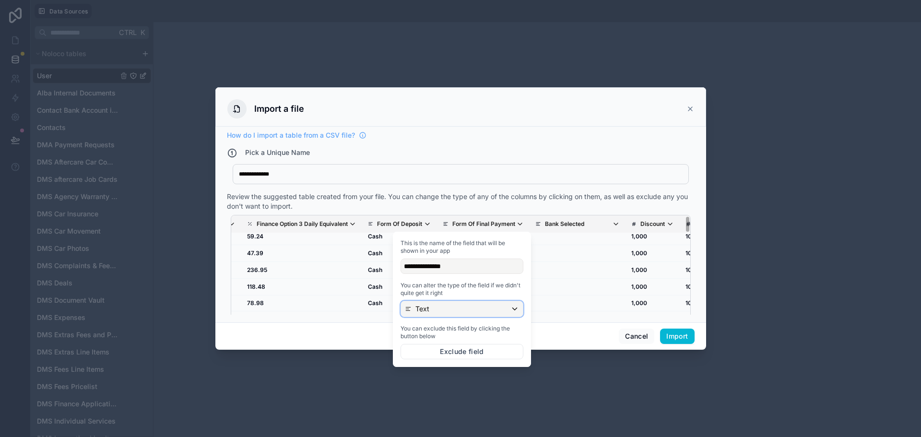
click at [461, 312] on div "Text" at bounding box center [462, 308] width 122 height 15
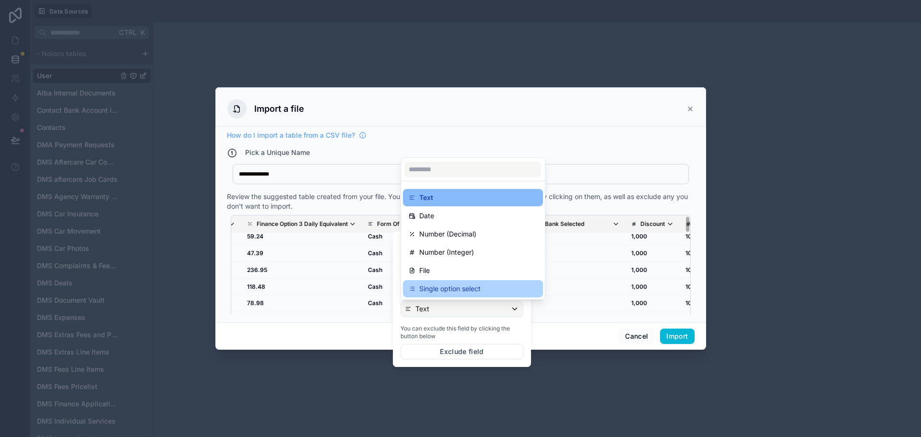
click at [457, 289] on p "Single option select" at bounding box center [449, 289] width 61 height 12
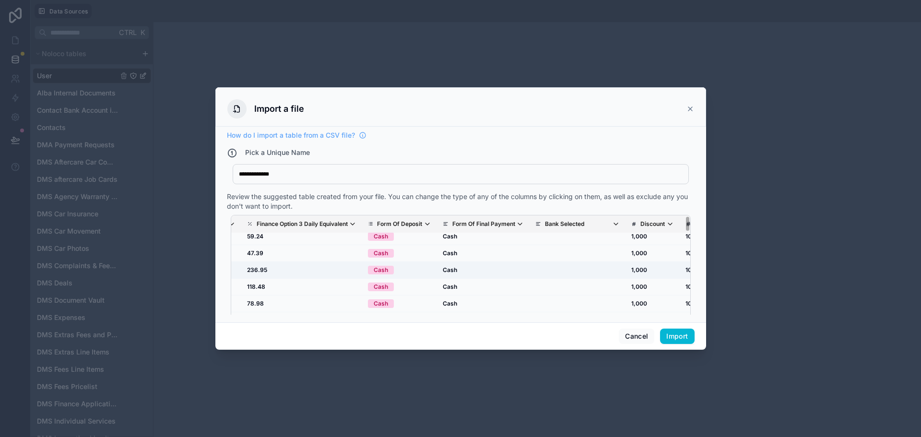
click at [563, 278] on td "scrollable content" at bounding box center [578, 270] width 96 height 17
click at [515, 222] on p "Form Of Final Payment" at bounding box center [484, 224] width 63 height 8
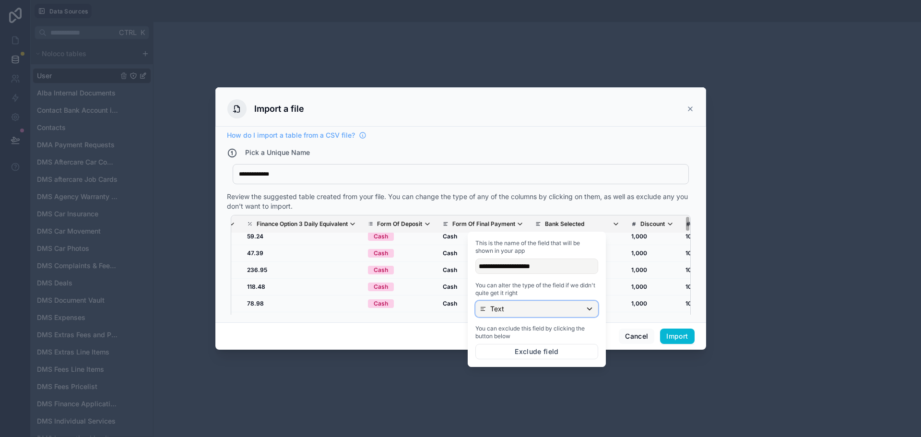
click at [522, 311] on div "Text" at bounding box center [537, 308] width 122 height 15
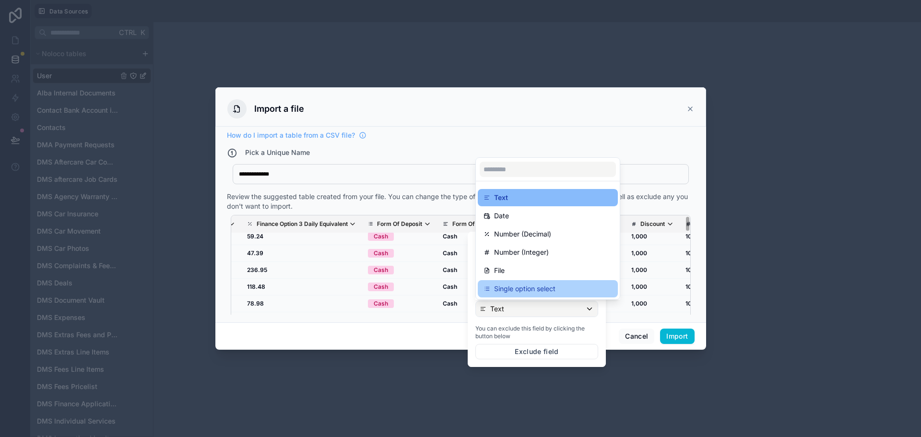
click at [527, 288] on p "Single option select" at bounding box center [524, 289] width 61 height 12
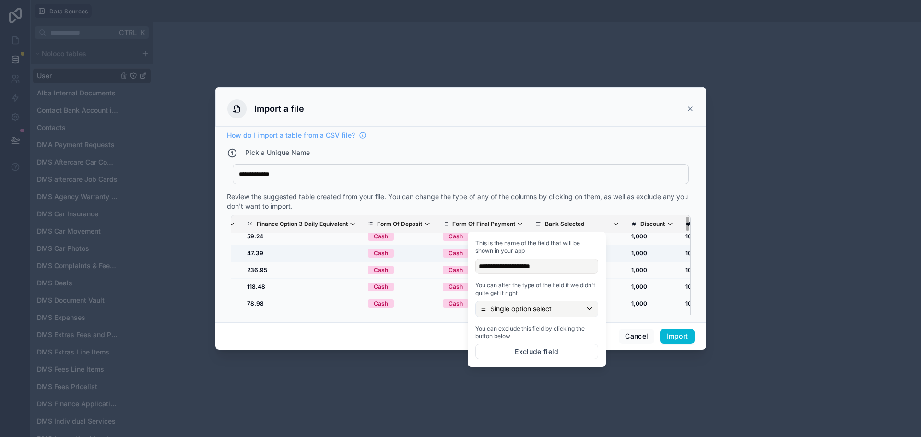
click at [631, 248] on td "1,000" at bounding box center [653, 253] width 54 height 17
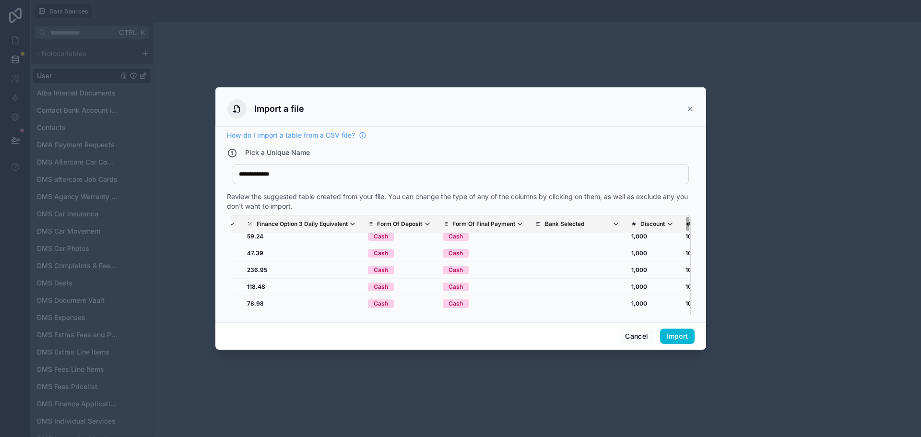
click at [584, 225] on p "Bank Selected" at bounding box center [564, 224] width 39 height 8
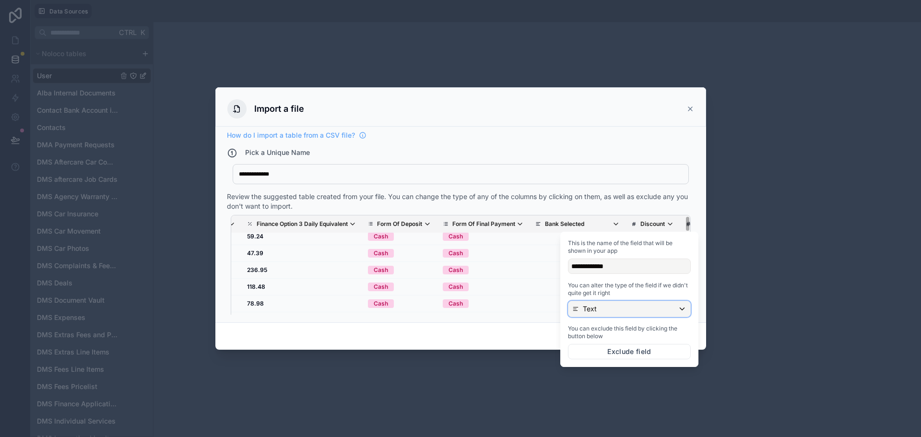
click at [598, 305] on div "Text" at bounding box center [630, 308] width 122 height 15
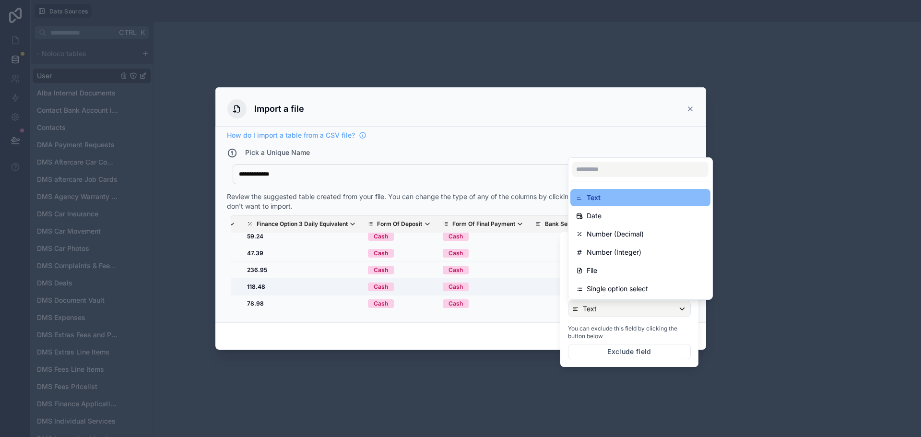
click at [500, 280] on td "Cash" at bounding box center [483, 287] width 93 height 17
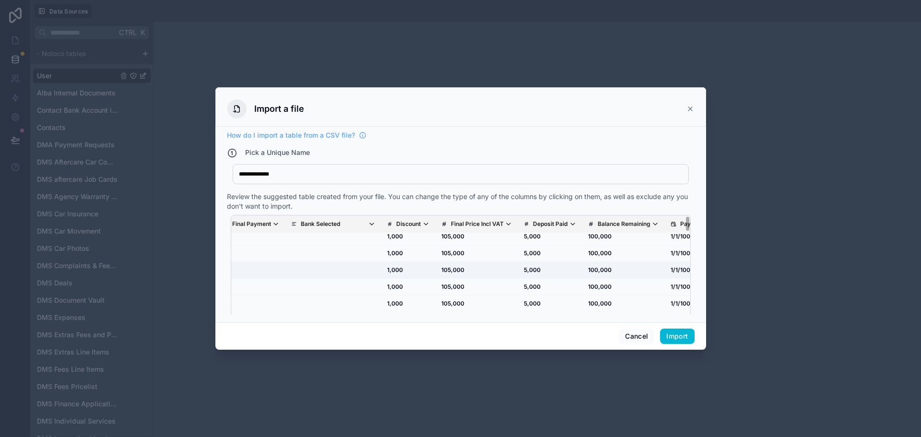
drag, startPoint x: 572, startPoint y: 273, endPoint x: 599, endPoint y: 273, distance: 26.9
click at [412, 222] on p "Discount" at bounding box center [405, 224] width 24 height 8
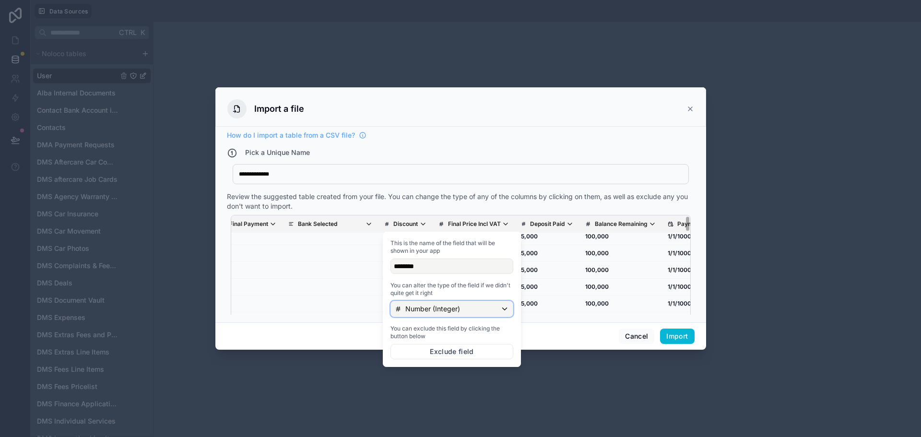
click at [413, 308] on p "Number (Integer)" at bounding box center [432, 309] width 55 height 10
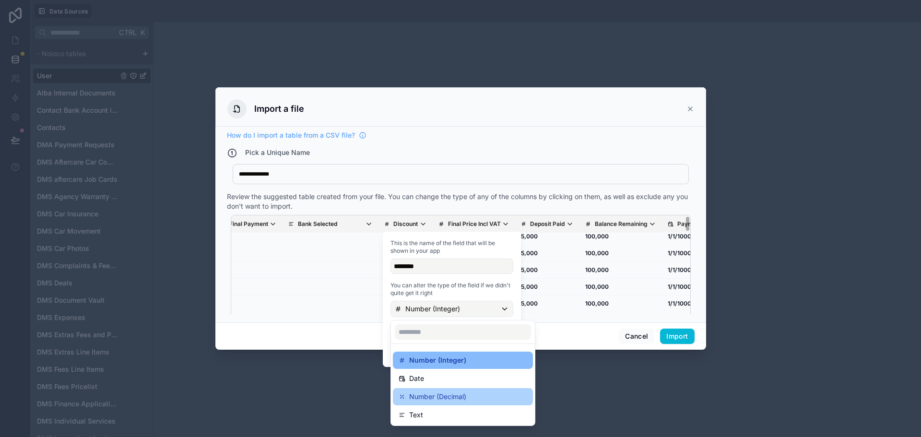
click at [440, 400] on p "Number (Decimal)" at bounding box center [437, 397] width 57 height 12
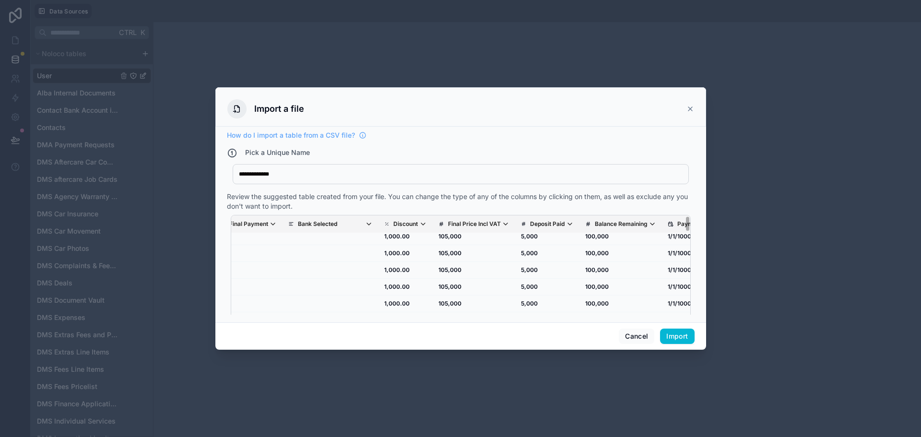
click at [482, 227] on p "Final Price Incl VAT" at bounding box center [474, 224] width 53 height 8
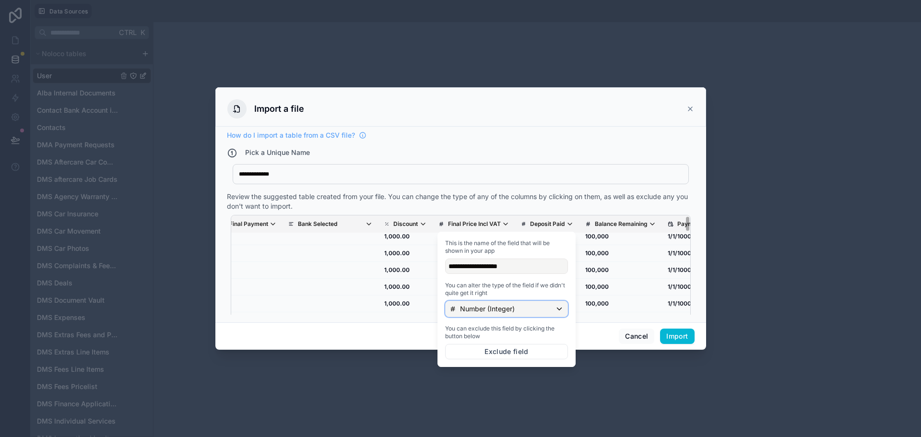
click at [477, 307] on p "Number (Integer)" at bounding box center [487, 309] width 55 height 10
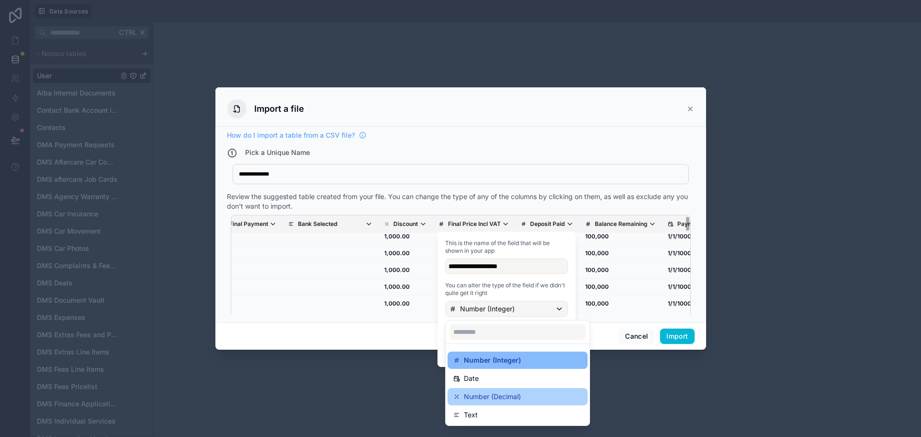
click at [476, 397] on p "Number (Decimal)" at bounding box center [492, 397] width 57 height 12
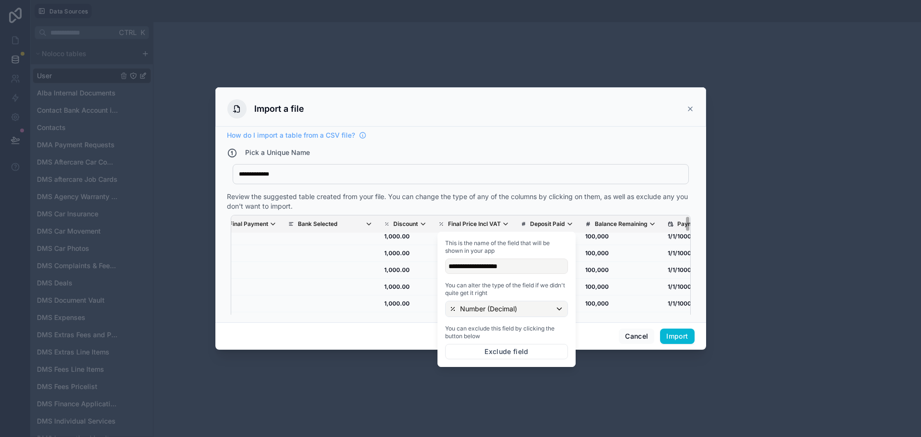
click at [554, 224] on p "Deposit Paid" at bounding box center [547, 224] width 35 height 8
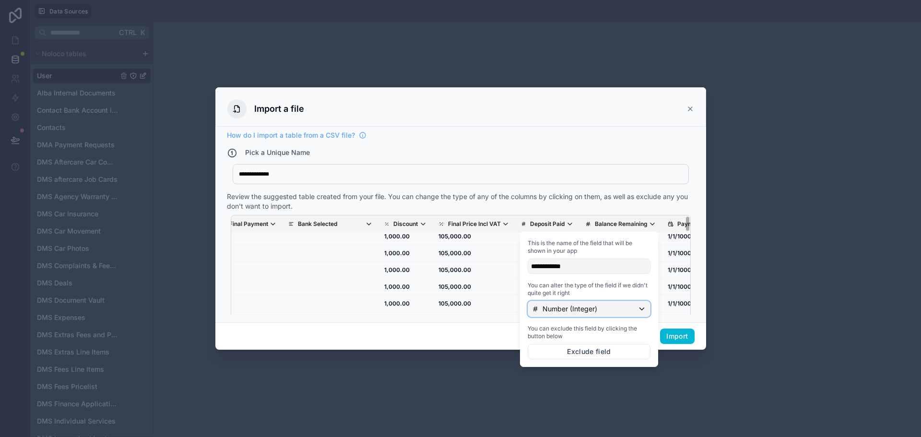
click at [560, 311] on p "Number (Integer)" at bounding box center [570, 309] width 55 height 10
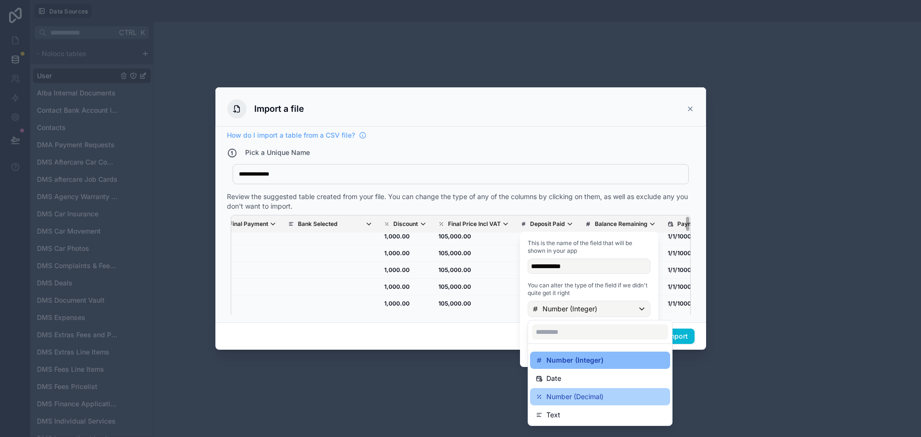
click at [558, 403] on div "Number (Decimal)" at bounding box center [600, 396] width 140 height 17
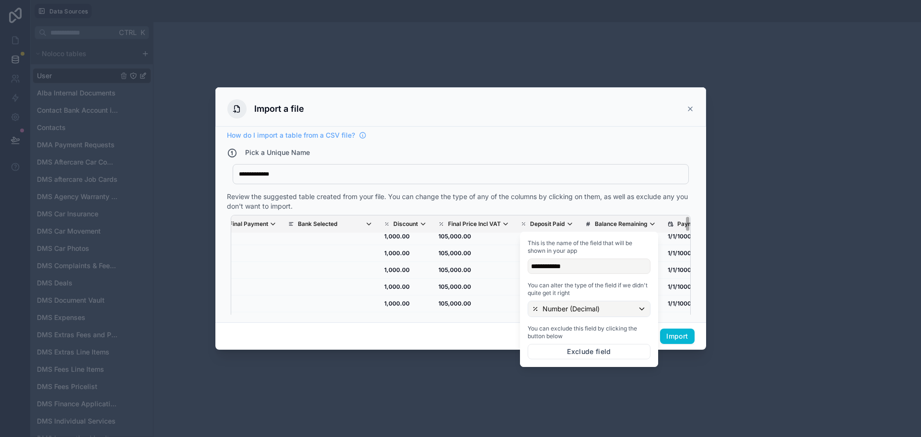
click at [624, 230] on th "Balance Remaining" at bounding box center [621, 224] width 83 height 18
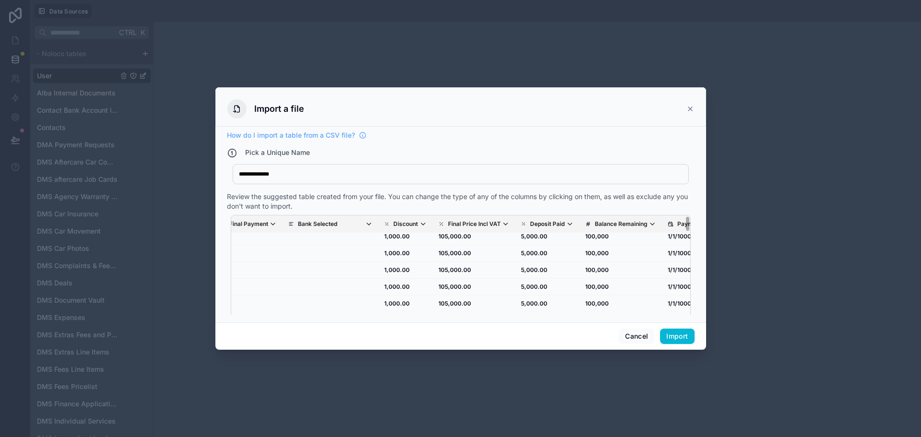
click at [619, 227] on p "Balance Remaining" at bounding box center [621, 224] width 53 height 8
click at [531, 248] on td "5,000.00" at bounding box center [547, 253] width 64 height 17
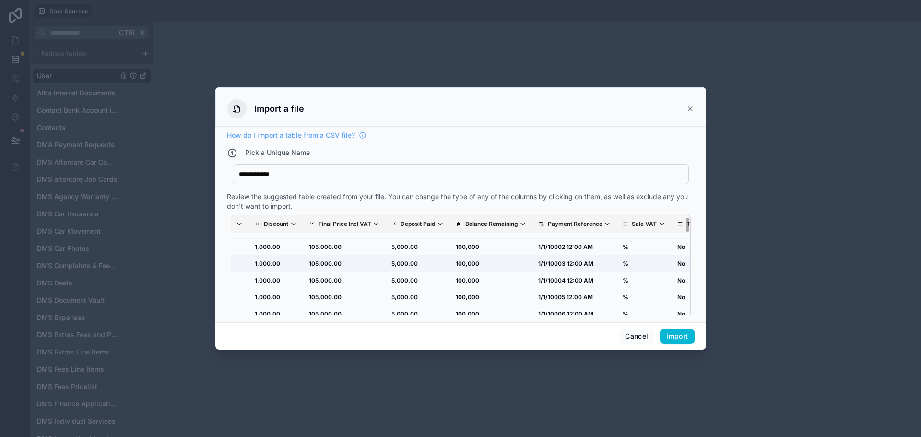
drag, startPoint x: 561, startPoint y: 262, endPoint x: 600, endPoint y: 272, distance: 39.6
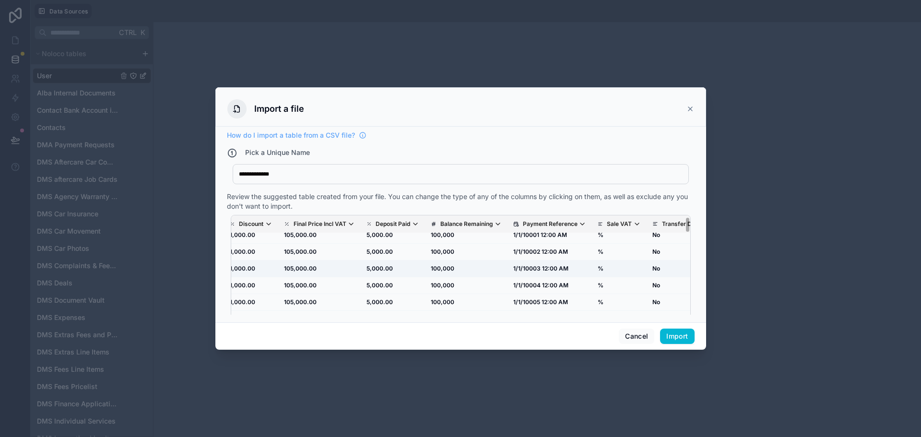
scroll to position [0, 2072]
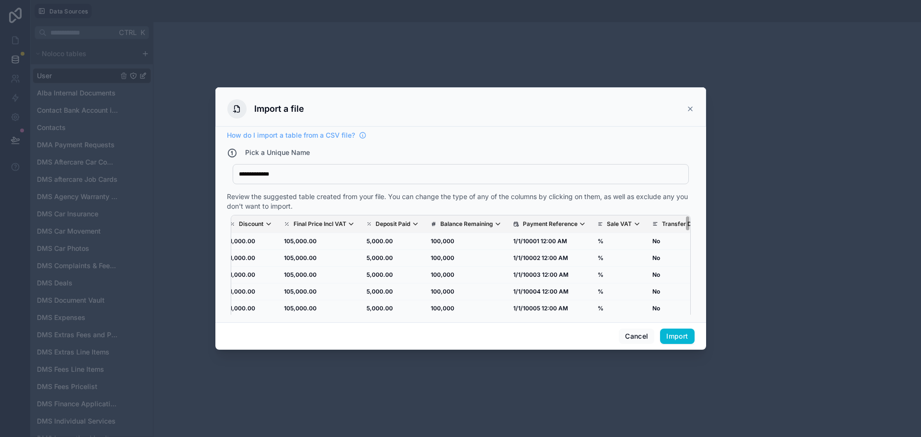
click at [567, 223] on p "Payment Reference" at bounding box center [550, 224] width 55 height 8
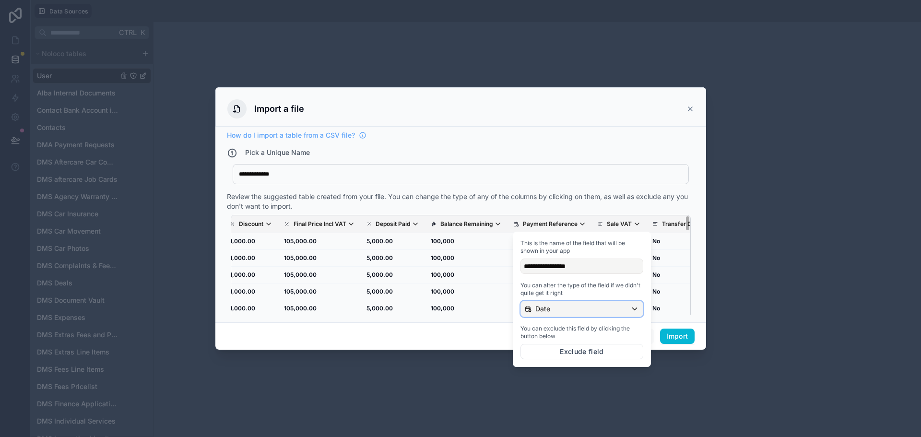
click at [559, 312] on div "Date" at bounding box center [582, 308] width 122 height 15
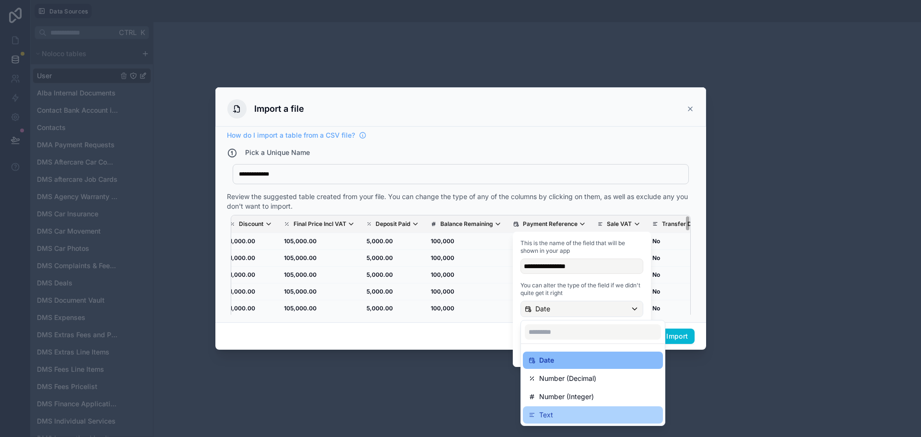
click at [543, 413] on p "Text" at bounding box center [546, 415] width 14 height 12
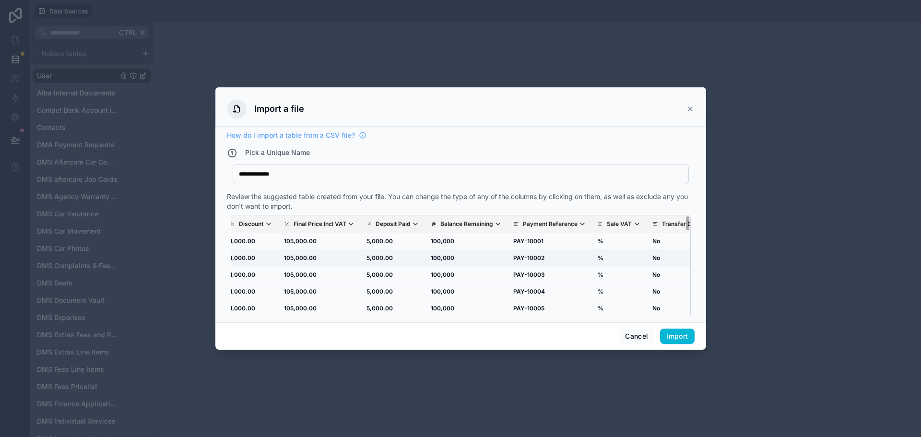
click at [482, 258] on td "100,000" at bounding box center [466, 258] width 83 height 17
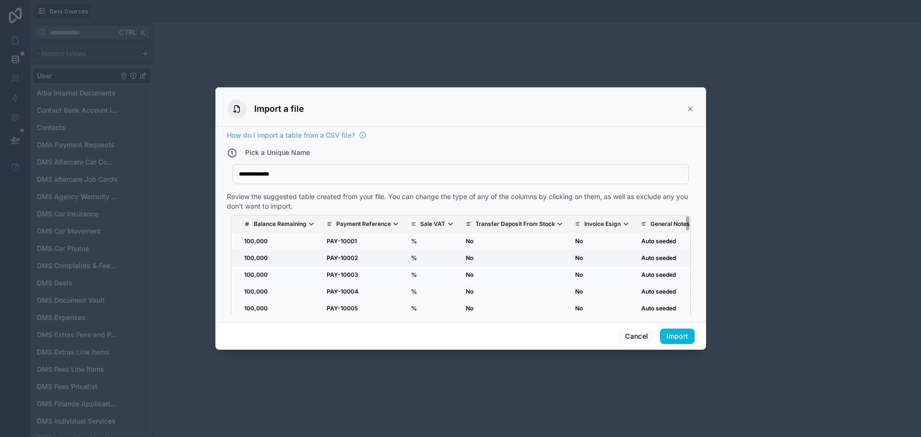
drag, startPoint x: 515, startPoint y: 253, endPoint x: 533, endPoint y: 255, distance: 17.9
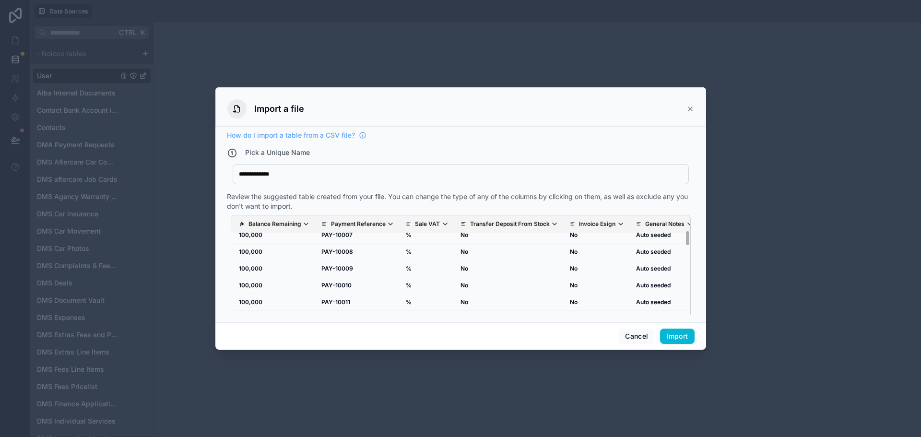
scroll to position [0, 2264]
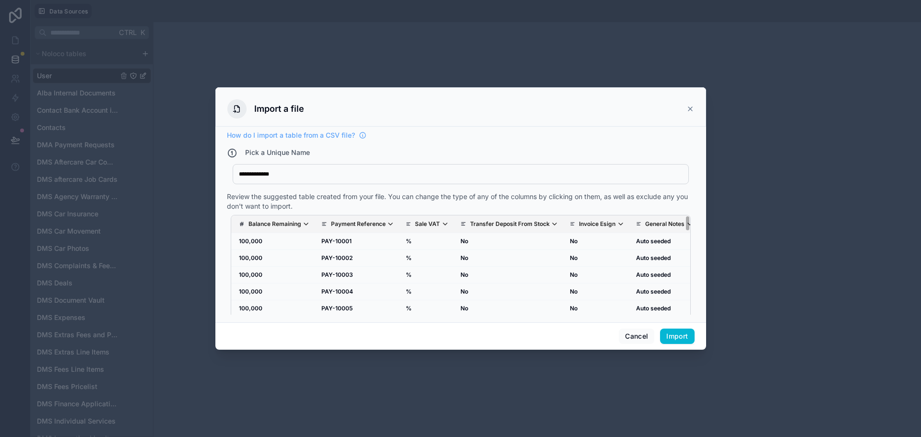
click at [440, 226] on p "Sale VAT" at bounding box center [427, 224] width 25 height 8
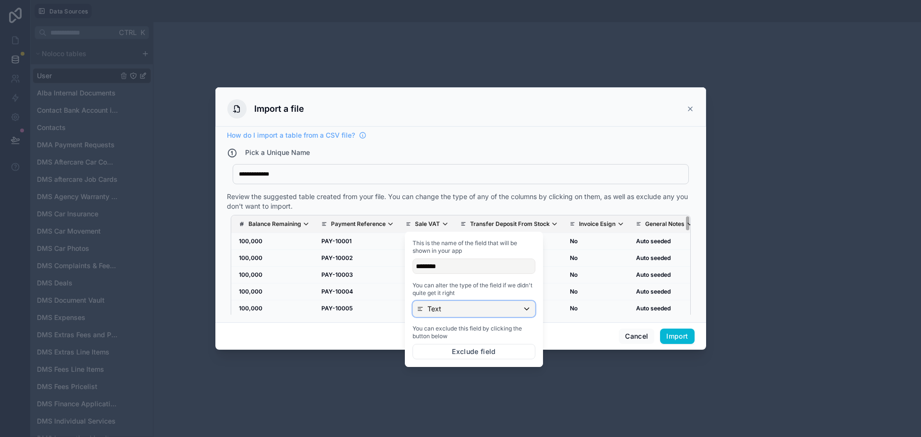
click at [453, 308] on div "Text" at bounding box center [474, 308] width 122 height 15
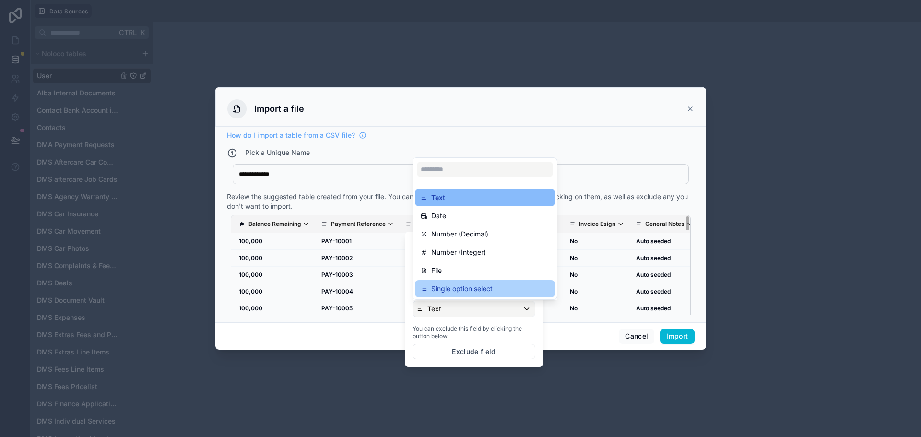
click at [465, 285] on p "Single option select" at bounding box center [461, 289] width 61 height 12
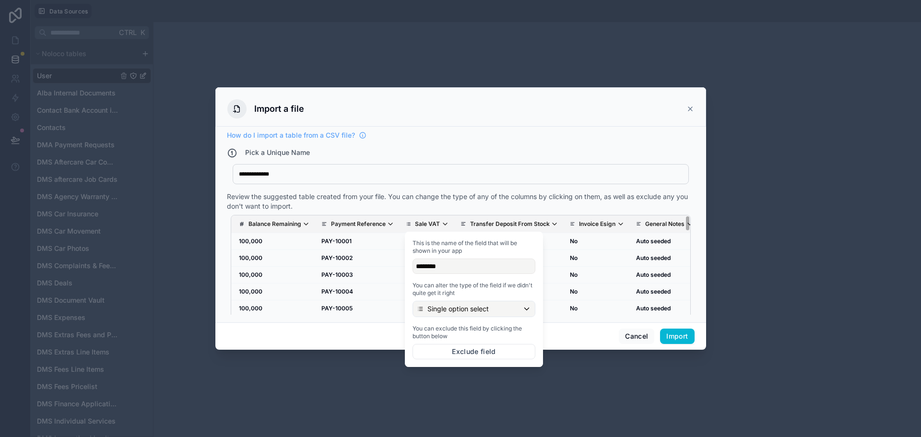
click at [459, 319] on div "This is the name of the field that will be shown in your app ******** You can a…" at bounding box center [474, 300] width 131 height 128
click at [464, 307] on p "Single option select" at bounding box center [458, 309] width 61 height 10
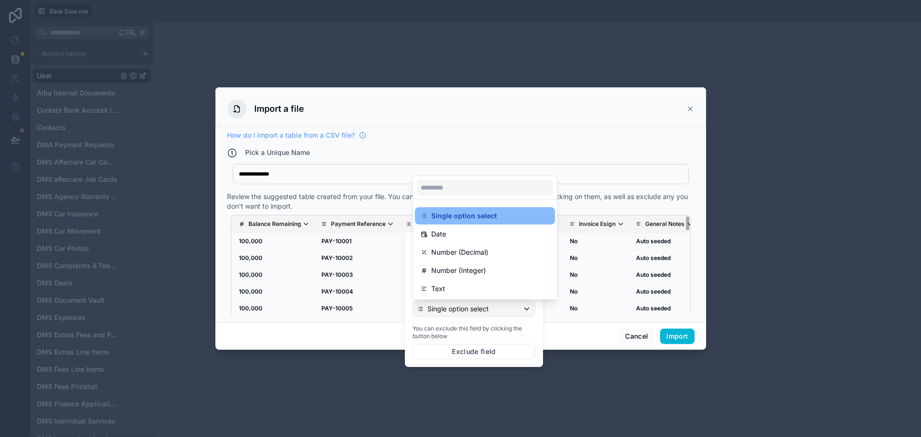
click at [464, 307] on div at bounding box center [474, 299] width 138 height 135
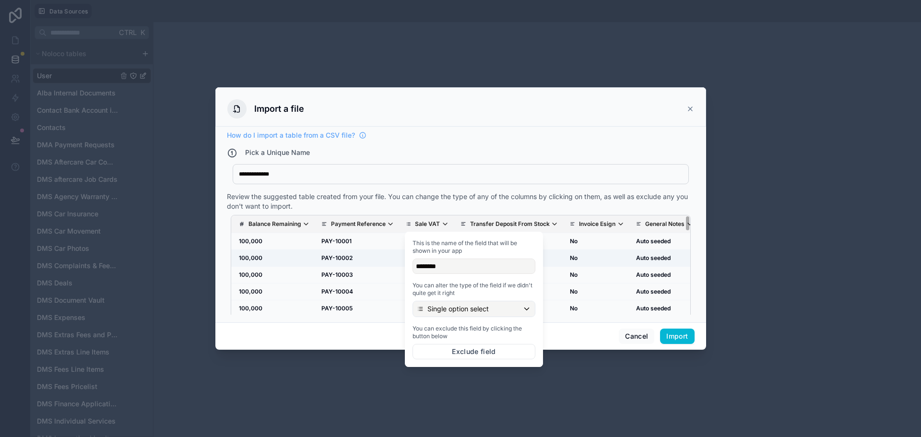
click at [551, 262] on td "No" at bounding box center [509, 258] width 109 height 17
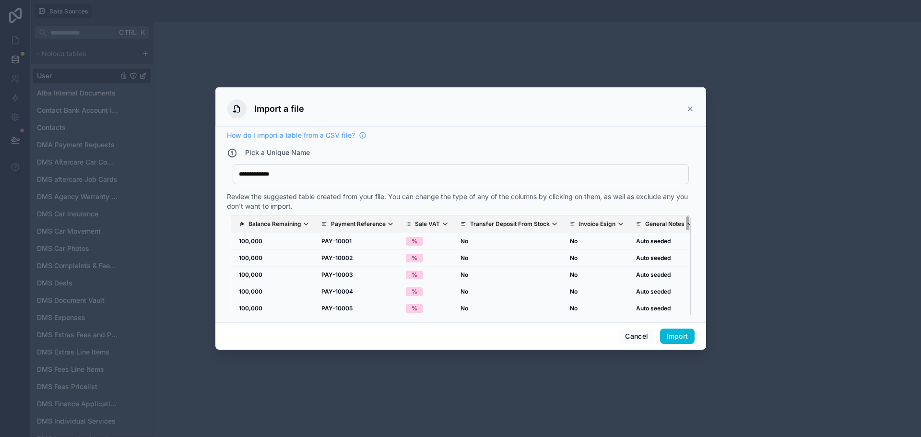
click at [498, 222] on p "Transfer Deposit From Stock" at bounding box center [510, 224] width 80 height 8
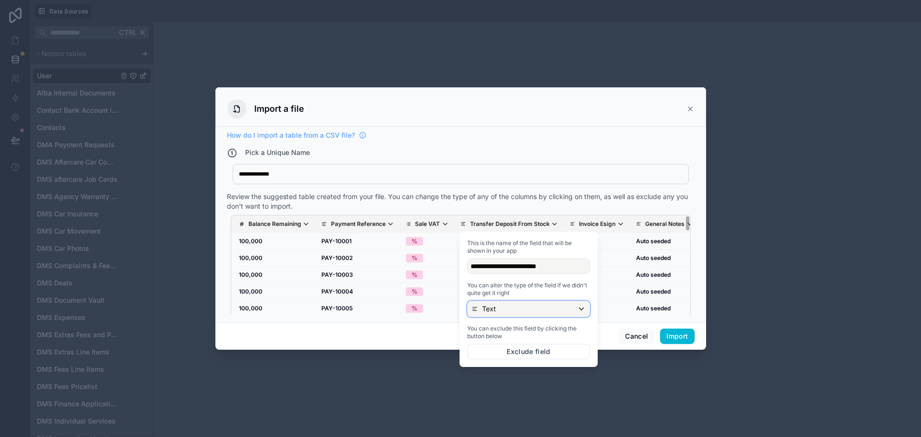
click at [513, 307] on div "Text" at bounding box center [529, 308] width 122 height 15
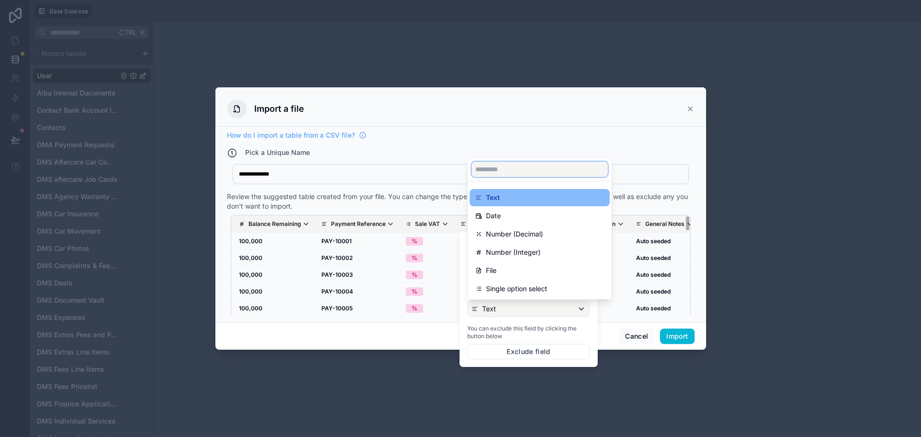
click at [537, 170] on input "text" at bounding box center [540, 169] width 136 height 15
type input "*"
click at [435, 245] on td "%" at bounding box center [427, 241] width 55 height 17
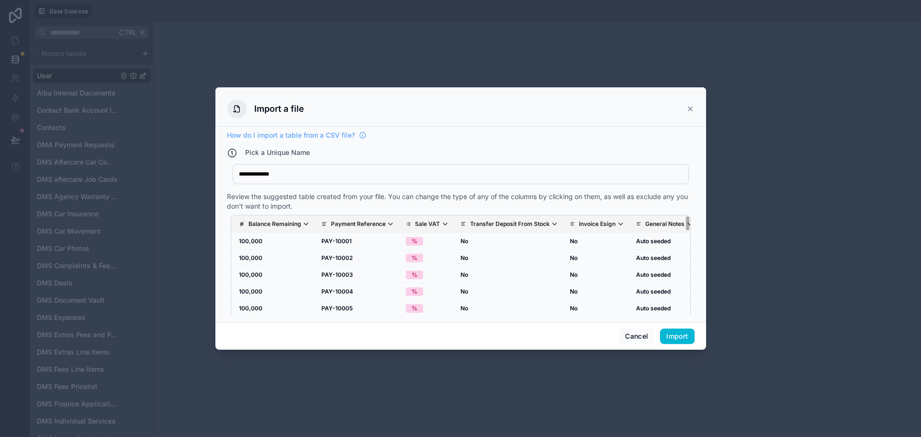
click at [608, 224] on p "Invoice Esign" at bounding box center [597, 224] width 36 height 8
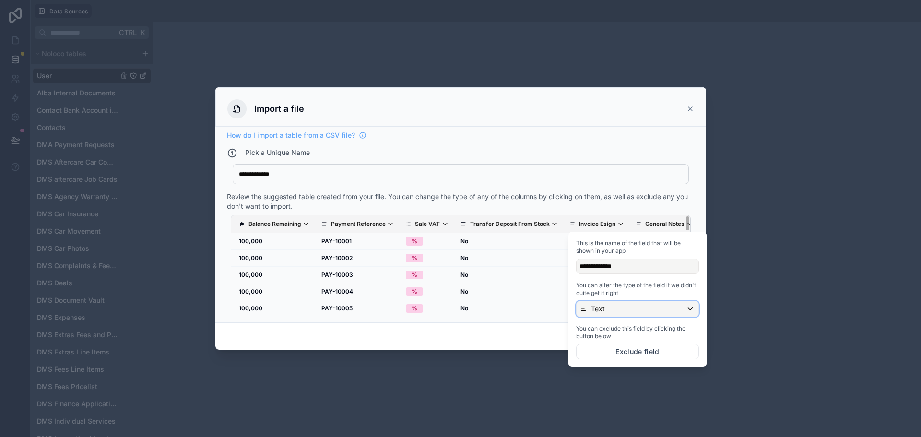
click at [599, 305] on p "Text" at bounding box center [598, 309] width 14 height 10
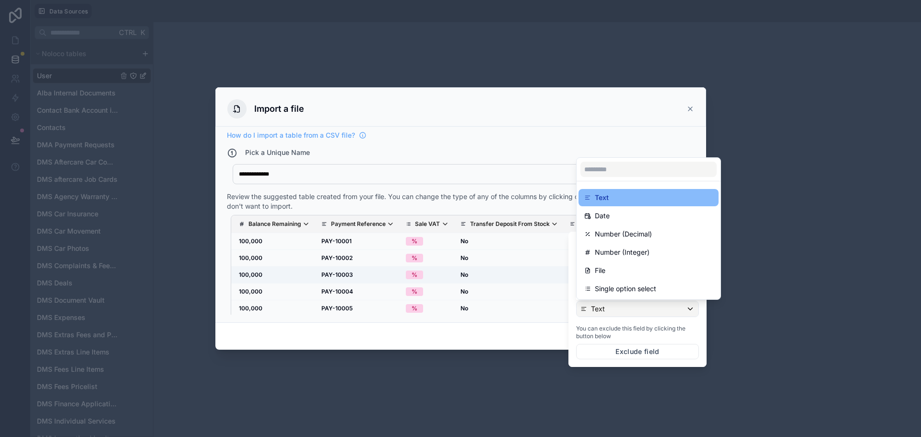
click at [543, 279] on td "No" at bounding box center [509, 275] width 109 height 17
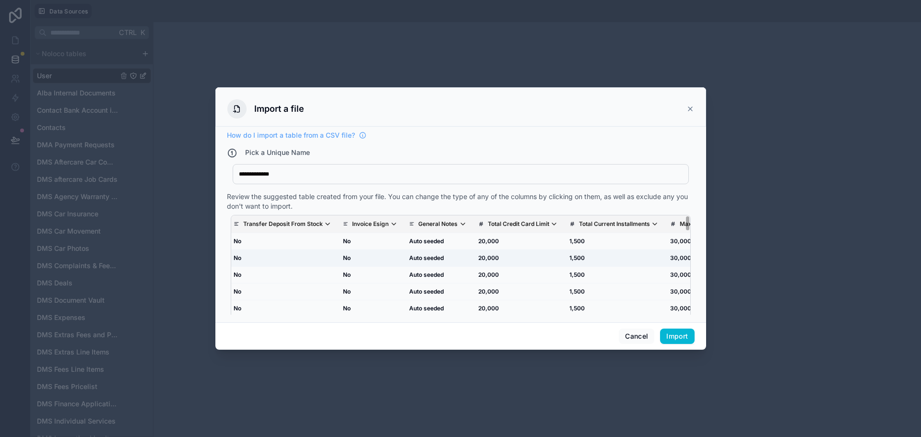
drag, startPoint x: 559, startPoint y: 258, endPoint x: 579, endPoint y: 259, distance: 20.7
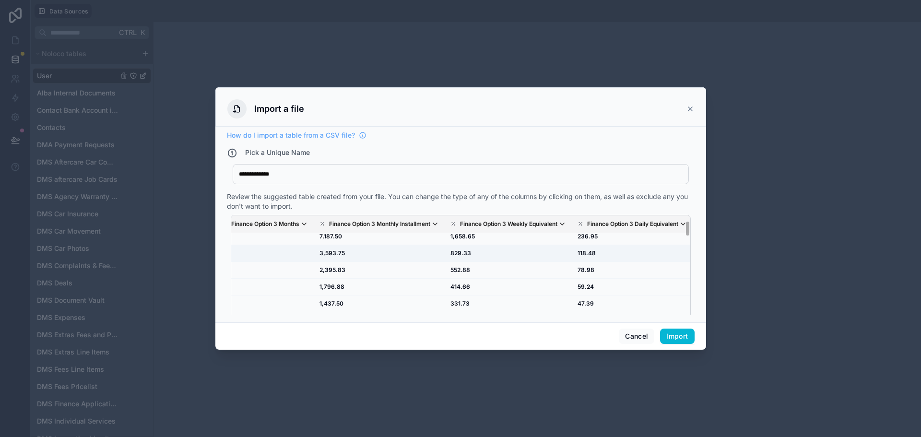
scroll to position [38, 1502]
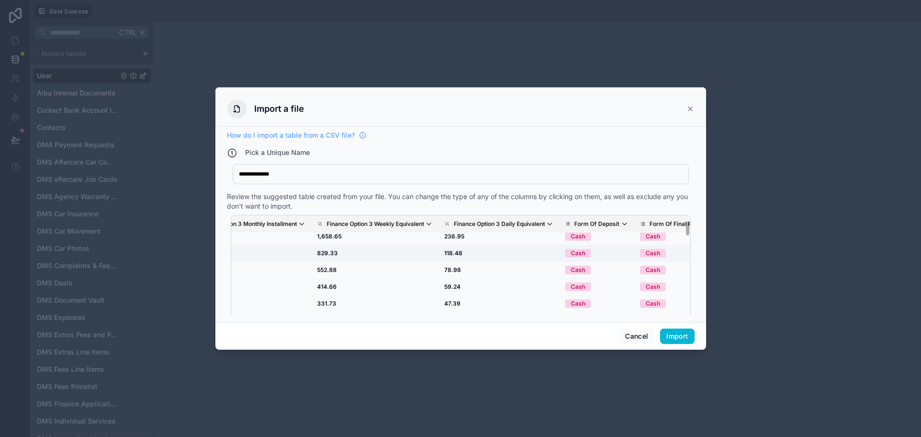
drag, startPoint x: 569, startPoint y: 250, endPoint x: 632, endPoint y: 250, distance: 63.3
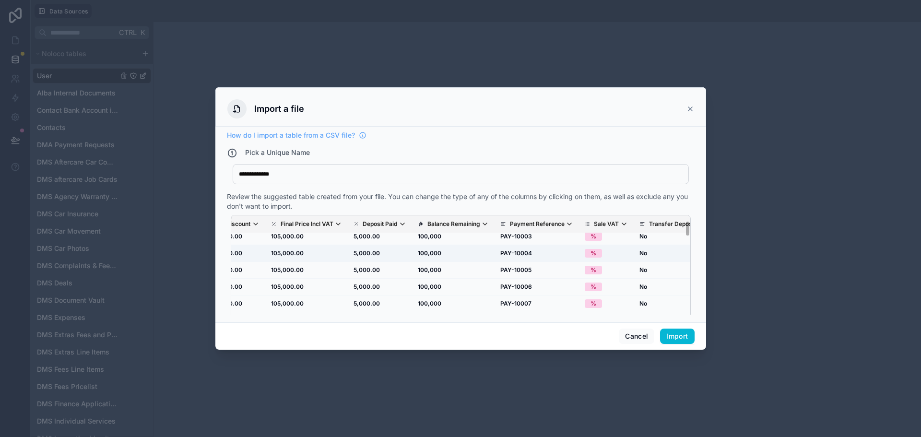
drag, startPoint x: 501, startPoint y: 250, endPoint x: 538, endPoint y: 251, distance: 37.0
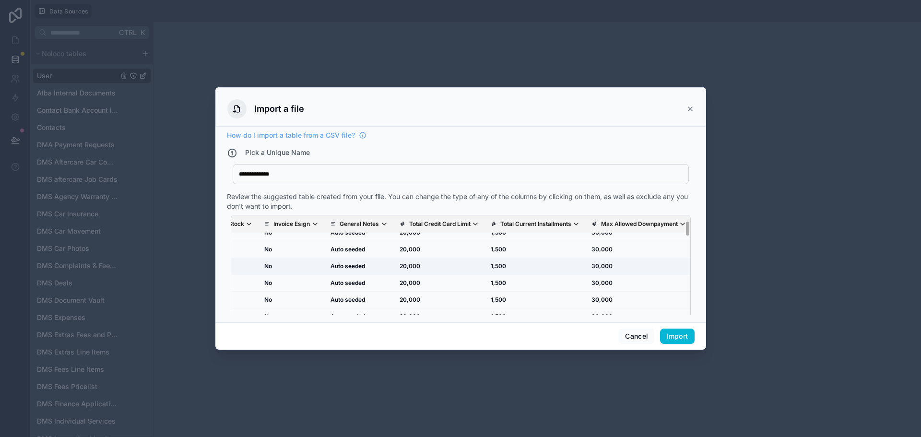
drag, startPoint x: 538, startPoint y: 251, endPoint x: 633, endPoint y: 262, distance: 96.1
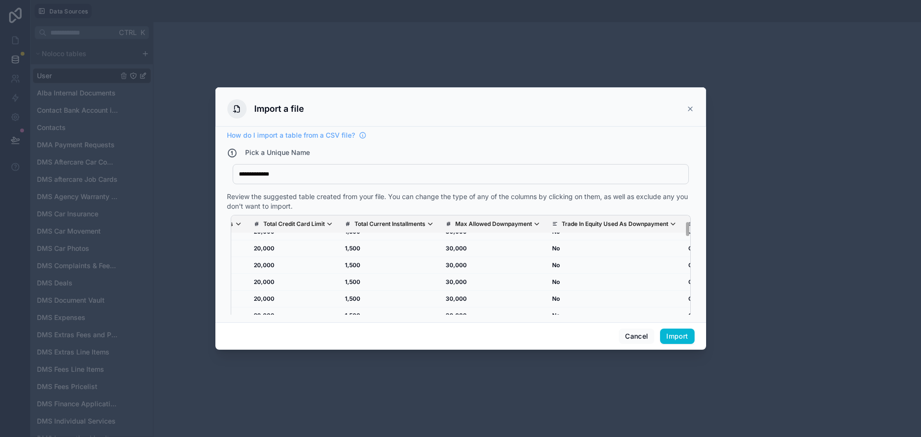
click at [487, 226] on p "Max Allowed Downpayment" at bounding box center [493, 224] width 77 height 8
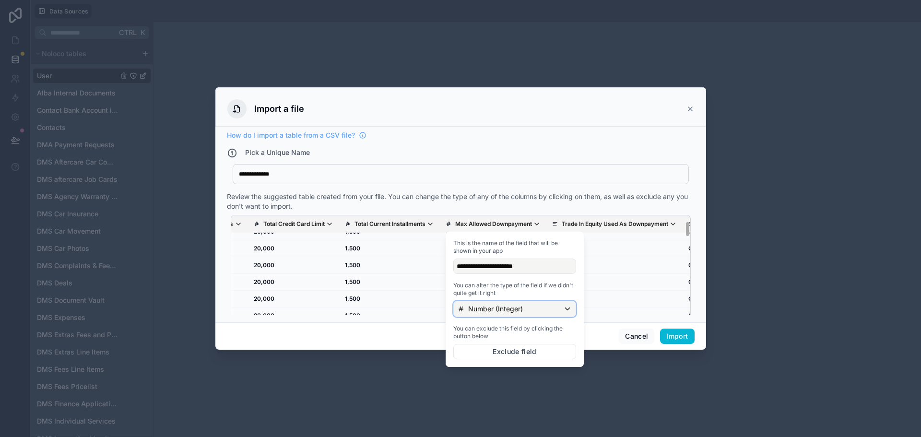
click at [505, 310] on p "Number (Integer)" at bounding box center [495, 309] width 55 height 10
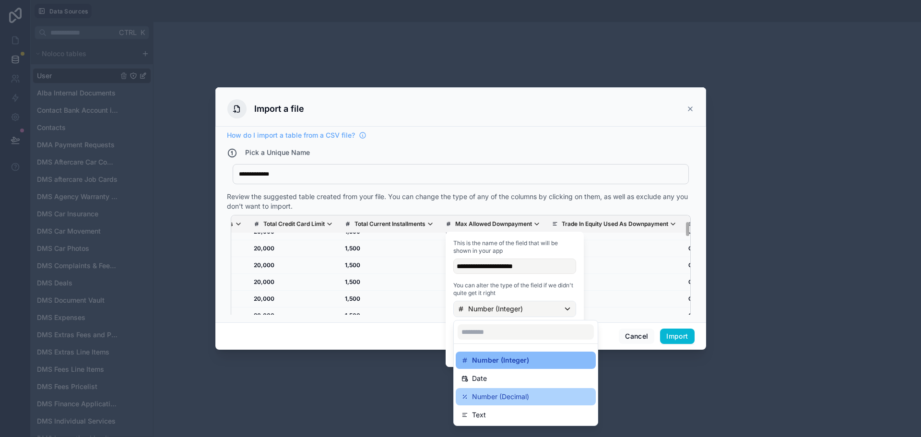
click at [501, 397] on p "Number (Decimal)" at bounding box center [500, 397] width 57 height 12
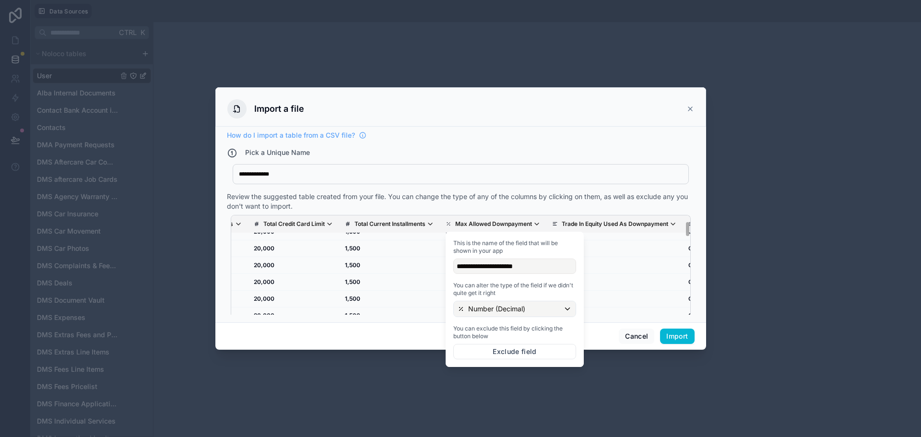
click at [414, 227] on p "Total Current Installments" at bounding box center [390, 224] width 71 height 8
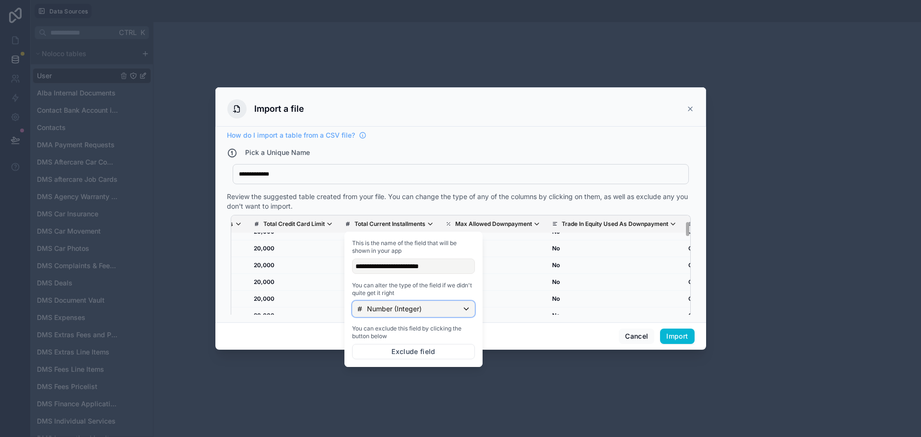
click at [405, 307] on p "Number (Integer)" at bounding box center [394, 309] width 55 height 10
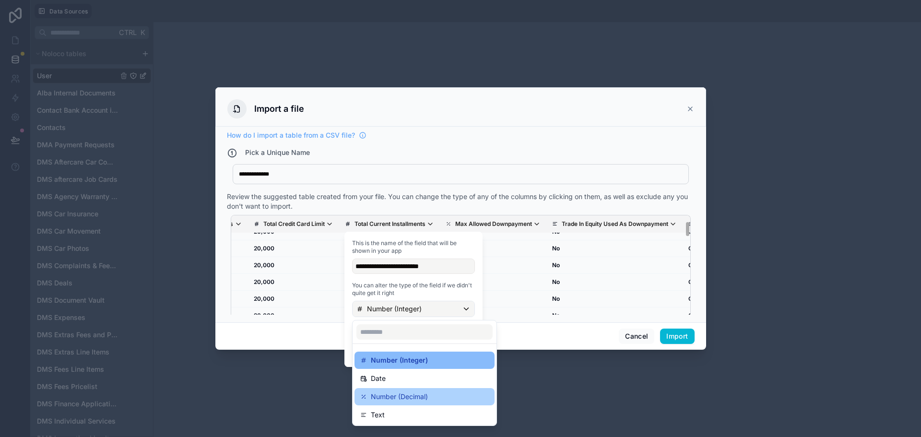
click at [416, 402] on p "Number (Decimal)" at bounding box center [399, 397] width 57 height 12
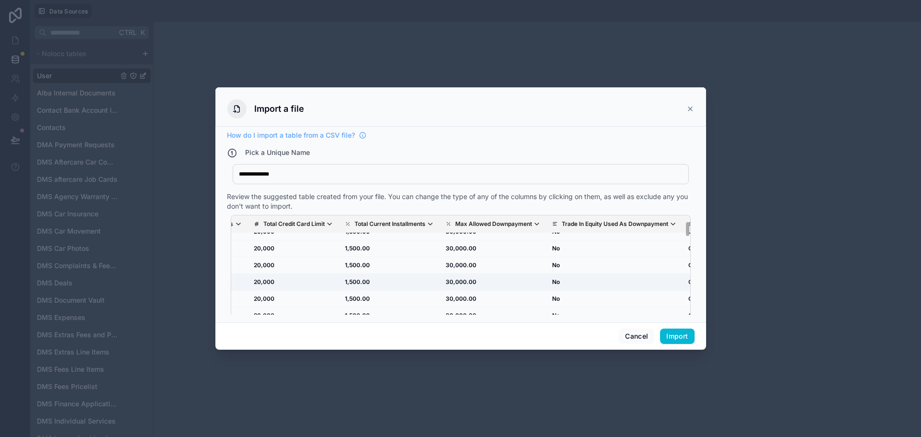
click at [540, 283] on td "30,000.00" at bounding box center [493, 282] width 107 height 17
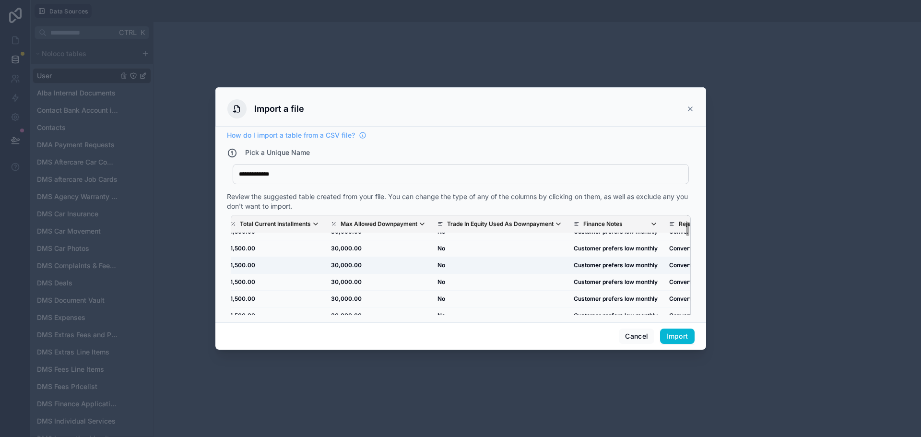
drag, startPoint x: 593, startPoint y: 271, endPoint x: 619, endPoint y: 271, distance: 25.4
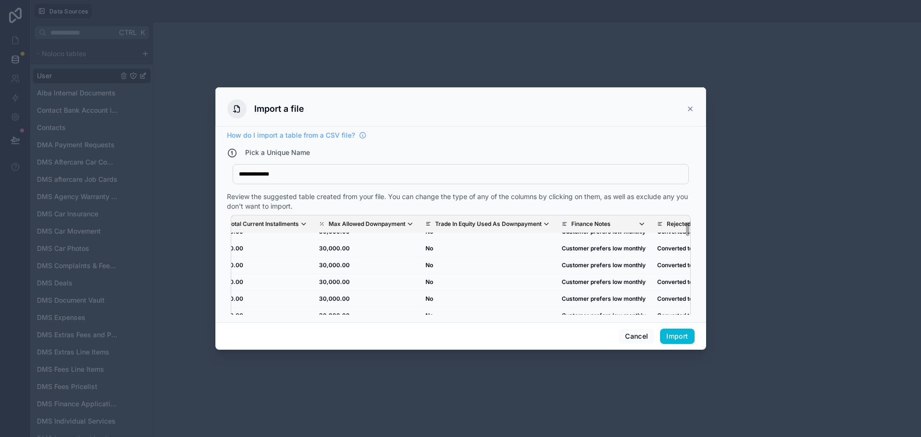
click at [529, 225] on p "Trade In Equity Used As Downpayment" at bounding box center [488, 224] width 107 height 8
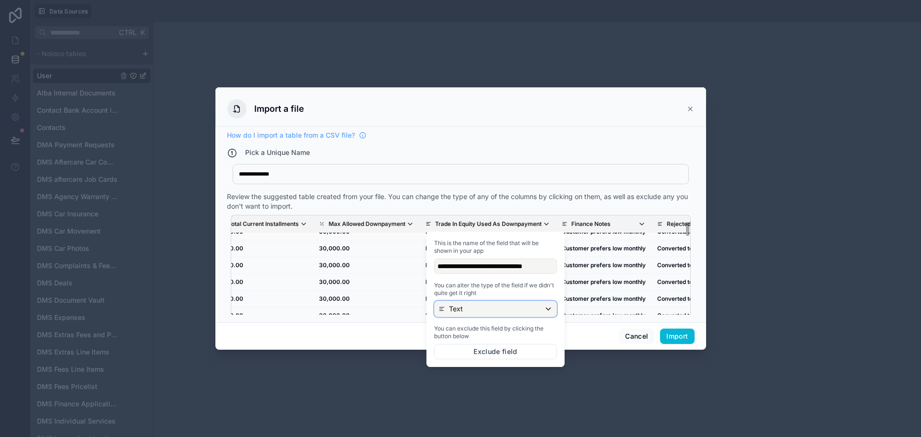
click at [506, 305] on div "Text" at bounding box center [496, 308] width 122 height 15
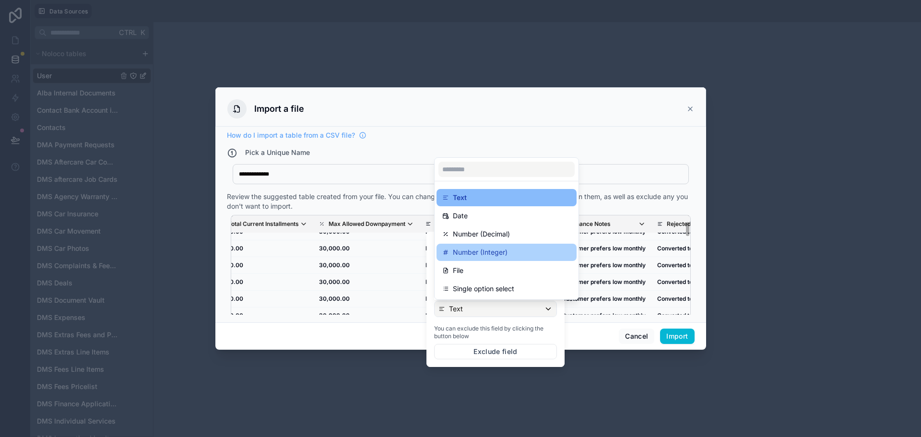
click at [509, 248] on div "Number (Integer)" at bounding box center [506, 253] width 129 height 12
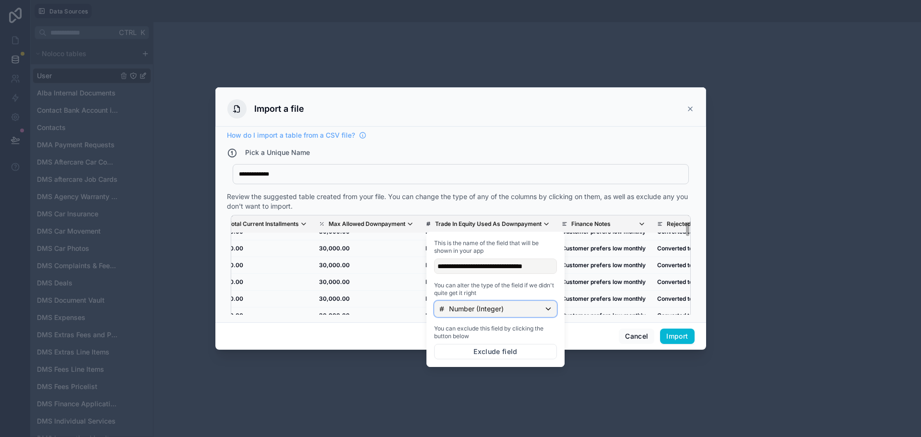
click at [490, 308] on p "Number (Integer)" at bounding box center [476, 309] width 55 height 10
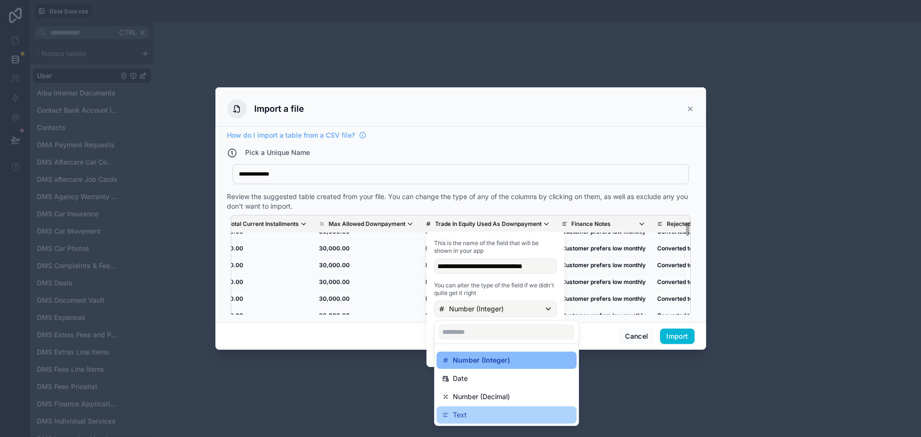
click at [487, 410] on div "Text" at bounding box center [506, 415] width 129 height 12
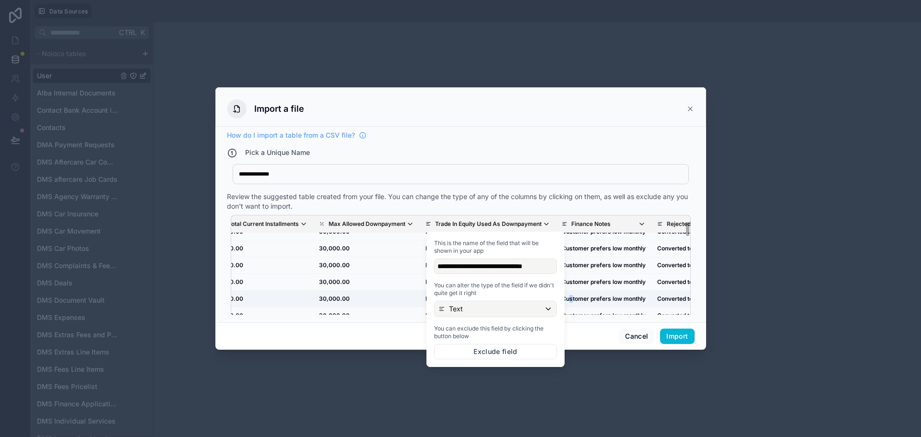
click at [579, 299] on td "Customer prefers low monthly" at bounding box center [603, 299] width 95 height 17
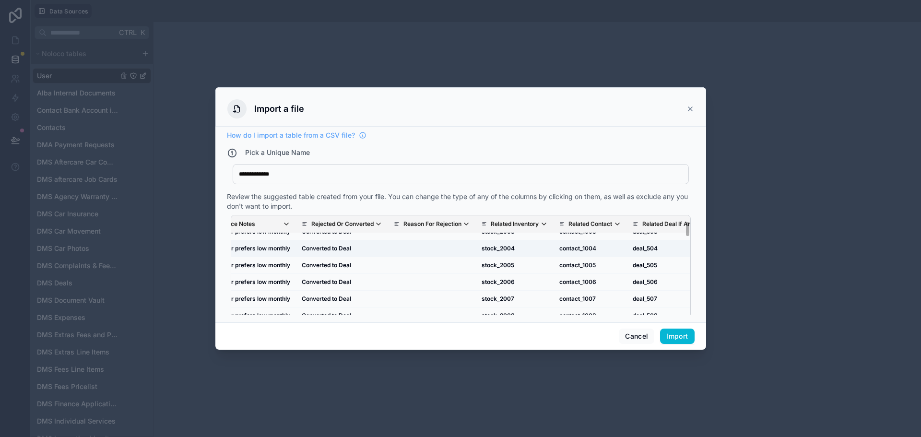
drag, startPoint x: 559, startPoint y: 254, endPoint x: 587, endPoint y: 256, distance: 27.9
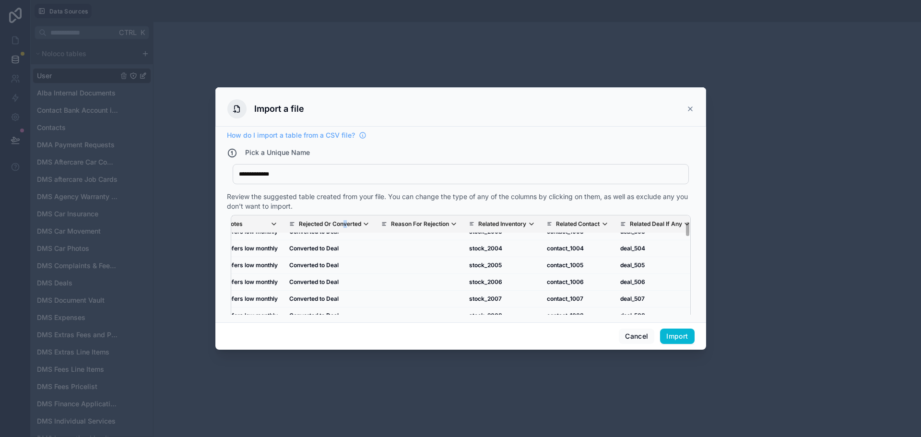
click at [353, 222] on p "Rejected Or Converted" at bounding box center [330, 224] width 62 height 8
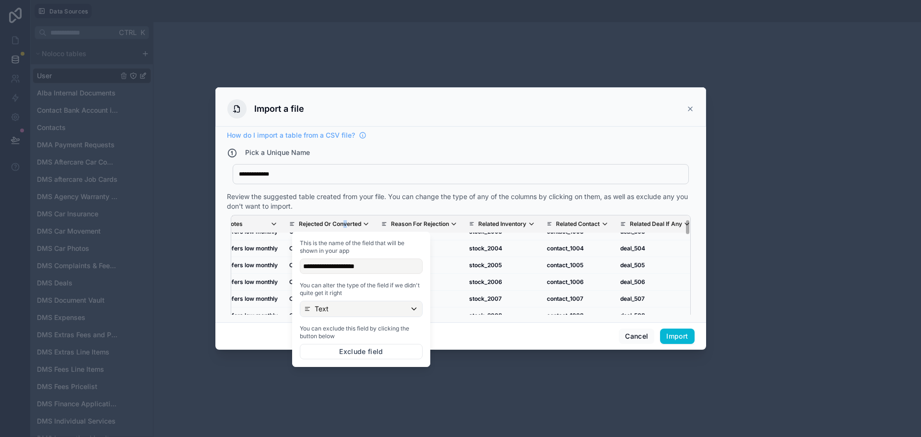
scroll to position [30, 3210]
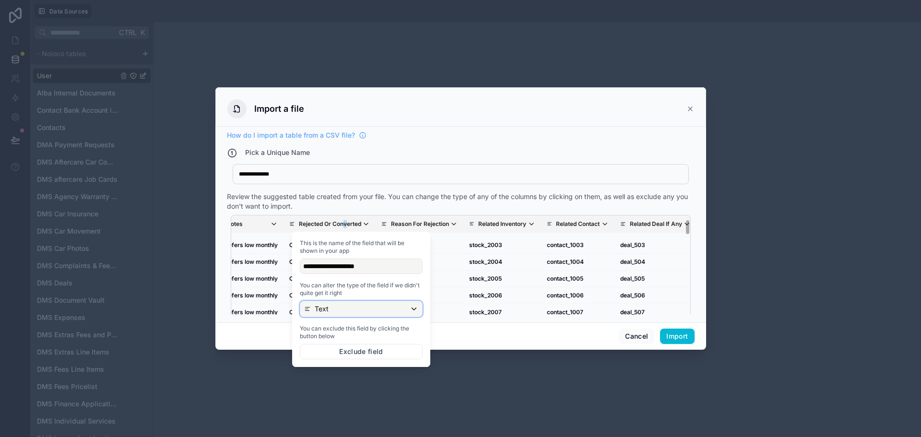
click at [362, 309] on div "Text" at bounding box center [361, 308] width 122 height 15
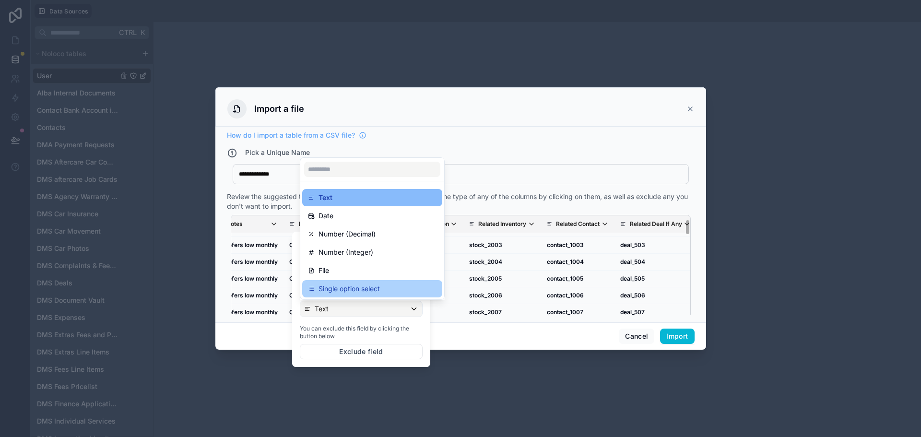
click at [357, 288] on p "Single option select" at bounding box center [349, 289] width 61 height 12
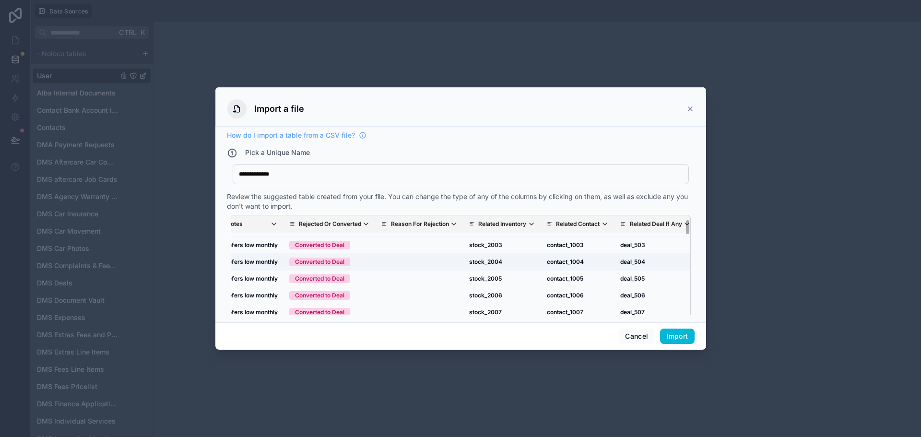
click at [459, 269] on td "scrollable content" at bounding box center [420, 262] width 88 height 17
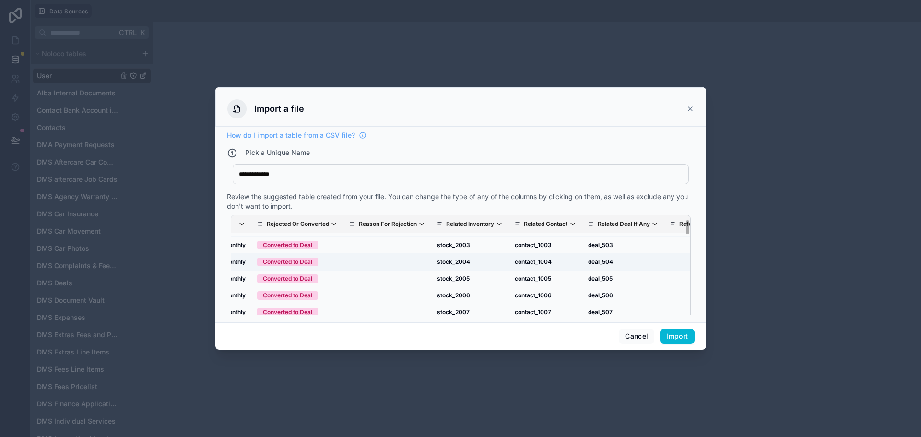
scroll to position [30, 3290]
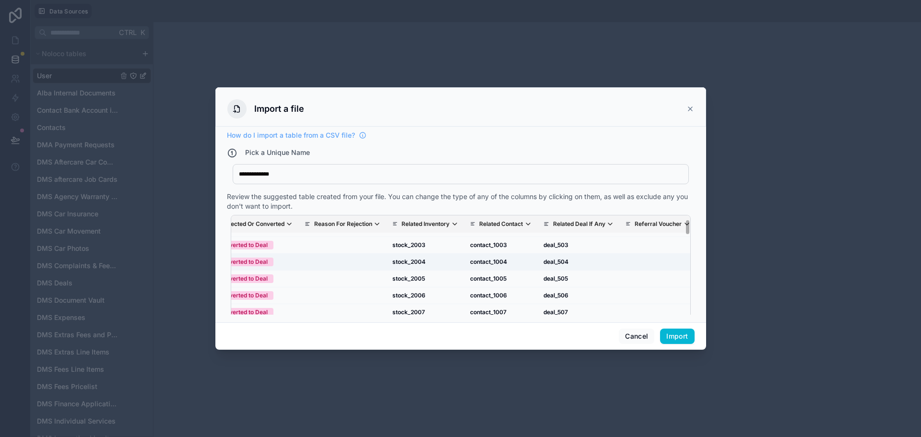
drag, startPoint x: 493, startPoint y: 253, endPoint x: 524, endPoint y: 256, distance: 30.8
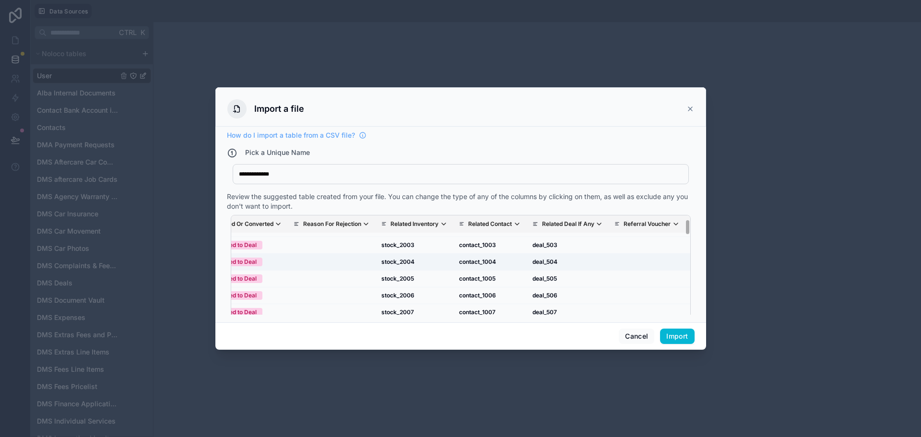
drag, startPoint x: 488, startPoint y: 251, endPoint x: 503, endPoint y: 254, distance: 14.8
click at [351, 222] on p "Reason For Rejection" at bounding box center [329, 224] width 58 height 8
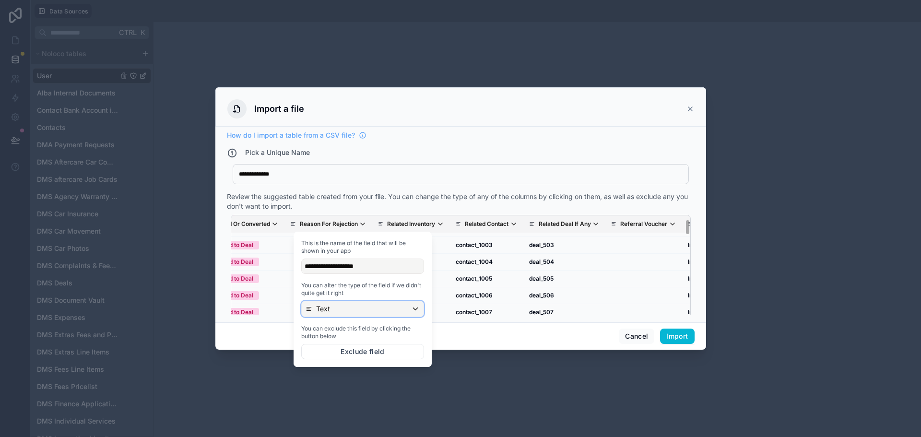
click at [379, 310] on div "Text" at bounding box center [363, 308] width 122 height 15
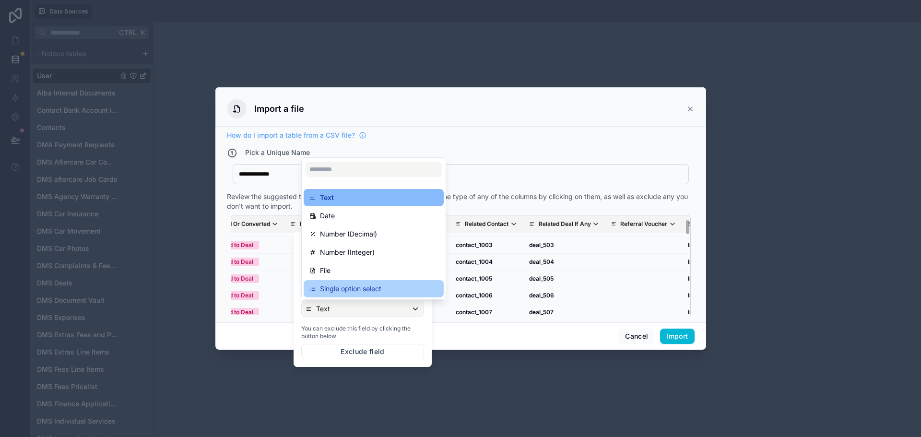
click at [375, 292] on p "Single option select" at bounding box center [350, 289] width 61 height 12
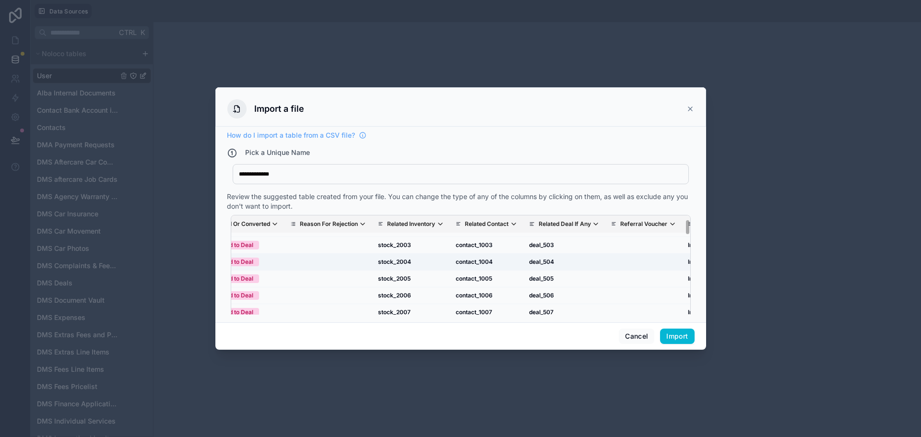
click at [500, 264] on td "contact_1004" at bounding box center [486, 262] width 73 height 17
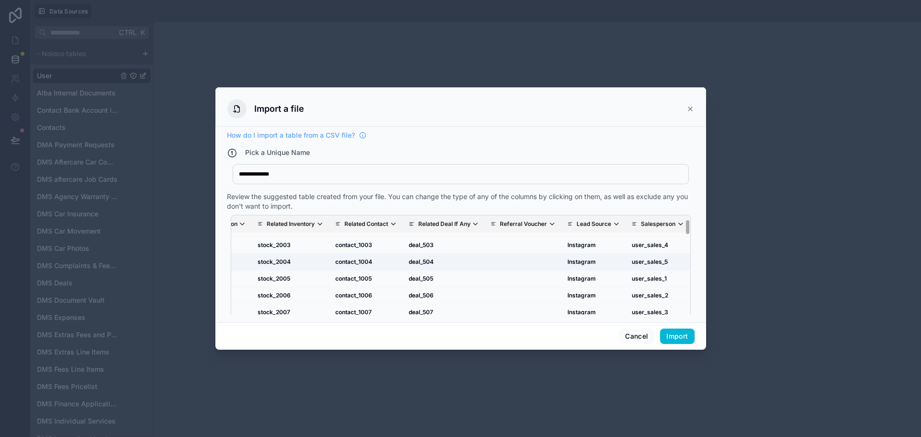
drag, startPoint x: 561, startPoint y: 254, endPoint x: 587, endPoint y: 256, distance: 26.0
drag, startPoint x: 587, startPoint y: 256, endPoint x: 599, endPoint y: 258, distance: 12.1
click at [594, 224] on p "Lead Source" at bounding box center [594, 224] width 35 height 8
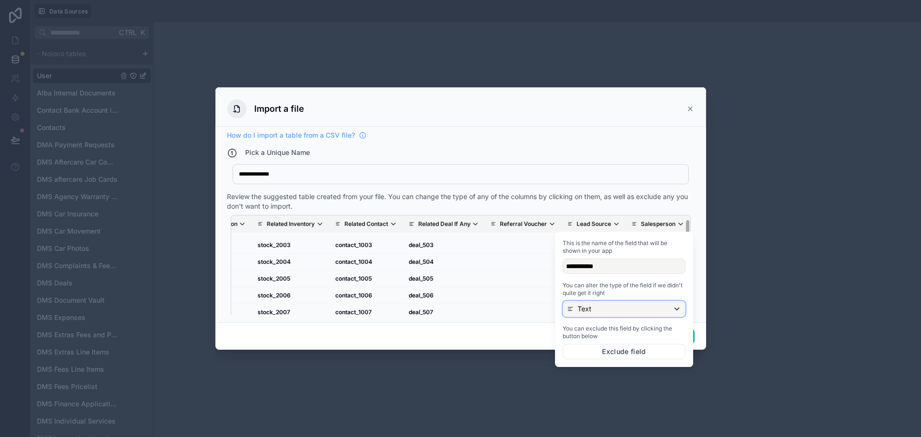
click at [595, 307] on div "Text" at bounding box center [624, 308] width 122 height 15
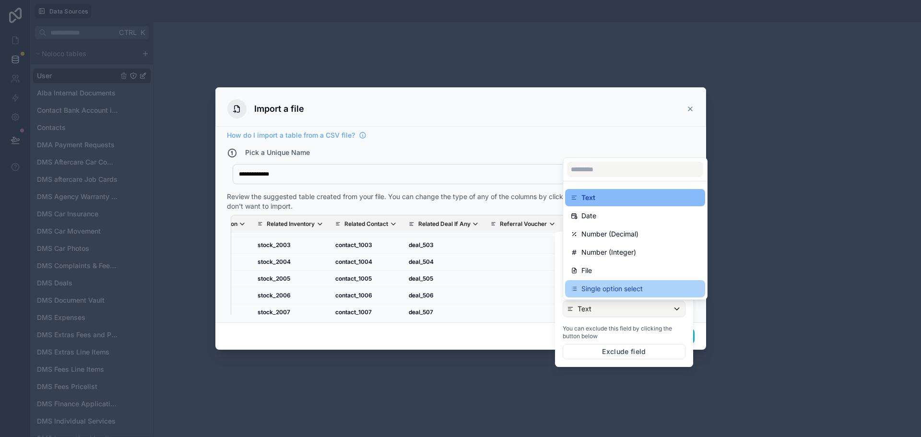
click at [597, 292] on p "Single option select" at bounding box center [612, 289] width 61 height 12
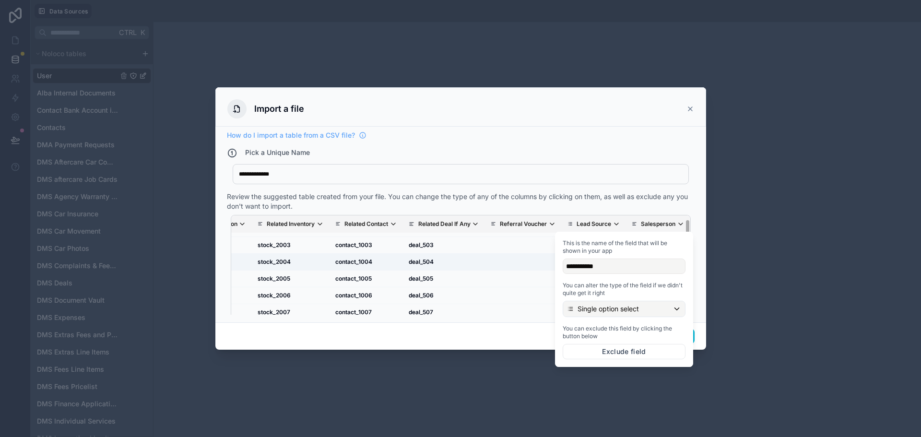
click at [506, 269] on td "scrollable content" at bounding box center [523, 262] width 77 height 17
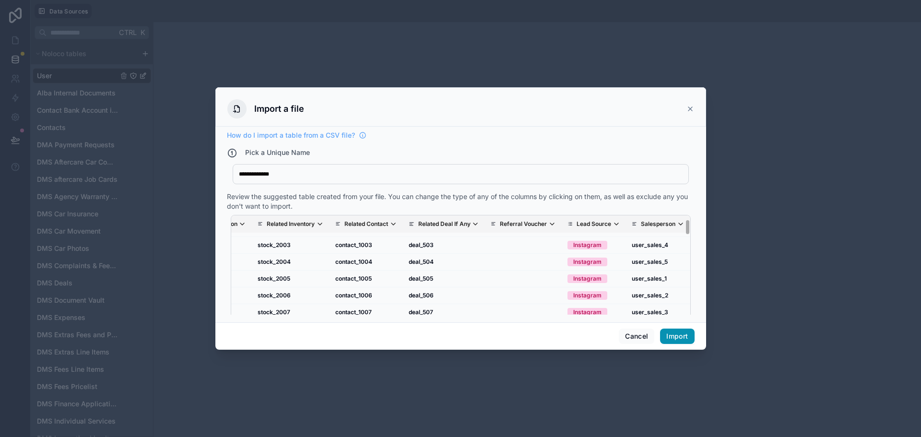
click at [682, 335] on button "Import" at bounding box center [677, 336] width 34 height 15
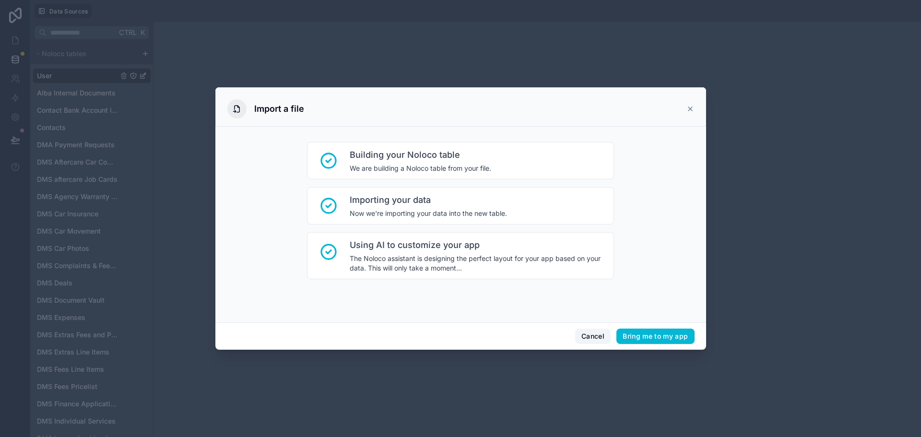
click at [595, 334] on button "Cancel" at bounding box center [593, 336] width 36 height 15
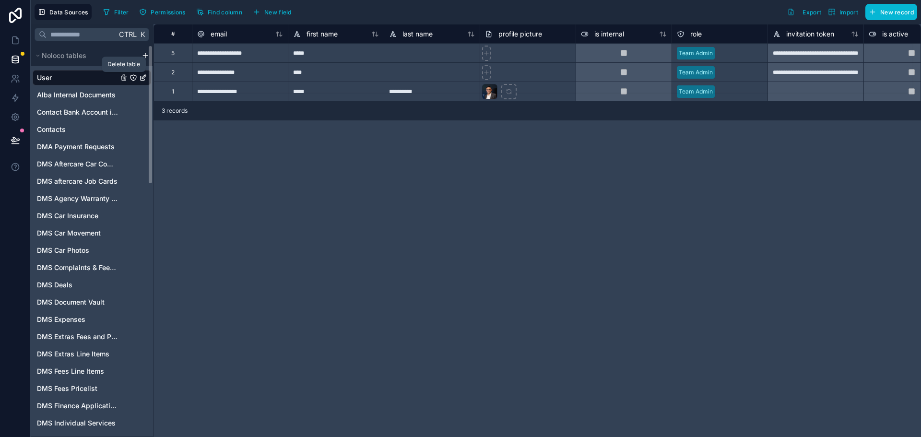
drag, startPoint x: 126, startPoint y: 75, endPoint x: 107, endPoint y: 60, distance: 23.9
click at [107, 60] on div "Delete table" at bounding box center [123, 64] width 33 height 8
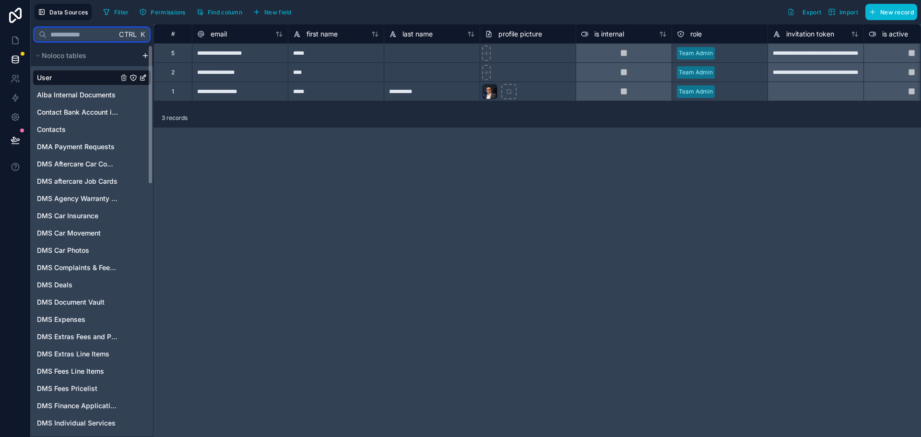
click at [83, 38] on input "text" at bounding box center [82, 34] width 70 height 17
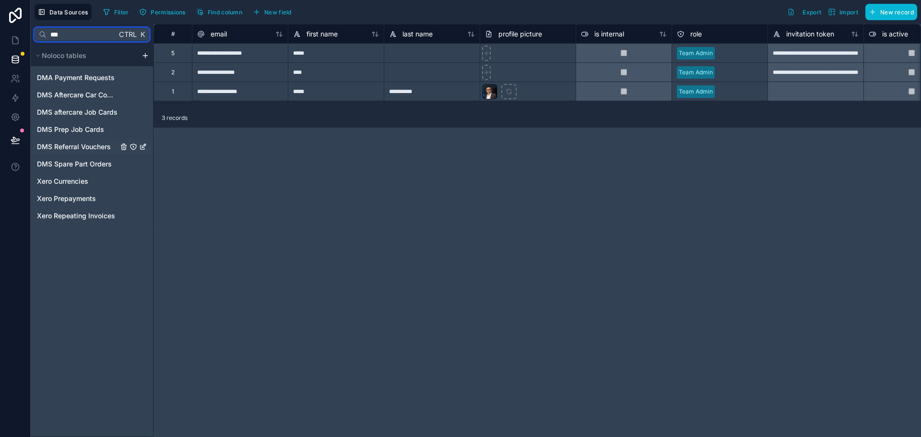
type input "***"
click at [98, 146] on span "DMS Referral Vouchers" at bounding box center [74, 147] width 74 height 10
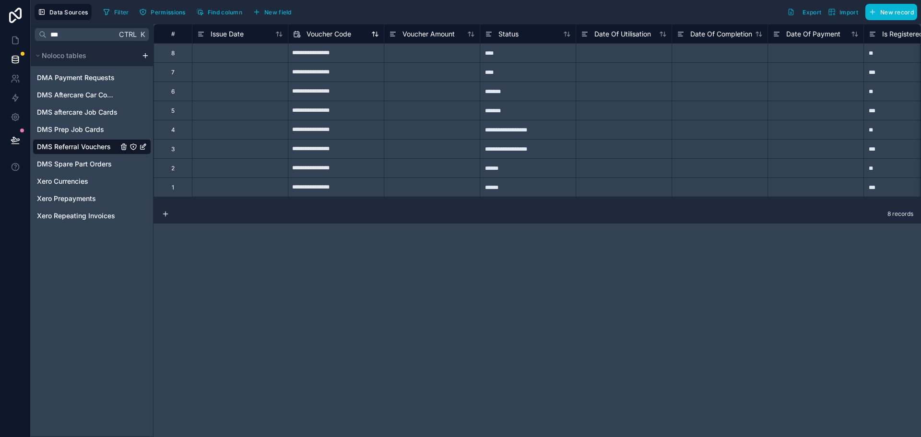
click at [334, 31] on span "Voucher Code" at bounding box center [329, 34] width 45 height 10
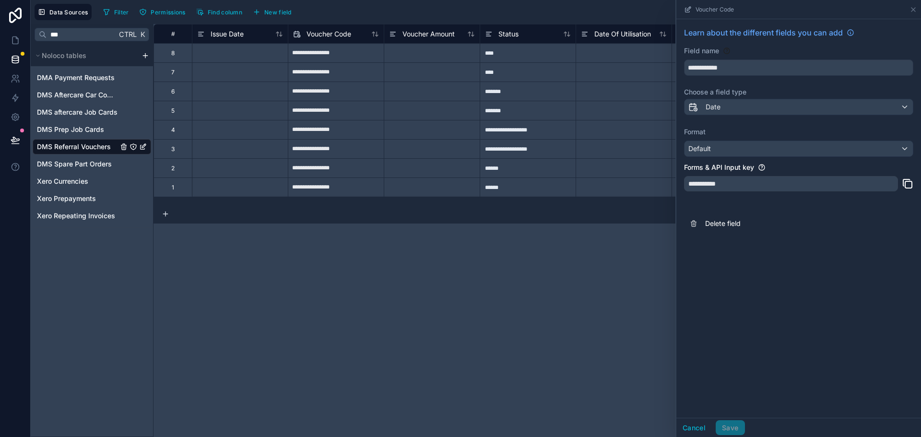
click at [334, 232] on div "**********" at bounding box center [538, 230] width 768 height 413
click at [915, 10] on icon at bounding box center [914, 10] width 8 height 8
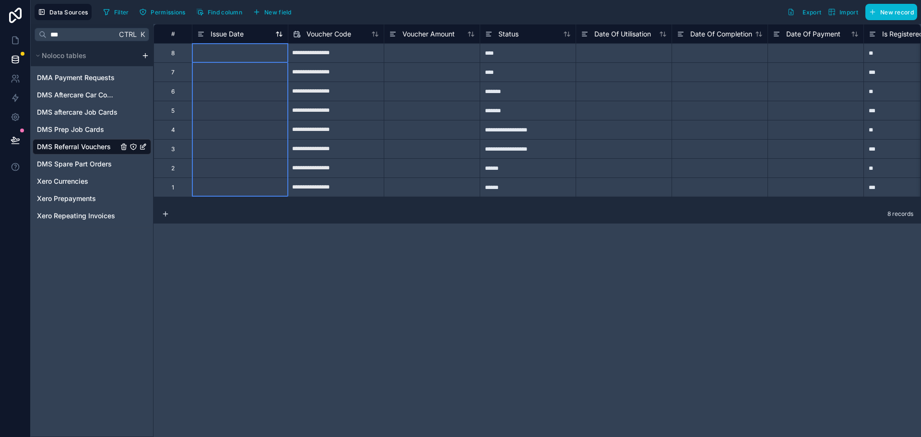
click at [225, 34] on span "Issue Date" at bounding box center [227, 34] width 33 height 10
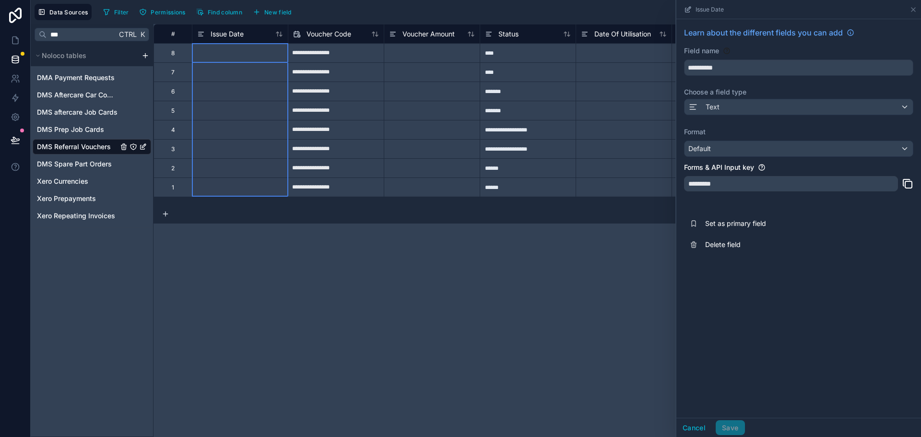
click at [287, 215] on div "8 records" at bounding box center [538, 213] width 768 height 19
click at [772, 106] on div "Text" at bounding box center [799, 106] width 228 height 15
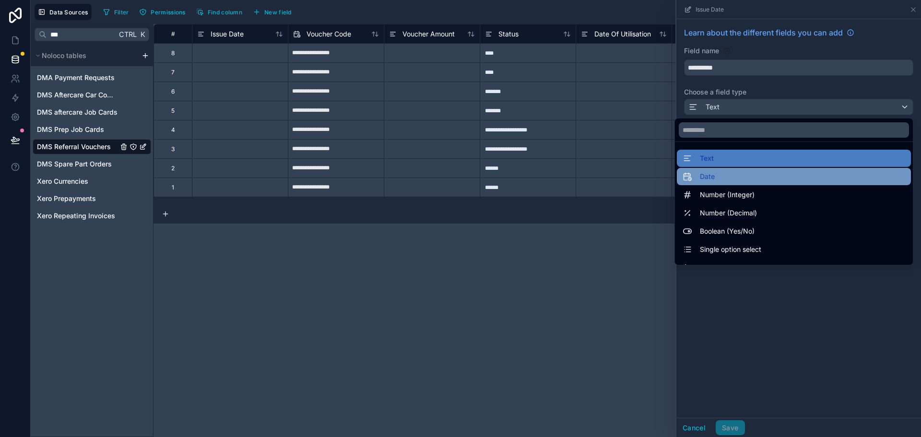
click at [729, 172] on div "Date" at bounding box center [794, 177] width 223 height 12
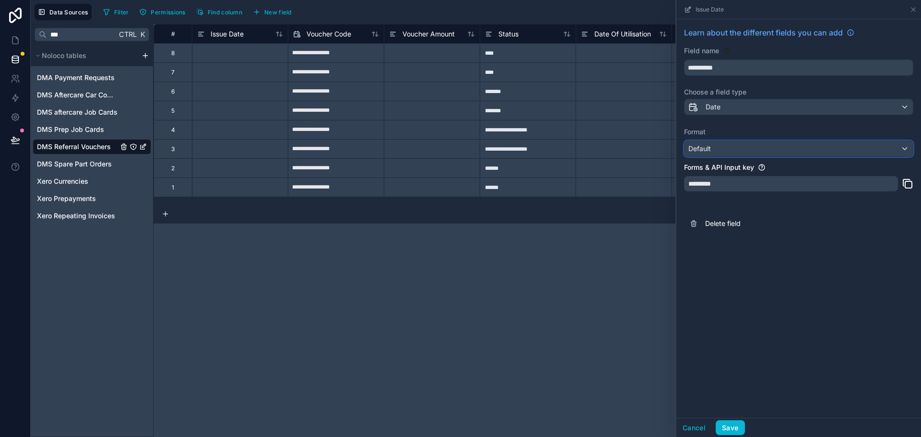
click at [734, 149] on div "Default" at bounding box center [799, 148] width 228 height 15
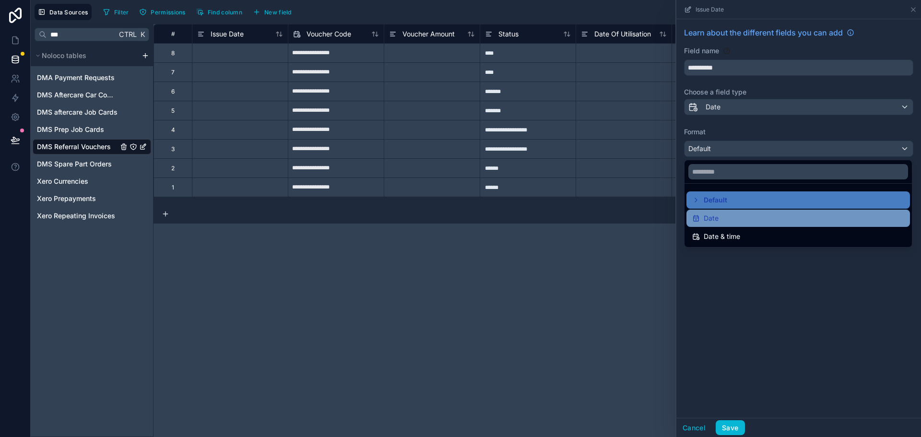
click at [725, 211] on div "Date" at bounding box center [799, 218] width 224 height 17
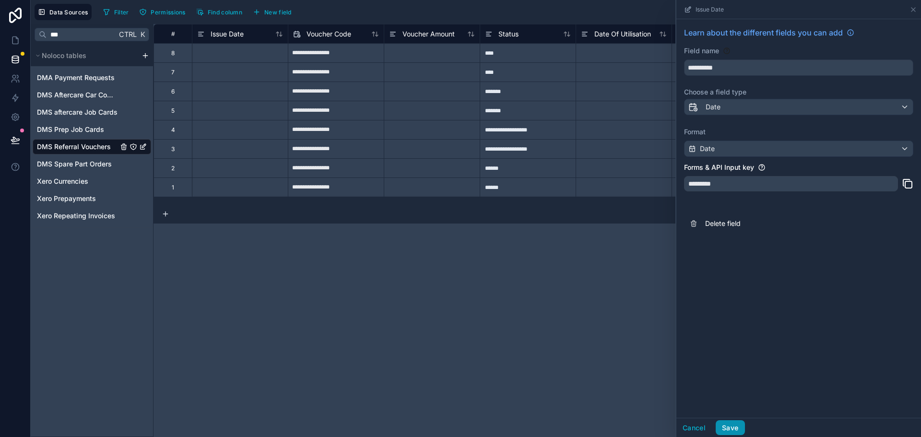
click at [731, 428] on button "Save" at bounding box center [730, 427] width 29 height 15
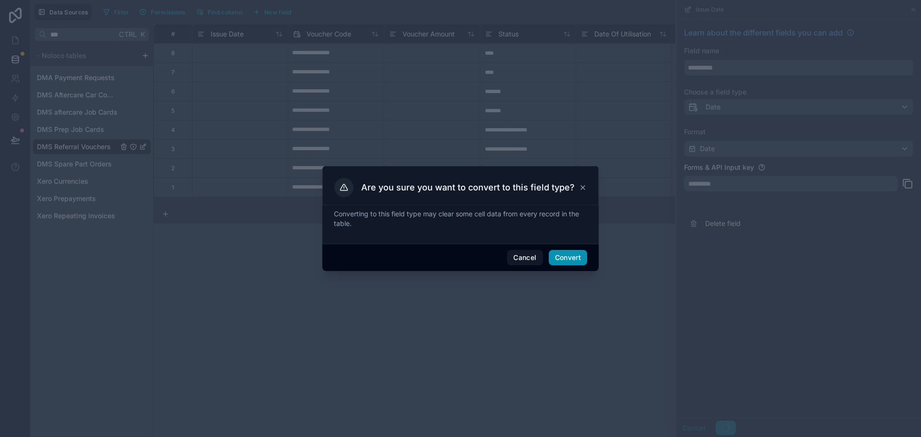
click at [559, 257] on button "Convert" at bounding box center [568, 257] width 38 height 15
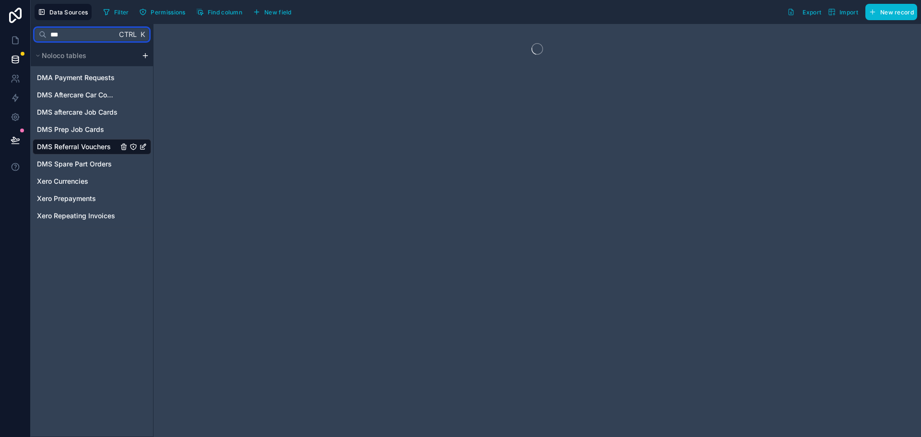
click at [72, 33] on input "***" at bounding box center [82, 34] width 70 height 17
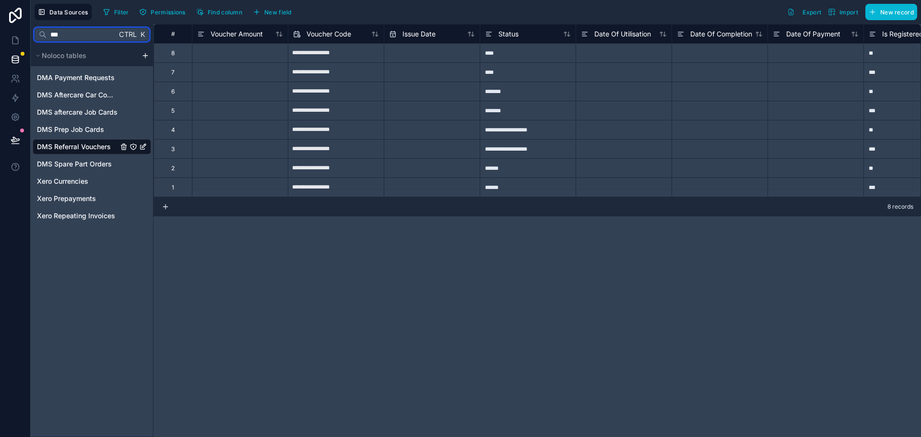
click at [72, 33] on input "***" at bounding box center [82, 34] width 70 height 17
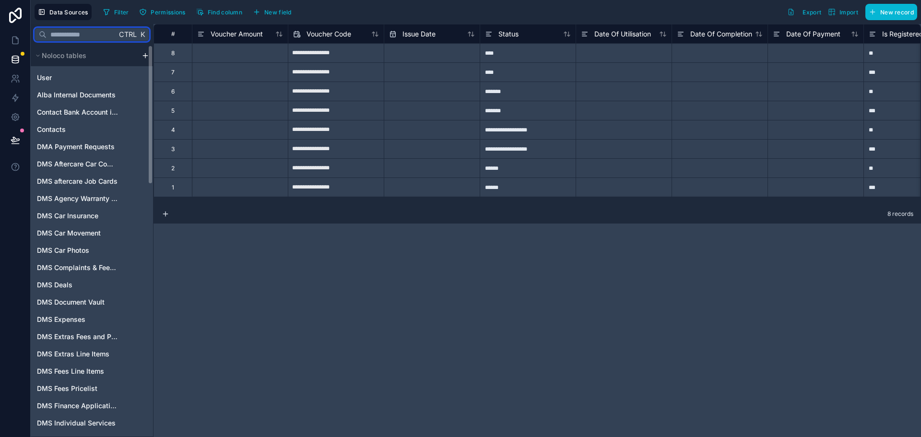
click at [90, 40] on input "text" at bounding box center [82, 34] width 70 height 17
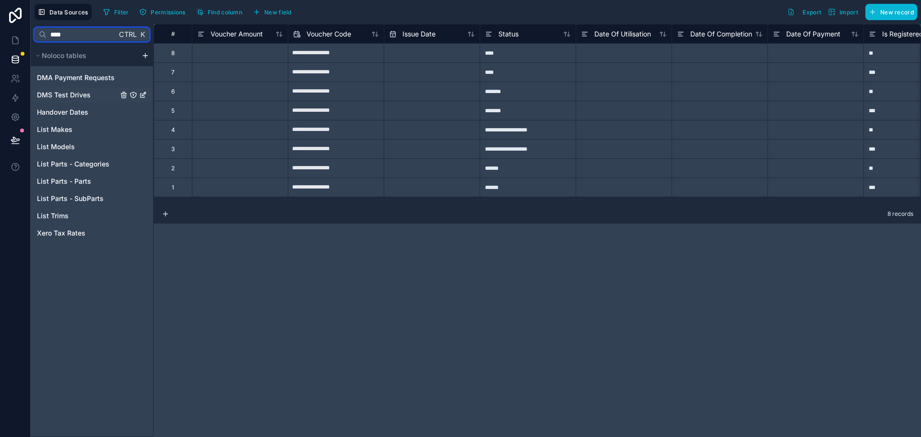
type input "****"
click at [97, 98] on div "DMS Test Drives" at bounding box center [92, 94] width 119 height 15
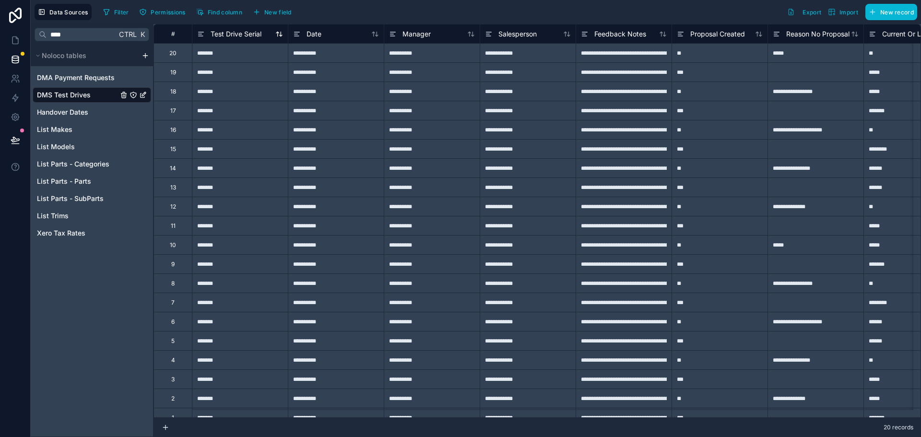
click at [228, 36] on span "Test Drive Serial" at bounding box center [236, 34] width 51 height 10
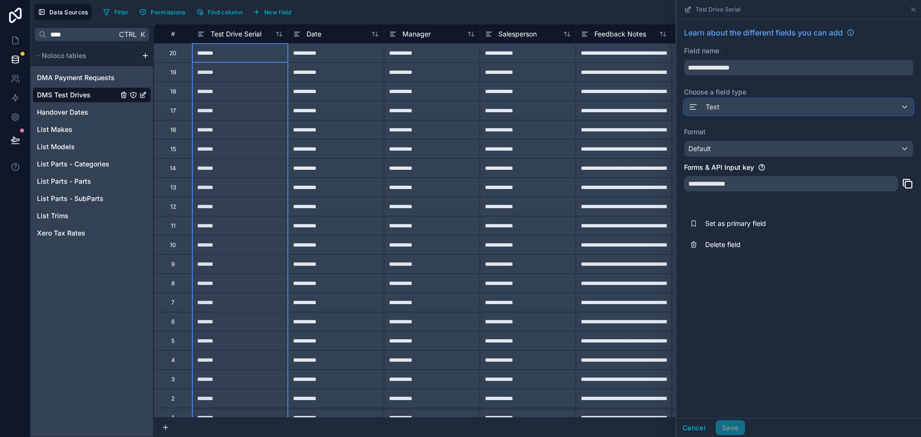
click at [736, 100] on div "Text" at bounding box center [799, 106] width 228 height 15
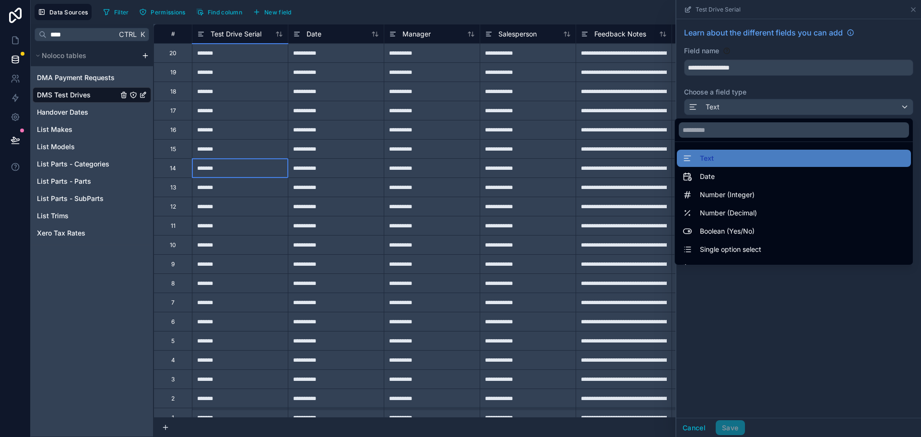
click at [271, 158] on div "*******" at bounding box center [240, 167] width 96 height 19
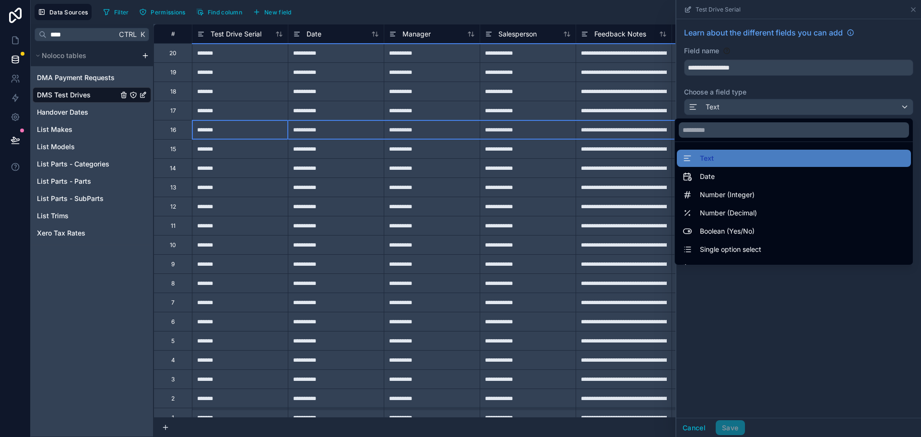
click at [182, 131] on div "16" at bounding box center [173, 129] width 38 height 19
click at [175, 131] on div "16" at bounding box center [173, 130] width 6 height 8
click at [179, 189] on div "13" at bounding box center [173, 187] width 38 height 19
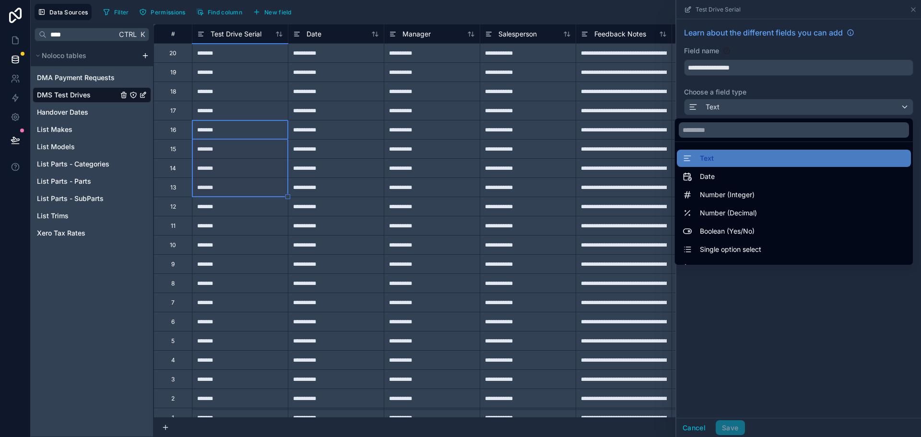
click at [162, 168] on div "14" at bounding box center [173, 167] width 38 height 19
click at [173, 184] on div "13" at bounding box center [173, 188] width 6 height 8
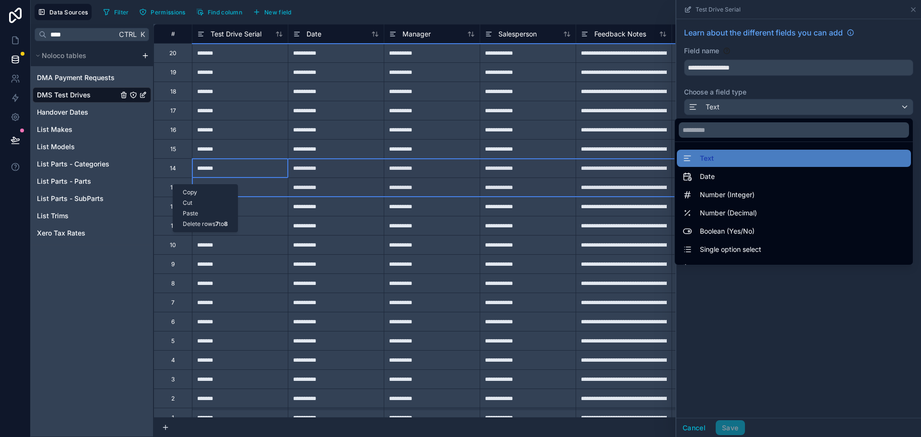
click at [203, 226] on div "Delete rows 7 to 8" at bounding box center [205, 224] width 64 height 11
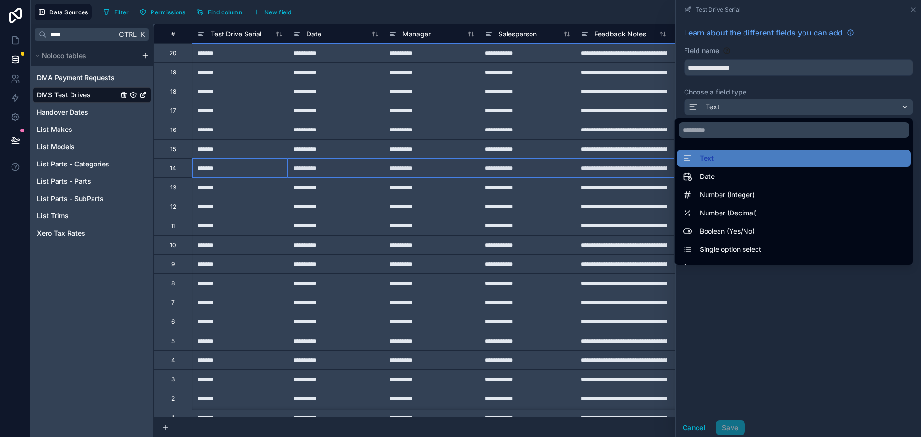
click at [175, 170] on div "14" at bounding box center [173, 169] width 6 height 8
click at [176, 189] on div "13" at bounding box center [173, 188] width 6 height 8
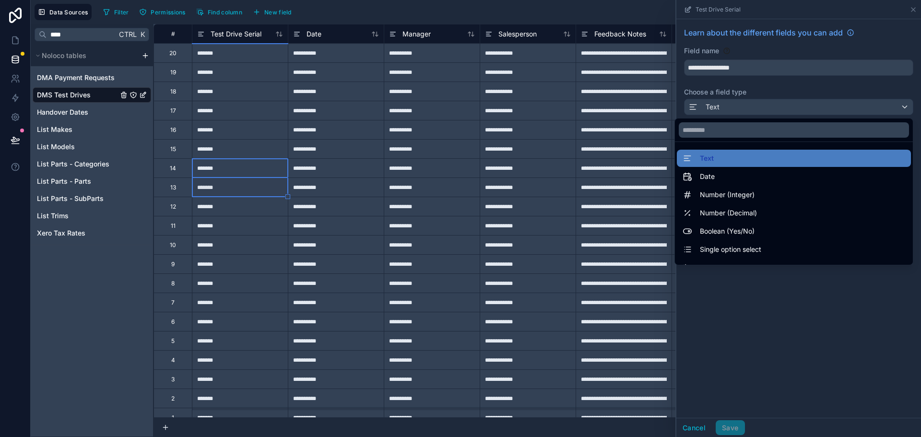
click at [180, 158] on div "14" at bounding box center [173, 167] width 38 height 19
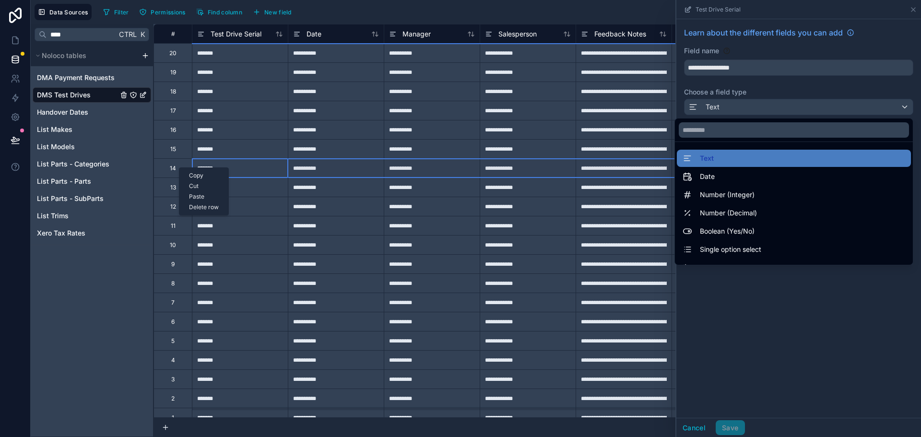
click at [197, 208] on div "Delete row" at bounding box center [203, 207] width 49 height 11
click at [204, 213] on div "Delete row" at bounding box center [195, 209] width 49 height 11
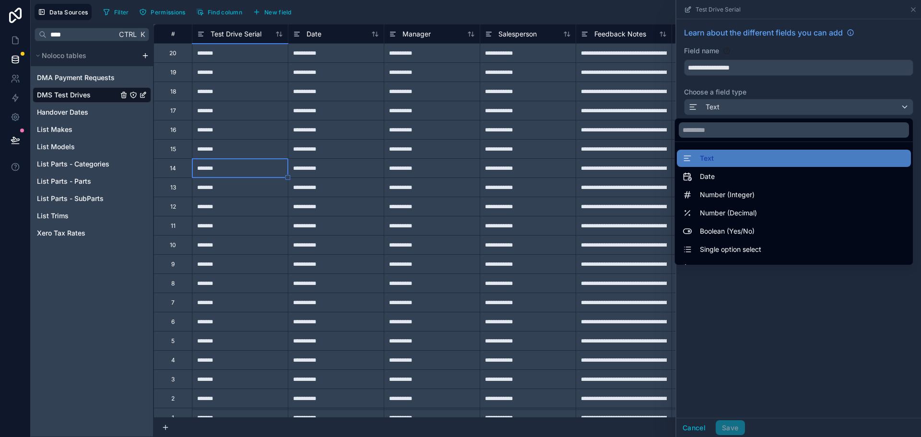
click at [913, 38] on div at bounding box center [799, 218] width 245 height 437
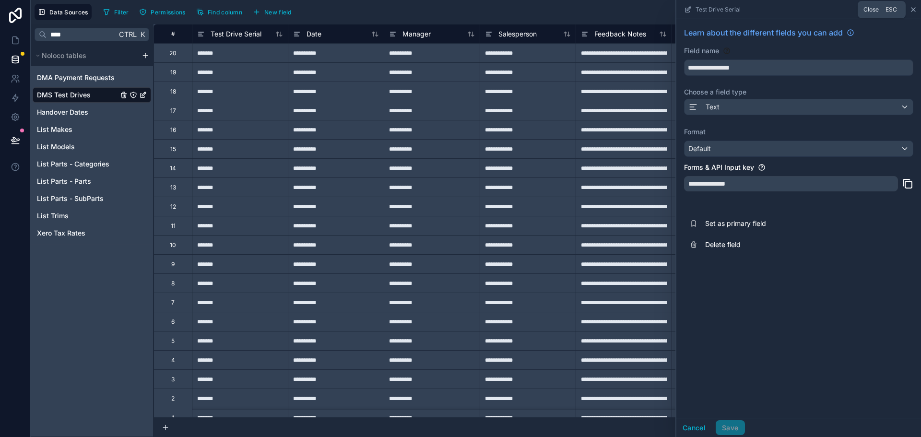
click at [914, 6] on icon at bounding box center [914, 10] width 8 height 8
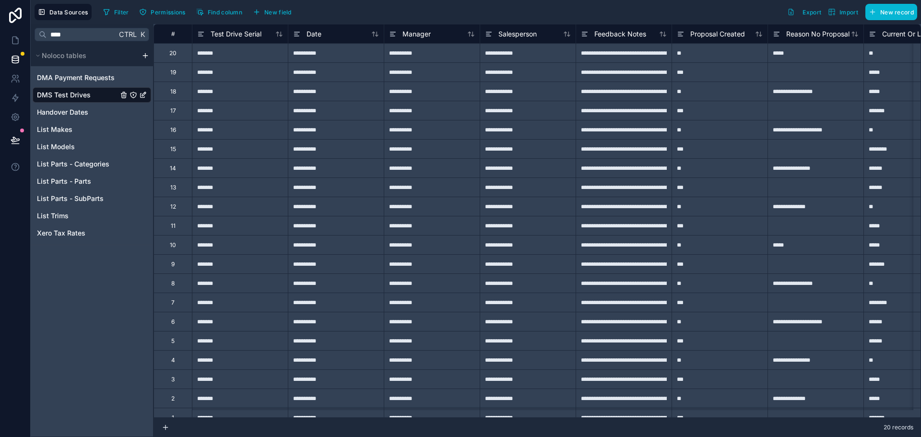
click at [175, 168] on div "14" at bounding box center [173, 169] width 6 height 8
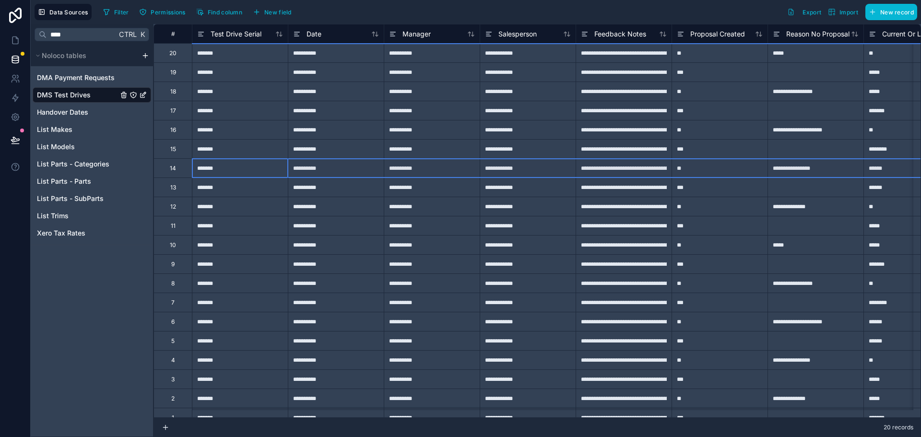
click at [178, 192] on div "13" at bounding box center [173, 187] width 38 height 19
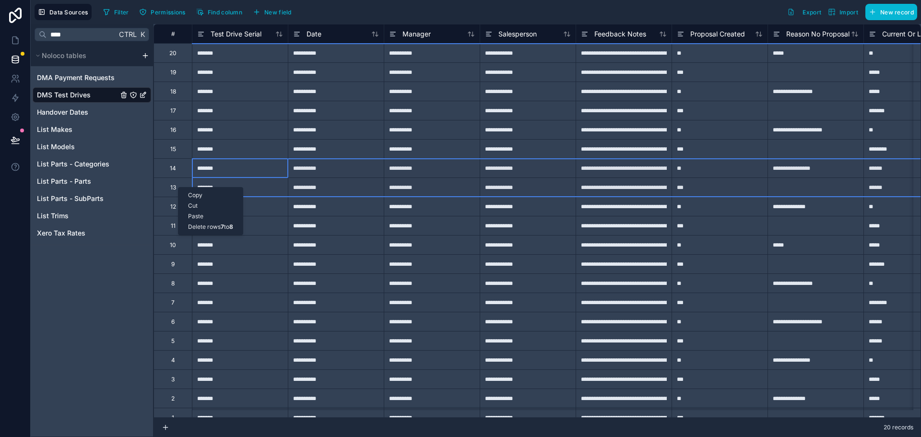
click at [202, 227] on div "Delete rows 7 to 8" at bounding box center [211, 227] width 64 height 11
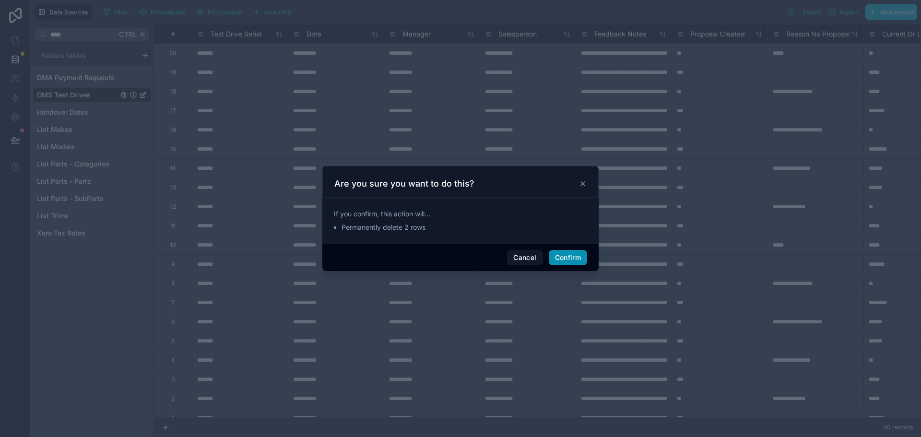
click at [579, 258] on button "Confirm" at bounding box center [568, 257] width 38 height 15
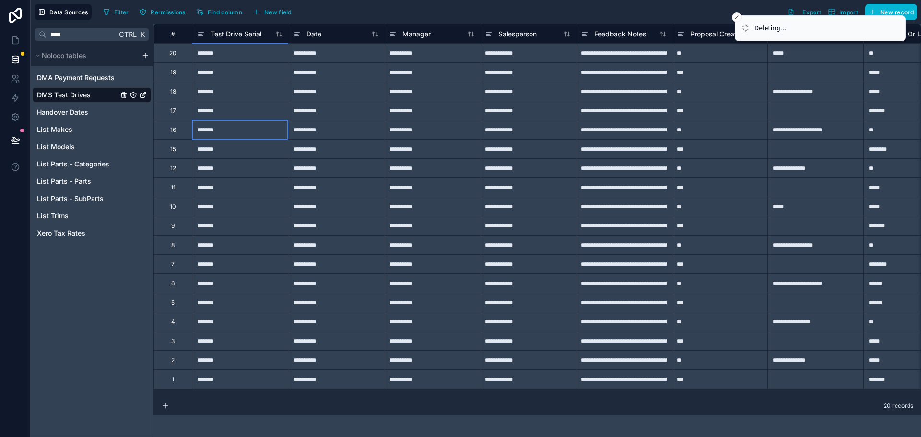
click at [234, 135] on div "*******" at bounding box center [240, 129] width 96 height 19
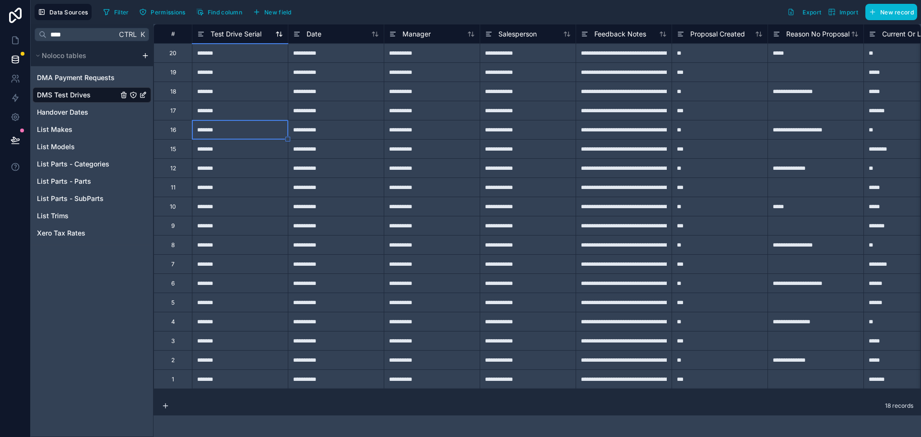
click at [251, 30] on span "Test Drive Serial" at bounding box center [236, 34] width 51 height 10
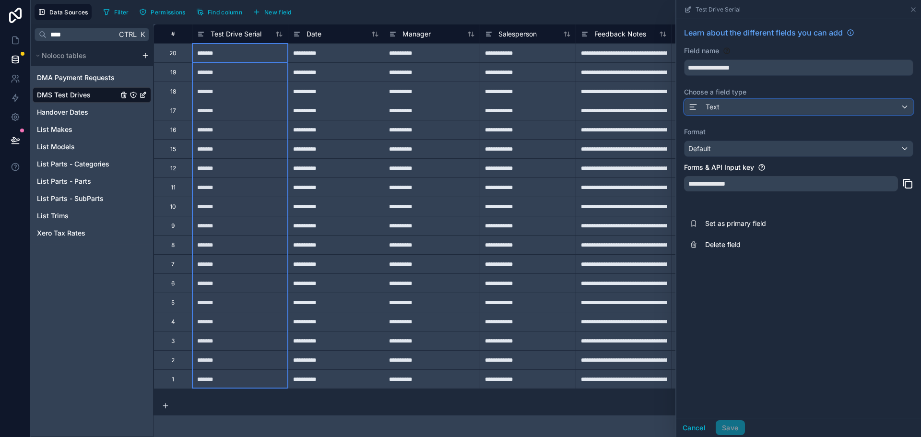
click at [759, 104] on div "Text" at bounding box center [799, 106] width 228 height 15
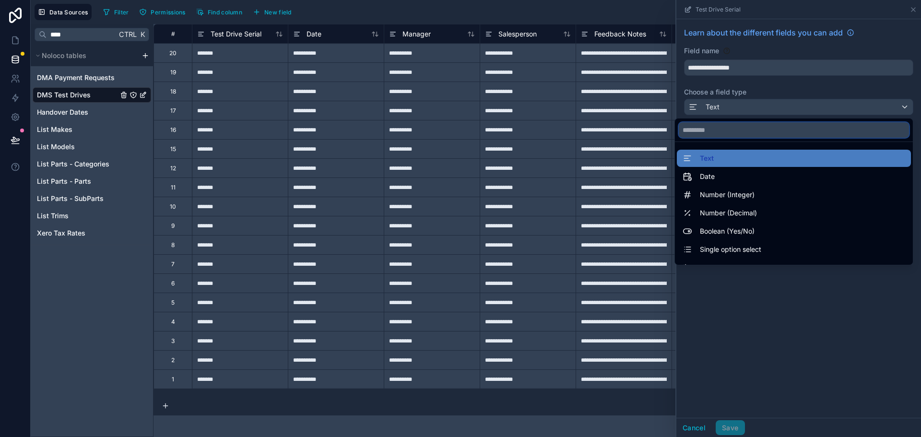
click at [734, 134] on input "text" at bounding box center [794, 129] width 230 height 15
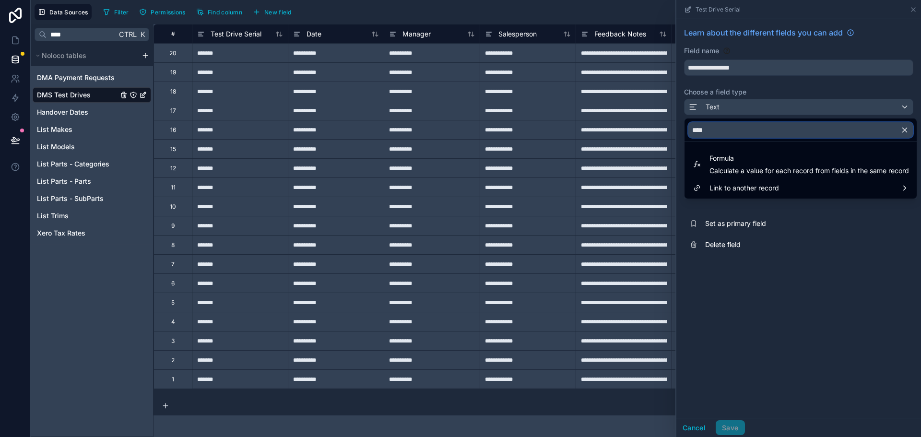
type input "****"
click at [726, 382] on div at bounding box center [799, 218] width 245 height 437
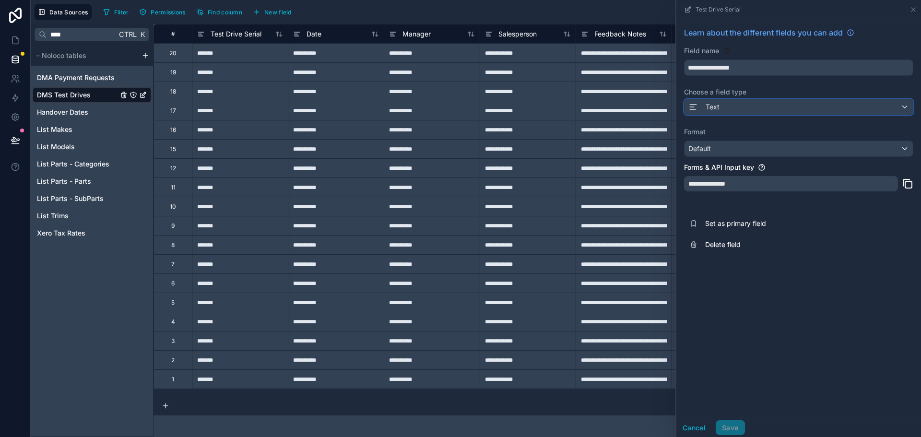
click at [751, 106] on div "Text" at bounding box center [799, 106] width 228 height 15
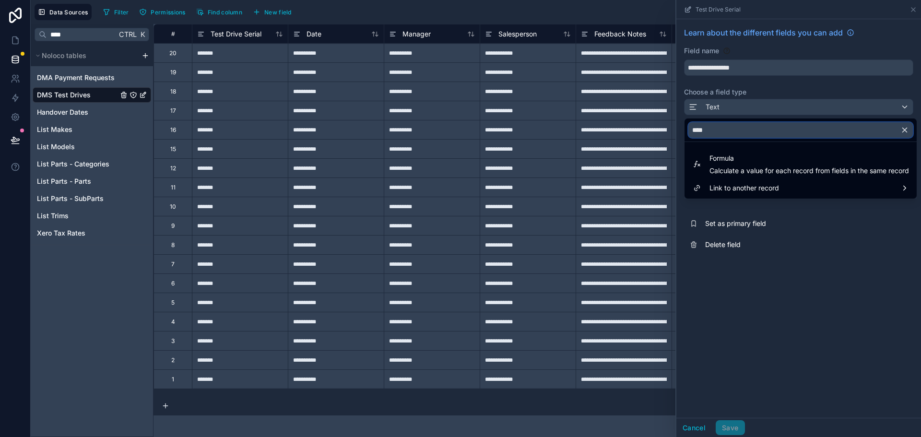
click at [737, 131] on input "****" at bounding box center [801, 129] width 225 height 15
type input "****"
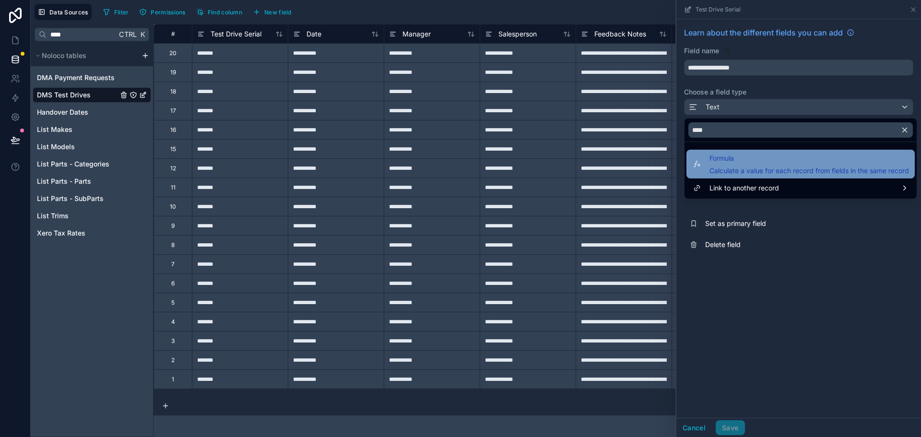
click at [721, 160] on span "Formula" at bounding box center [810, 159] width 200 height 12
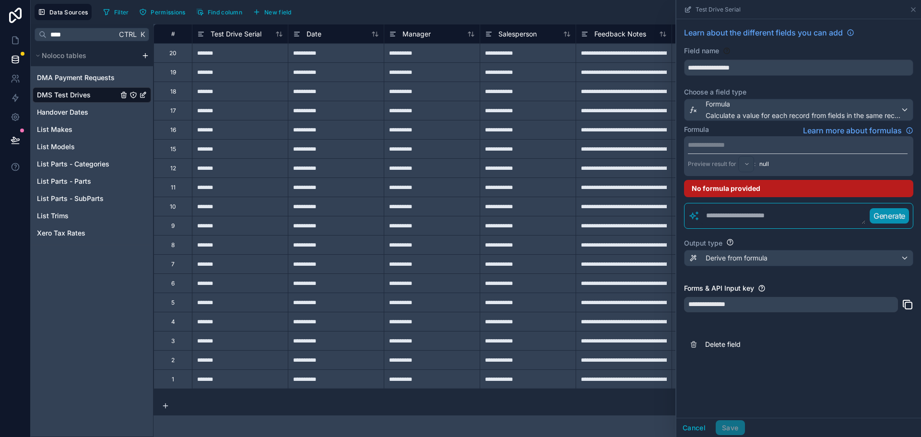
click at [763, 143] on p "**********" at bounding box center [798, 145] width 220 height 10
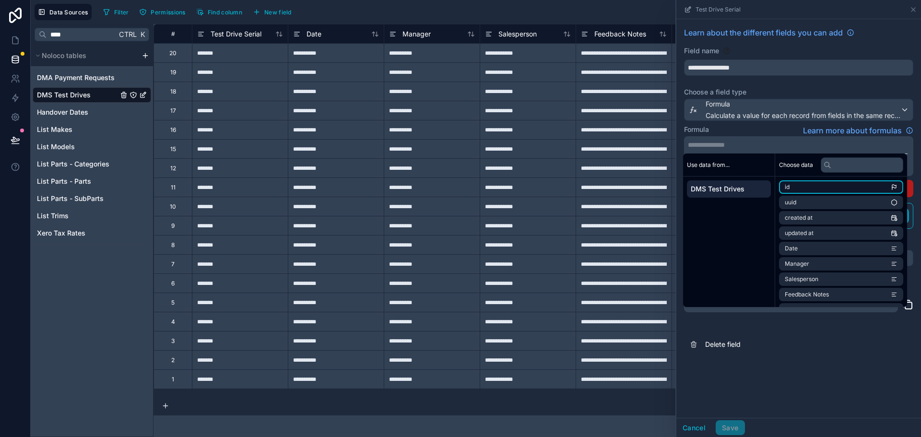
click at [793, 187] on li "id" at bounding box center [841, 186] width 124 height 13
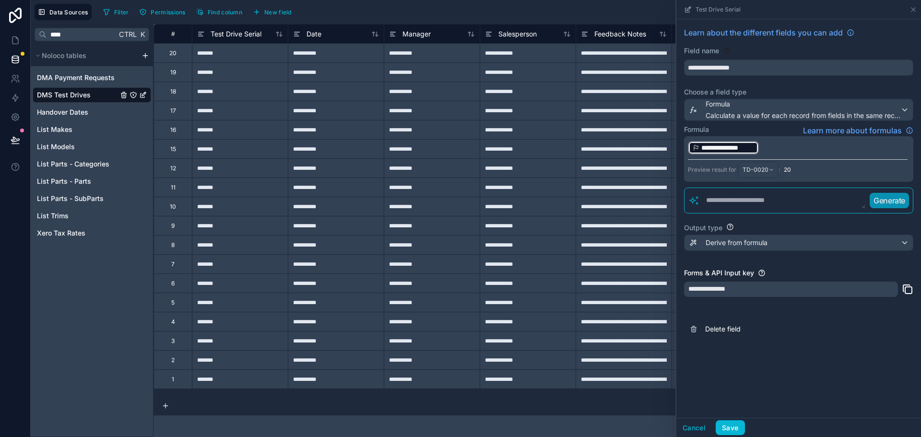
click at [776, 144] on p "**********" at bounding box center [798, 147] width 220 height 15
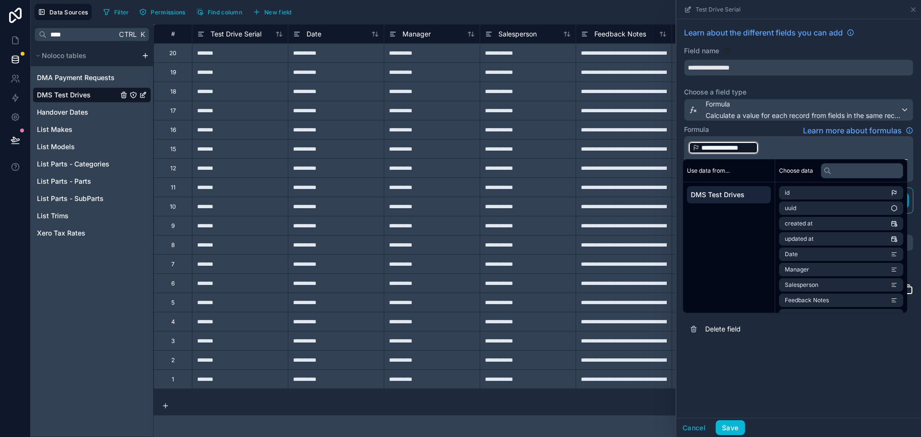
click at [772, 157] on div "**********" at bounding box center [798, 159] width 229 height 46
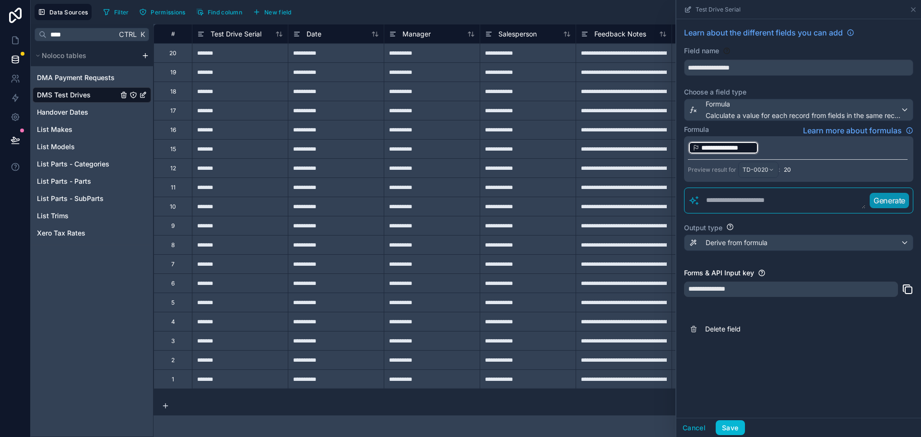
click at [778, 365] on div "**********" at bounding box center [799, 218] width 245 height 399
click at [767, 148] on p "**********" at bounding box center [798, 147] width 220 height 15
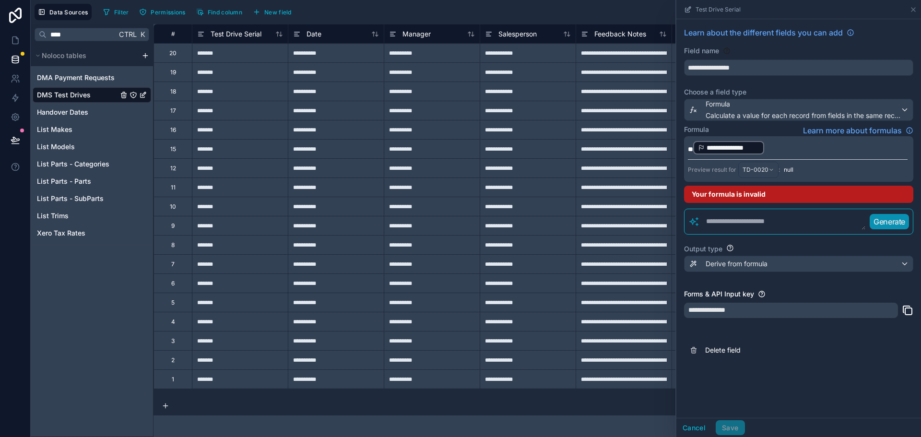
click at [865, 386] on div "**********" at bounding box center [799, 218] width 245 height 399
click at [693, 146] on span "**" at bounding box center [690, 149] width 5 height 7
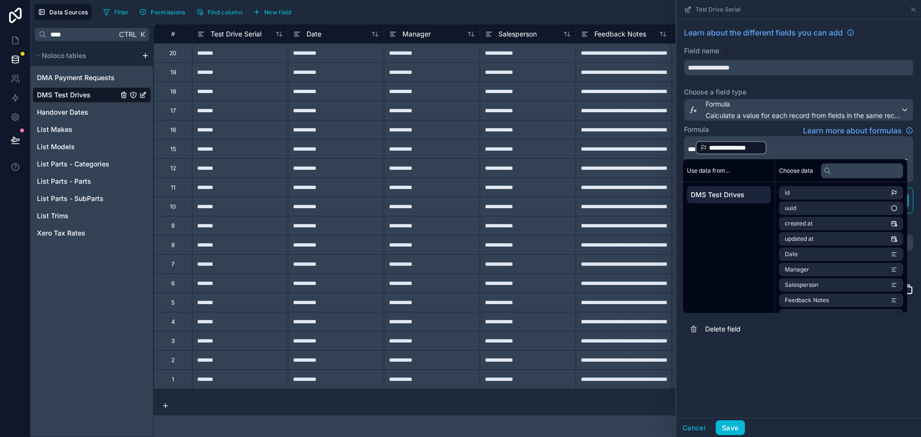
click at [849, 376] on div "**********" at bounding box center [799, 218] width 245 height 399
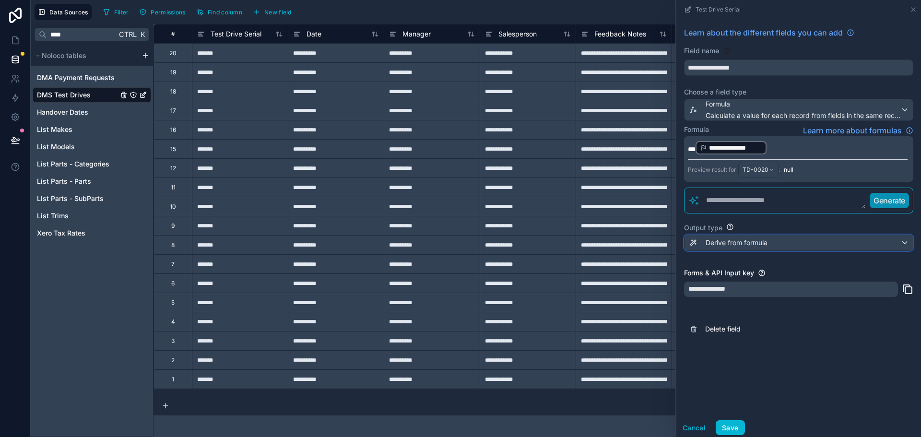
click at [777, 244] on div "Derive from formula" at bounding box center [799, 242] width 228 height 15
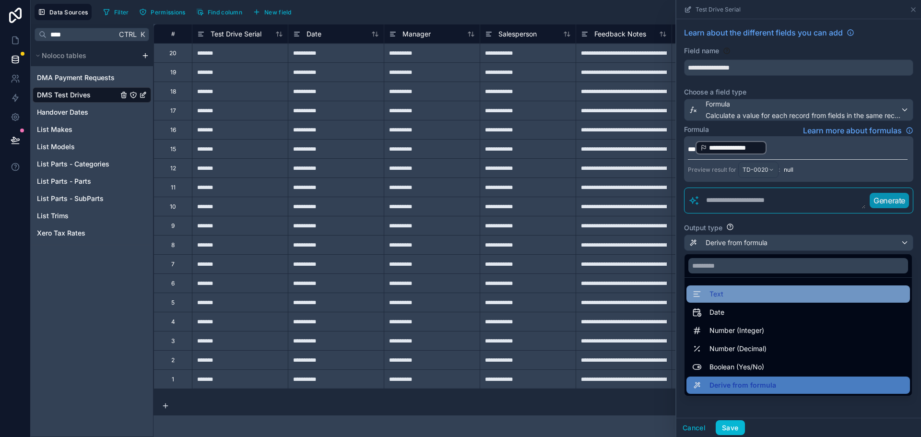
click at [771, 297] on div "Text" at bounding box center [798, 294] width 212 height 12
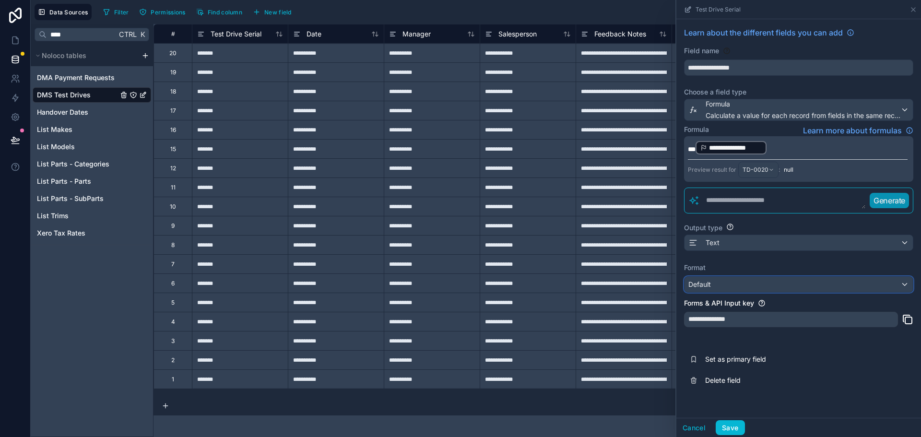
click at [771, 288] on div "Default" at bounding box center [799, 284] width 228 height 15
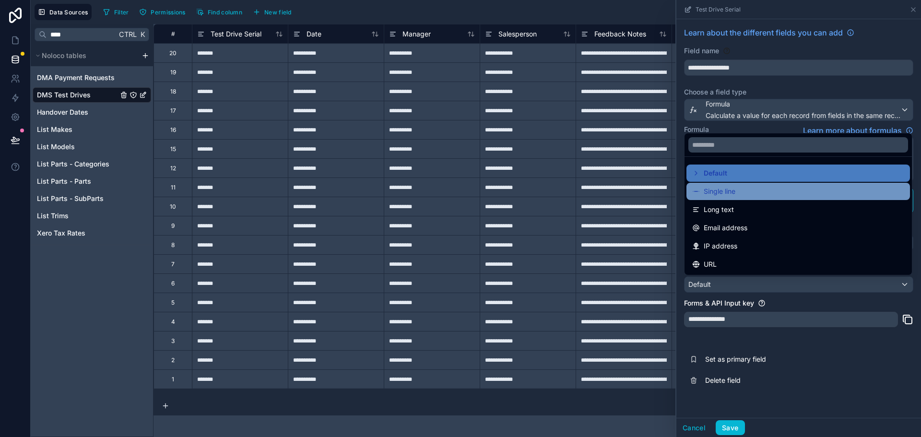
click at [768, 193] on div "Single line" at bounding box center [798, 192] width 212 height 12
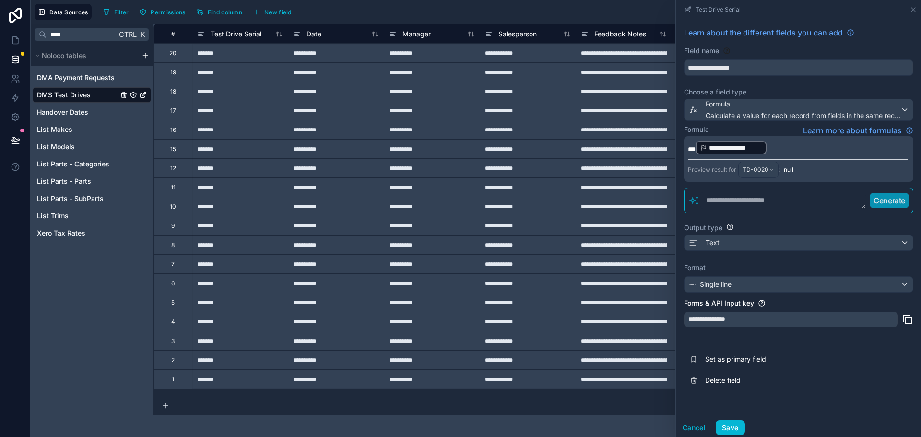
click at [695, 148] on span "***" at bounding box center [692, 149] width 8 height 7
click at [697, 150] on span "****" at bounding box center [693, 149] width 11 height 7
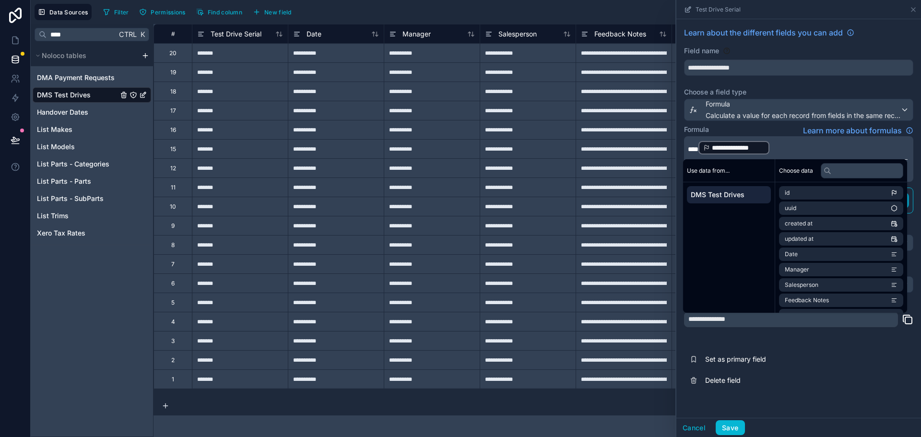
click at [755, 397] on div "**********" at bounding box center [799, 209] width 245 height 380
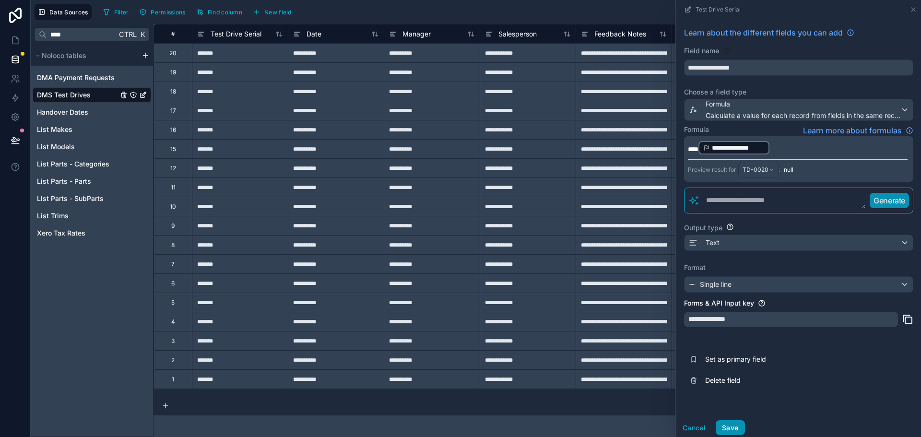
click at [739, 429] on button "Save" at bounding box center [730, 427] width 29 height 15
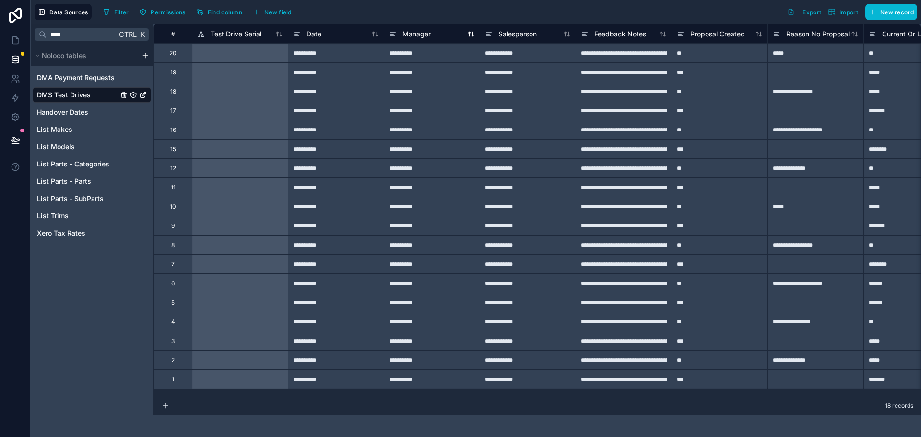
click at [411, 36] on span "Manager" at bounding box center [417, 34] width 28 height 10
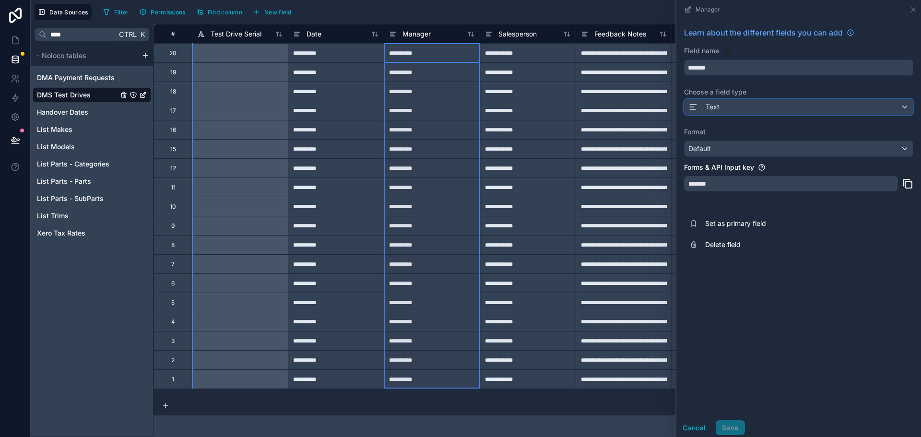
click at [728, 109] on div "Text" at bounding box center [799, 106] width 228 height 15
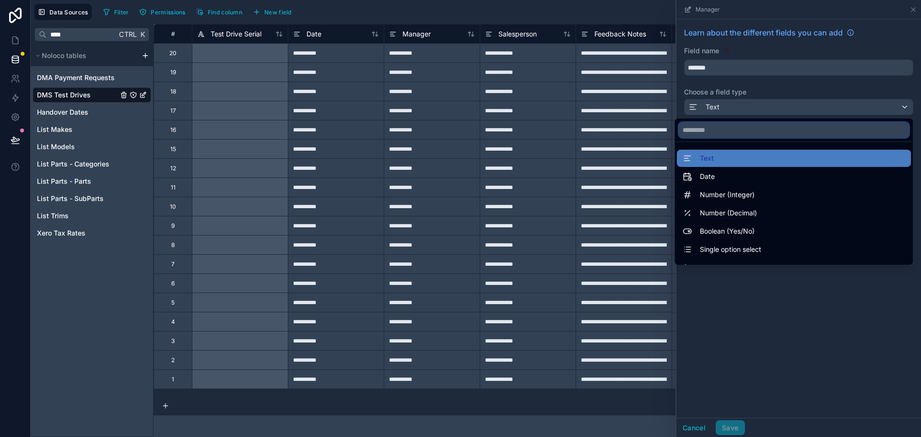
click at [728, 129] on input "text" at bounding box center [794, 129] width 230 height 15
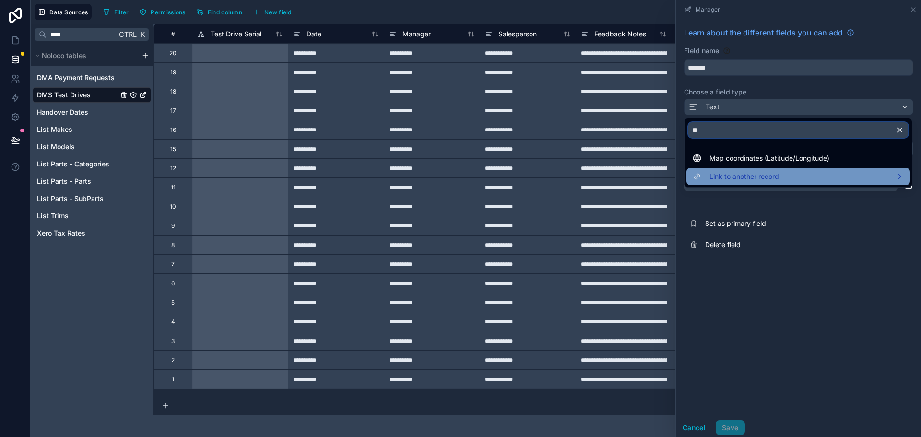
type input "**"
click at [728, 169] on div "Link to another record" at bounding box center [799, 176] width 224 height 17
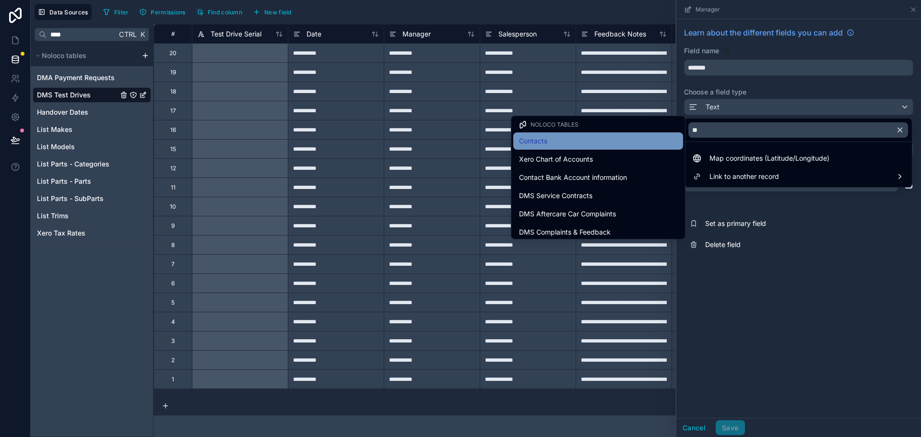
click at [604, 146] on div "Contacts" at bounding box center [598, 141] width 158 height 12
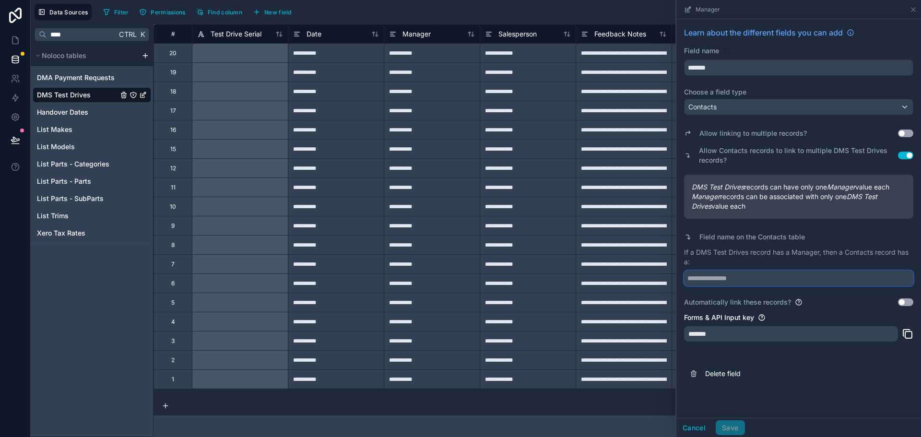
click at [726, 281] on input "text" at bounding box center [798, 278] width 229 height 15
type input "**********"
click at [735, 429] on button "Save" at bounding box center [730, 427] width 29 height 15
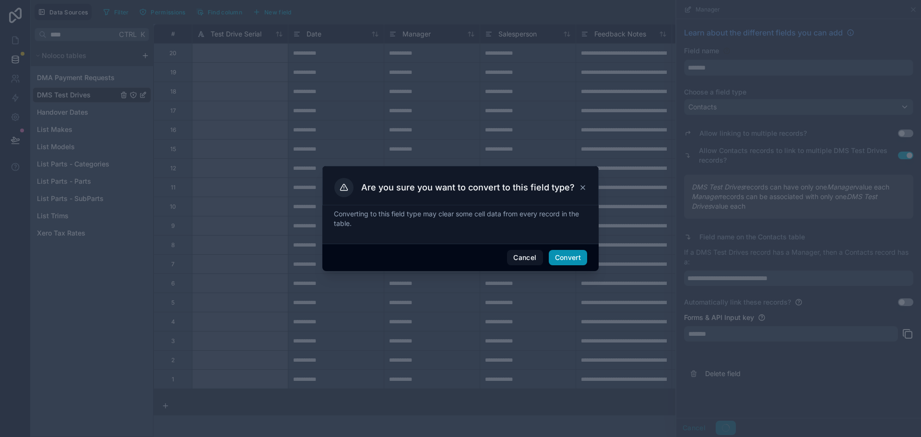
click at [568, 260] on button "Convert" at bounding box center [568, 257] width 38 height 15
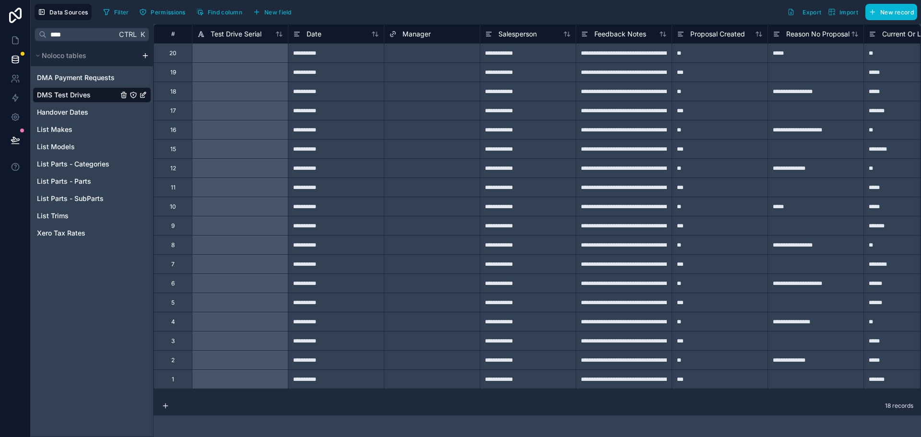
click at [515, 27] on div "Salesperson" at bounding box center [528, 33] width 96 height 19
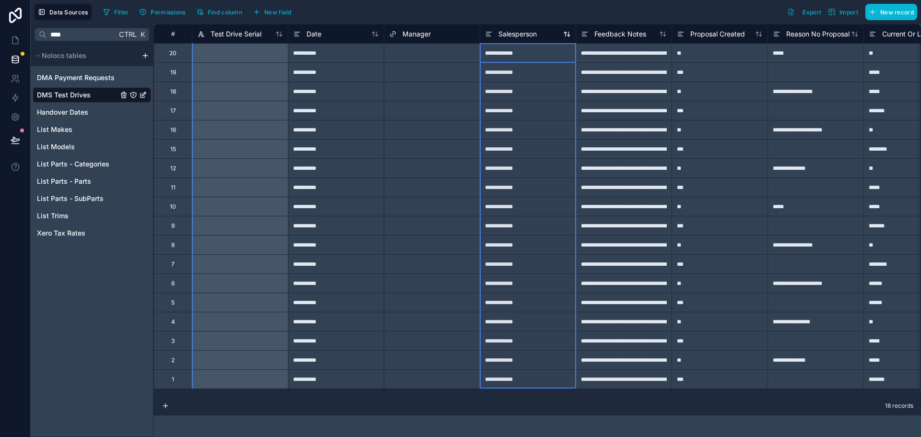
click at [511, 34] on span "Salesperson" at bounding box center [518, 34] width 38 height 10
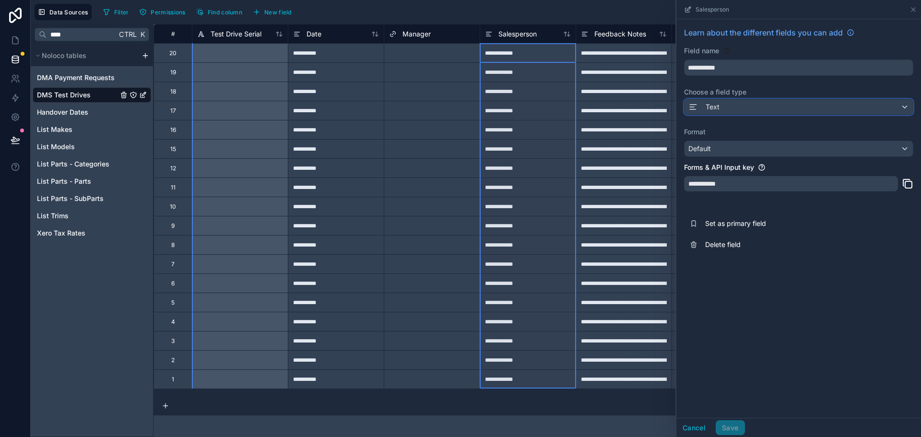
click at [766, 102] on div "Text" at bounding box center [799, 106] width 228 height 15
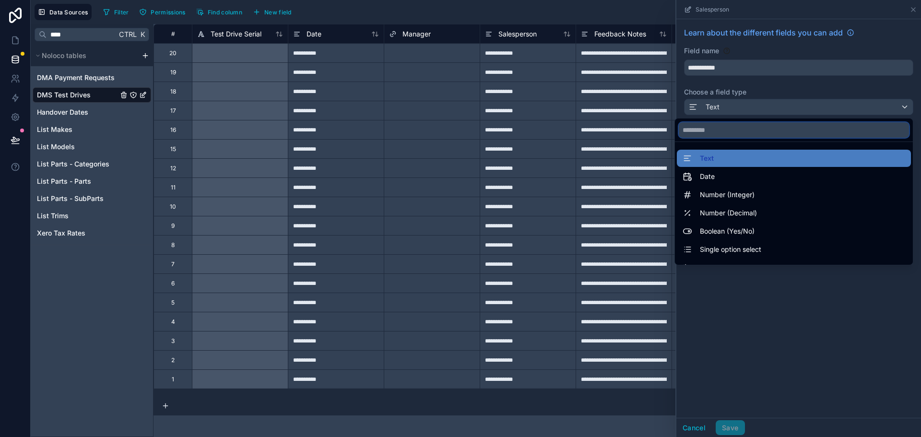
click at [748, 135] on input "text" at bounding box center [794, 129] width 230 height 15
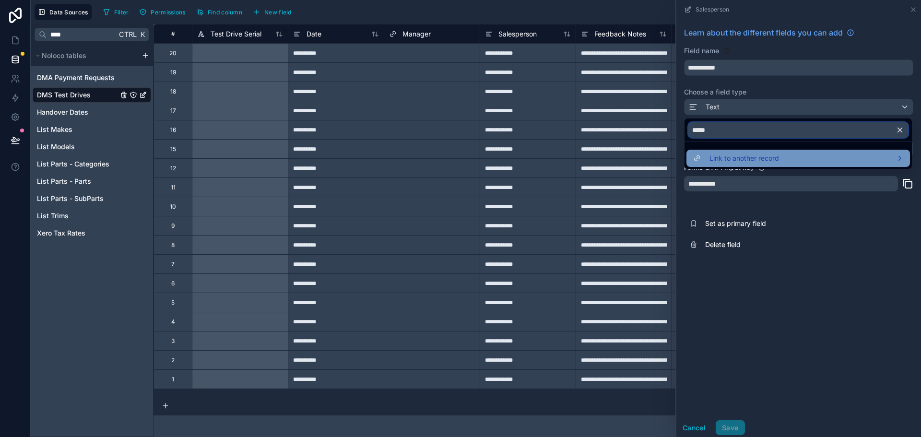
type input "*****"
click at [740, 157] on span "Link to another record" at bounding box center [745, 159] width 70 height 12
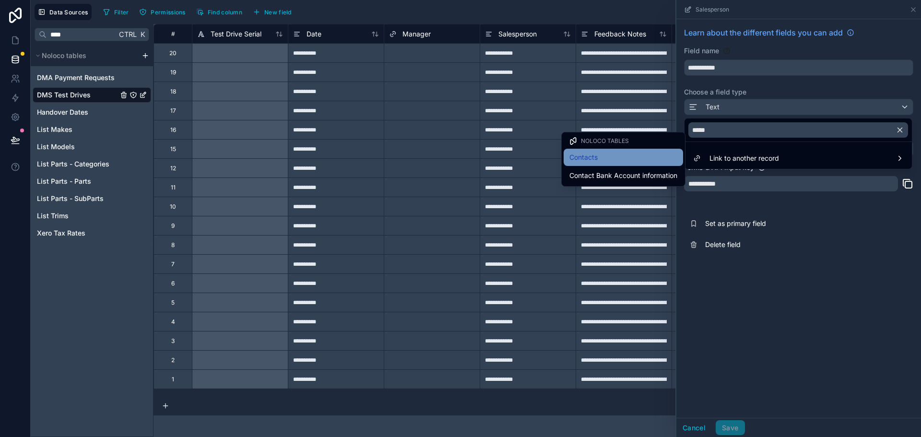
click at [627, 154] on div "Contacts" at bounding box center [624, 158] width 108 height 12
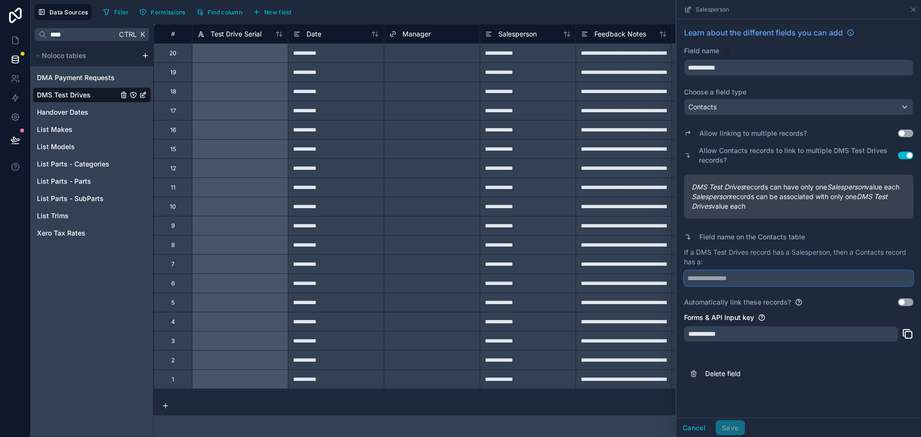
click at [710, 286] on input "text" at bounding box center [798, 278] width 229 height 15
type input "**********"
click at [740, 430] on button "Save" at bounding box center [730, 427] width 29 height 15
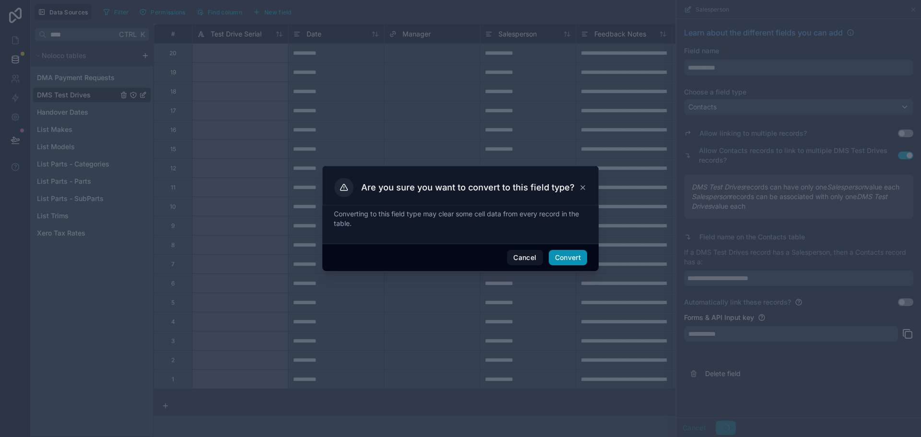
click at [561, 253] on button "Convert" at bounding box center [568, 257] width 38 height 15
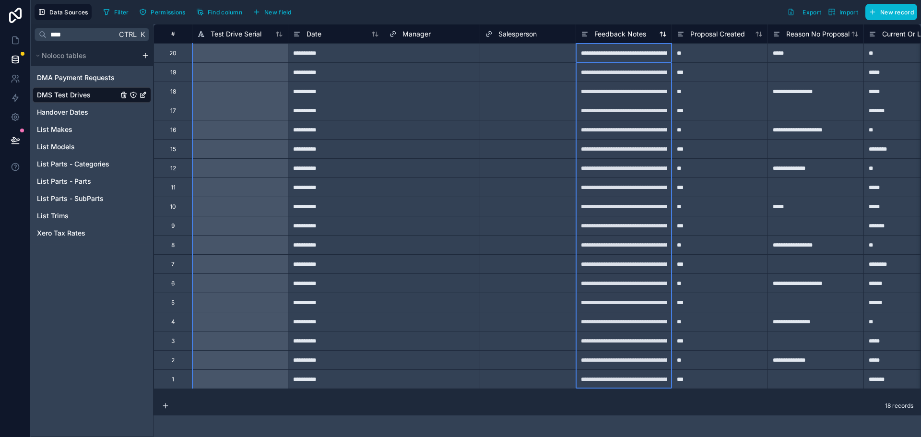
click at [618, 32] on span "Feedback Notes" at bounding box center [621, 34] width 52 height 10
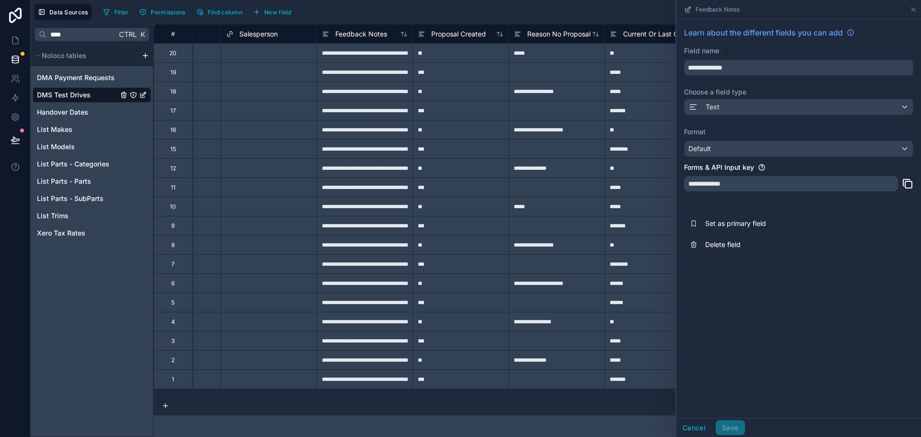
scroll to position [0, 260]
click at [369, 81] on div "**********" at bounding box center [364, 71] width 96 height 19
click at [917, 8] on icon at bounding box center [914, 10] width 8 height 8
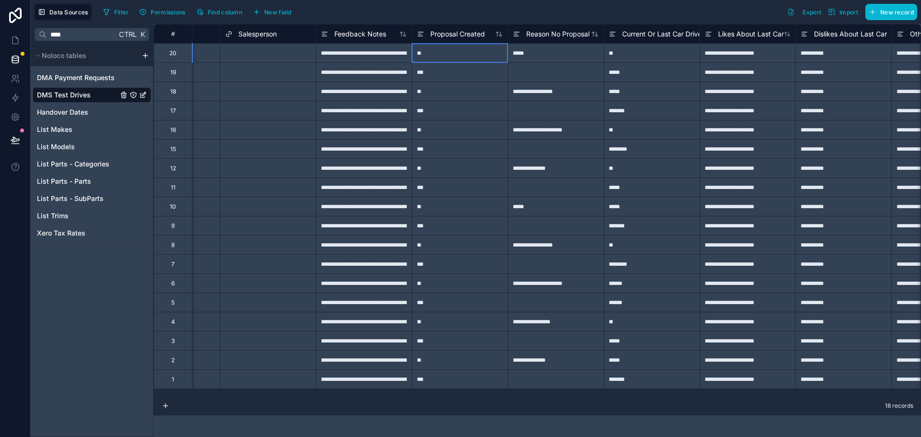
click at [470, 58] on div "**" at bounding box center [460, 52] width 96 height 19
click at [453, 35] on span "Proposal Created" at bounding box center [457, 34] width 55 height 10
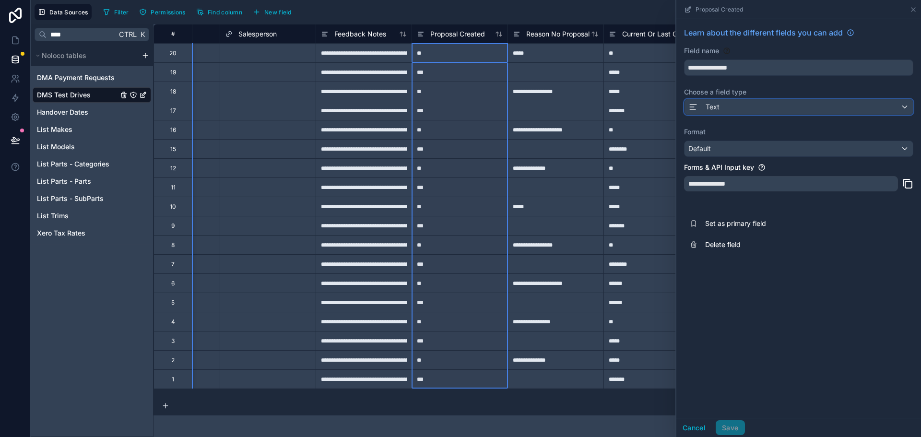
click at [733, 109] on div "Text" at bounding box center [799, 106] width 228 height 15
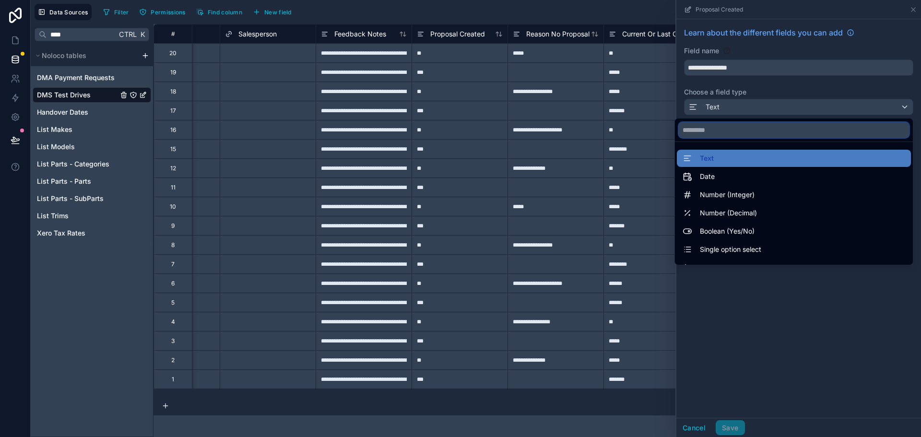
click at [736, 135] on input "text" at bounding box center [794, 129] width 230 height 15
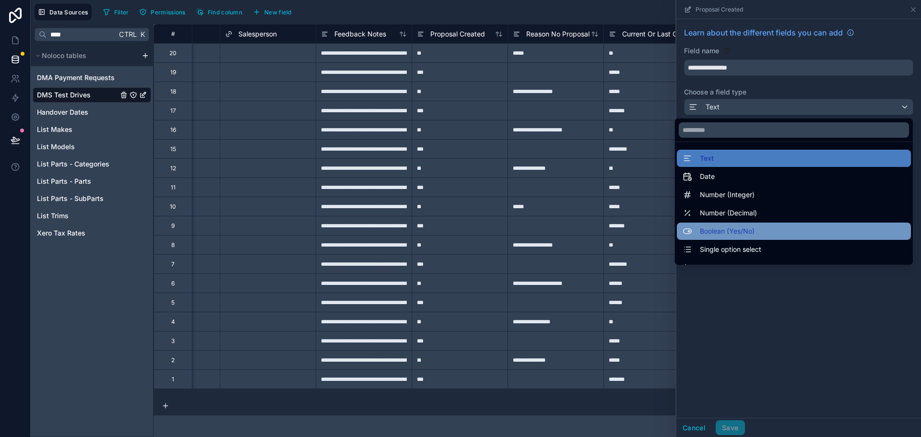
click at [735, 235] on span "Boolean (Yes/No)" at bounding box center [727, 232] width 55 height 12
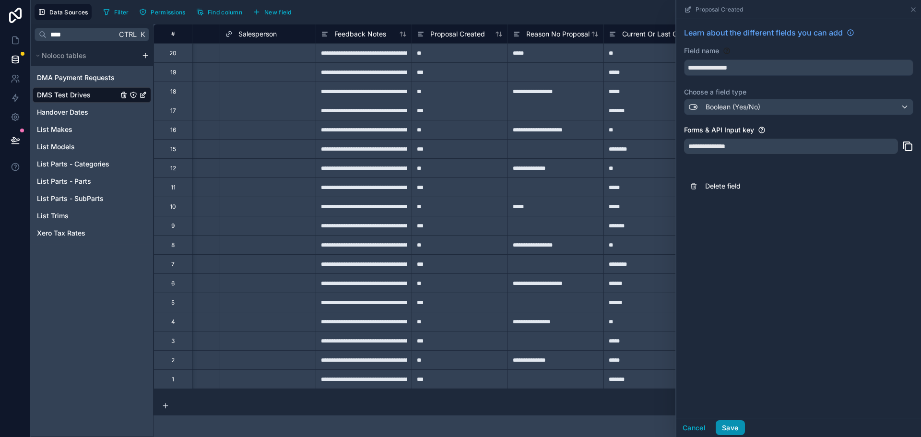
click at [727, 434] on button "Save" at bounding box center [730, 427] width 29 height 15
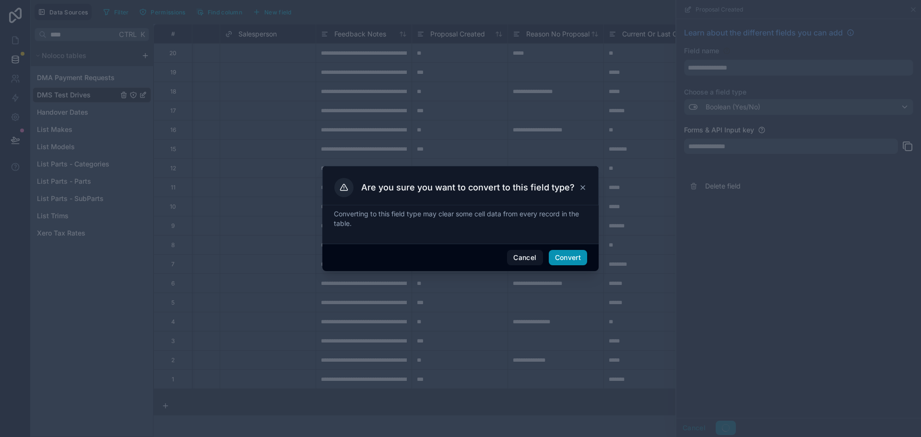
click at [569, 262] on button "Convert" at bounding box center [568, 257] width 38 height 15
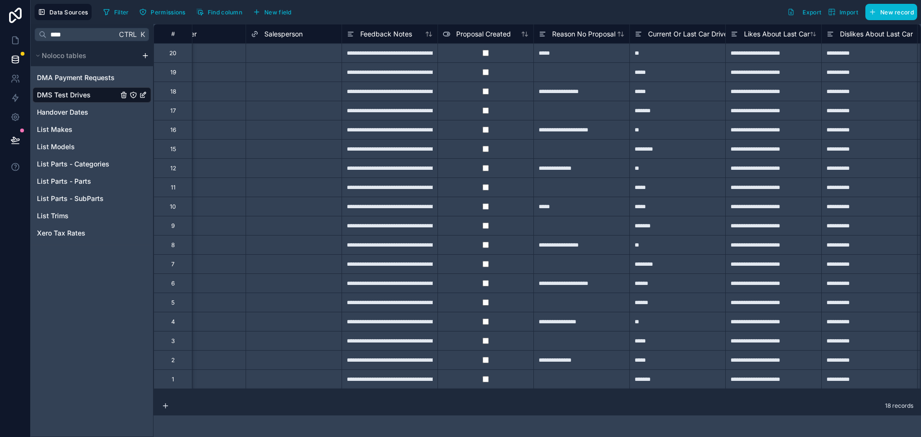
scroll to position [0, 301]
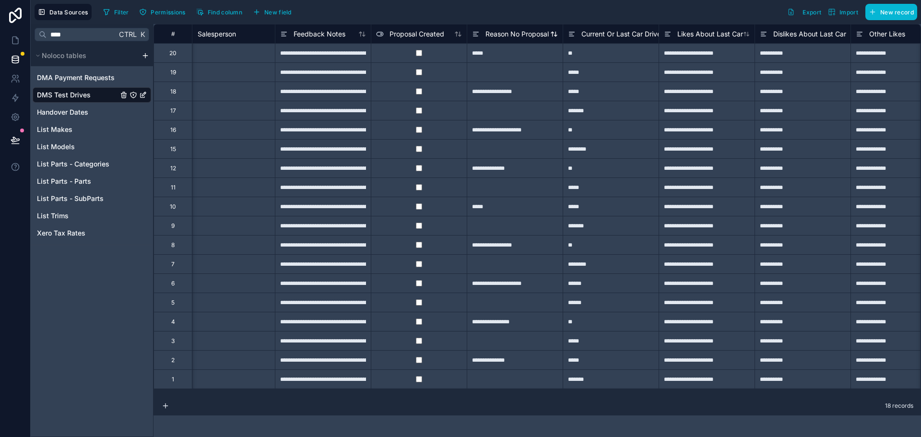
click at [511, 31] on span "Reason No Proposal" at bounding box center [517, 34] width 63 height 10
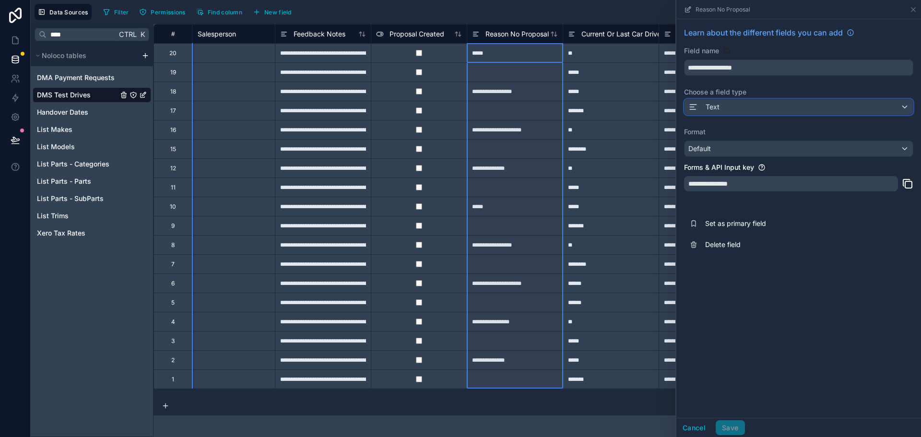
click at [775, 111] on div "Text" at bounding box center [799, 106] width 228 height 15
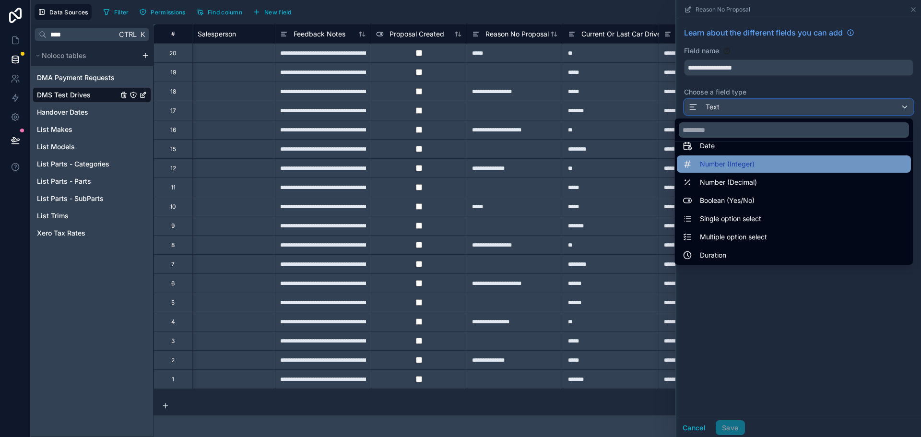
scroll to position [48, 0]
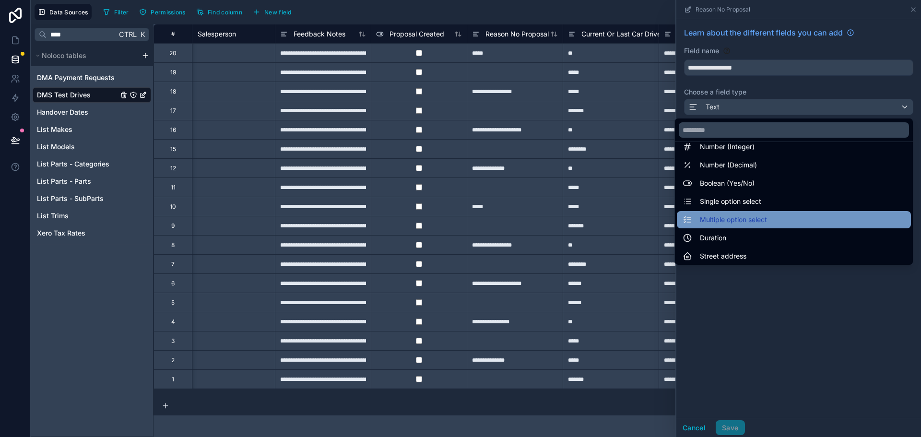
click at [750, 223] on span "Multiple option select" at bounding box center [733, 220] width 67 height 12
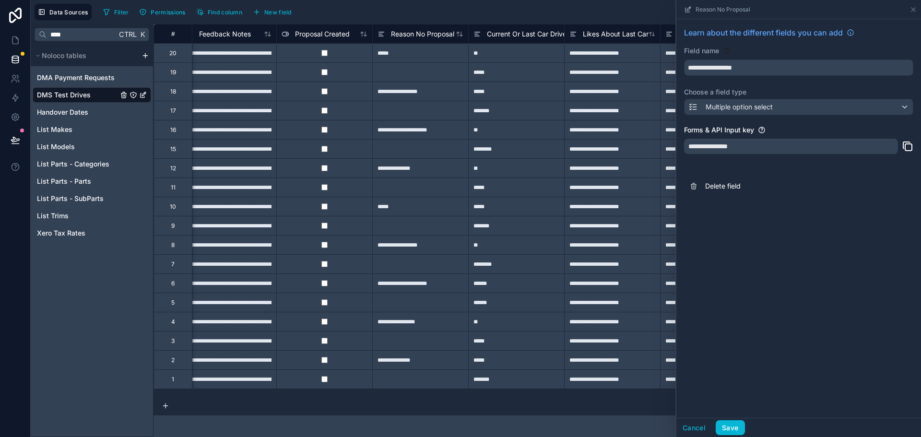
scroll to position [0, 432]
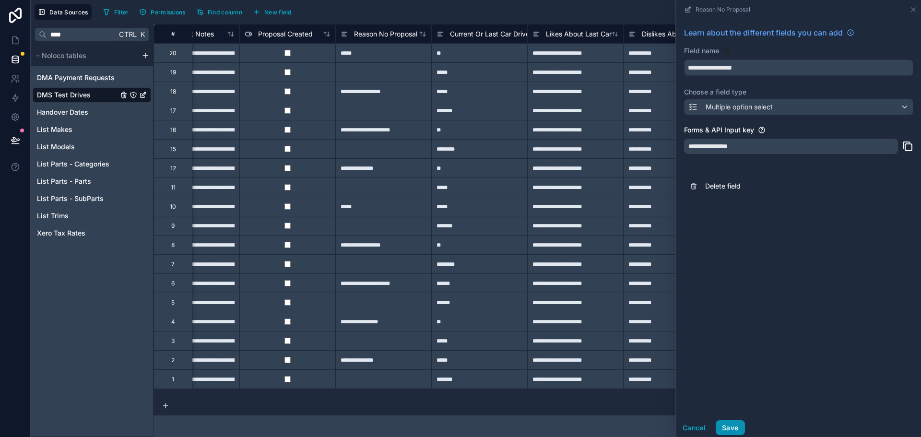
click at [731, 427] on button "Save" at bounding box center [730, 427] width 29 height 15
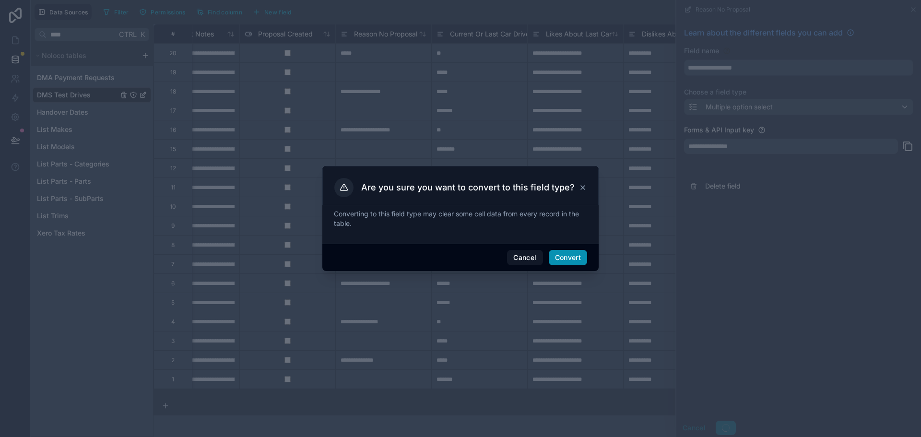
click at [584, 260] on button "Convert" at bounding box center [568, 257] width 38 height 15
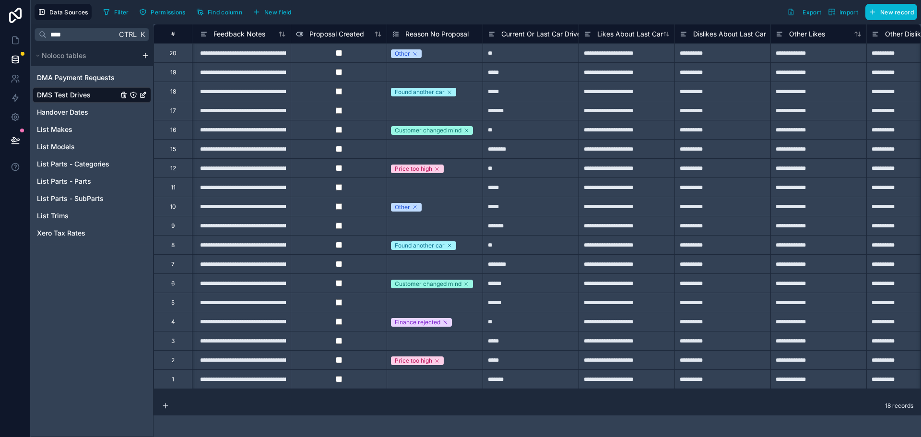
scroll to position [0, 503]
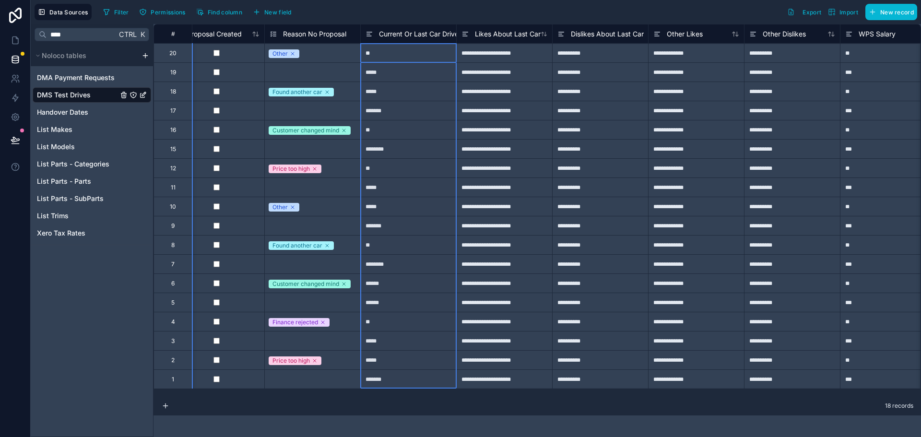
click at [429, 33] on span "Current Or Last Car Driven" at bounding box center [420, 34] width 83 height 10
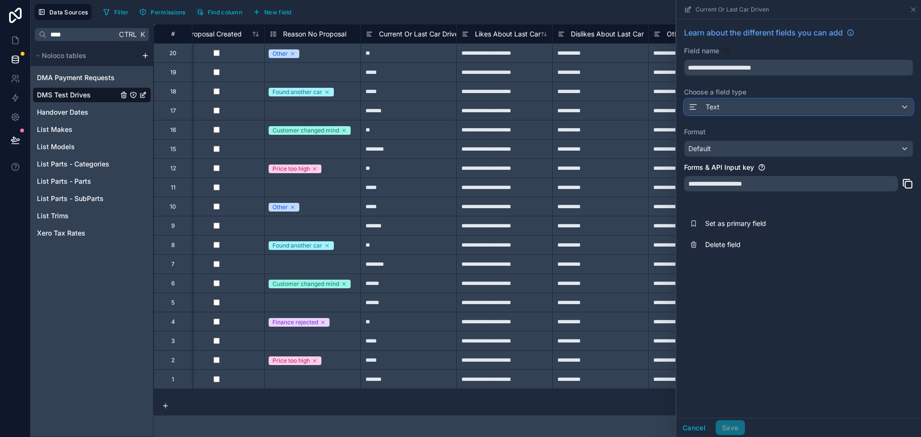
click at [787, 108] on div "Text" at bounding box center [799, 106] width 228 height 15
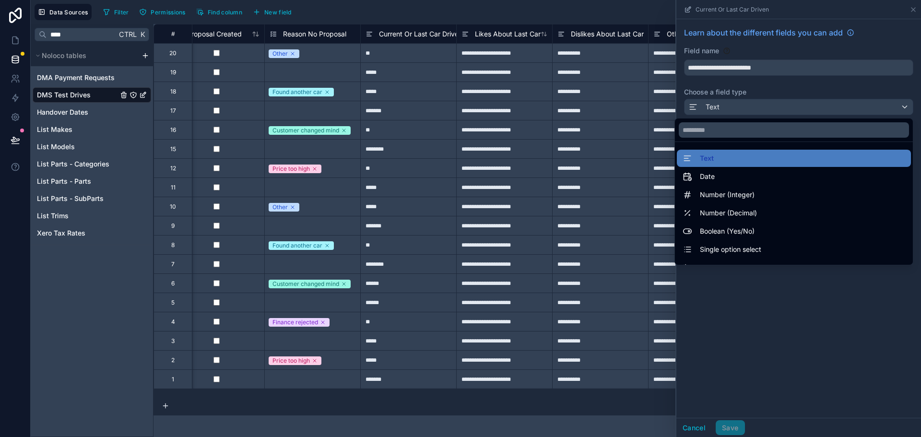
click at [753, 334] on div at bounding box center [799, 218] width 245 height 437
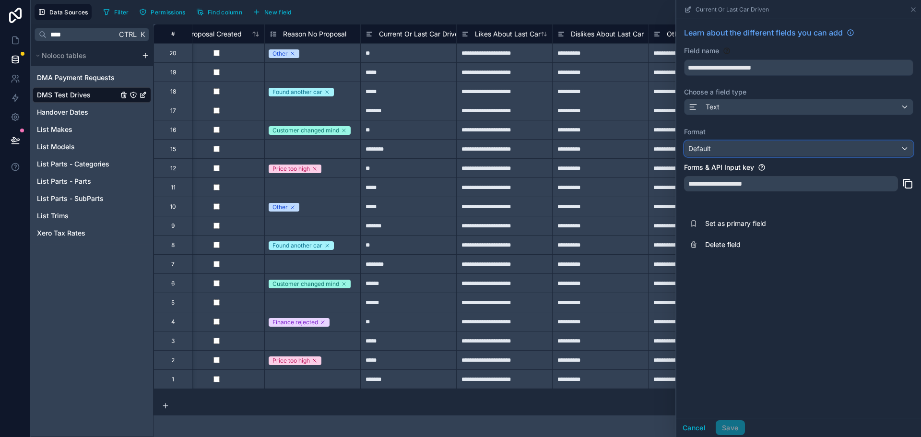
click at [734, 147] on div "Default" at bounding box center [799, 148] width 228 height 15
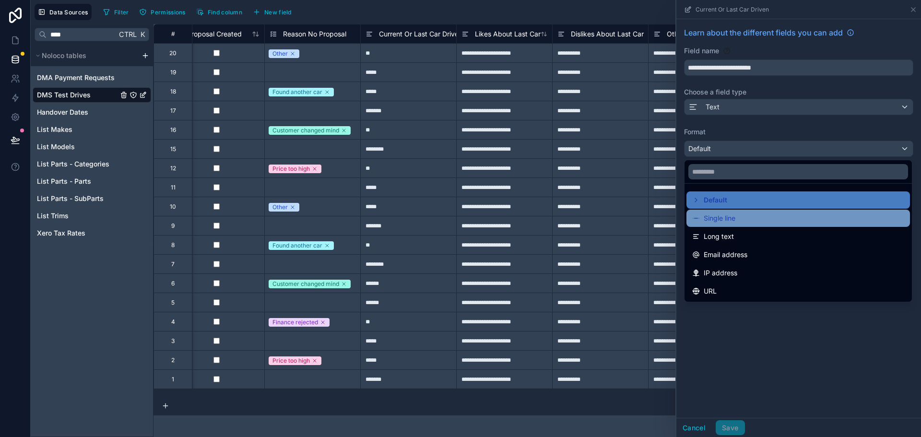
click at [733, 217] on span "Single line" at bounding box center [720, 219] width 32 height 12
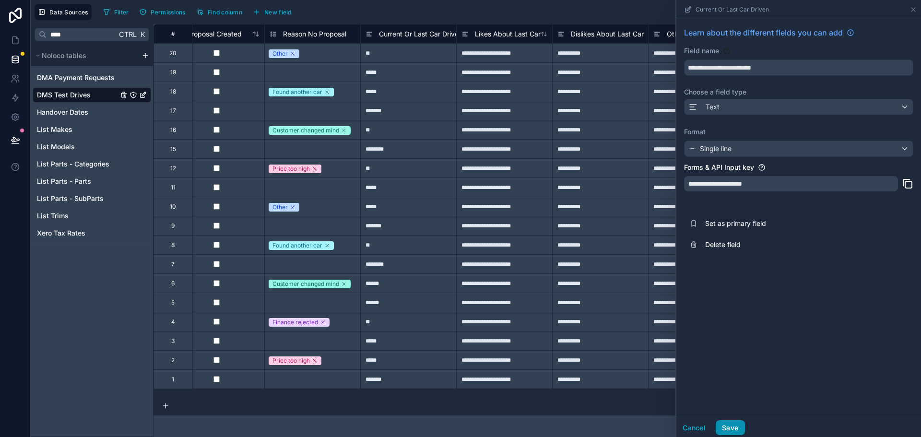
click at [727, 432] on button "Save" at bounding box center [730, 427] width 29 height 15
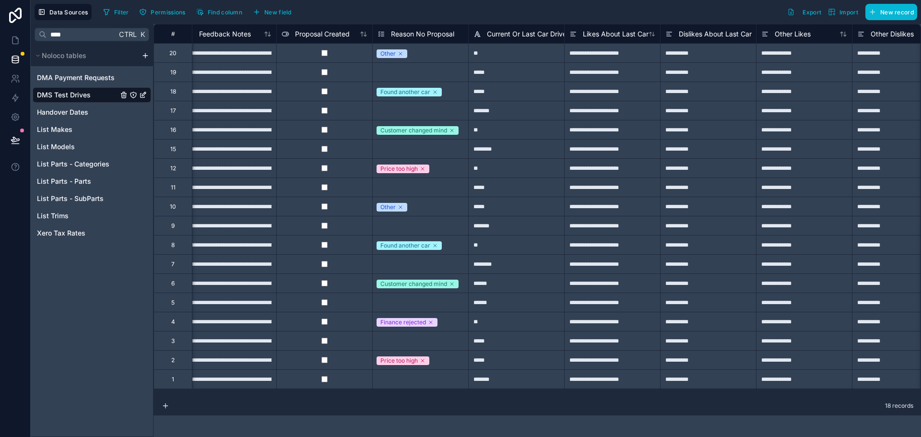
scroll to position [0, 477]
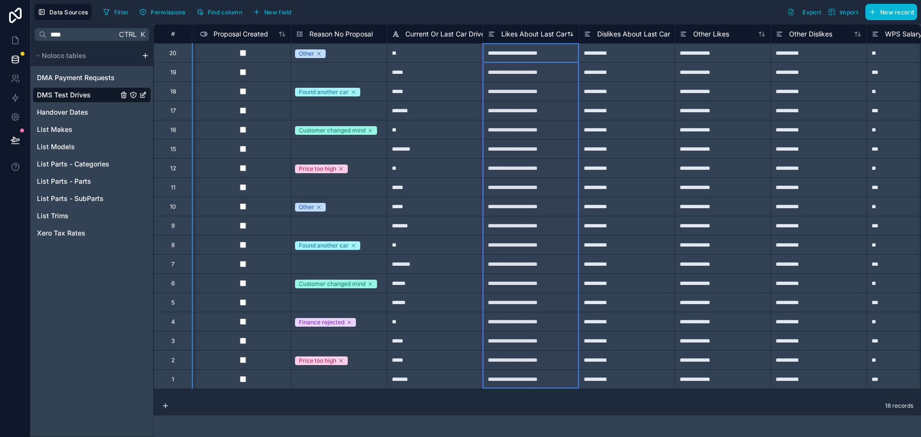
click at [534, 33] on span "Likes About Last Car" at bounding box center [534, 34] width 66 height 10
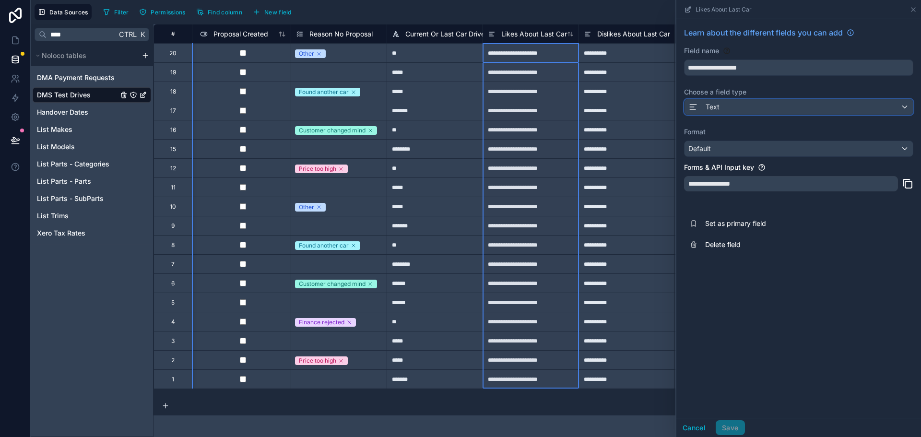
click at [739, 108] on div "Text" at bounding box center [799, 106] width 228 height 15
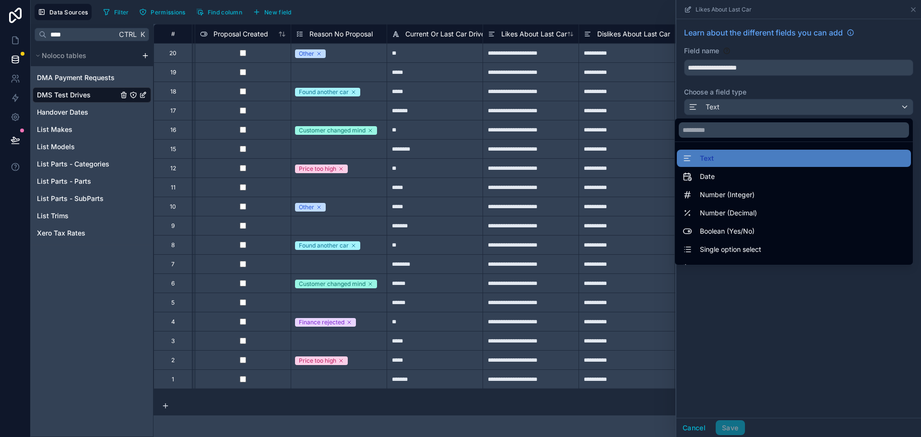
click at [734, 101] on div at bounding box center [799, 218] width 245 height 437
click at [734, 109] on div "Text" at bounding box center [799, 106] width 228 height 15
click at [807, 108] on div "Text" at bounding box center [799, 106] width 228 height 15
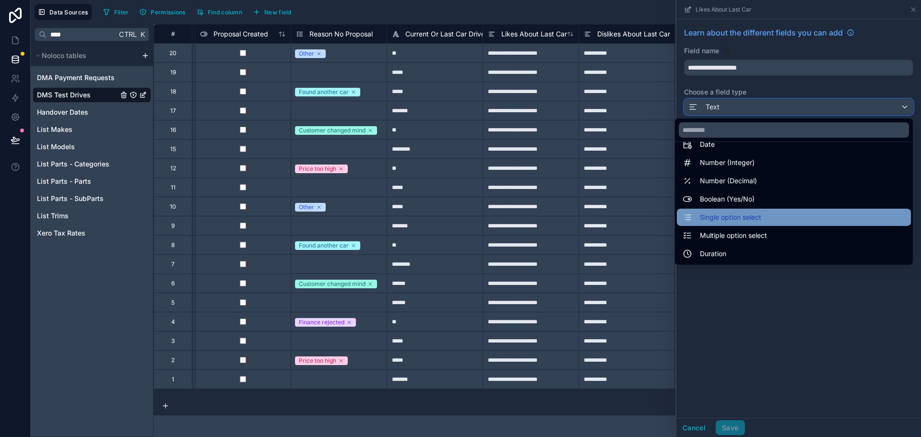
scroll to position [48, 0]
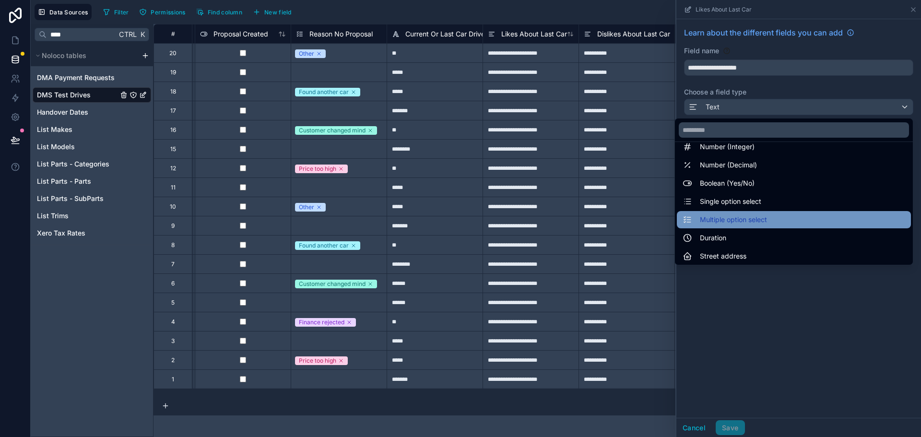
click at [750, 220] on span "Multiple option select" at bounding box center [733, 220] width 67 height 12
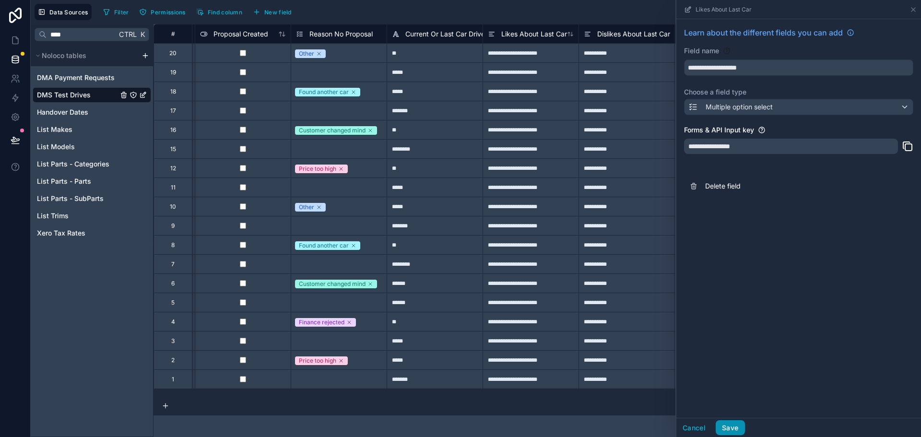
click at [739, 422] on button "Save" at bounding box center [730, 427] width 29 height 15
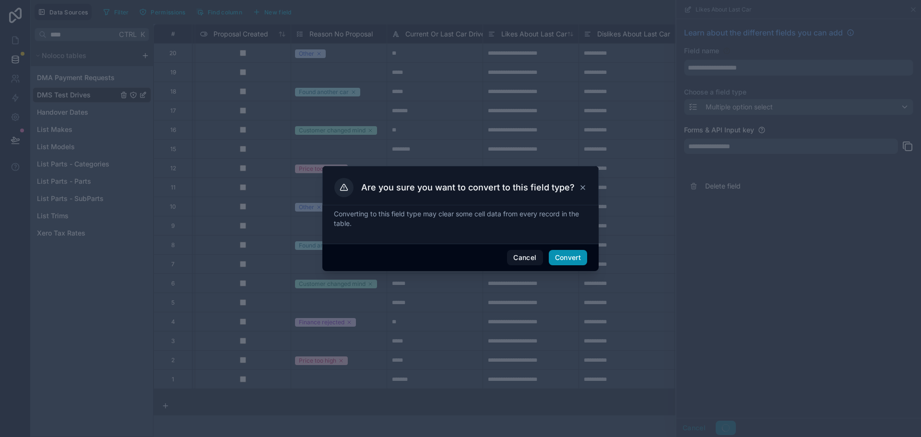
click at [557, 255] on button "Convert" at bounding box center [568, 257] width 38 height 15
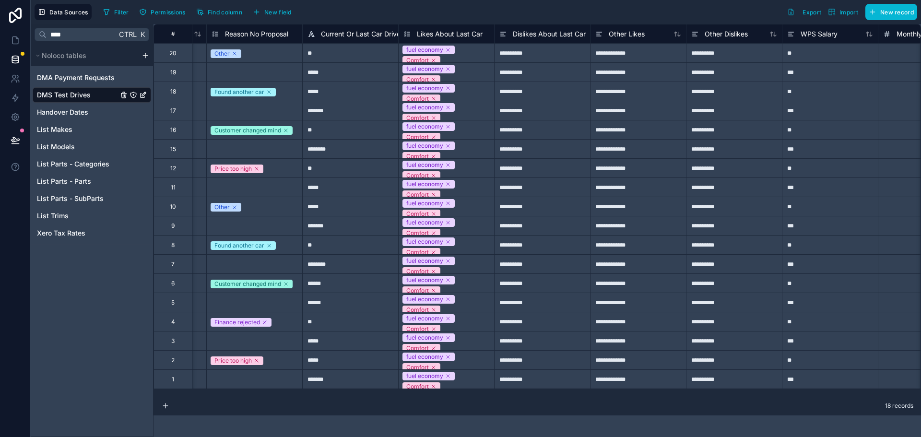
scroll to position [0, 562]
click at [533, 36] on span "Dislikes About Last Car" at bounding box center [548, 34] width 73 height 10
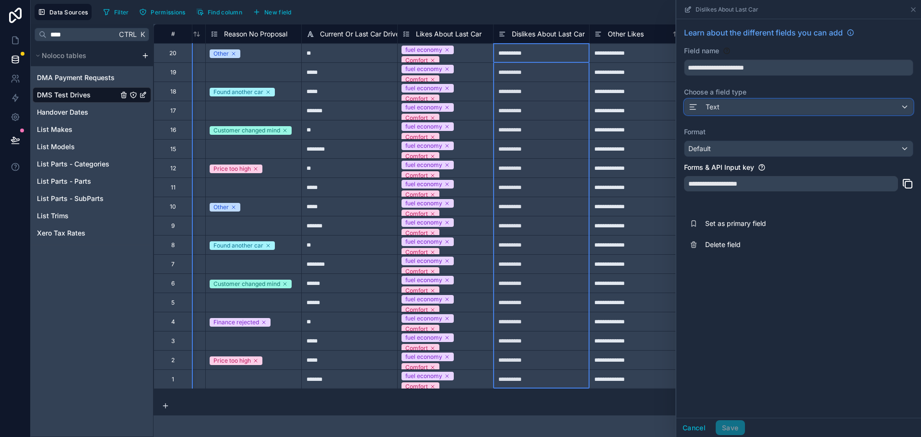
click at [743, 109] on div "Text" at bounding box center [799, 106] width 228 height 15
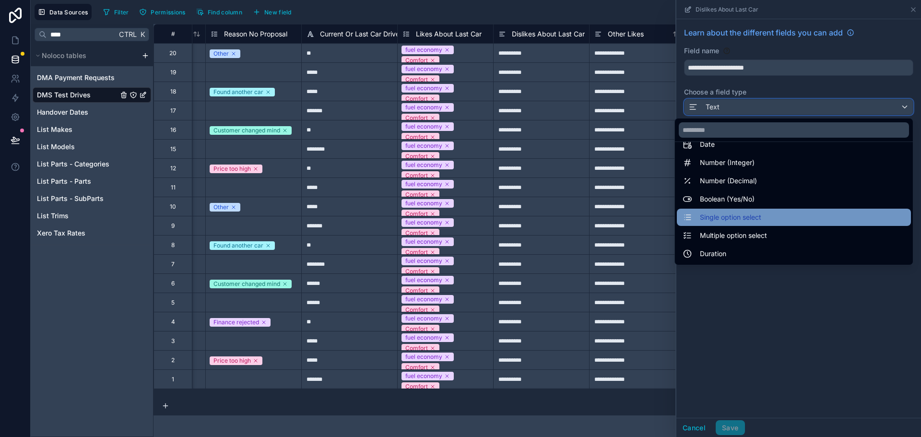
scroll to position [48, 0]
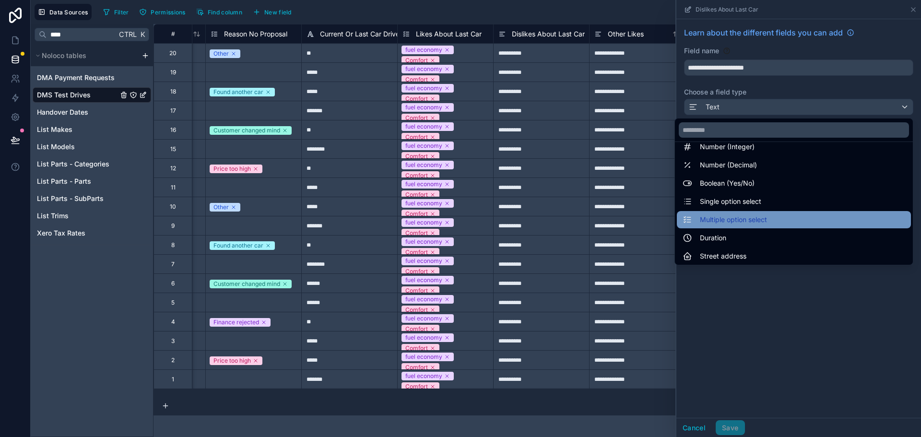
click at [735, 222] on span "Multiple option select" at bounding box center [733, 220] width 67 height 12
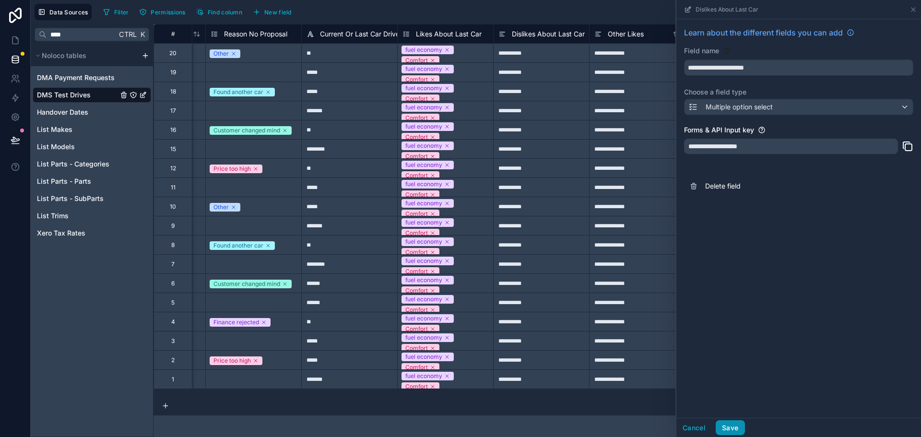
click at [738, 425] on button "Save" at bounding box center [730, 427] width 29 height 15
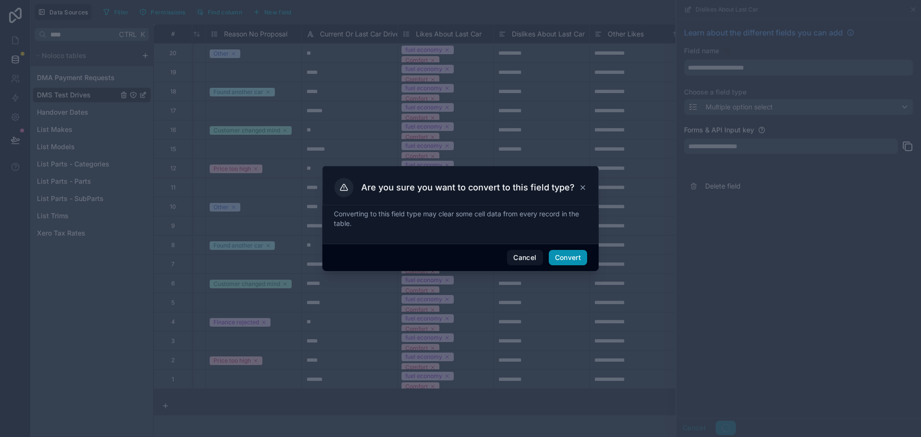
click at [571, 264] on button "Convert" at bounding box center [568, 257] width 38 height 15
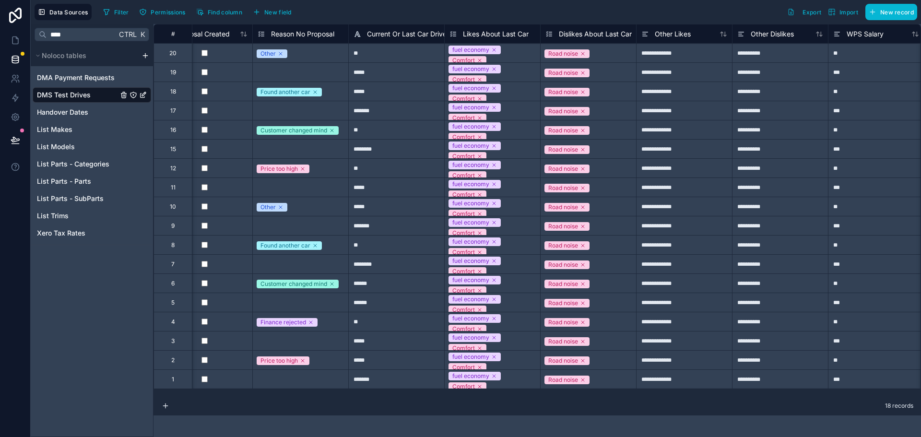
scroll to position [0, 563]
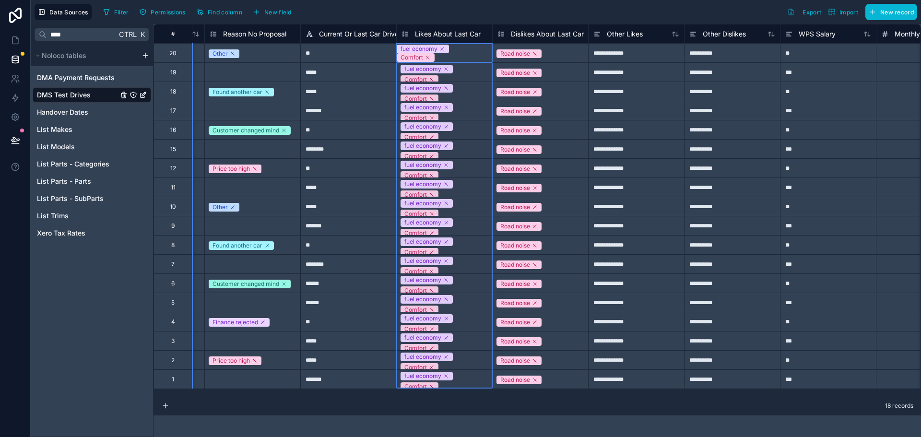
click at [432, 29] on span "Likes About Last Car" at bounding box center [448, 34] width 66 height 10
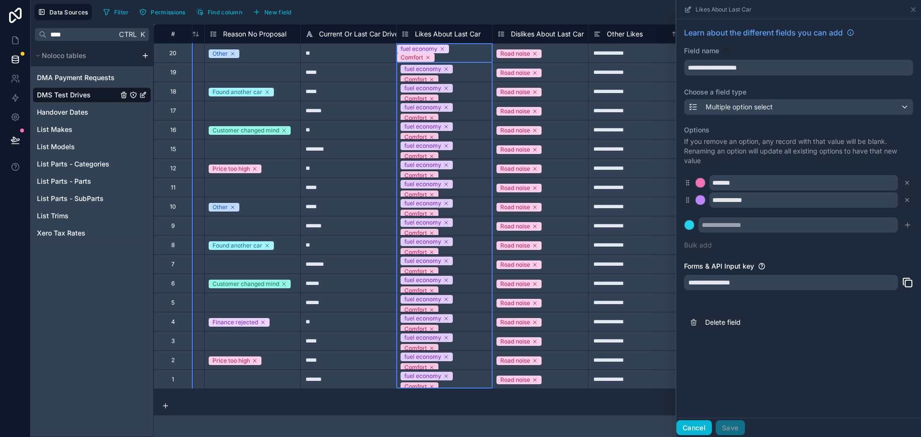
click at [703, 428] on button "Cancel" at bounding box center [695, 427] width 36 height 15
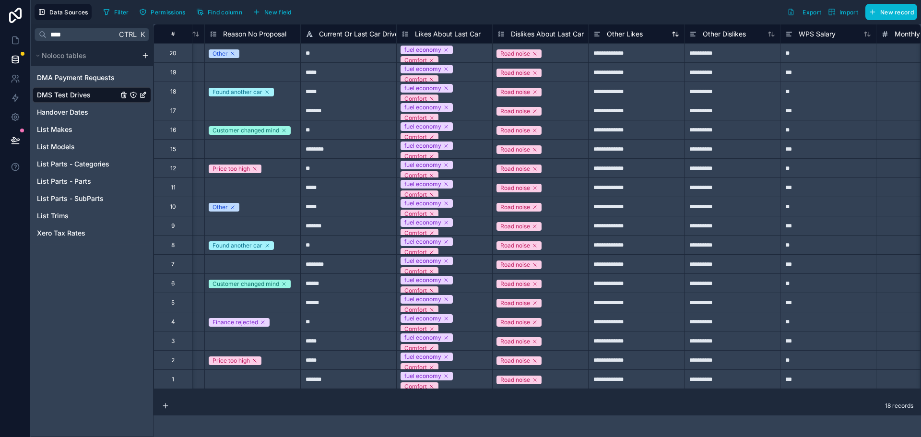
click at [632, 36] on span "Other Likes" at bounding box center [625, 34] width 36 height 10
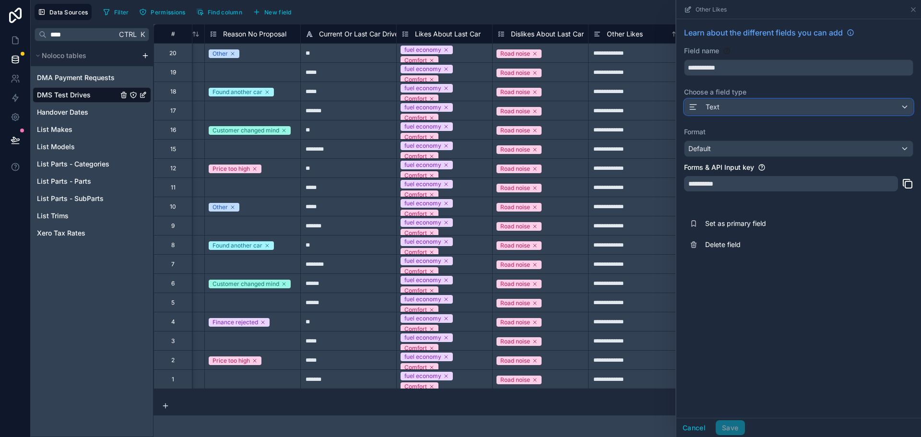
click at [747, 104] on div "Text" at bounding box center [799, 106] width 228 height 15
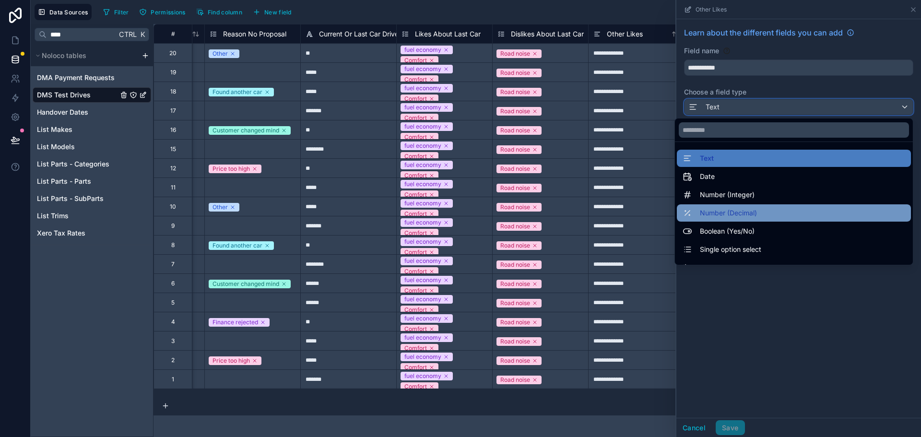
scroll to position [48, 0]
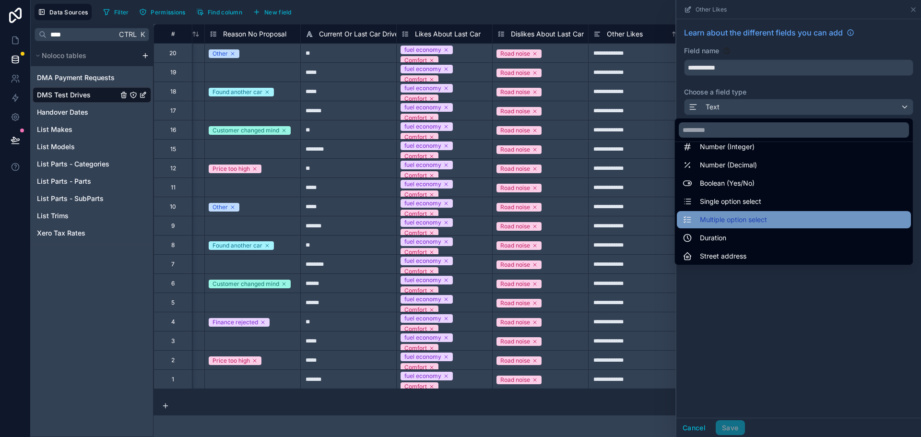
click at [743, 216] on span "Multiple option select" at bounding box center [733, 220] width 67 height 12
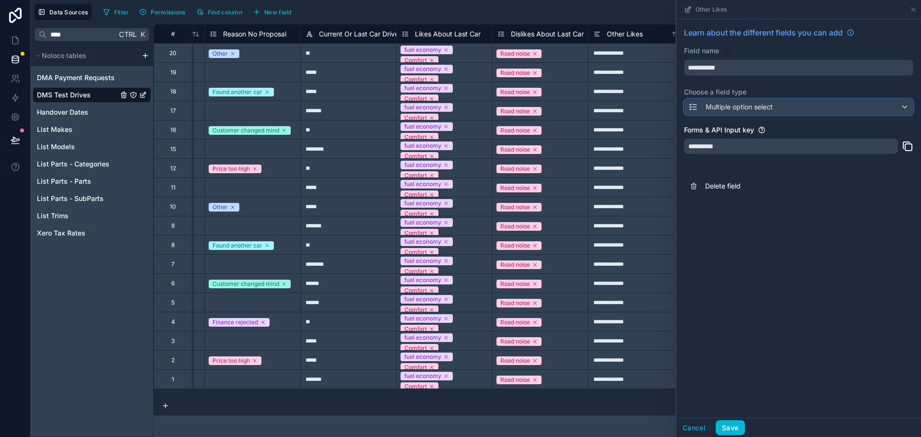
click at [803, 107] on div "Multiple option select" at bounding box center [799, 106] width 228 height 15
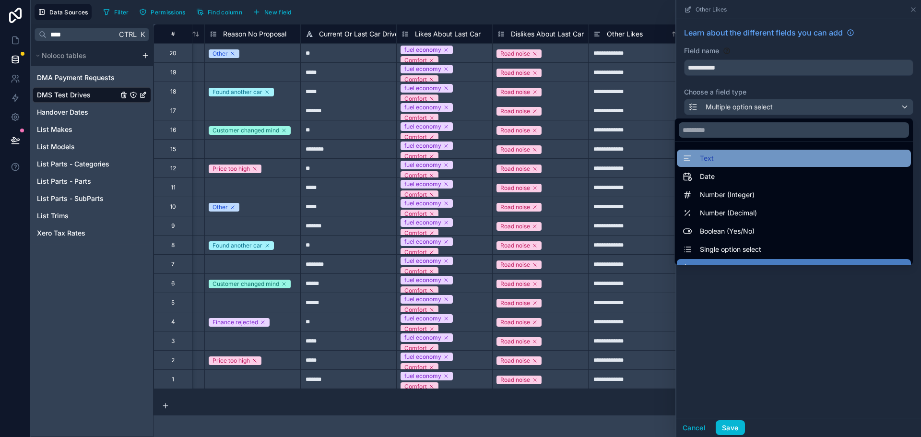
click at [761, 151] on div "Text" at bounding box center [794, 158] width 234 height 17
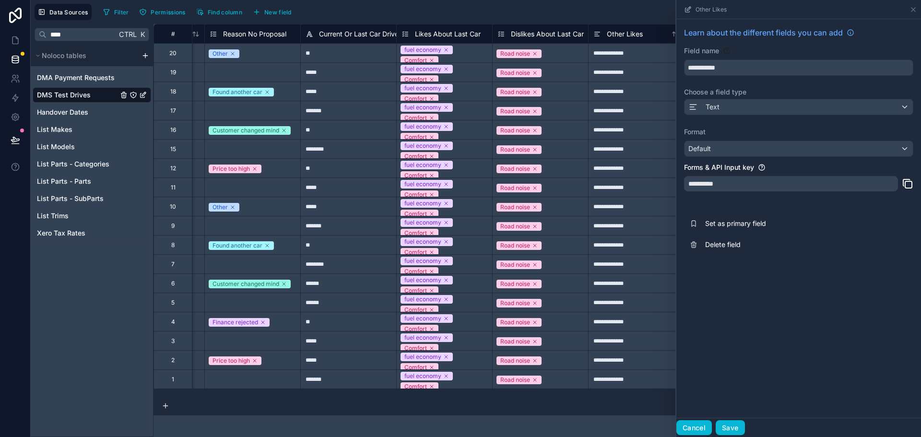
click at [704, 428] on button "Cancel" at bounding box center [695, 427] width 36 height 15
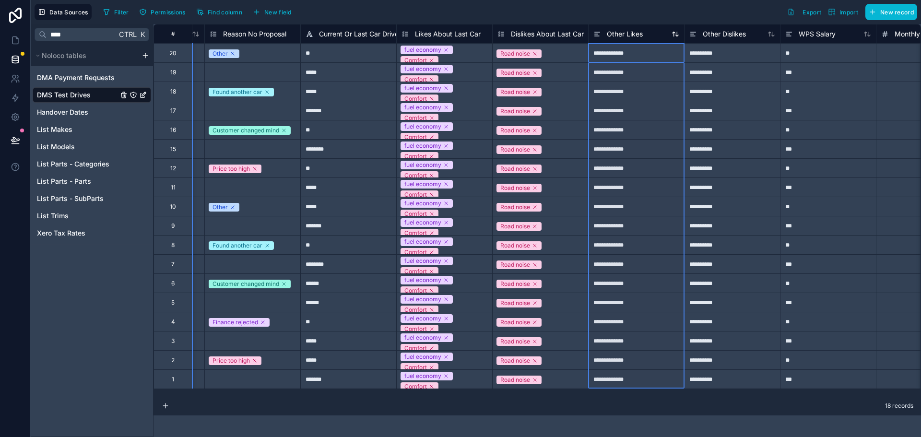
click at [623, 33] on span "Other Likes" at bounding box center [625, 34] width 36 height 10
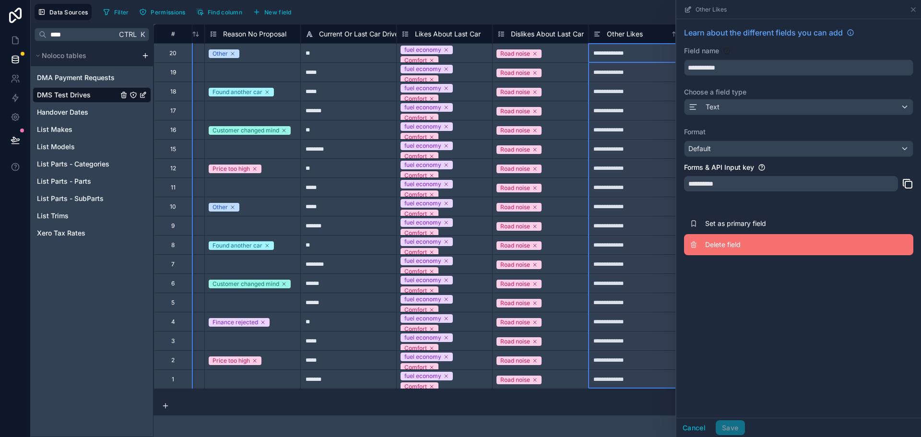
click at [731, 248] on span "Delete field" at bounding box center [774, 245] width 138 height 10
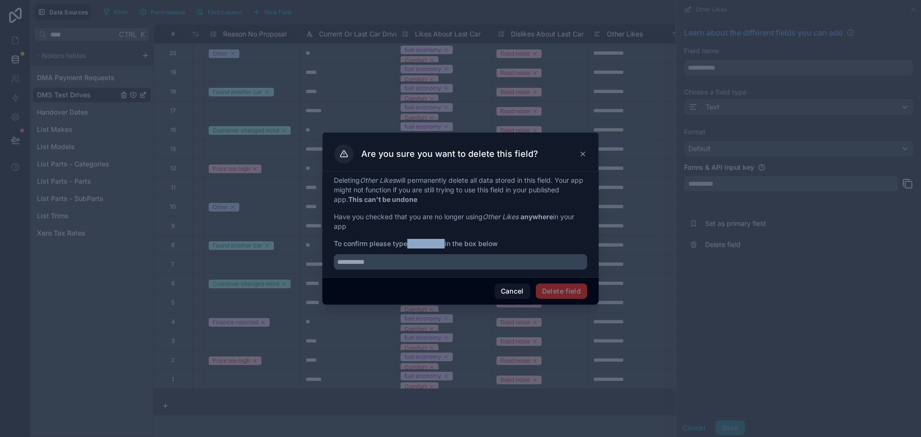
drag, startPoint x: 410, startPoint y: 242, endPoint x: 446, endPoint y: 246, distance: 36.2
click at [445, 246] on strong "Other Likes" at bounding box center [425, 243] width 37 height 8
copy strong "Other Likes"
click at [438, 261] on input "text" at bounding box center [460, 261] width 253 height 15
paste input "**********"
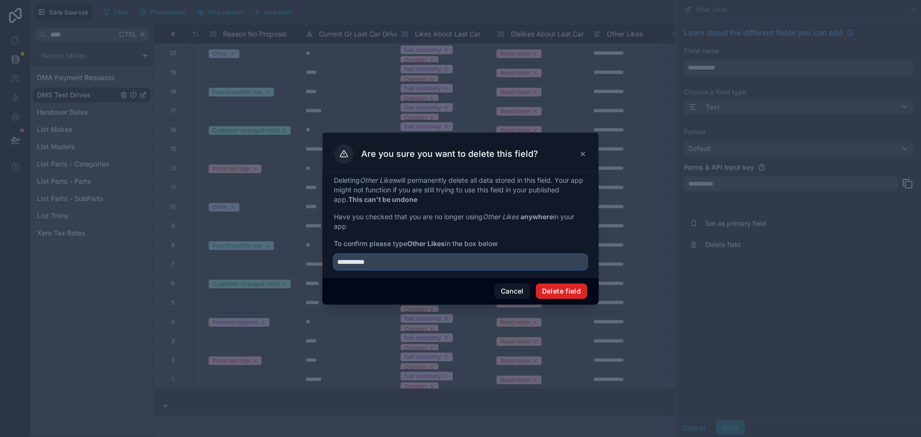
type input "**********"
click at [560, 287] on button "Delete field" at bounding box center [561, 291] width 51 height 15
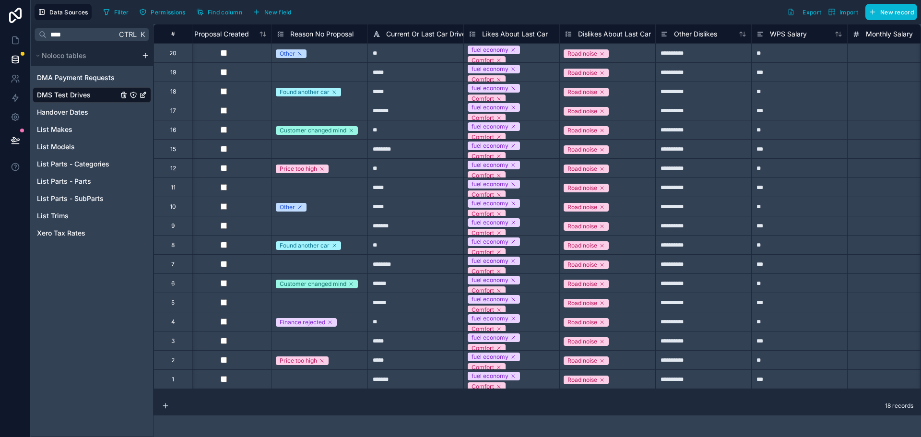
scroll to position [0, 542]
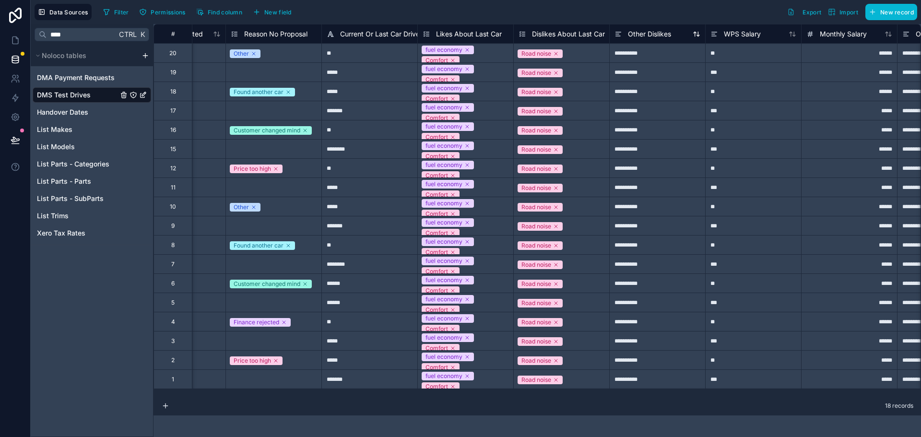
click at [655, 33] on span "Other Dislikes" at bounding box center [649, 34] width 43 height 10
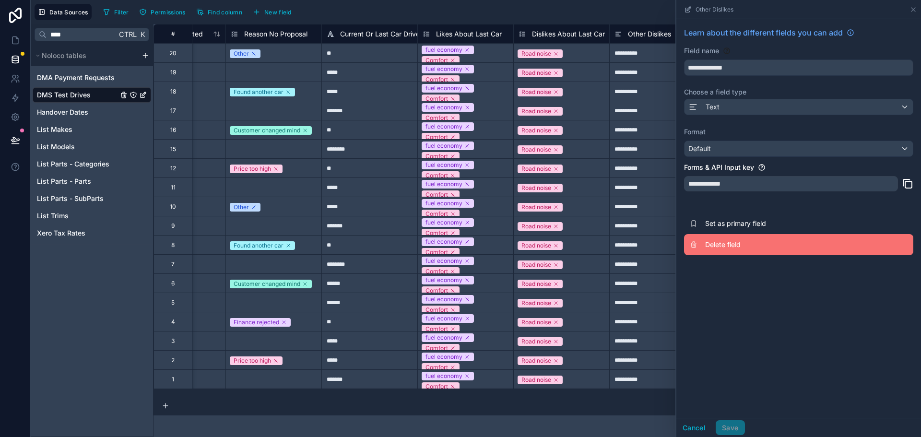
click at [712, 250] on button "Delete field" at bounding box center [798, 244] width 229 height 21
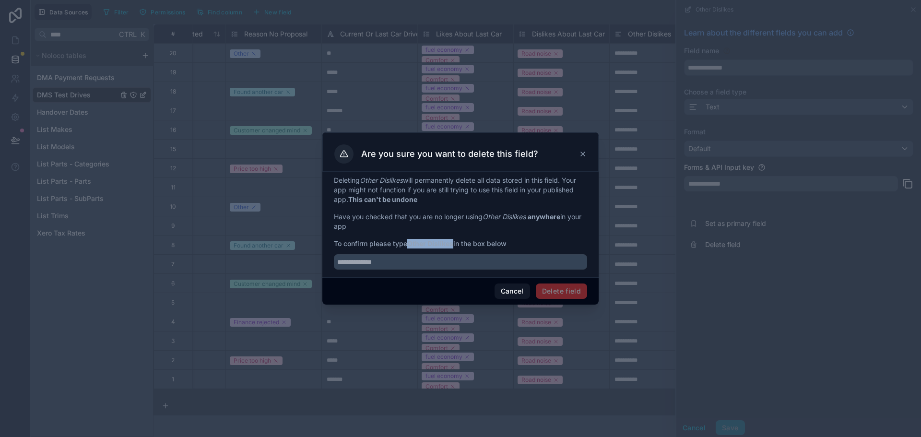
drag, startPoint x: 409, startPoint y: 242, endPoint x: 454, endPoint y: 245, distance: 45.2
click at [454, 245] on span "To confirm please type Other Dislikes in the box below" at bounding box center [460, 244] width 253 height 10
copy strong "Other Dislikes"
click at [446, 262] on input "text" at bounding box center [460, 261] width 253 height 15
paste input "**********"
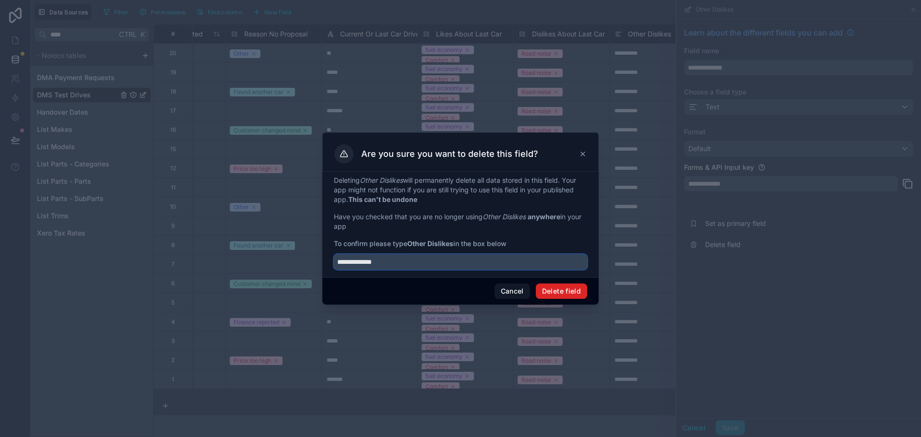
type input "**********"
click at [562, 289] on button "Delete field" at bounding box center [561, 291] width 51 height 15
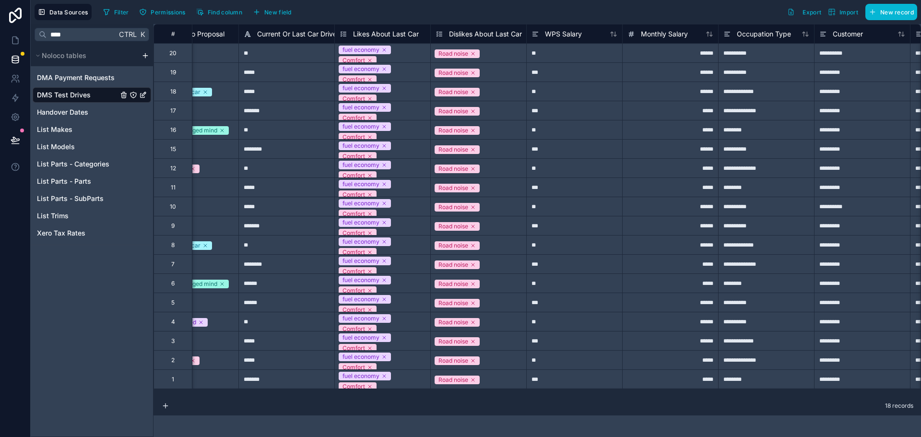
scroll to position [0, 704]
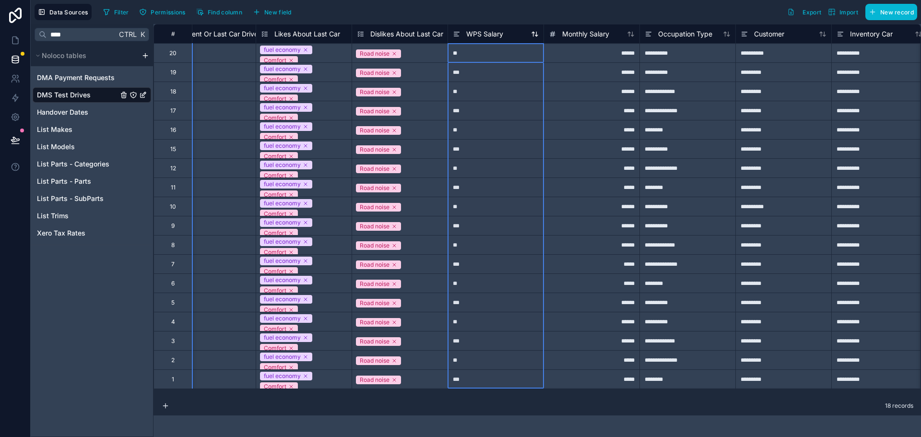
click at [498, 36] on span "WPS Salary" at bounding box center [484, 34] width 37 height 10
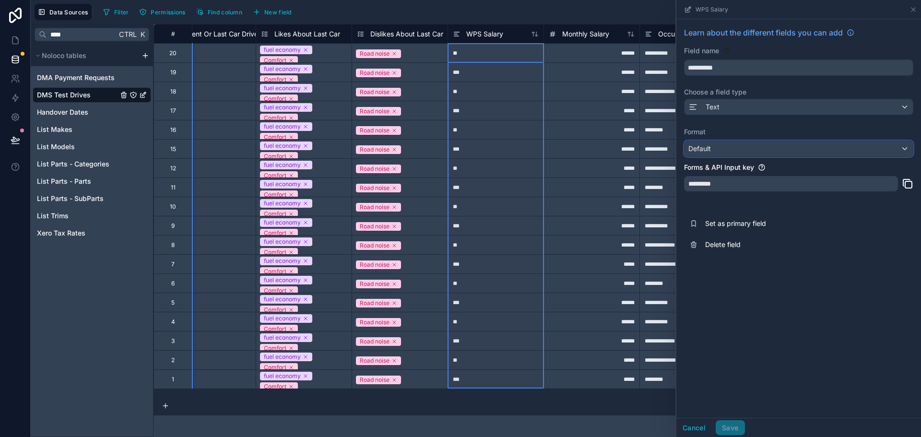
click at [769, 150] on div "Default" at bounding box center [799, 148] width 228 height 15
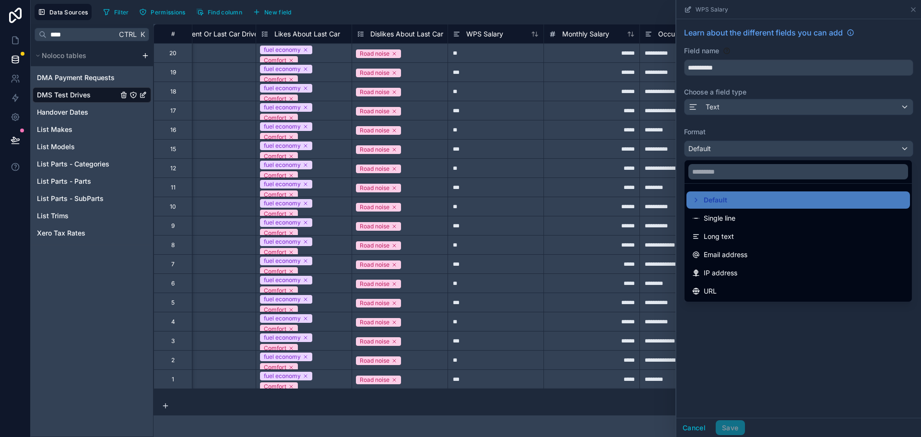
click at [755, 110] on div at bounding box center [799, 218] width 245 height 437
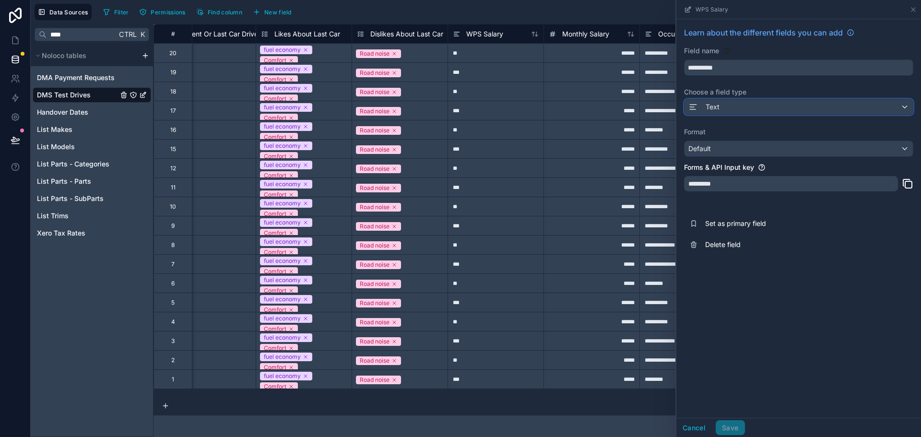
click at [757, 107] on div "Text" at bounding box center [799, 106] width 228 height 15
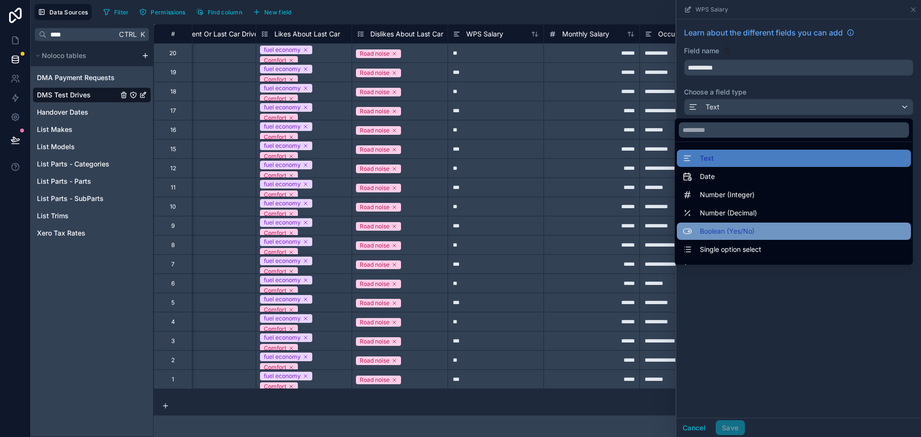
click at [742, 232] on span "Boolean (Yes/No)" at bounding box center [727, 232] width 55 height 12
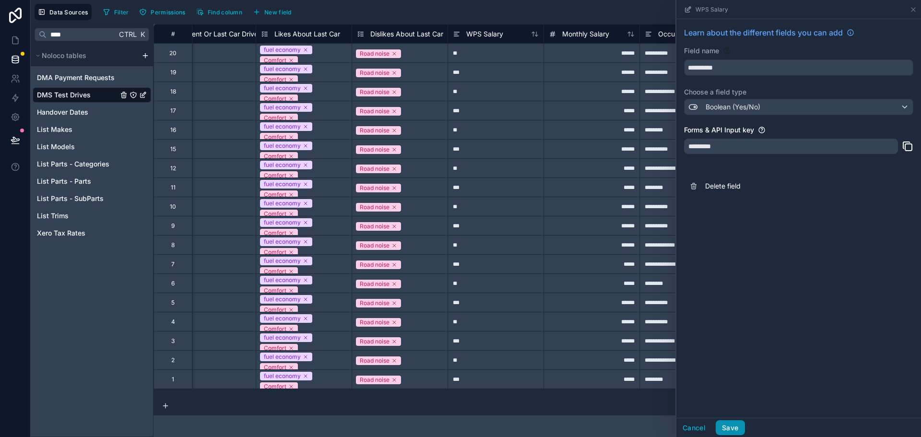
click at [732, 425] on button "Save" at bounding box center [730, 427] width 29 height 15
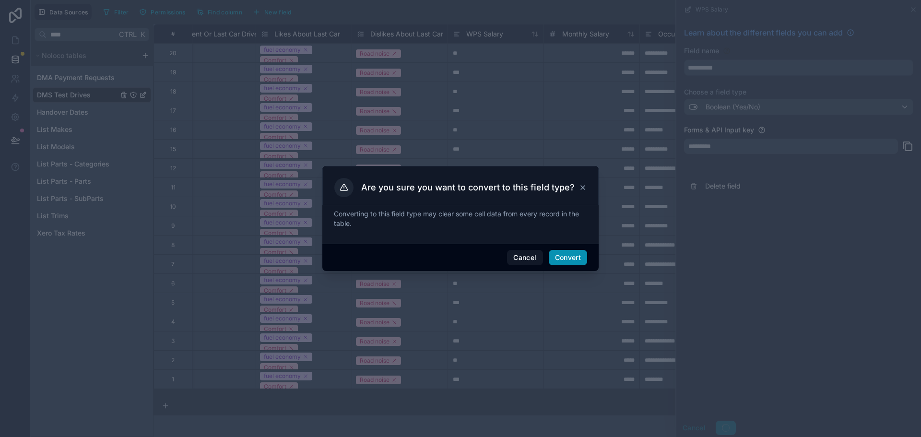
click at [557, 254] on button "Convert" at bounding box center [568, 257] width 38 height 15
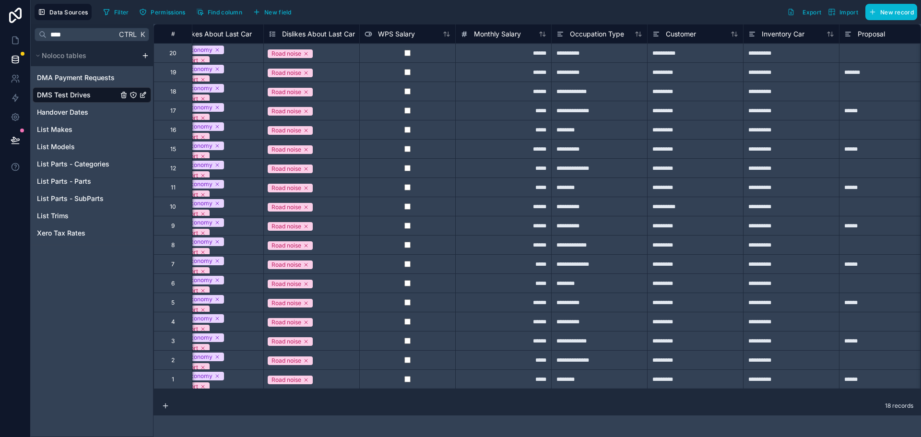
scroll to position [0, 793]
click at [498, 35] on span "Monthly Salary" at bounding box center [496, 34] width 47 height 10
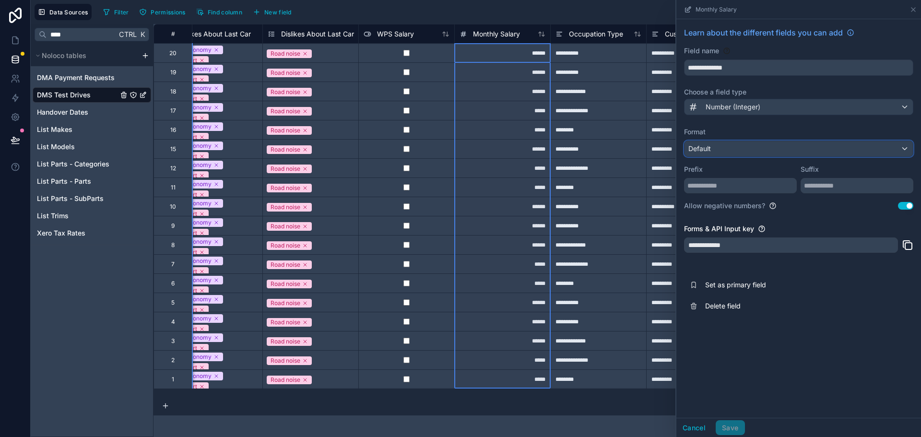
click at [808, 144] on div "Default" at bounding box center [799, 148] width 228 height 15
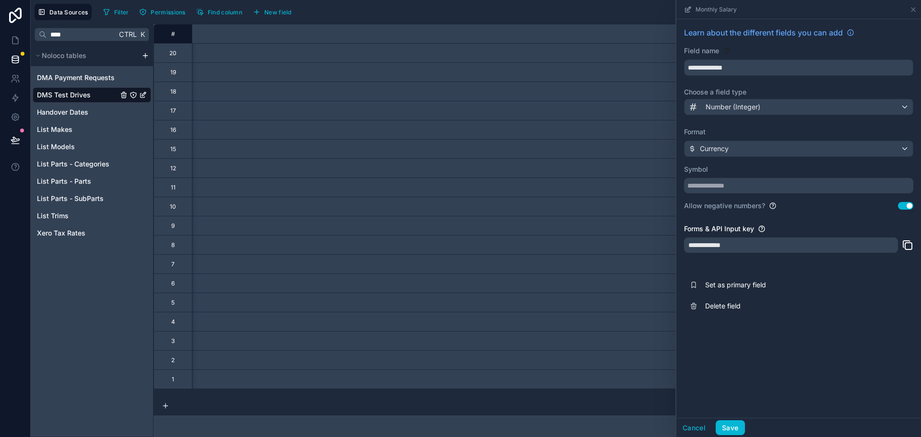
scroll to position [0, 793]
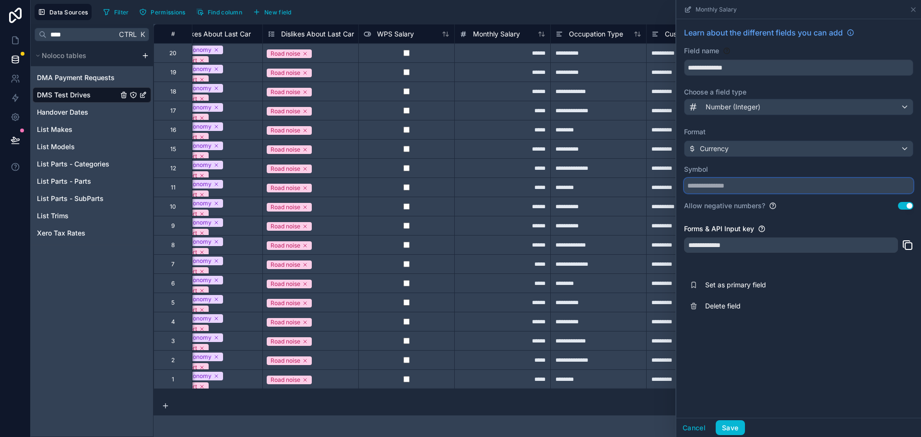
click at [781, 188] on input "text" at bounding box center [798, 185] width 229 height 15
type input "***"
click at [735, 427] on button "Save" at bounding box center [730, 427] width 29 height 15
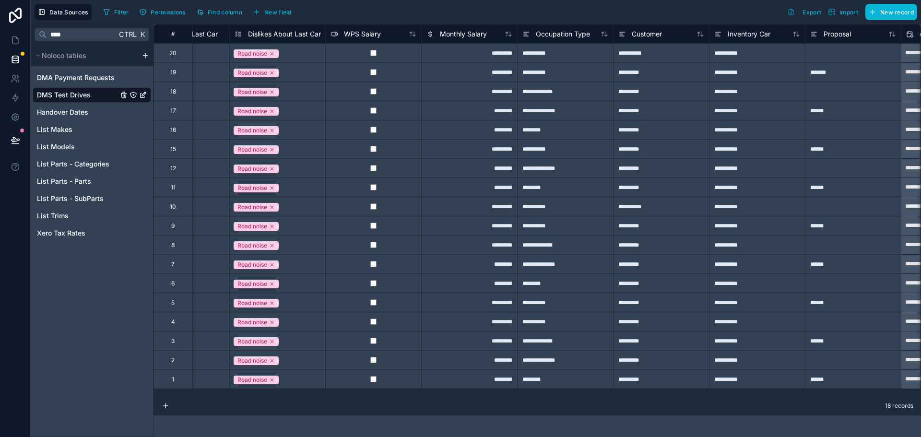
scroll to position [0, 837]
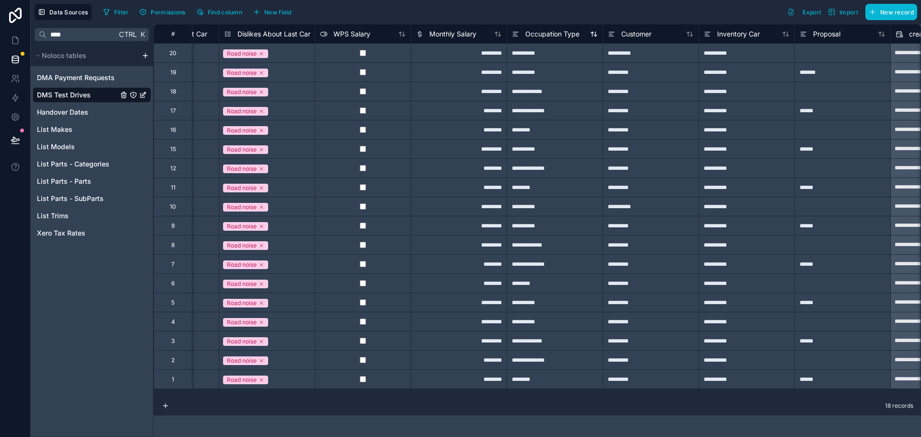
click at [554, 34] on span "Occupation Type" at bounding box center [552, 34] width 54 height 10
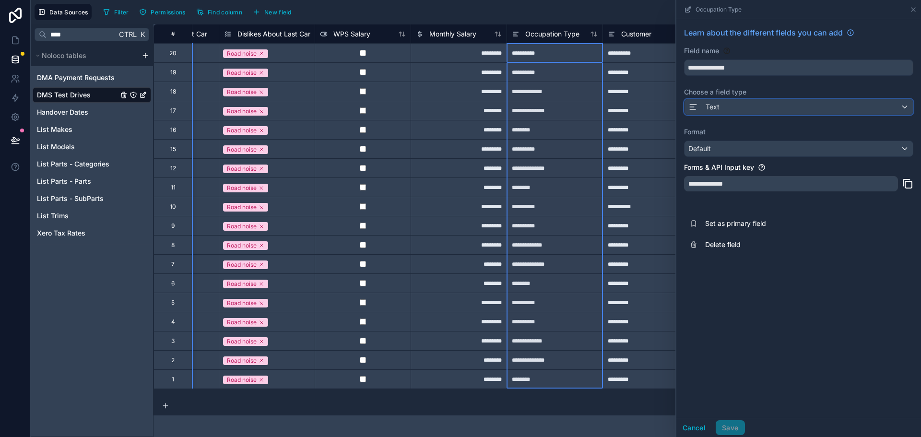
click at [740, 99] on button "Text" at bounding box center [798, 107] width 229 height 16
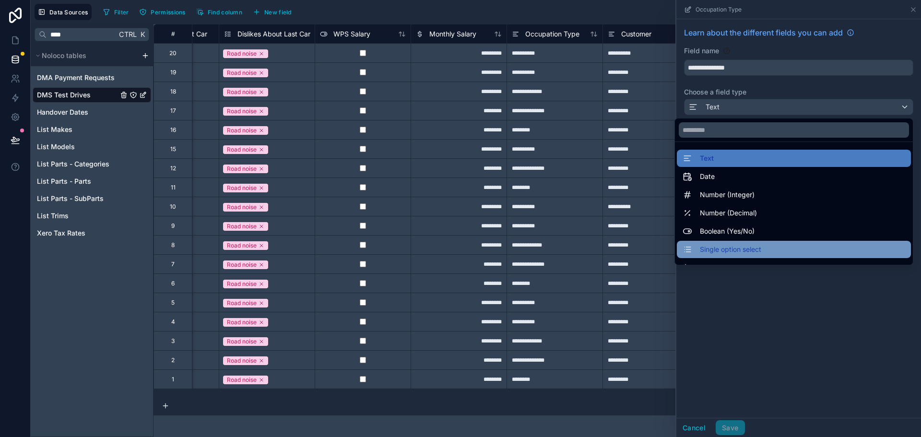
click at [741, 246] on span "Single option select" at bounding box center [730, 250] width 61 height 12
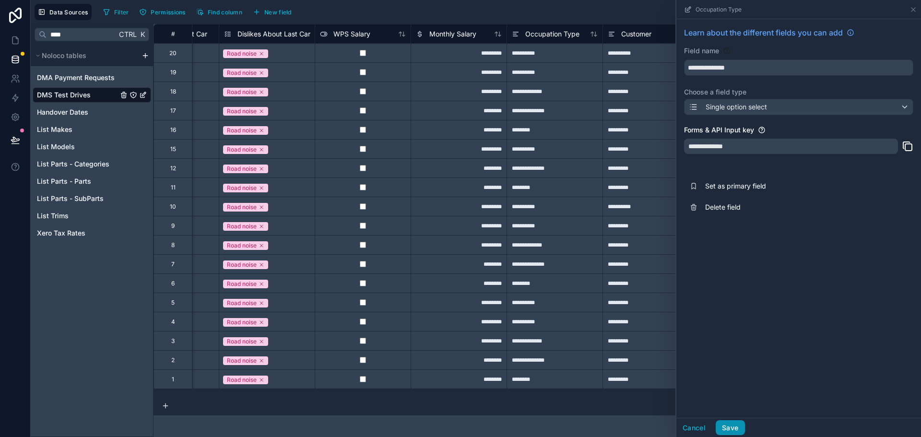
click at [739, 426] on button "Save" at bounding box center [730, 427] width 29 height 15
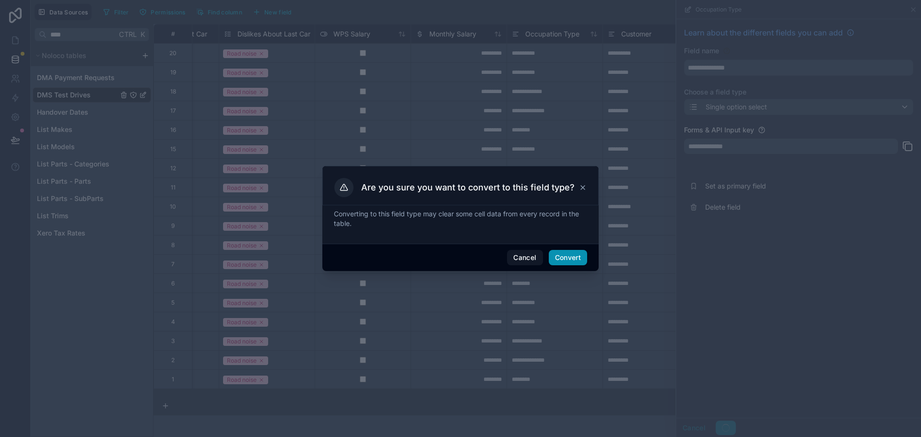
click at [577, 258] on button "Convert" at bounding box center [568, 257] width 38 height 15
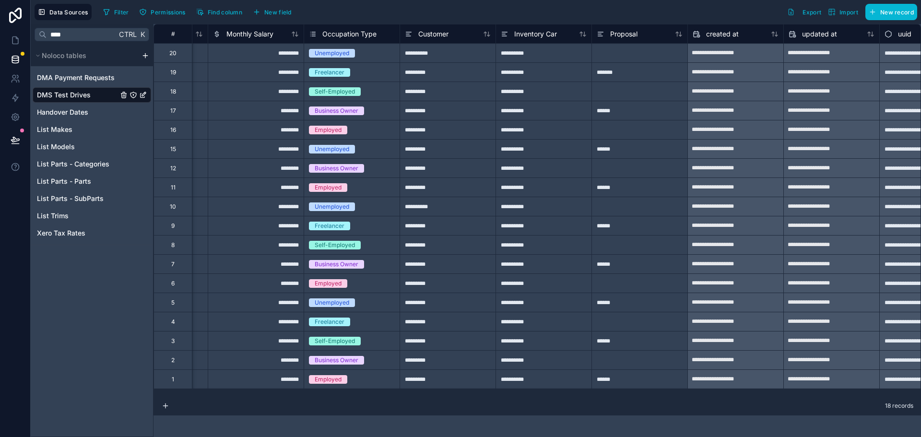
scroll to position [0, 1095]
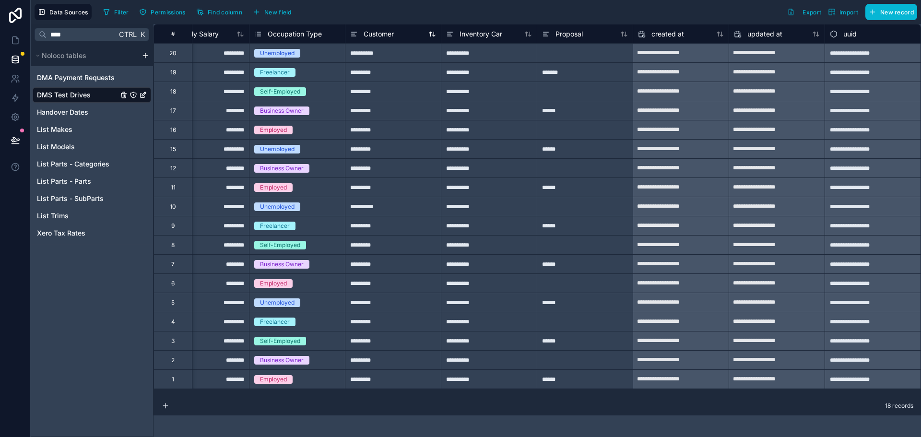
click at [376, 30] on span "Customer" at bounding box center [379, 34] width 30 height 10
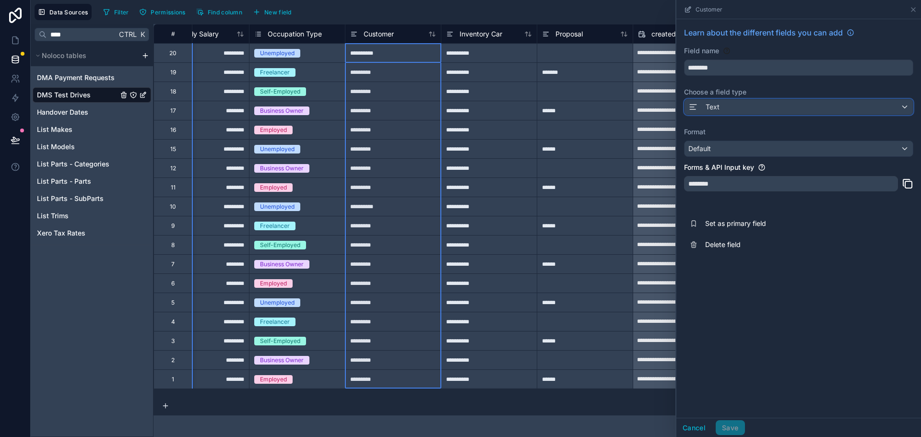
click at [784, 109] on div "Text" at bounding box center [799, 106] width 228 height 15
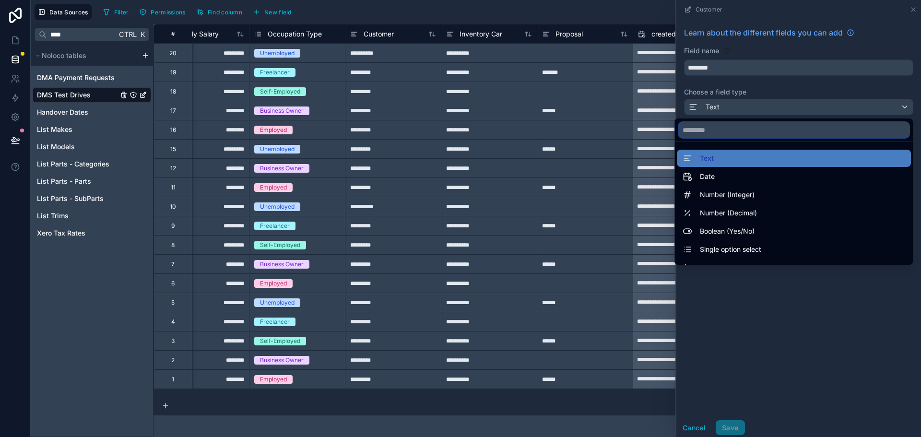
click at [749, 134] on input "text" at bounding box center [794, 129] width 230 height 15
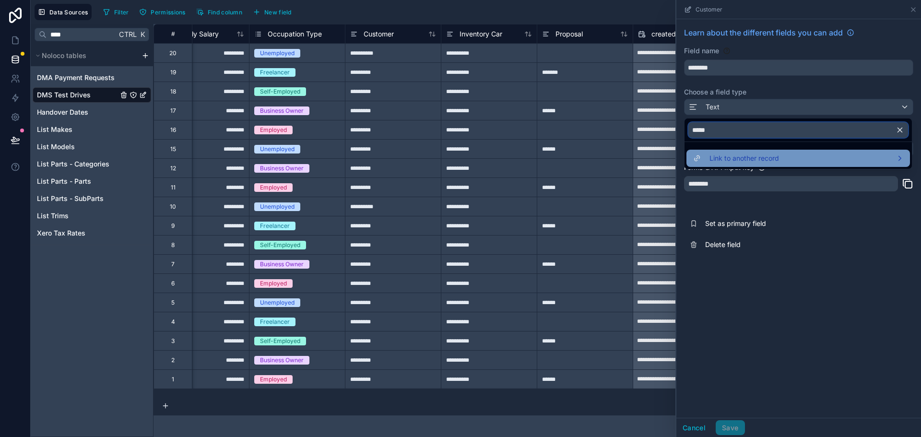
type input "*****"
click at [778, 156] on span "Link to another record" at bounding box center [745, 159] width 70 height 12
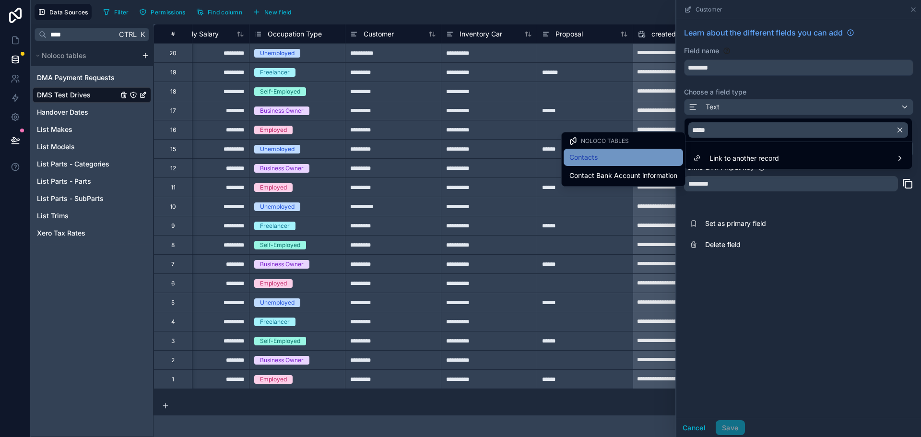
click at [664, 162] on div "Contacts" at bounding box center [624, 158] width 108 height 12
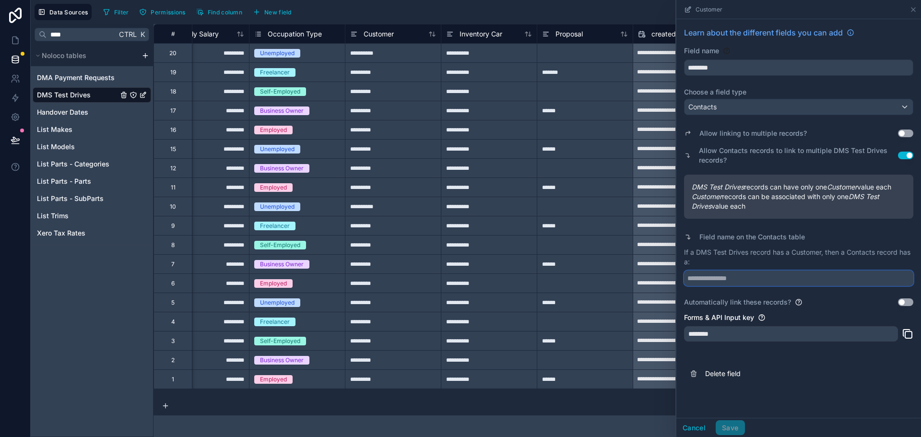
click at [739, 281] on input "text" at bounding box center [798, 278] width 229 height 15
type input "*"
type input "**********"
click at [735, 431] on button "Save" at bounding box center [730, 427] width 29 height 15
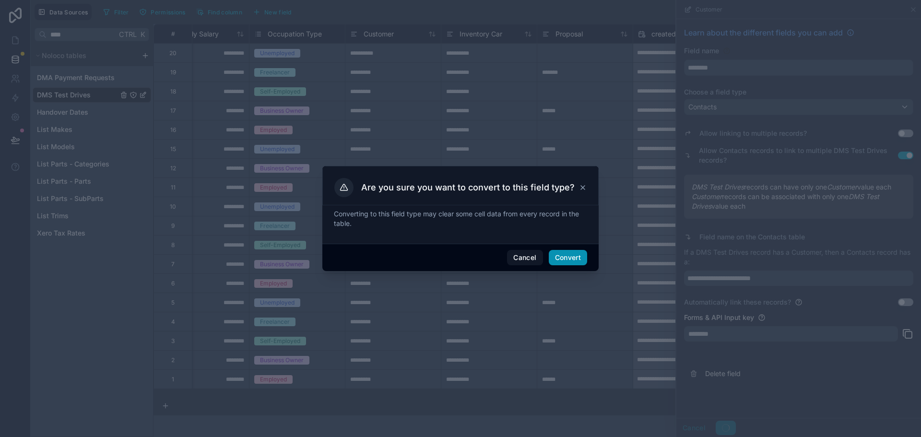
click at [570, 261] on button "Convert" at bounding box center [568, 257] width 38 height 15
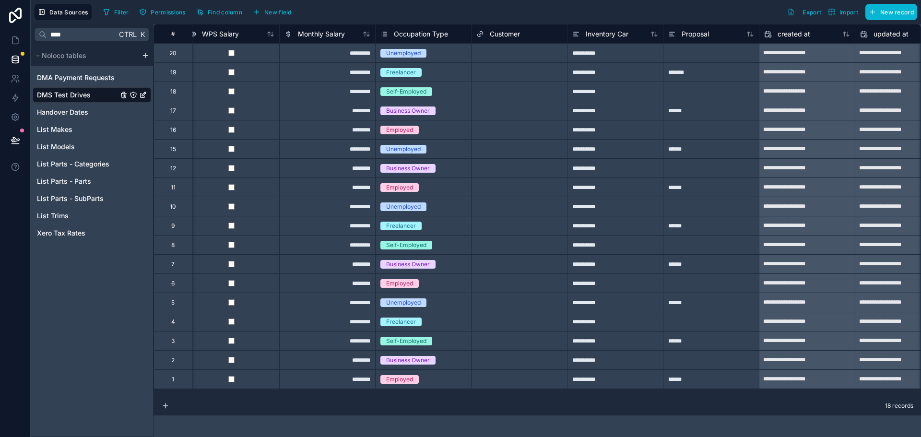
scroll to position [0, 1095]
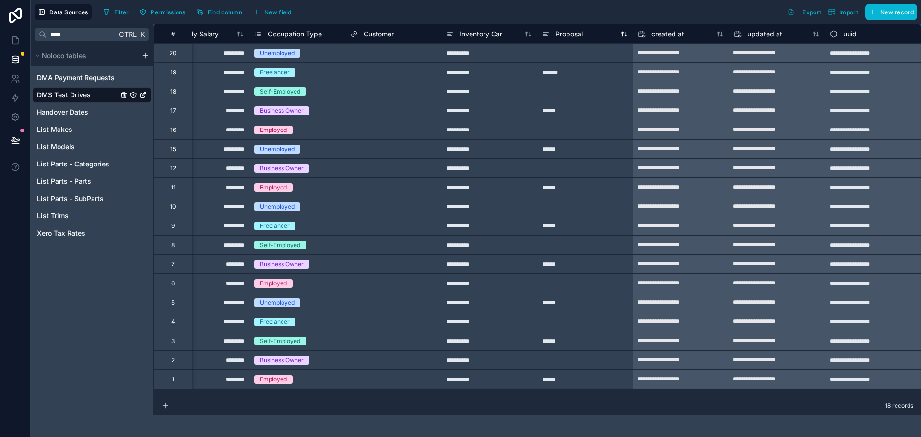
click at [567, 35] on span "Proposal" at bounding box center [569, 34] width 27 height 10
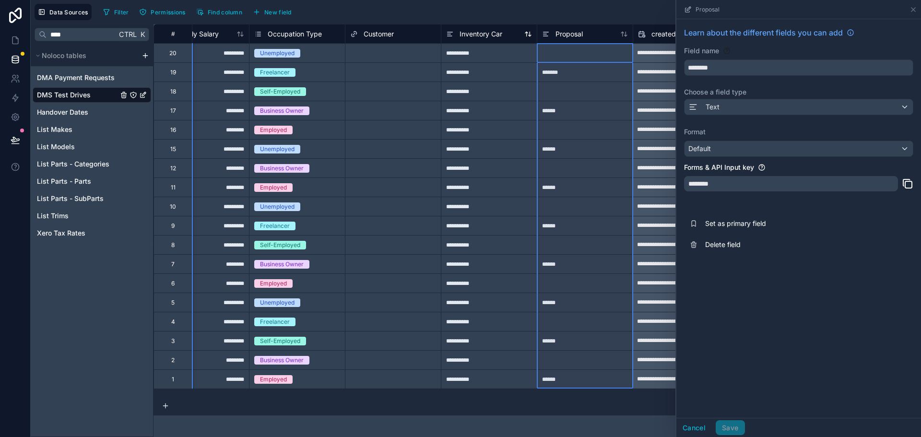
click at [480, 38] on span "Inventory Car" at bounding box center [481, 34] width 43 height 10
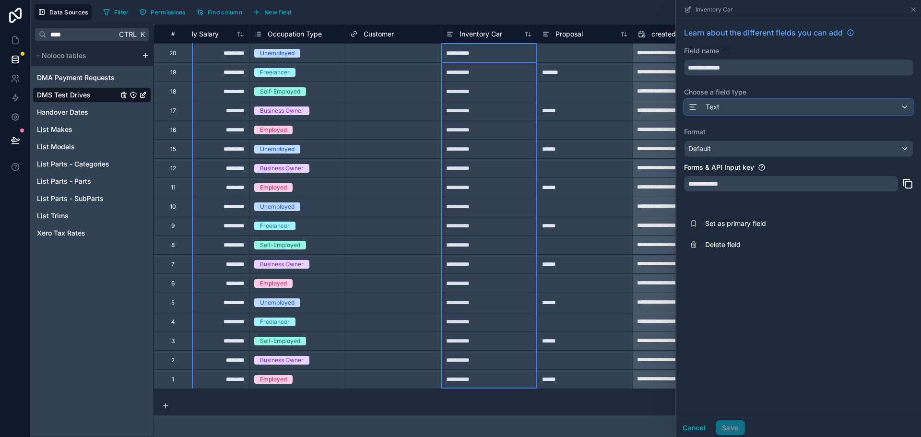
click at [739, 107] on div "Text" at bounding box center [799, 106] width 228 height 15
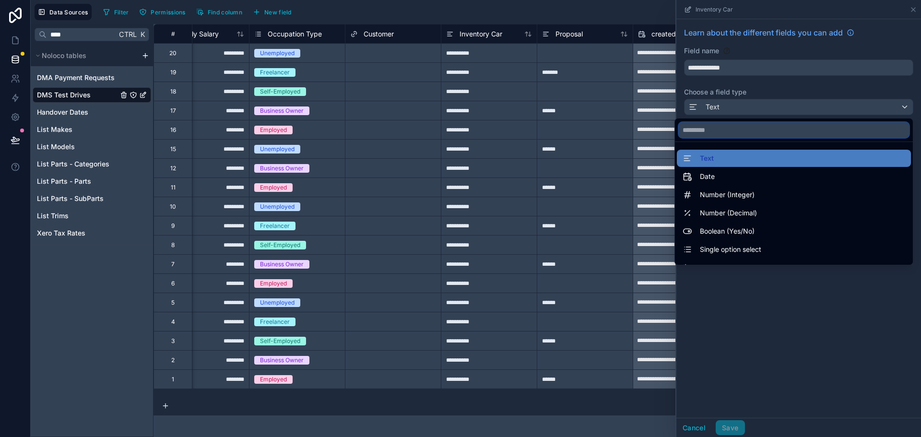
click at [734, 130] on input "text" at bounding box center [794, 129] width 230 height 15
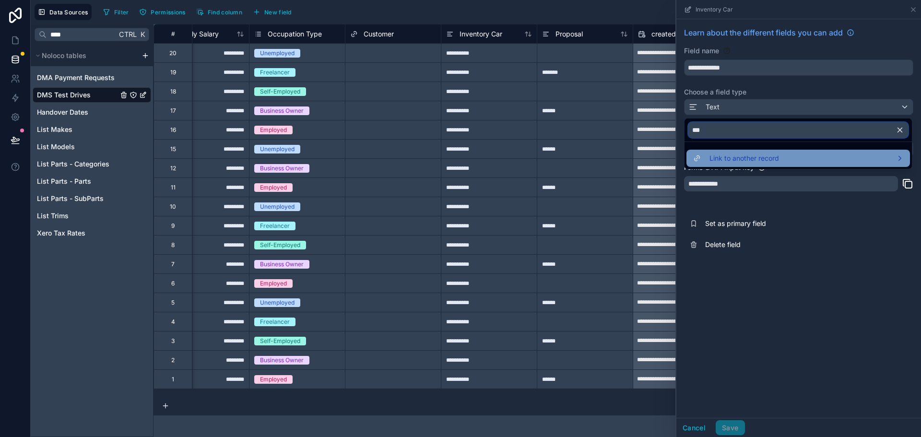
type input "***"
click at [733, 156] on span "Link to another record" at bounding box center [745, 159] width 70 height 12
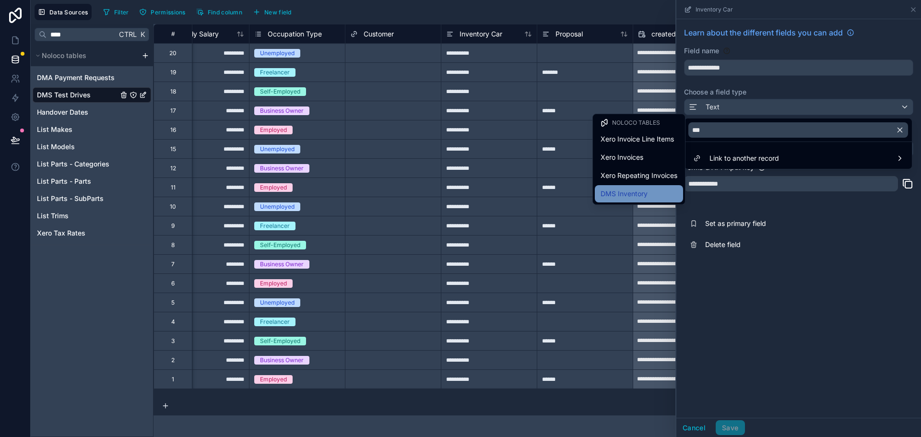
click at [655, 195] on div "DMS Inventory" at bounding box center [639, 194] width 77 height 12
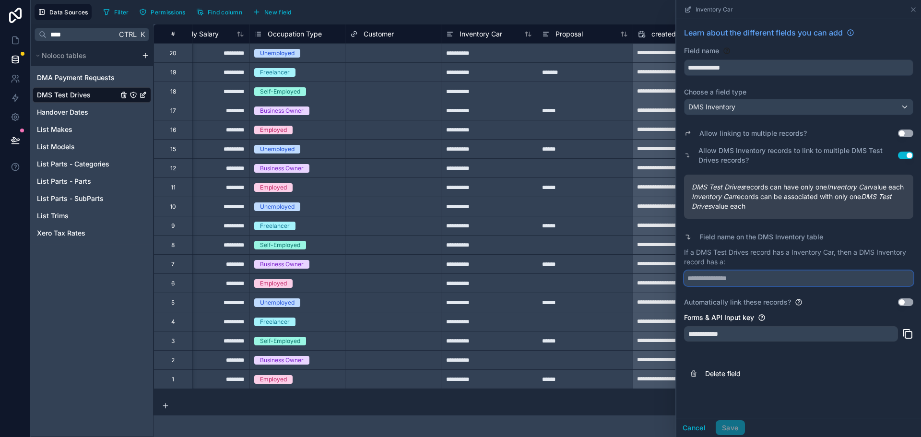
click at [733, 286] on input "text" at bounding box center [798, 278] width 229 height 15
type input "**********"
click at [733, 427] on button "Save" at bounding box center [730, 427] width 29 height 15
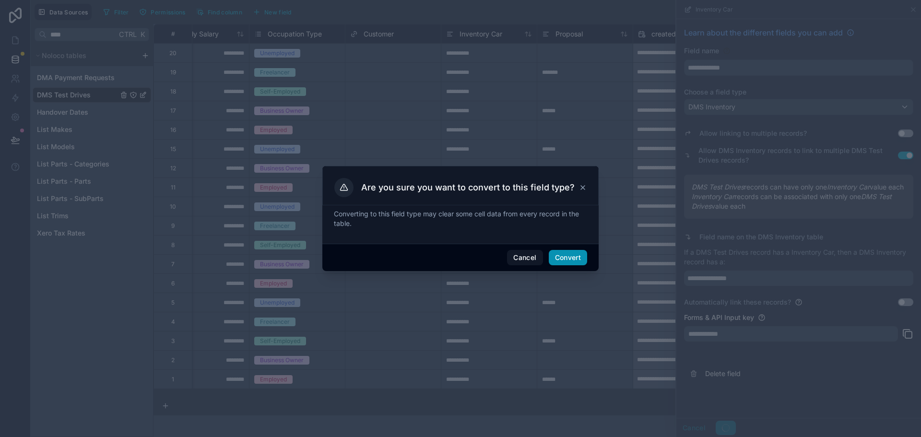
click at [580, 260] on button "Convert" at bounding box center [568, 257] width 38 height 15
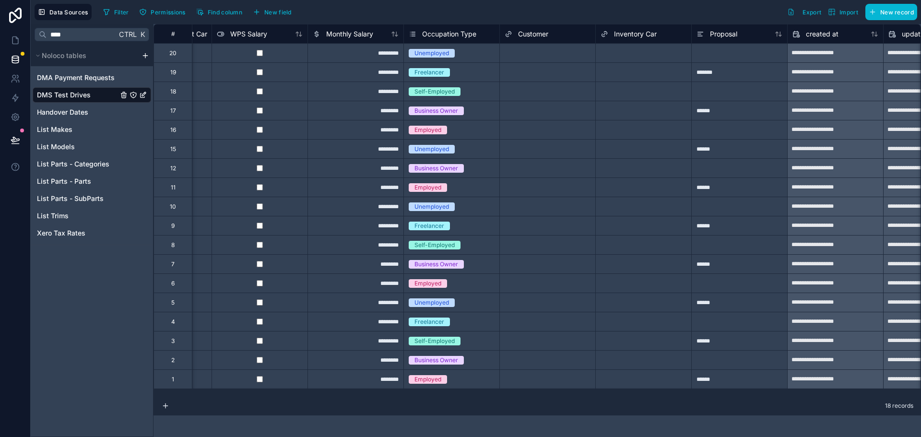
scroll to position [0, 943]
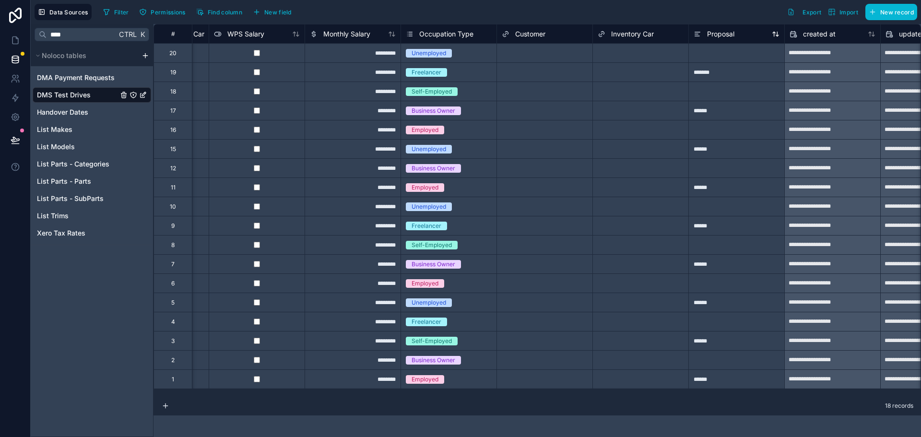
click at [709, 33] on span "Proposal" at bounding box center [720, 34] width 27 height 10
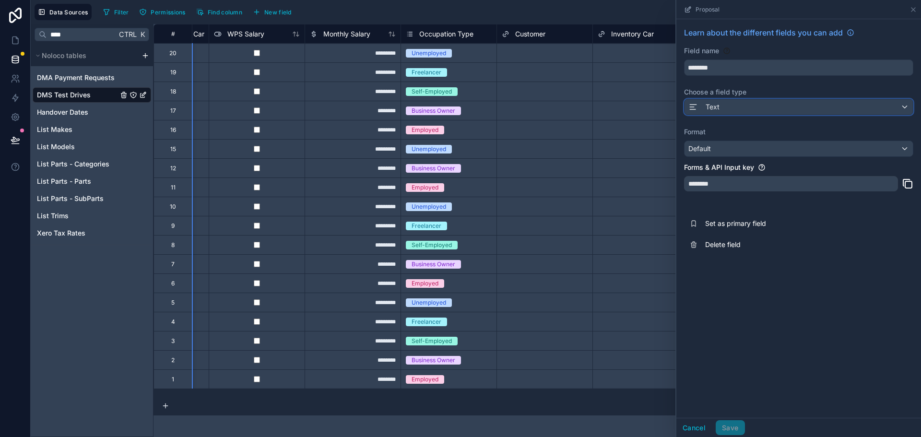
click at [748, 107] on div "Text" at bounding box center [799, 106] width 228 height 15
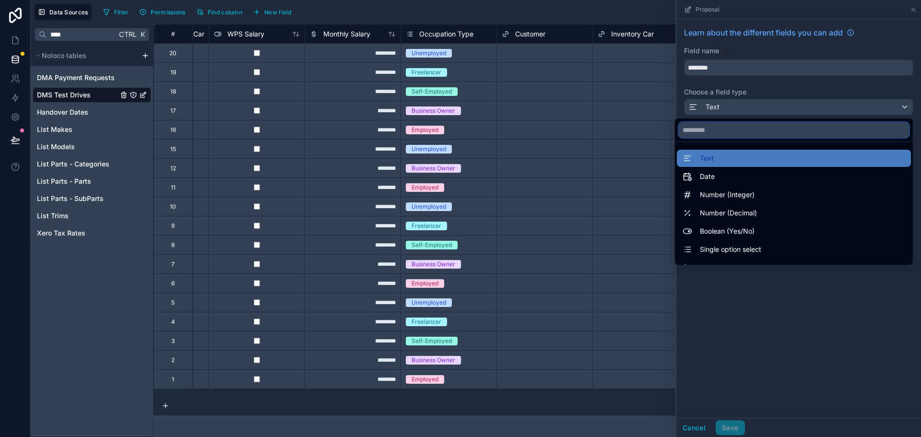
click at [721, 133] on input "text" at bounding box center [794, 129] width 230 height 15
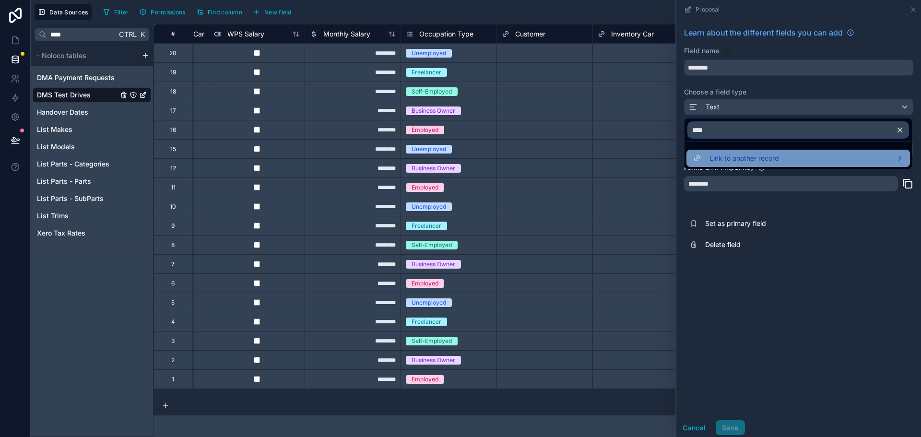
type input "****"
click at [726, 153] on span "Link to another record" at bounding box center [745, 159] width 70 height 12
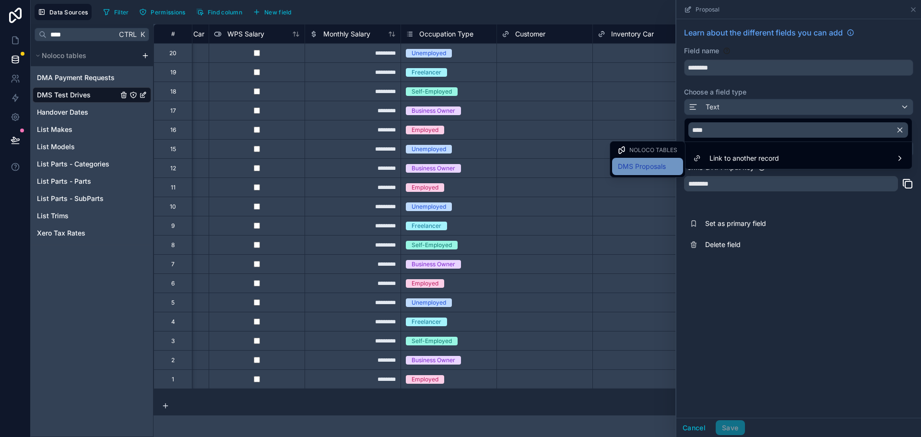
click at [660, 165] on span "DMS Proposals" at bounding box center [642, 167] width 48 height 12
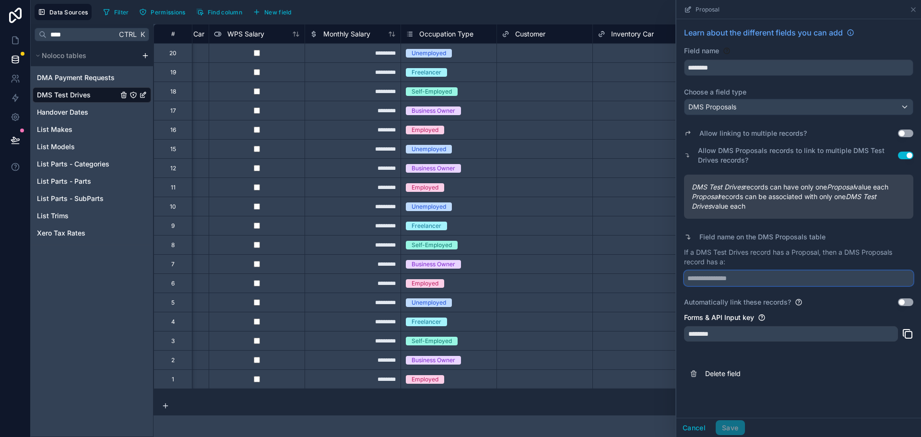
click at [744, 275] on input "text" at bounding box center [798, 278] width 229 height 15
type input "**********"
click at [734, 429] on button "Save" at bounding box center [730, 427] width 29 height 15
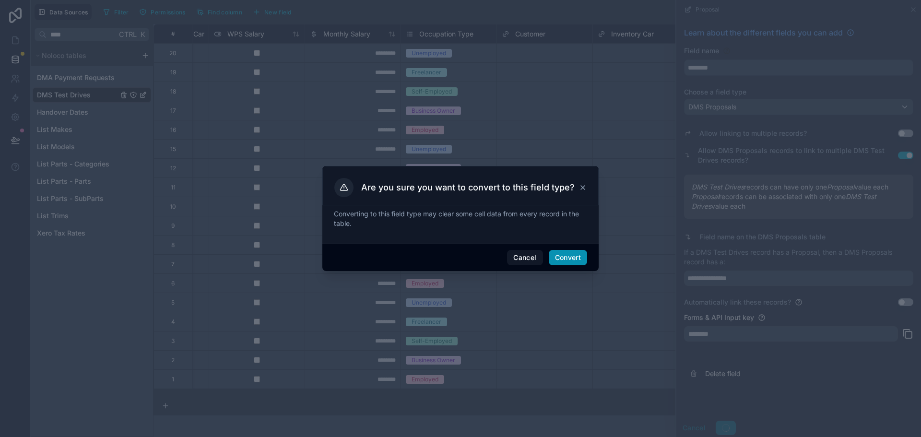
click at [569, 251] on button "Convert" at bounding box center [568, 257] width 38 height 15
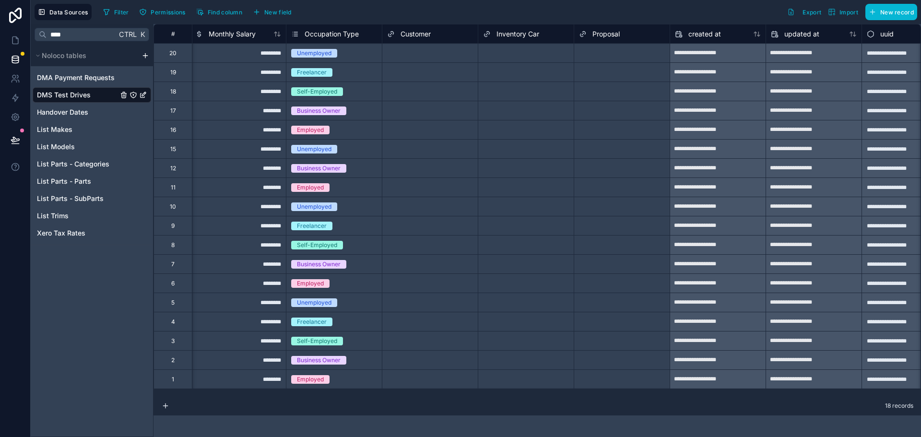
scroll to position [0, 1095]
